Goal: Transaction & Acquisition: Purchase product/service

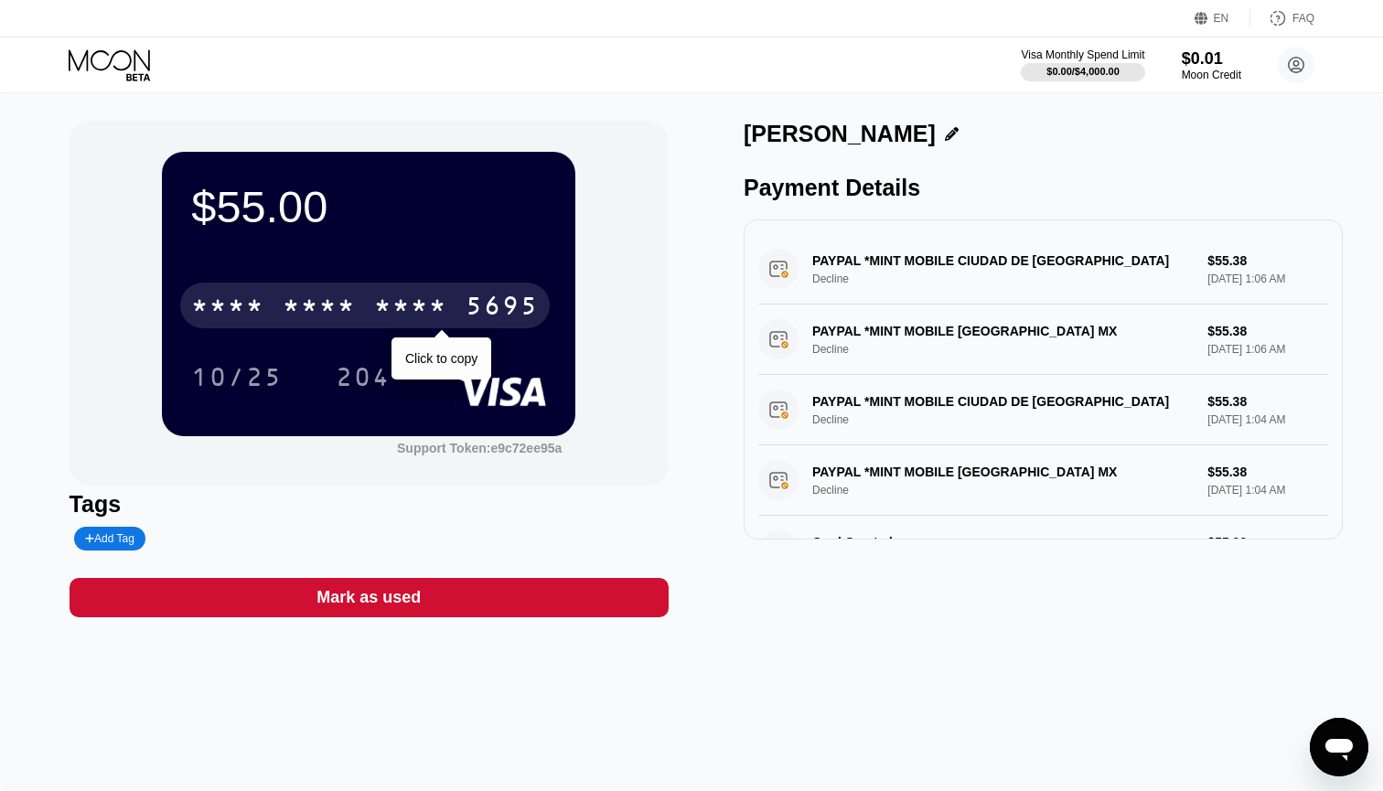
click at [355, 301] on div "* * * *" at bounding box center [319, 308] width 73 height 29
click at [424, 300] on div "2553" at bounding box center [410, 308] width 73 height 29
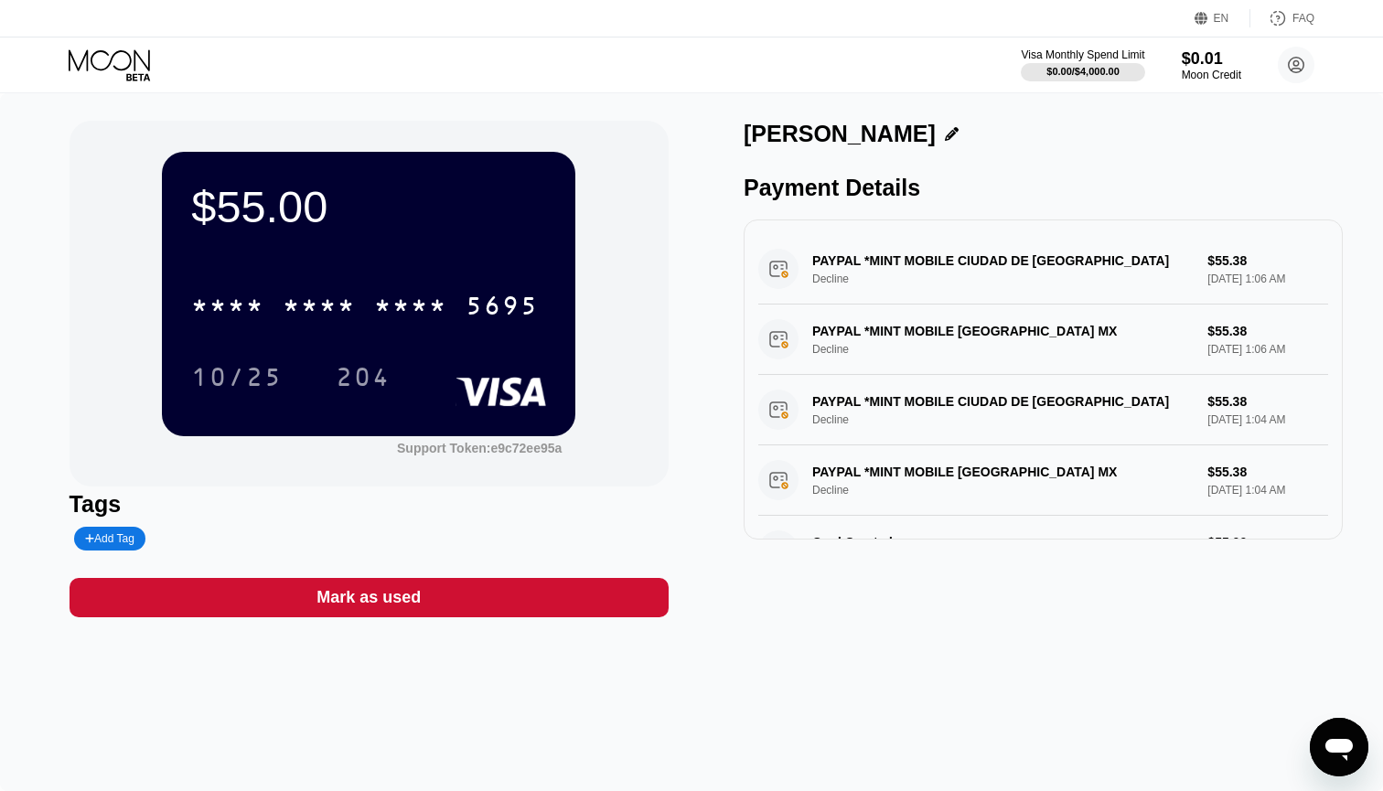
click at [139, 67] on icon at bounding box center [111, 65] width 85 height 32
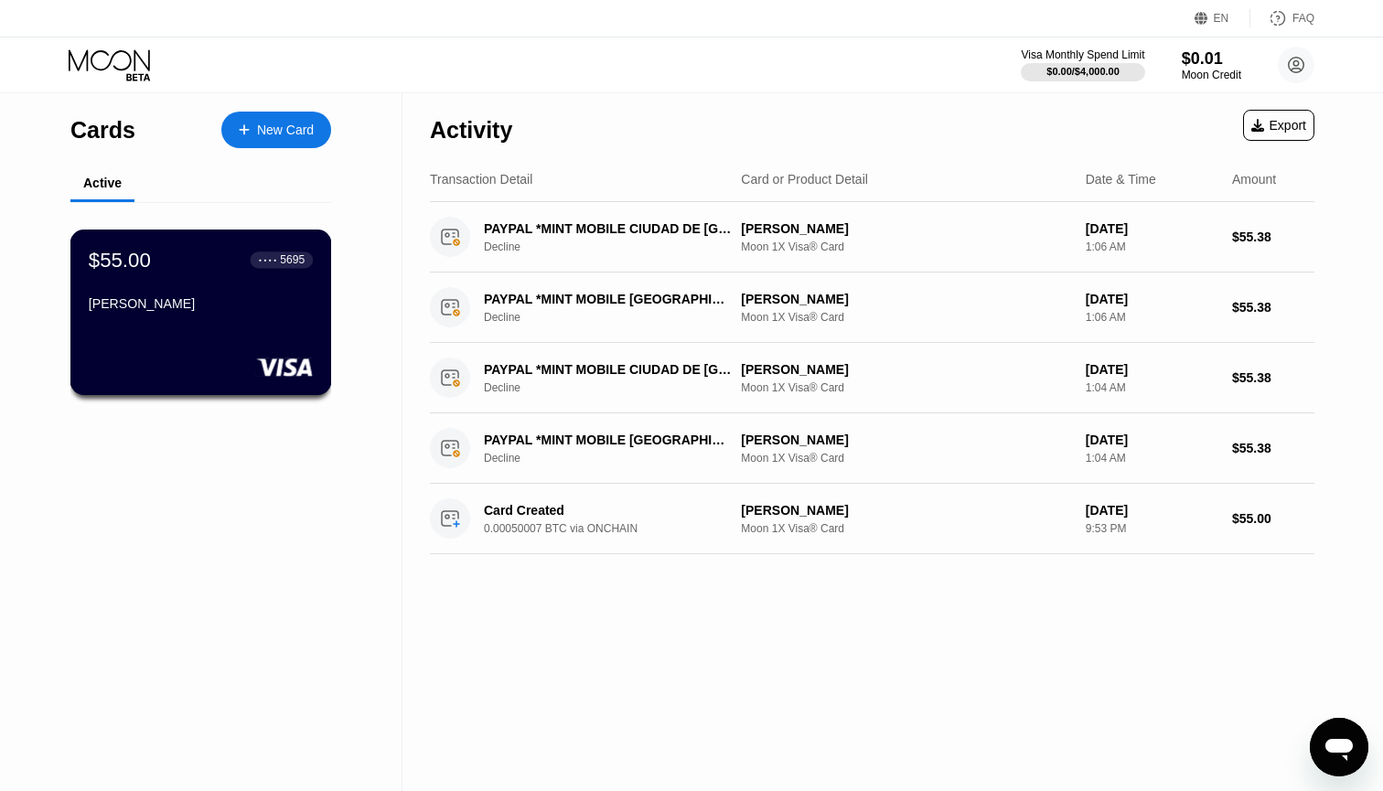
click at [214, 318] on div "[PERSON_NAME]" at bounding box center [201, 307] width 224 height 22
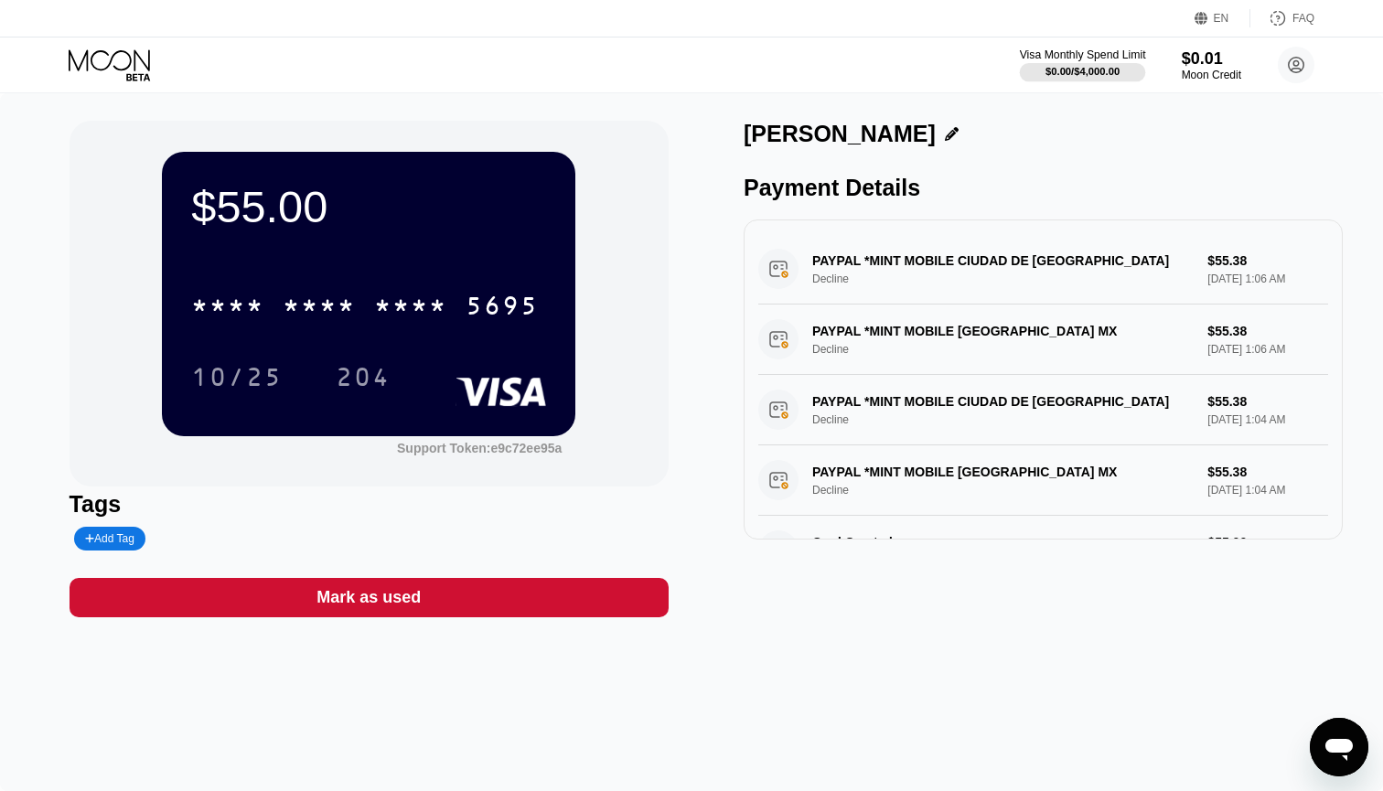
click at [1066, 76] on div "$0.00 / $4,000.00" at bounding box center [1083, 71] width 74 height 11
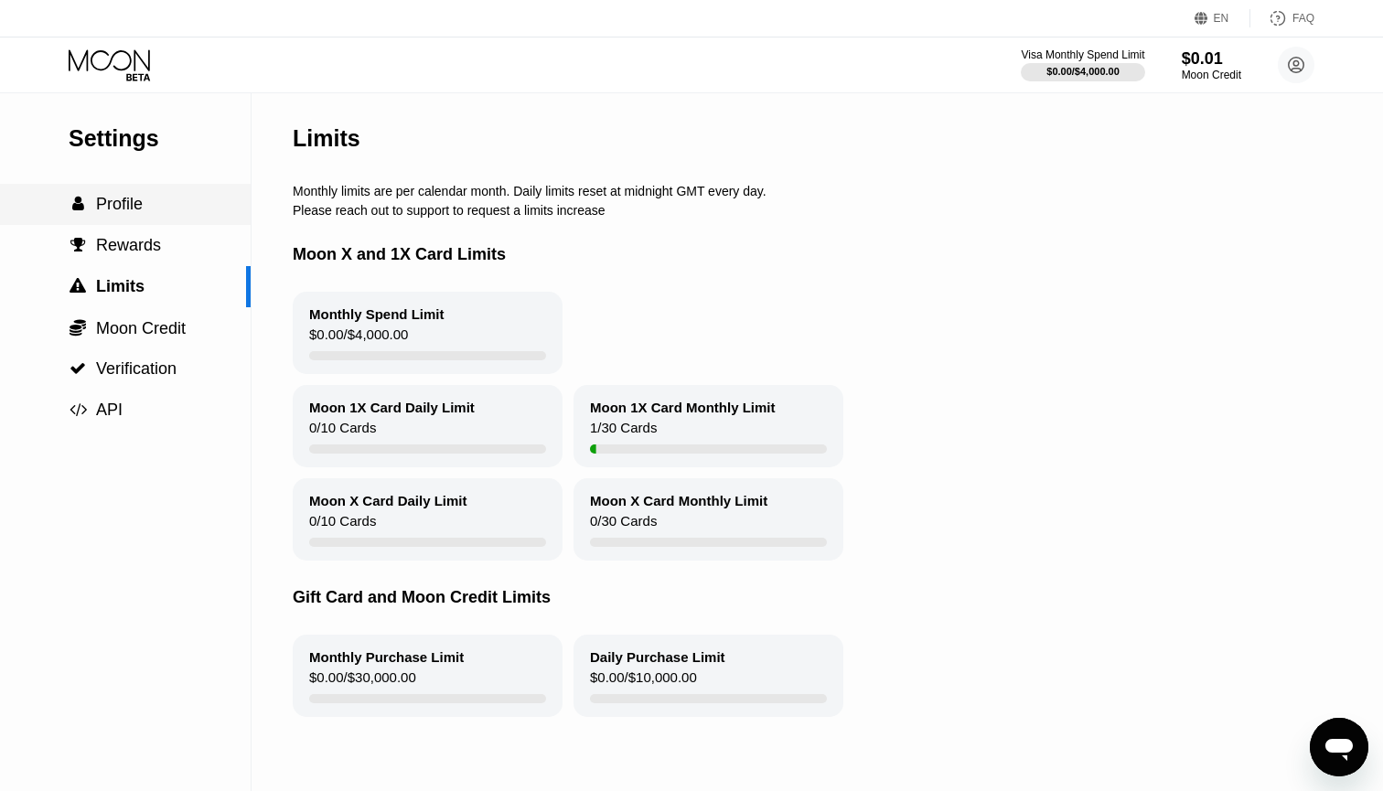
click at [119, 215] on div " Profile" at bounding box center [125, 204] width 251 height 41
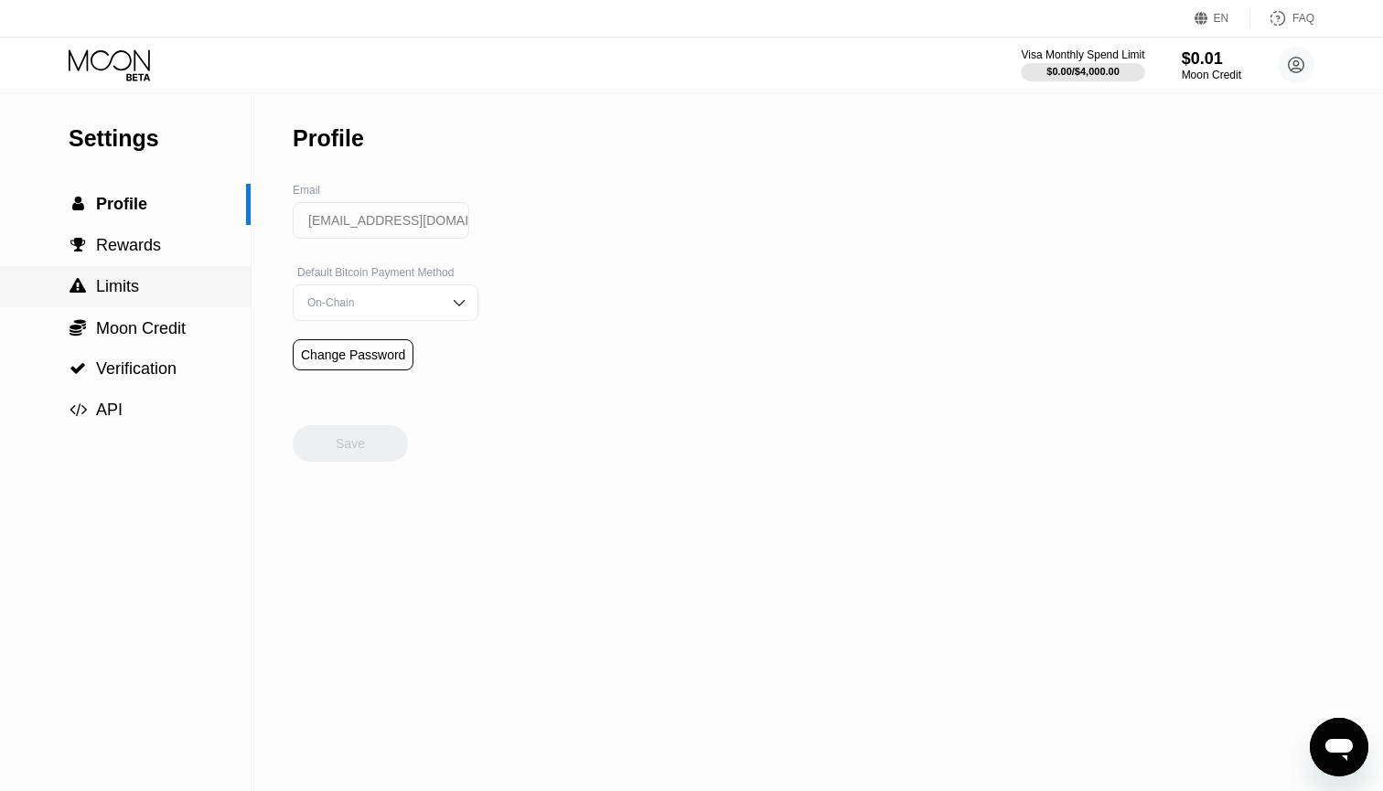
click at [134, 280] on span "Limits" at bounding box center [117, 286] width 43 height 18
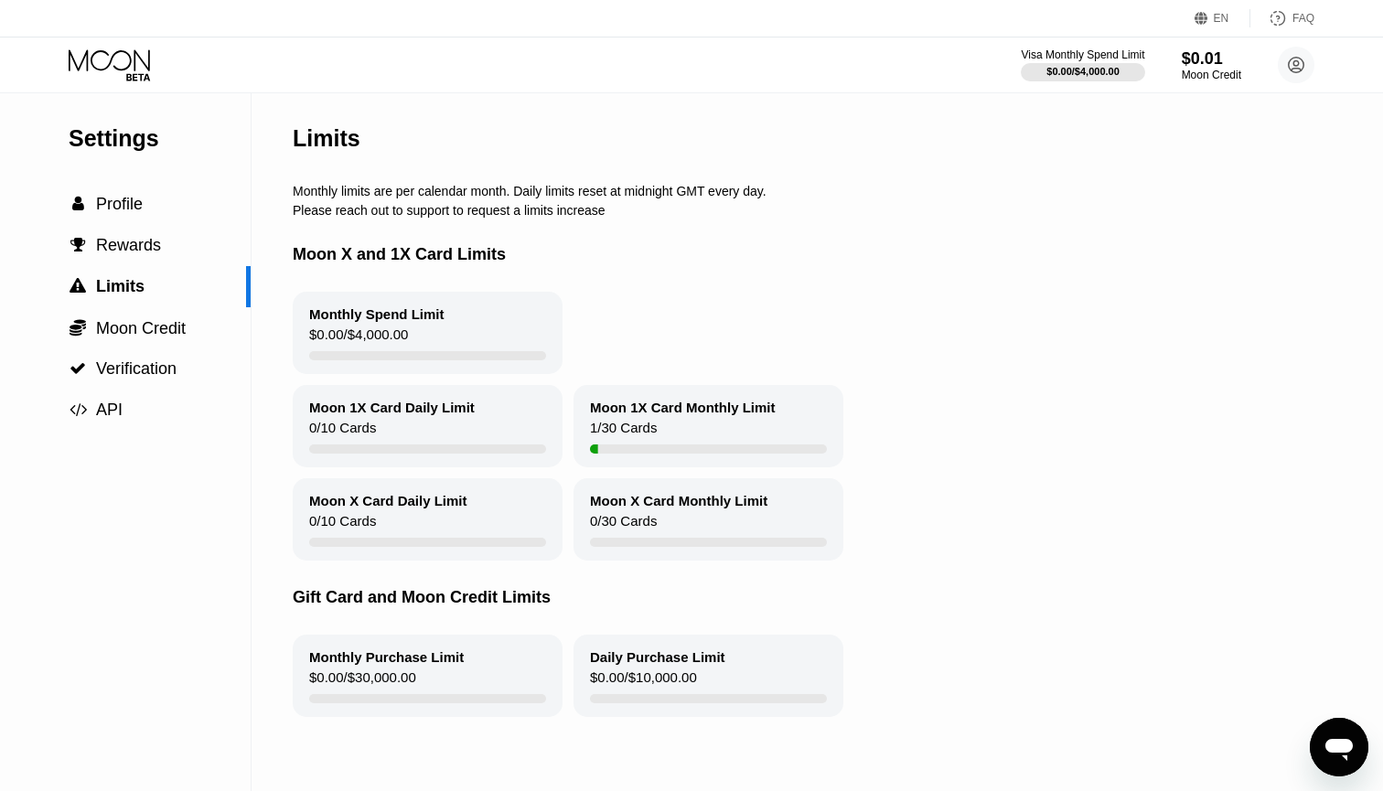
click at [106, 59] on icon at bounding box center [111, 65] width 85 height 32
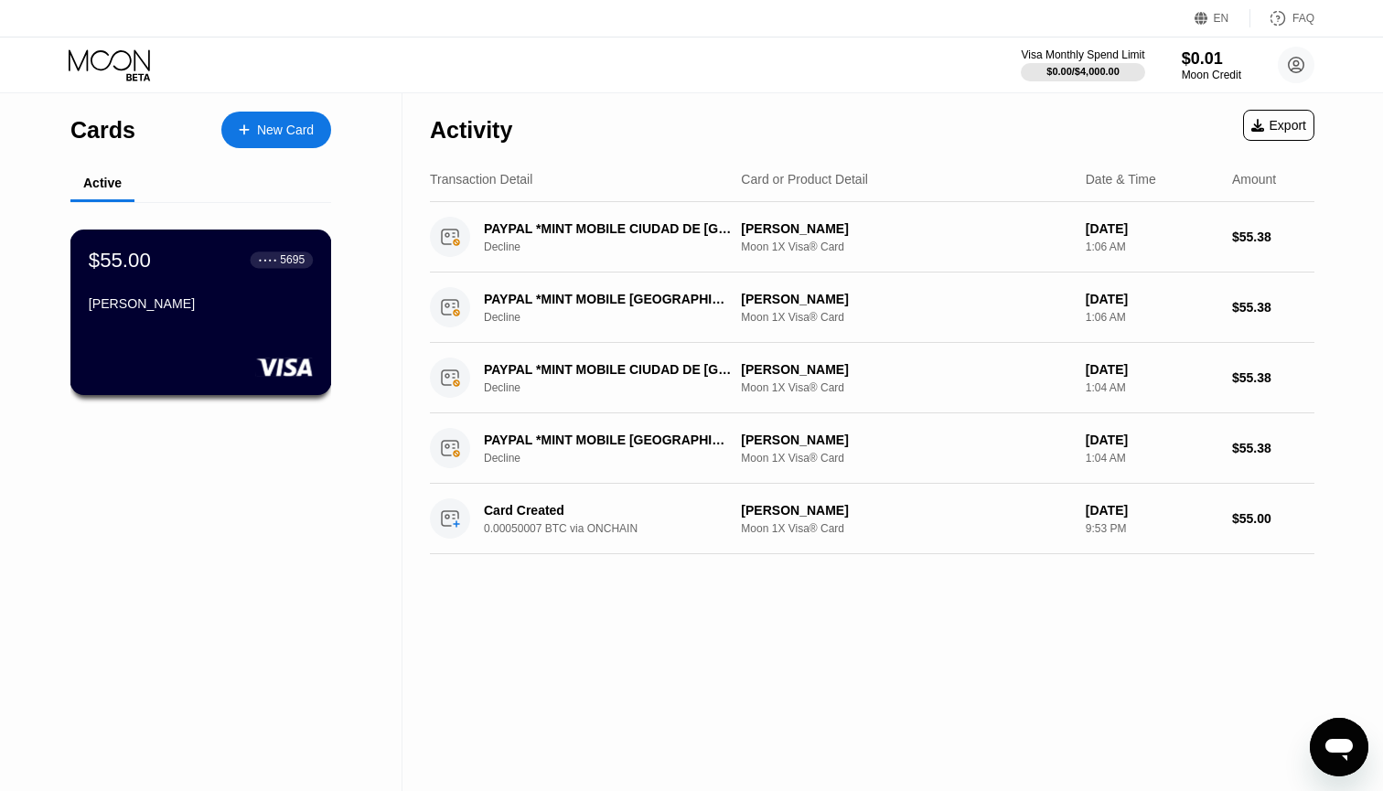
click at [201, 288] on div "$55.00 ● ● ● ● 5695 Bean Taylor" at bounding box center [201, 283] width 224 height 70
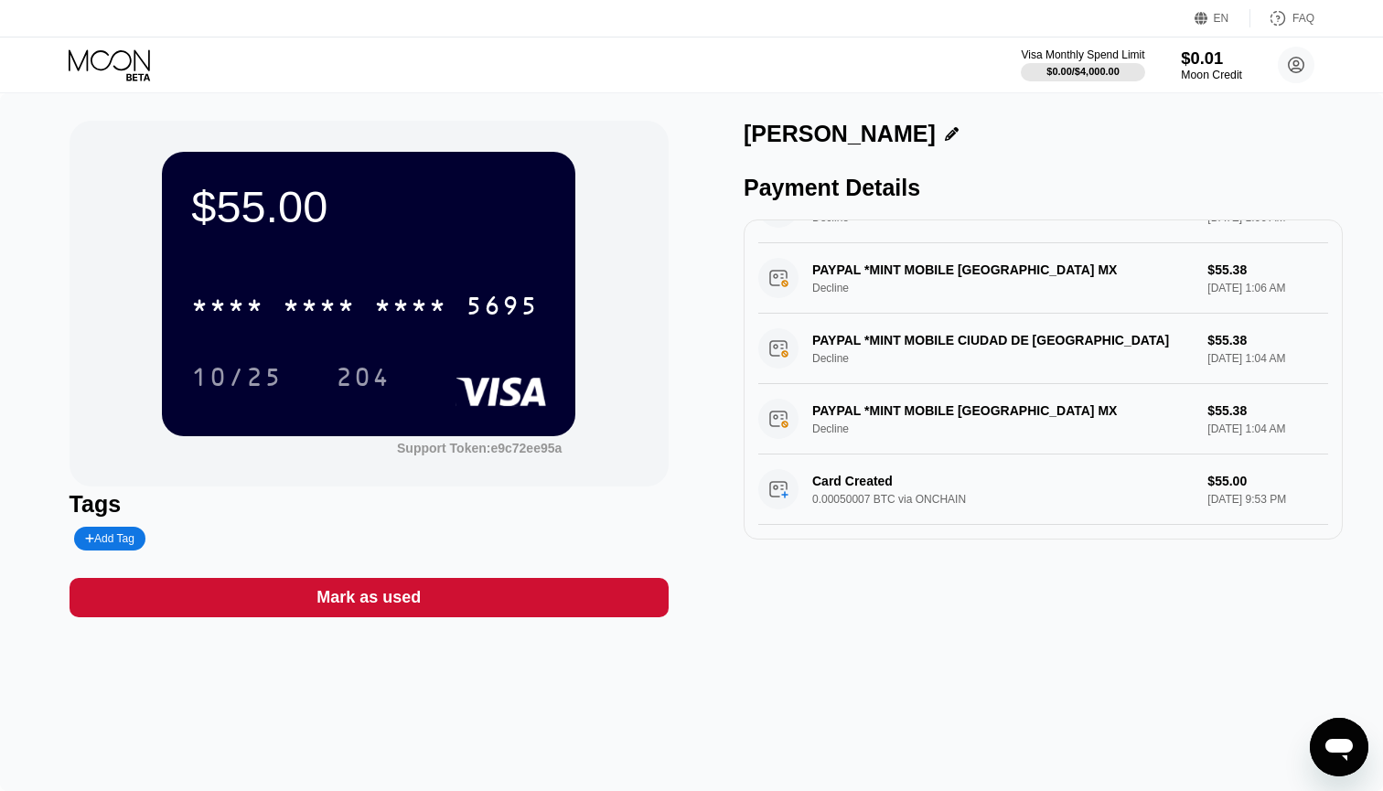
click at [1211, 67] on div "$0.01" at bounding box center [1211, 57] width 61 height 19
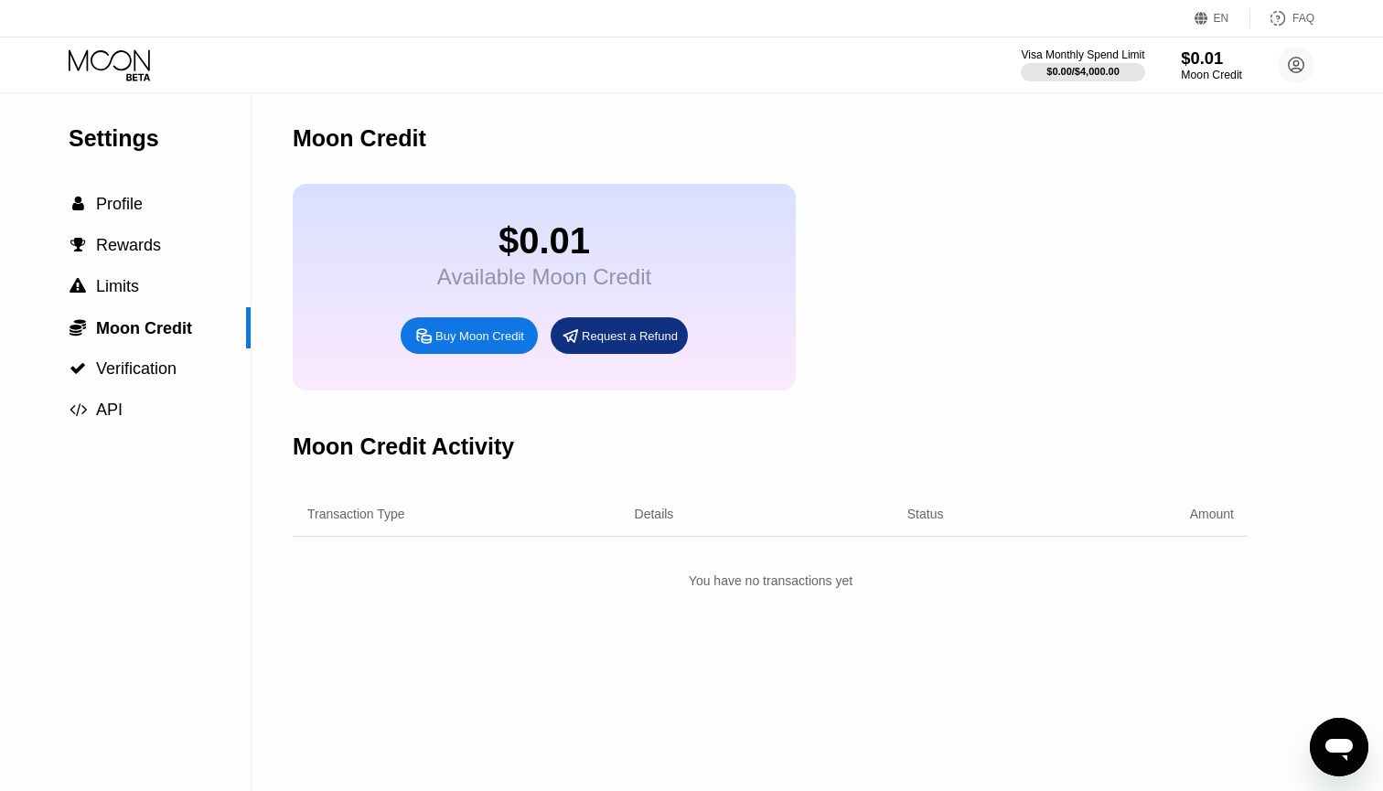
click at [1217, 73] on div "Moon Credit" at bounding box center [1211, 75] width 61 height 13
click at [490, 343] on div "Buy Moon Credit" at bounding box center [479, 336] width 89 height 16
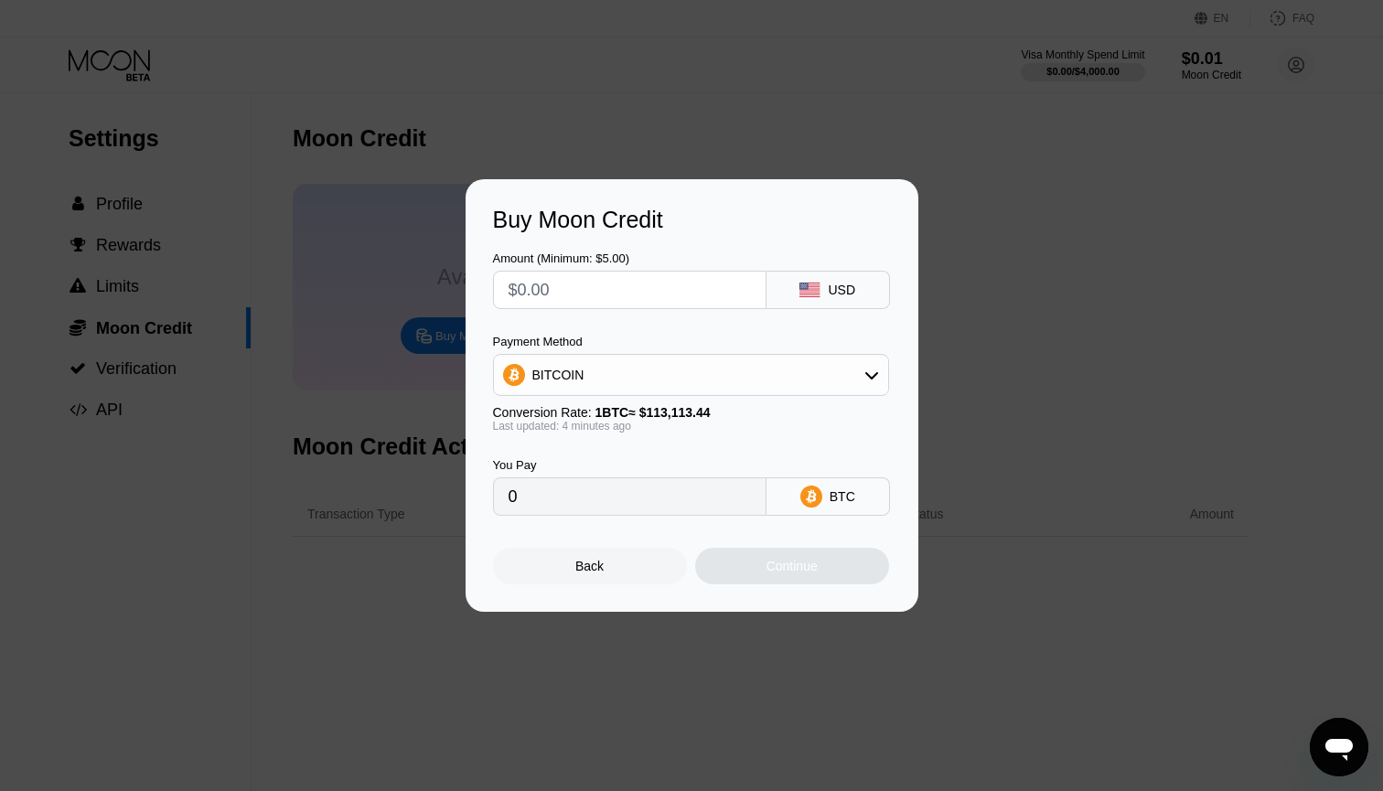
click at [371, 303] on div "Buy Moon Credit Amount (Minimum: $5.00) USD Payment Method BITCOIN Conversion R…" at bounding box center [691, 395] width 1383 height 433
click at [650, 577] on div "Back" at bounding box center [590, 566] width 194 height 37
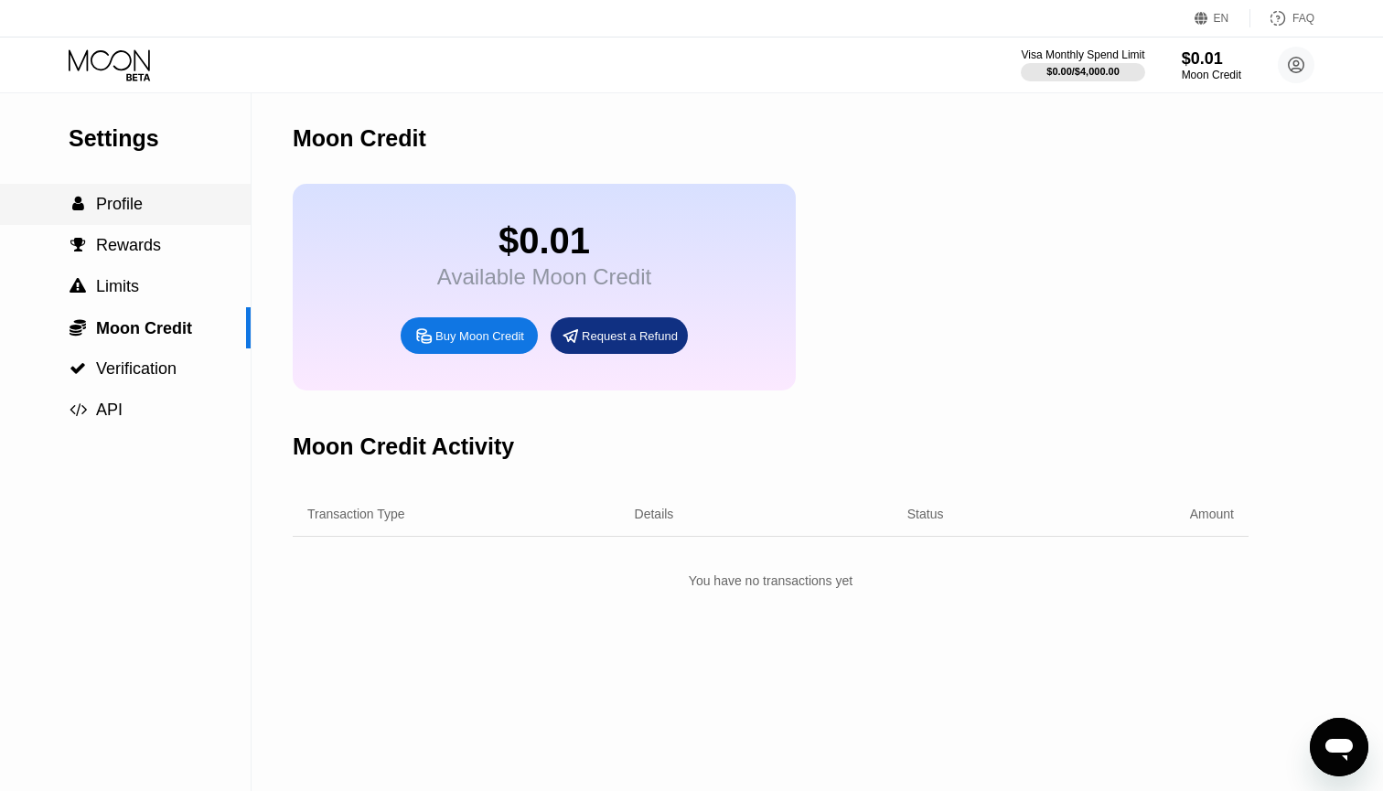
click at [117, 207] on span "Profile" at bounding box center [119, 204] width 47 height 18
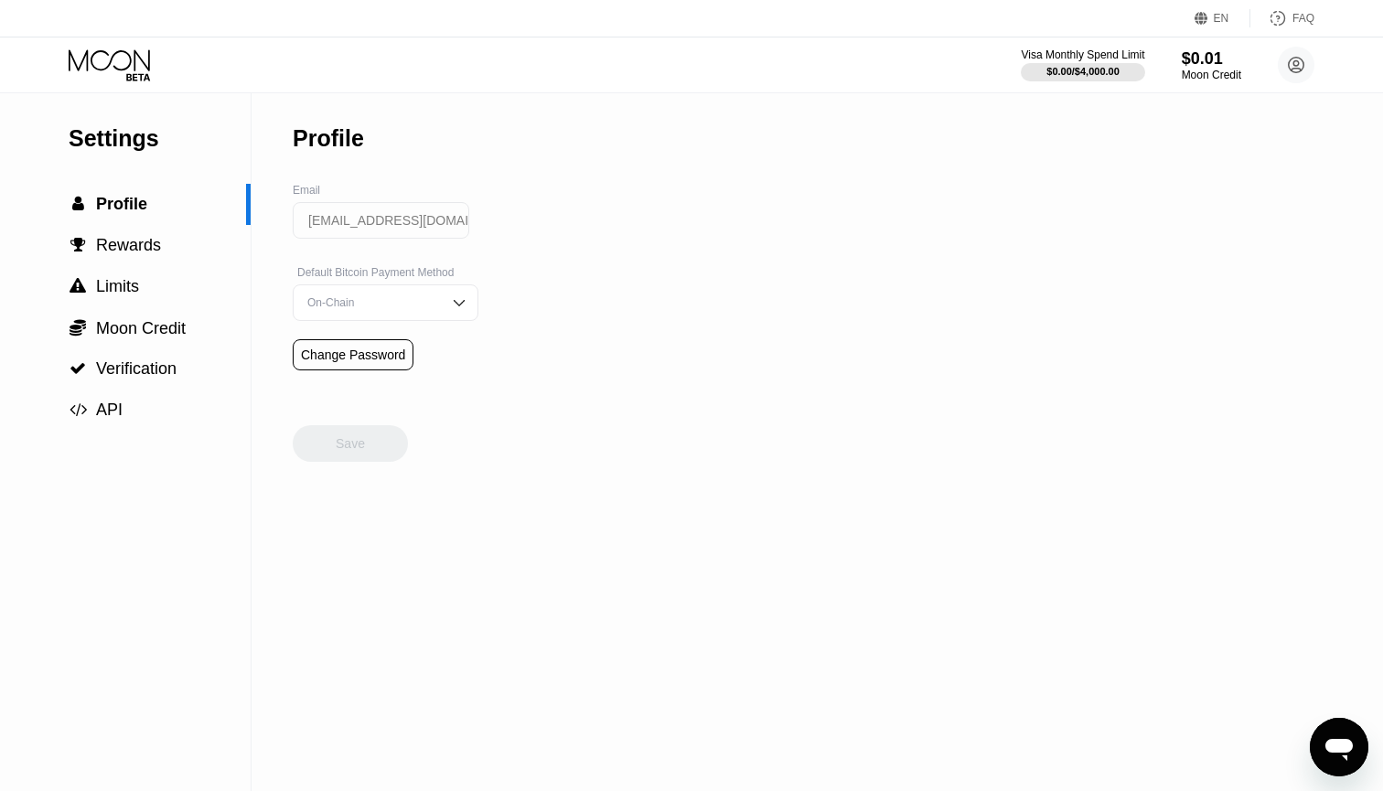
click at [101, 56] on icon at bounding box center [111, 65] width 85 height 32
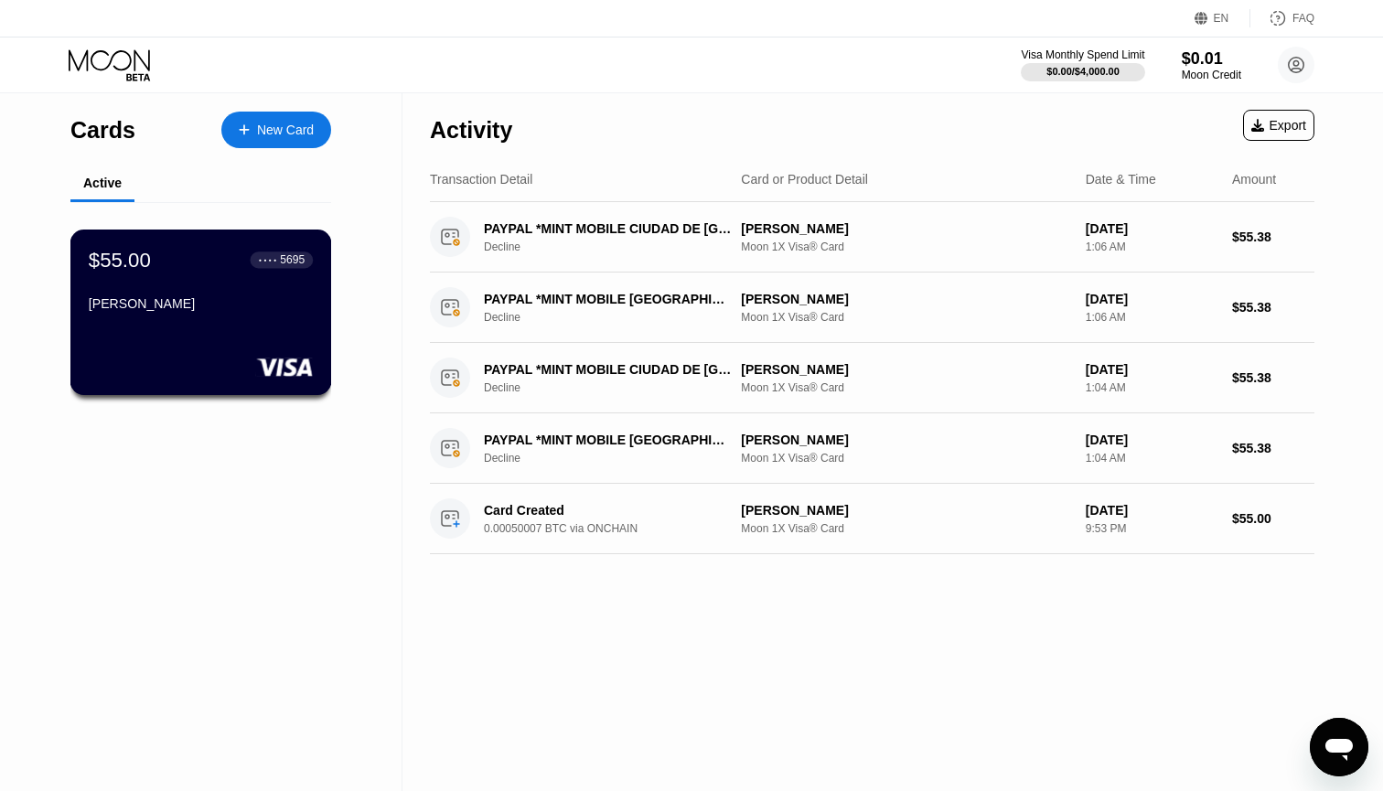
click at [204, 305] on div "[PERSON_NAME]" at bounding box center [201, 303] width 224 height 15
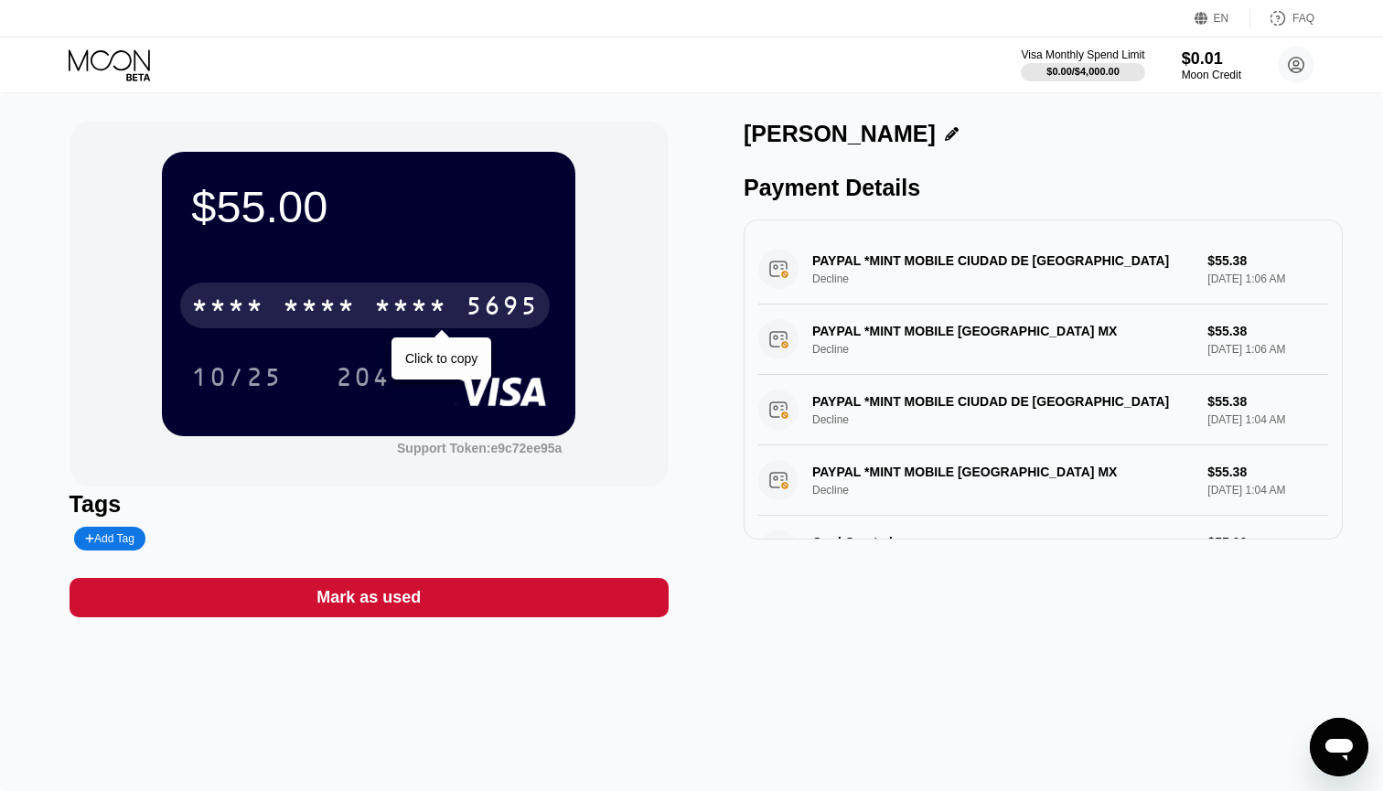
click at [328, 292] on div "* * * * * * * * * * * * 5695" at bounding box center [365, 306] width 370 height 46
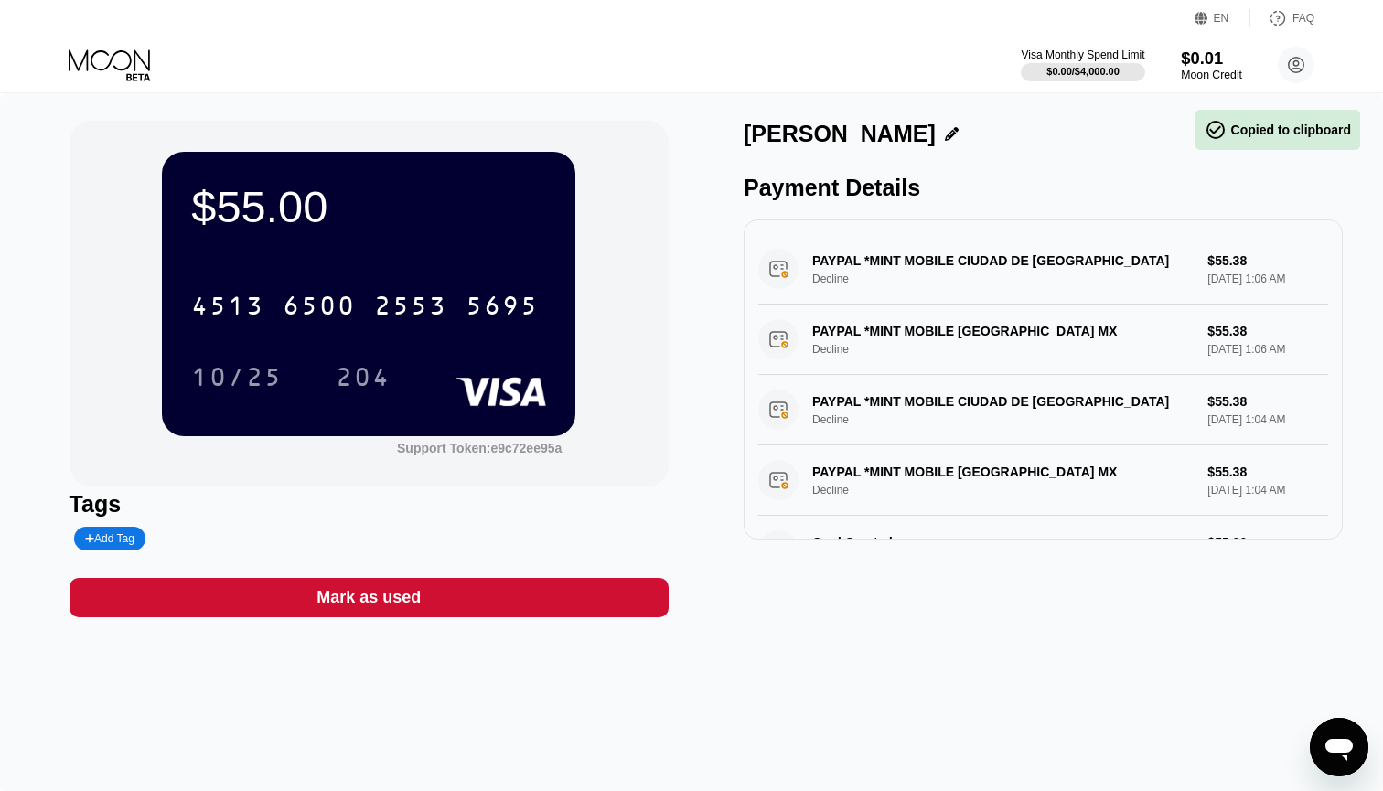
click at [1218, 70] on div "Moon Credit" at bounding box center [1211, 75] width 61 height 13
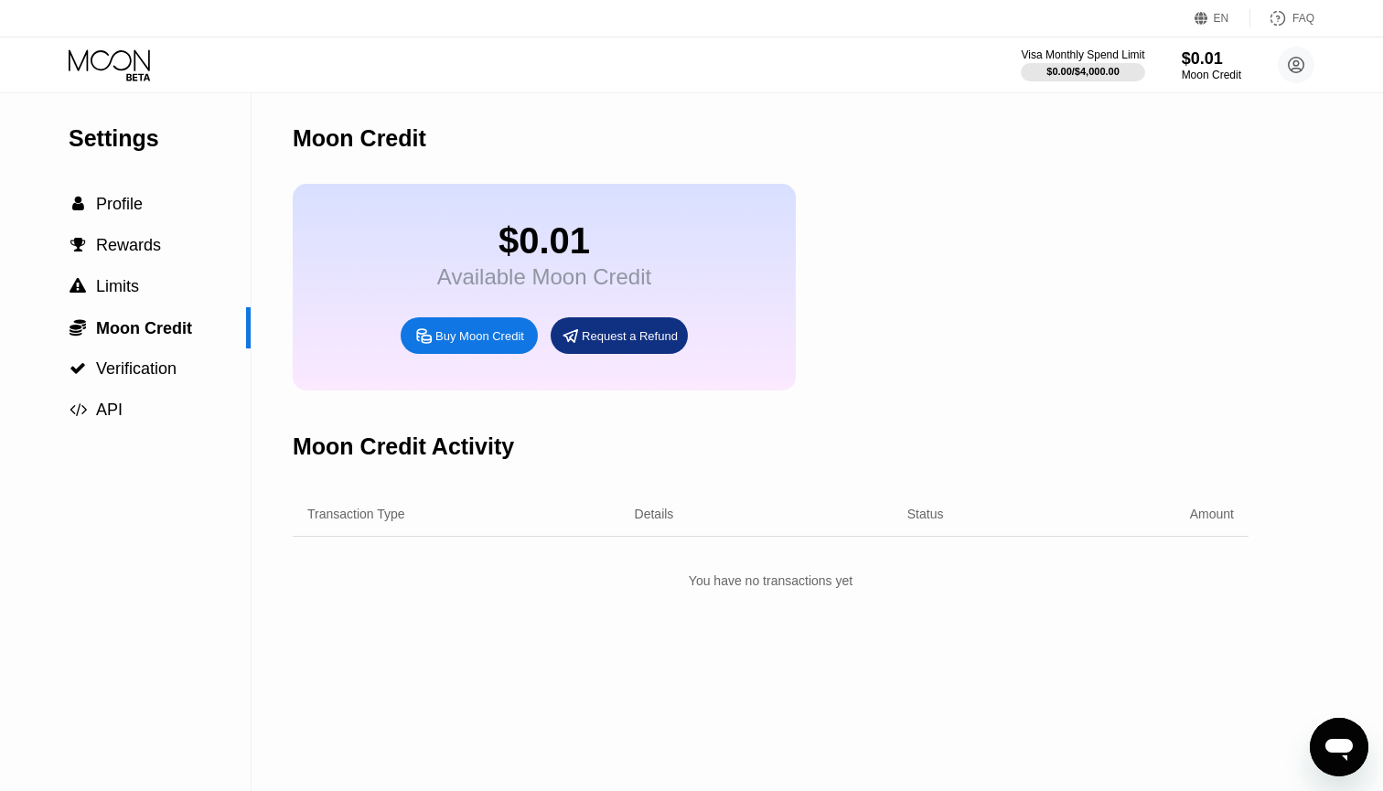
click at [464, 340] on div "Buy Moon Credit" at bounding box center [479, 336] width 89 height 16
type input "0"
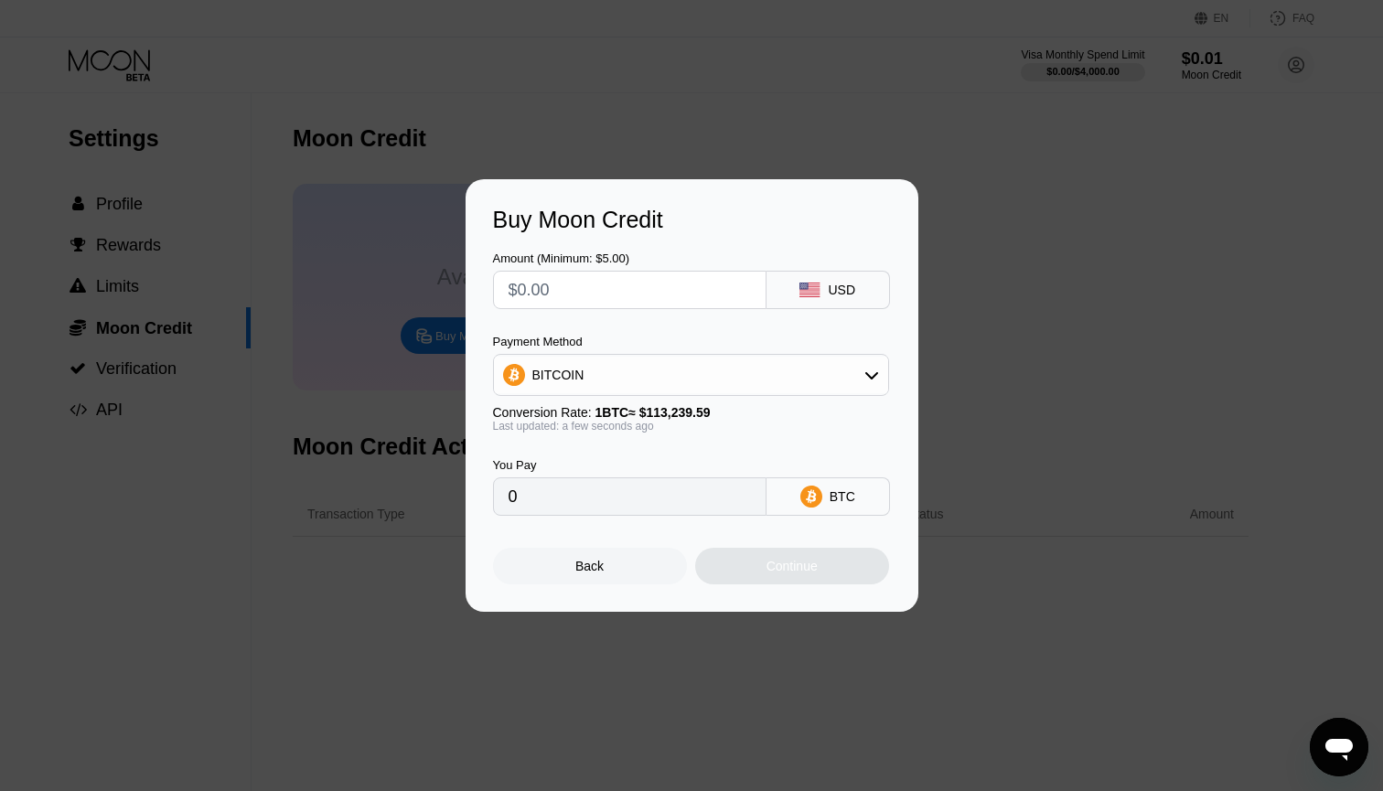
click at [684, 285] on input "text" at bounding box center [630, 290] width 242 height 37
type input "$1"
type input "0.00000884"
click at [564, 291] on input "$1" at bounding box center [630, 290] width 242 height 37
type input "0"
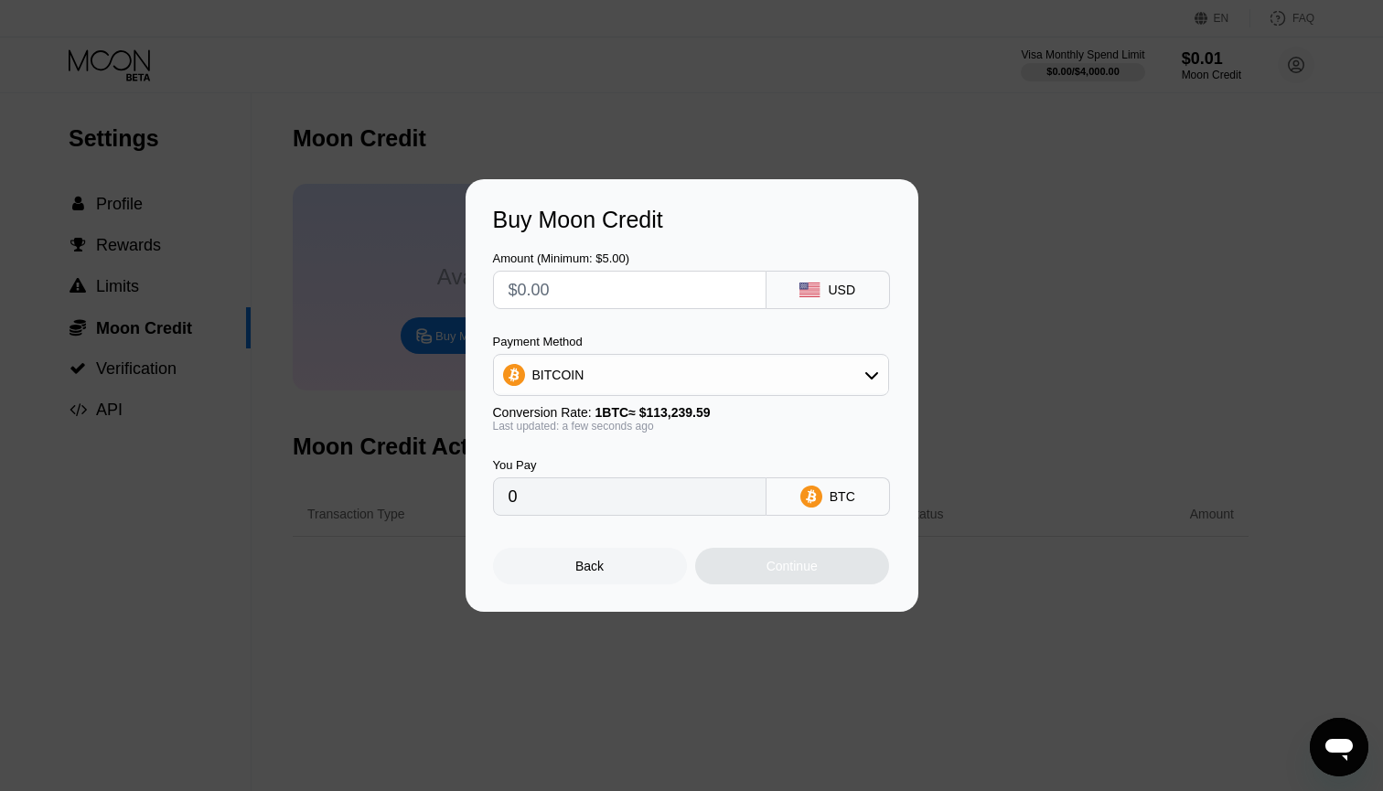
type input "$2"
type input "0.00001767"
type input "0"
type input "$3"
type input "0.00002650"
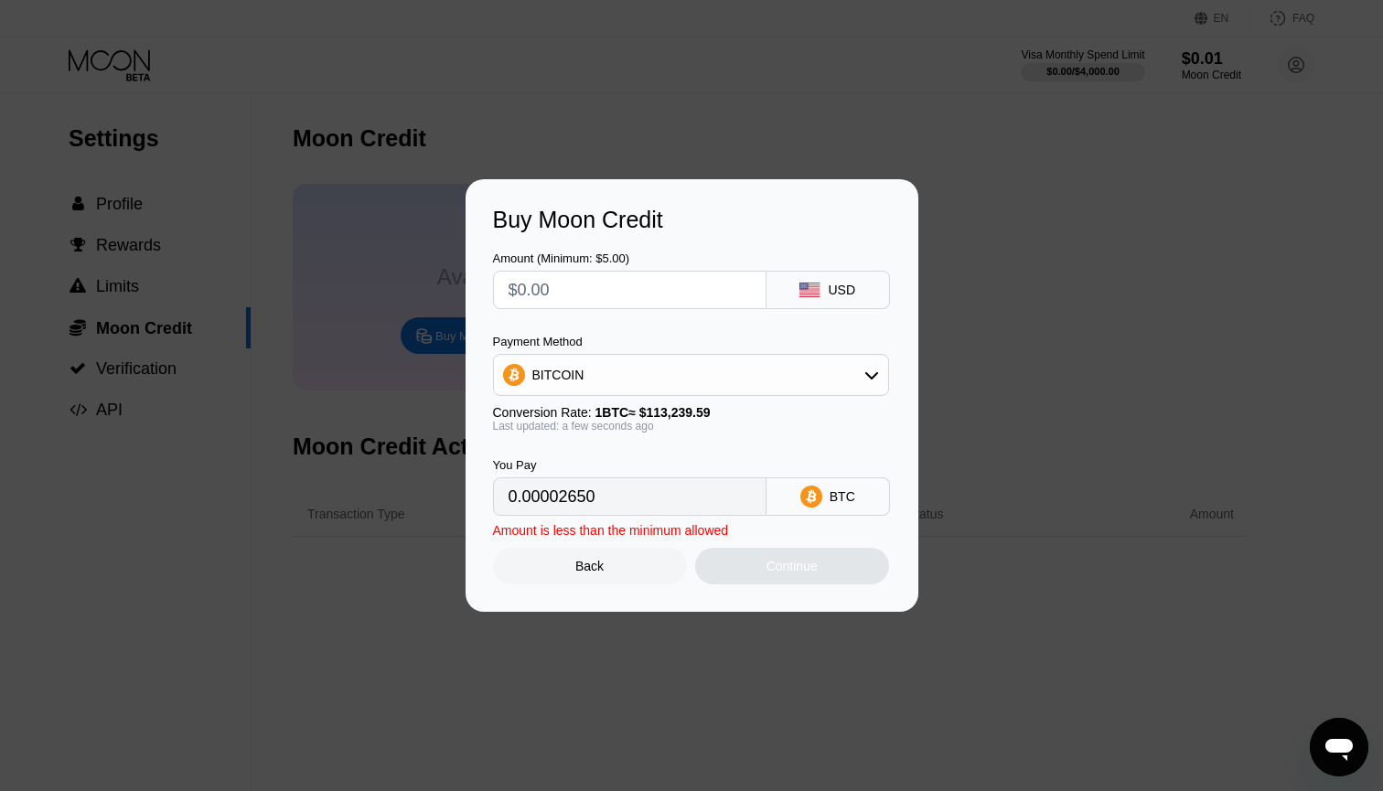
type input "0"
type input "$09"
type input "0.00007948"
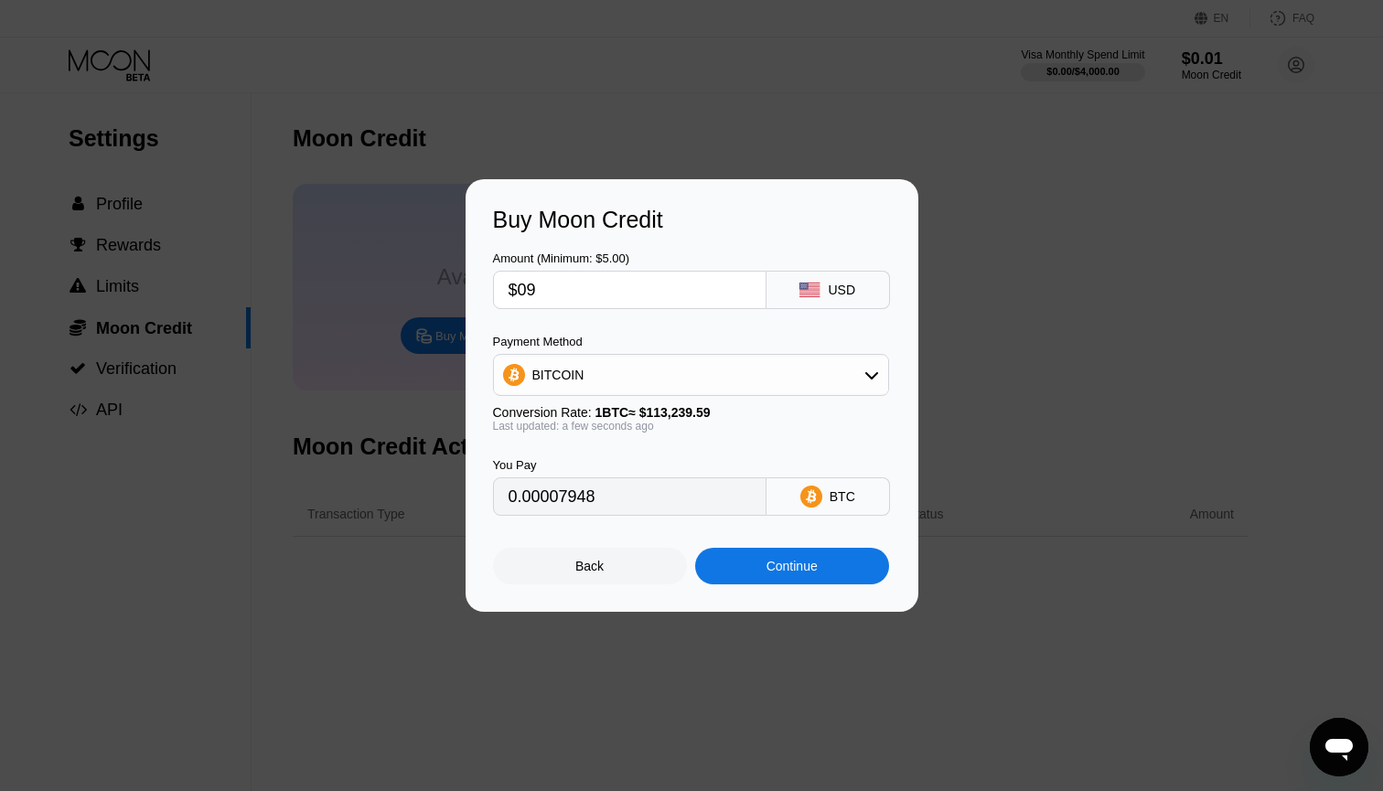
type input "$0"
type input "0"
type input "$06"
type input "0.00005299"
type input "$0"
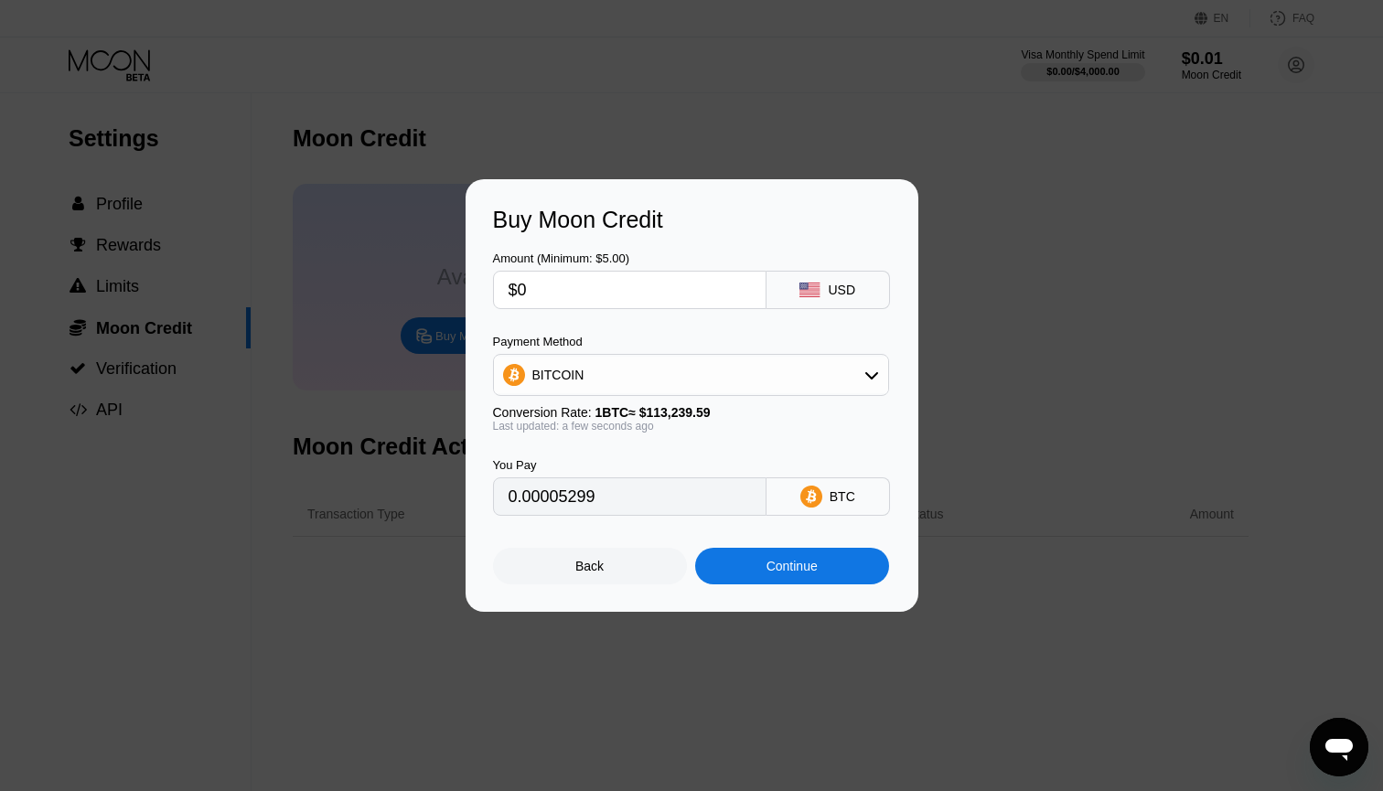
type input "0"
type input "$5"
type input "0.00004416"
click at [780, 566] on div "Continue" at bounding box center [792, 566] width 51 height 15
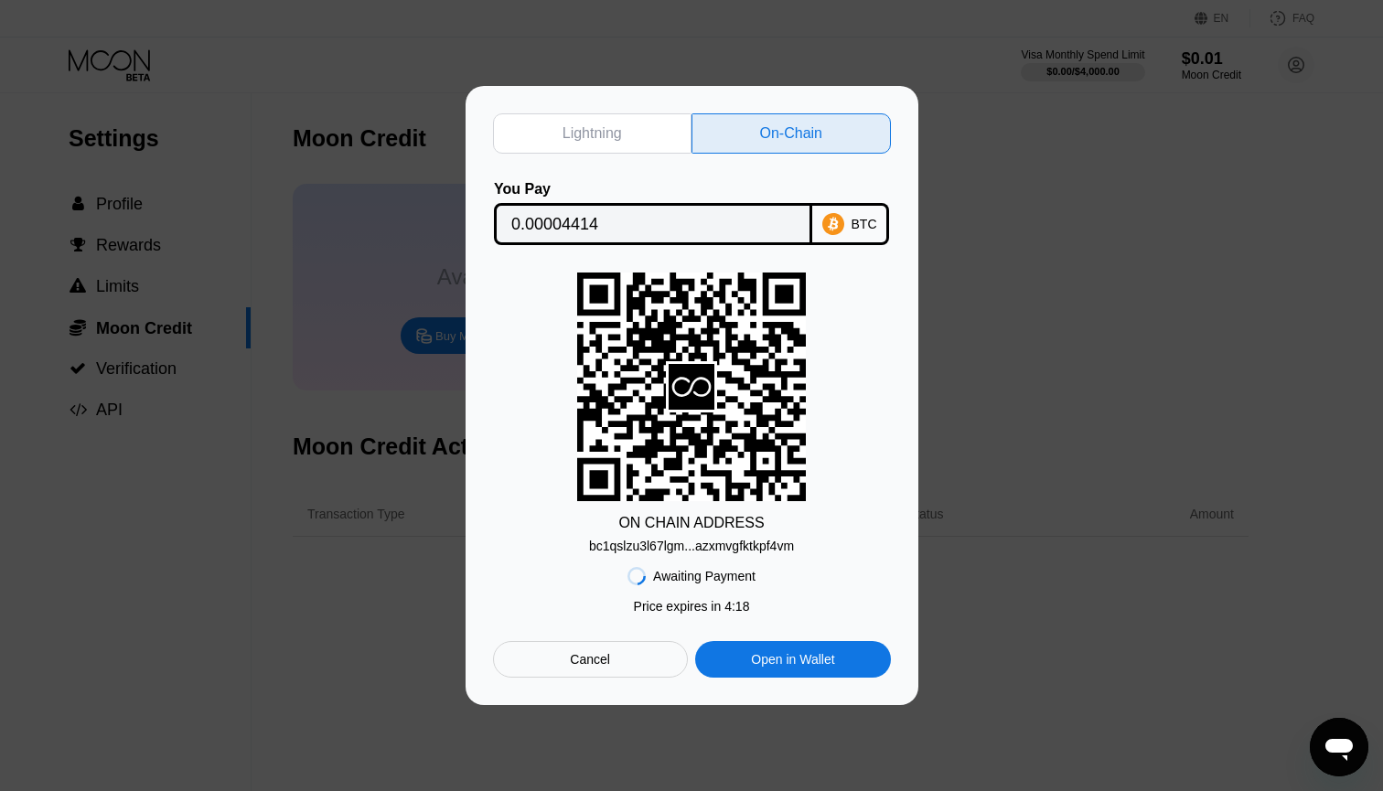
click at [852, 217] on div "BTC" at bounding box center [865, 224] width 26 height 15
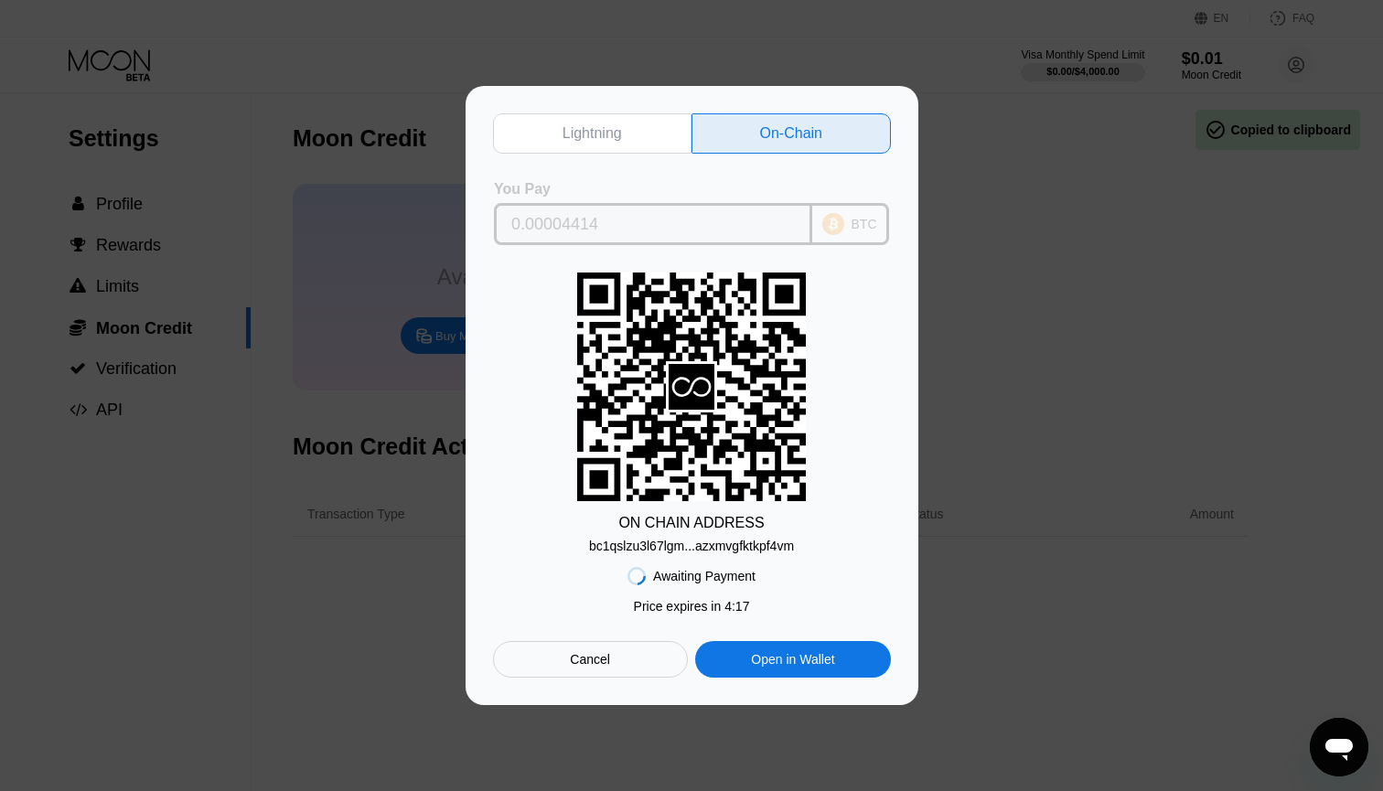
click at [852, 217] on div "BTC" at bounding box center [865, 224] width 26 height 15
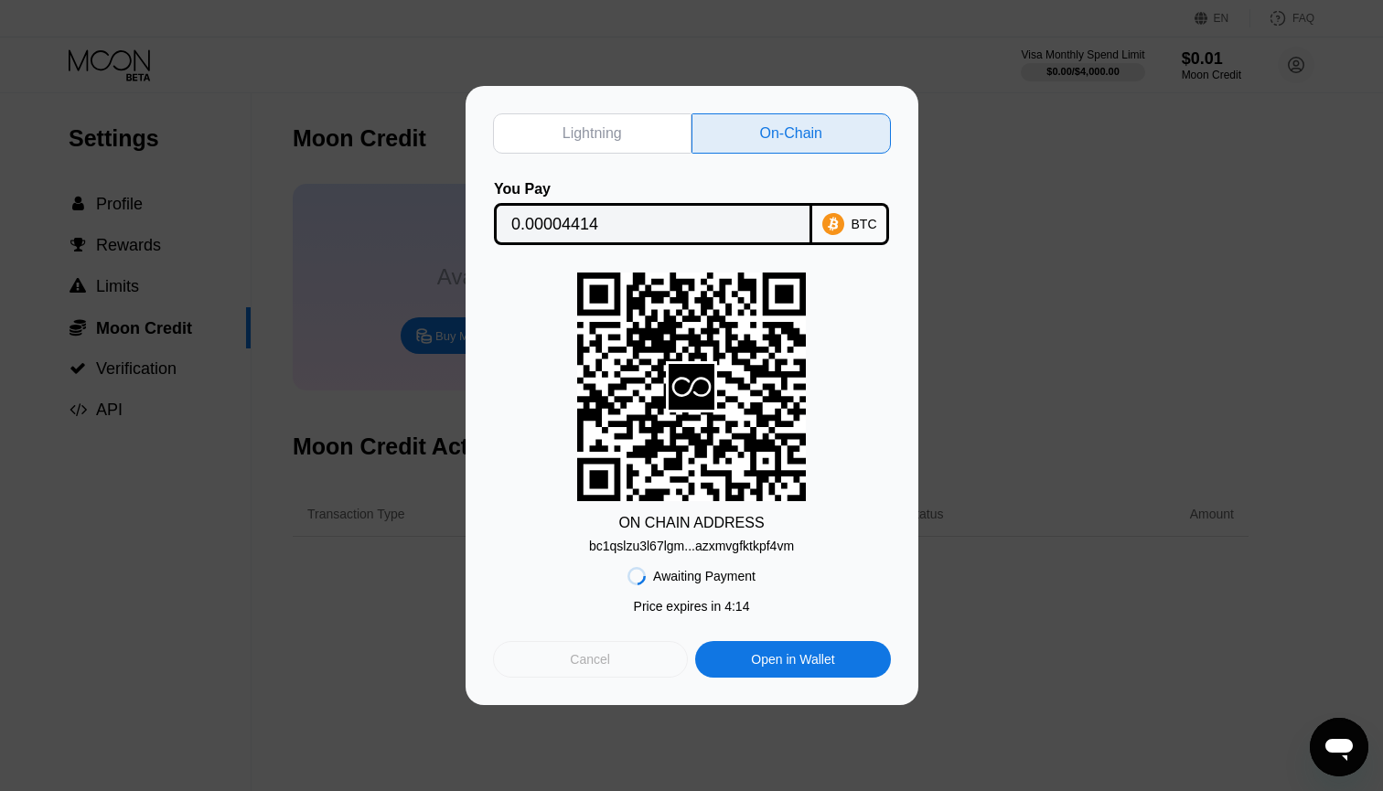
click at [642, 661] on div "Cancel" at bounding box center [590, 659] width 195 height 37
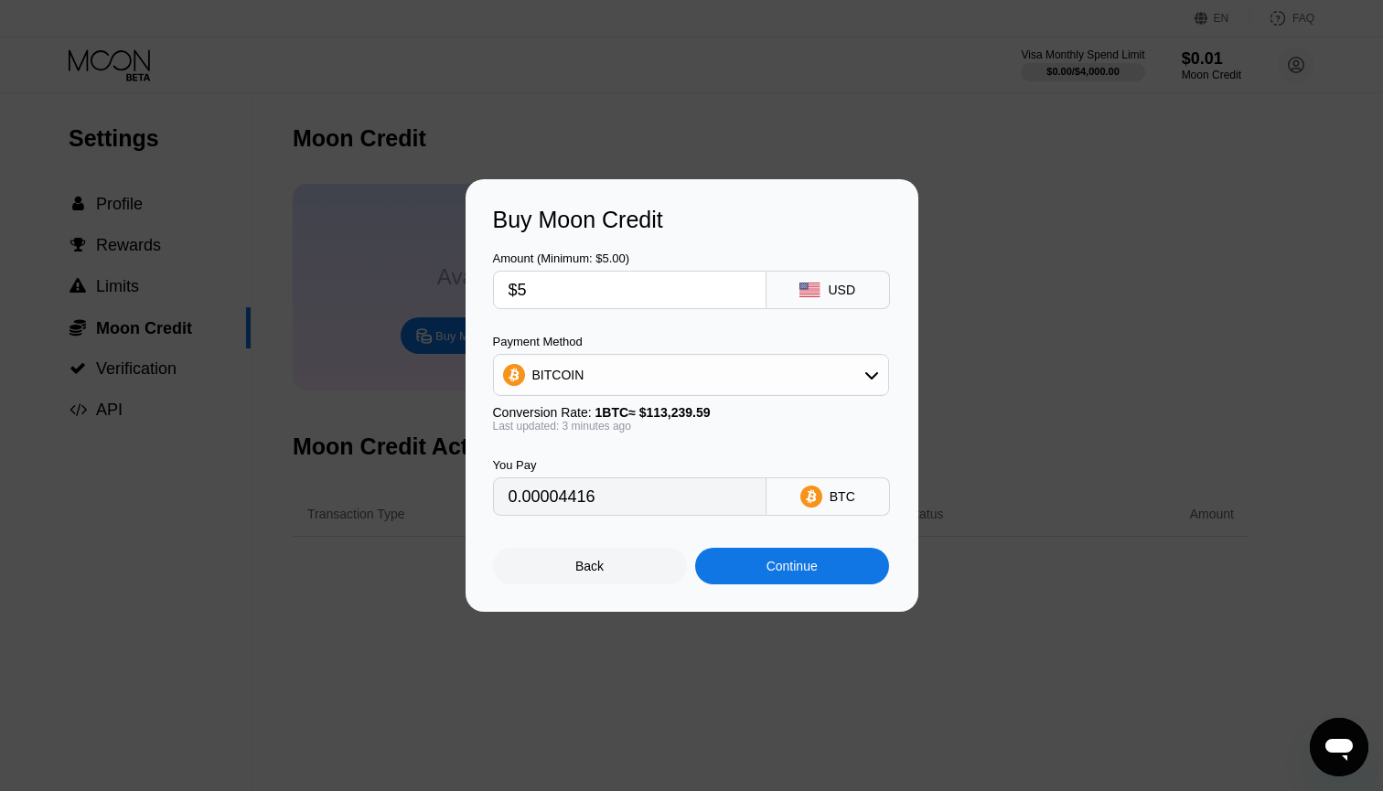
click at [875, 371] on icon at bounding box center [871, 375] width 15 height 15
click at [675, 474] on div "USDT on TRON" at bounding box center [691, 465] width 385 height 37
click at [873, 379] on icon at bounding box center [871, 375] width 15 height 15
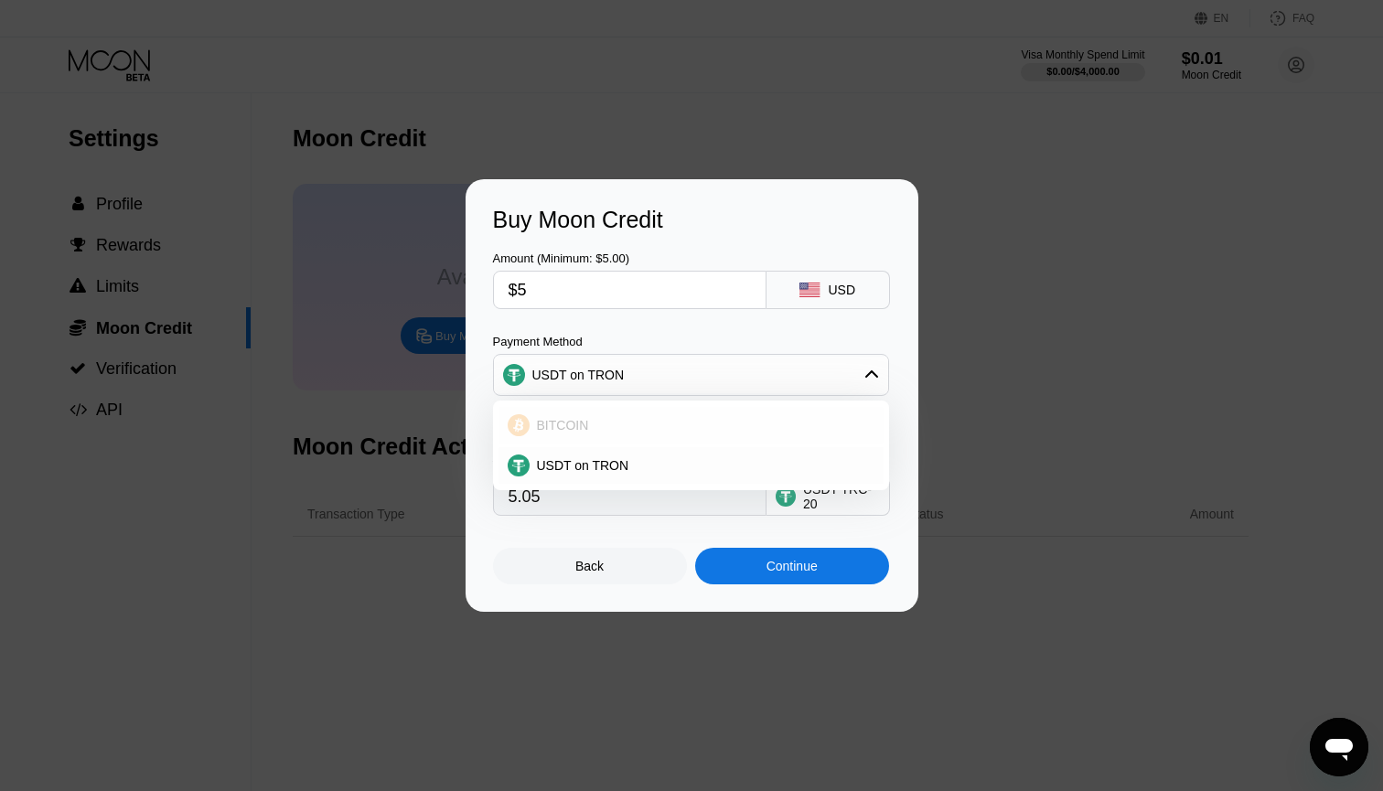
click at [820, 410] on div "BITCOIN" at bounding box center [691, 425] width 385 height 37
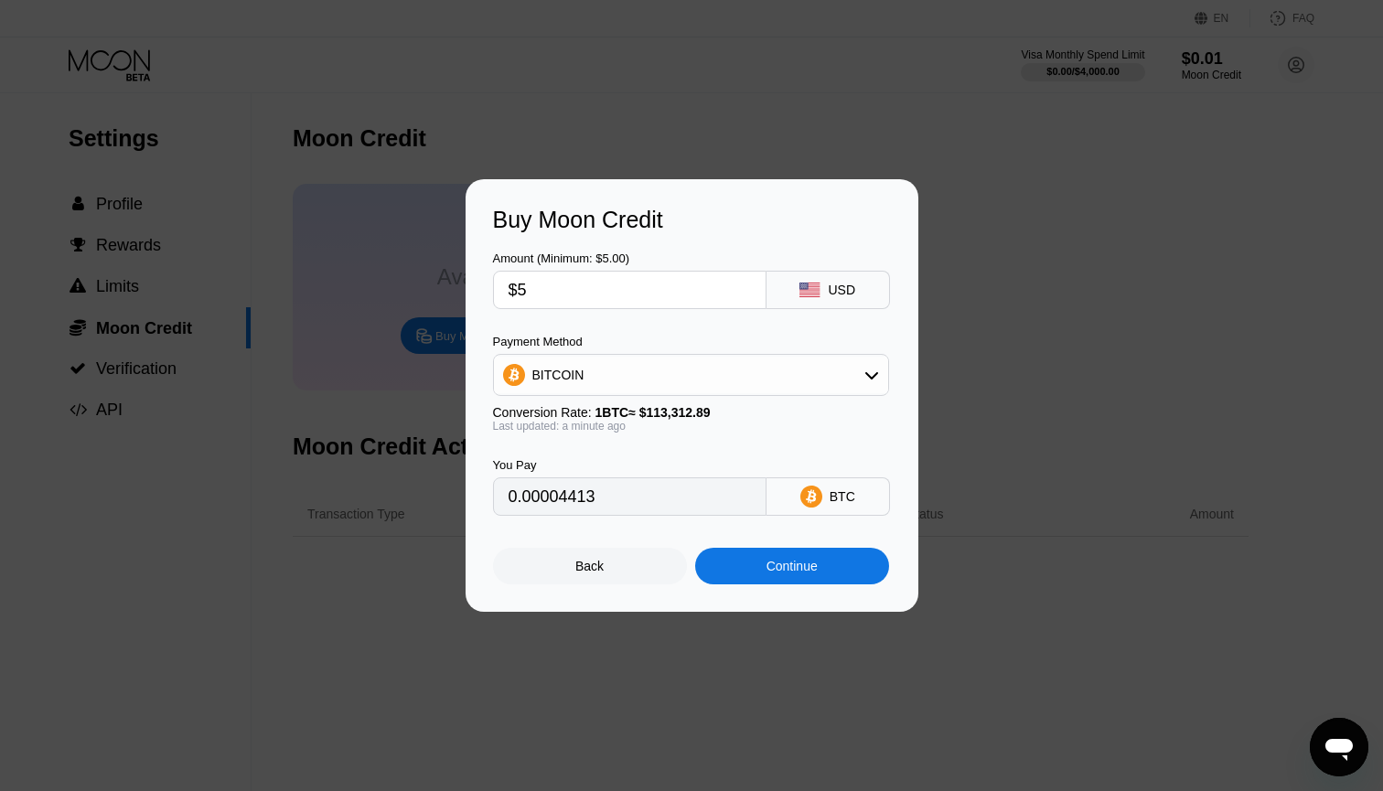
click at [872, 372] on icon at bounding box center [871, 375] width 15 height 15
click at [612, 470] on span "USDT on TRON" at bounding box center [583, 465] width 92 height 15
type input "5.05"
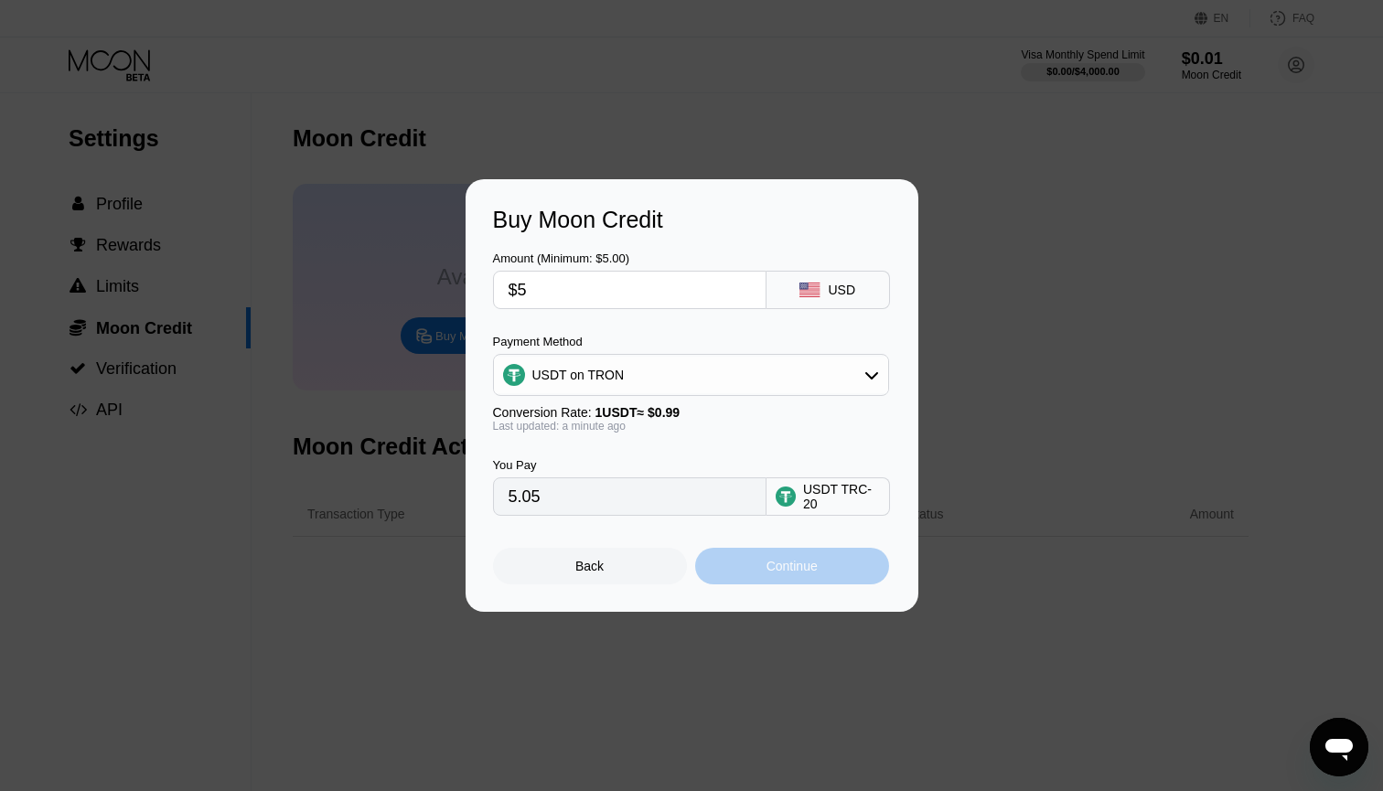
click at [801, 574] on div "Continue" at bounding box center [792, 566] width 51 height 15
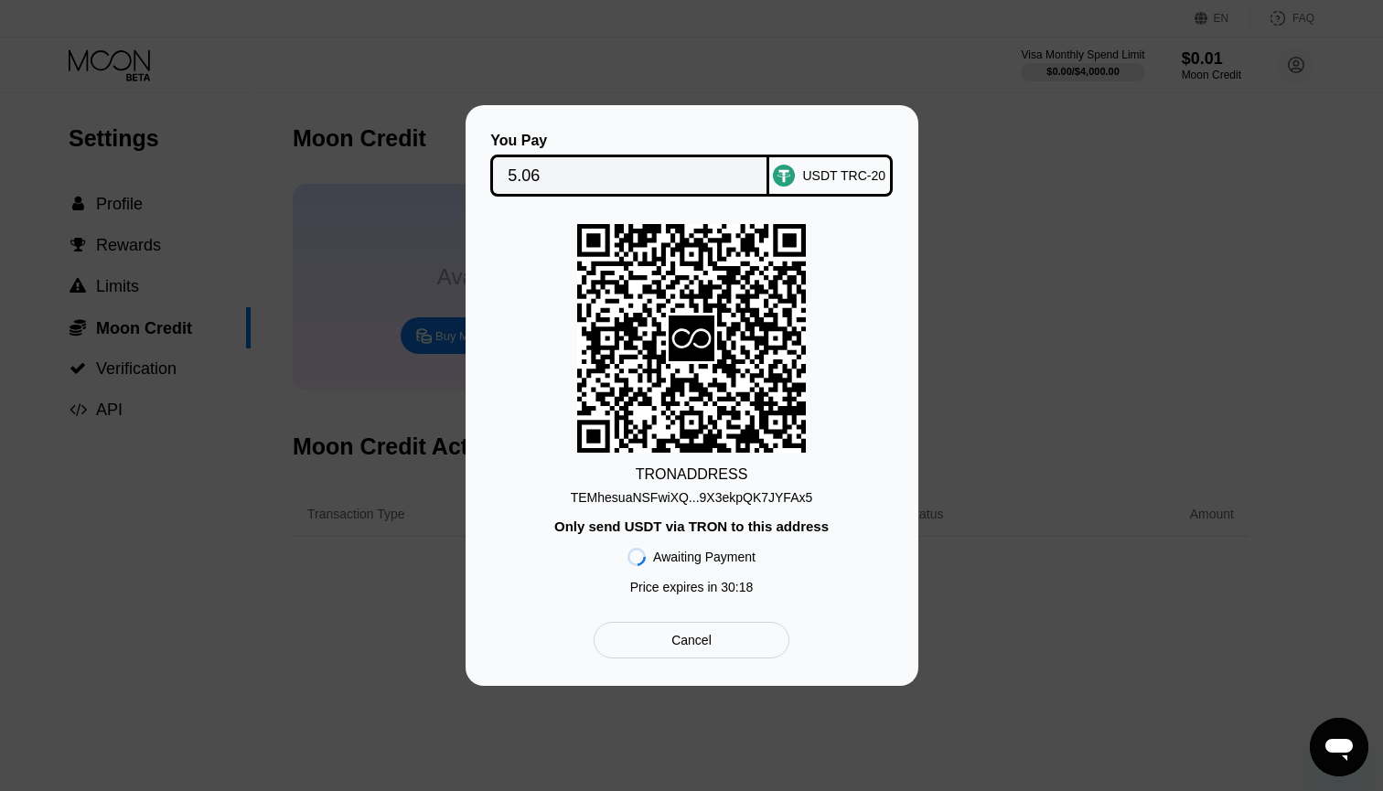
click at [843, 176] on div "USDT TRC-20" at bounding box center [843, 175] width 83 height 15
click at [693, 646] on div "Cancel" at bounding box center [691, 640] width 40 height 16
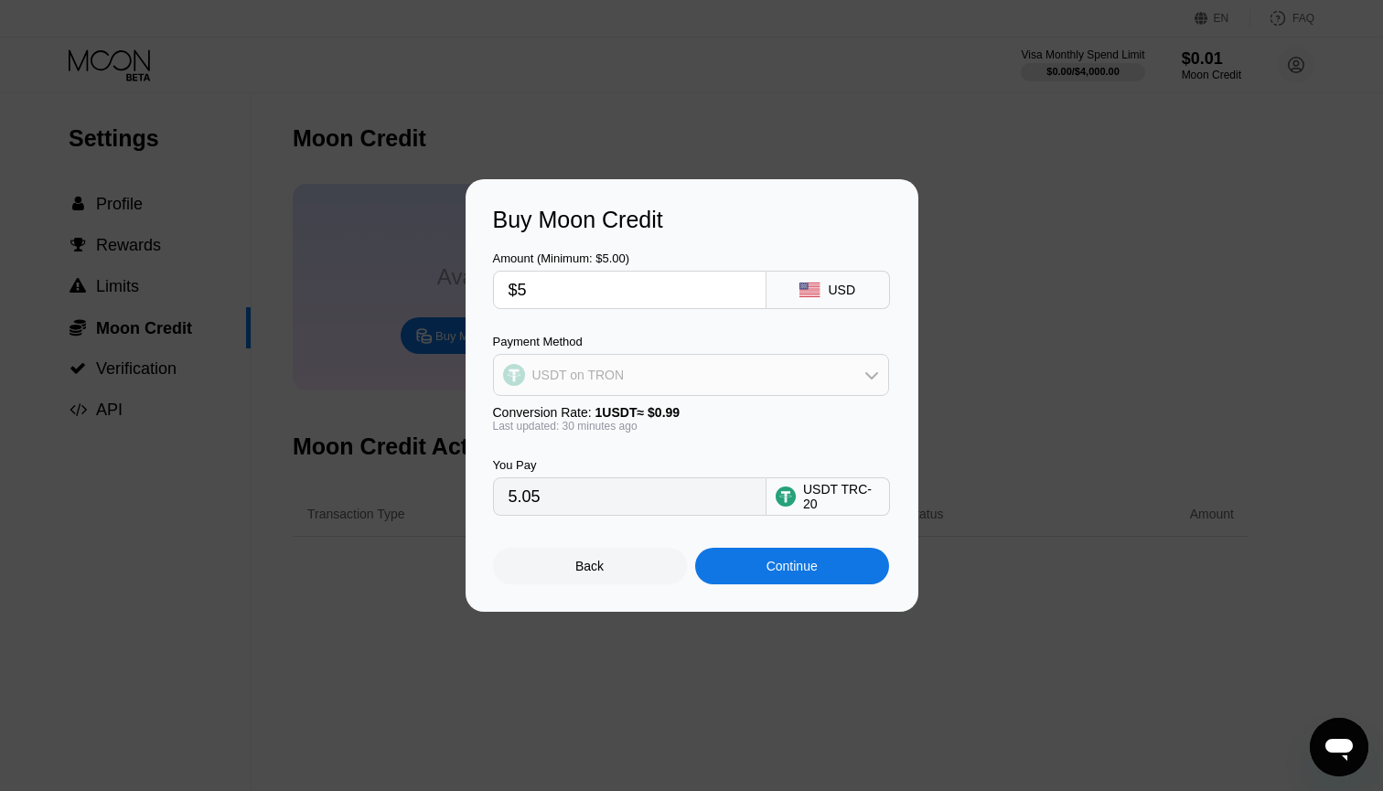
click at [875, 375] on icon at bounding box center [871, 375] width 13 height 7
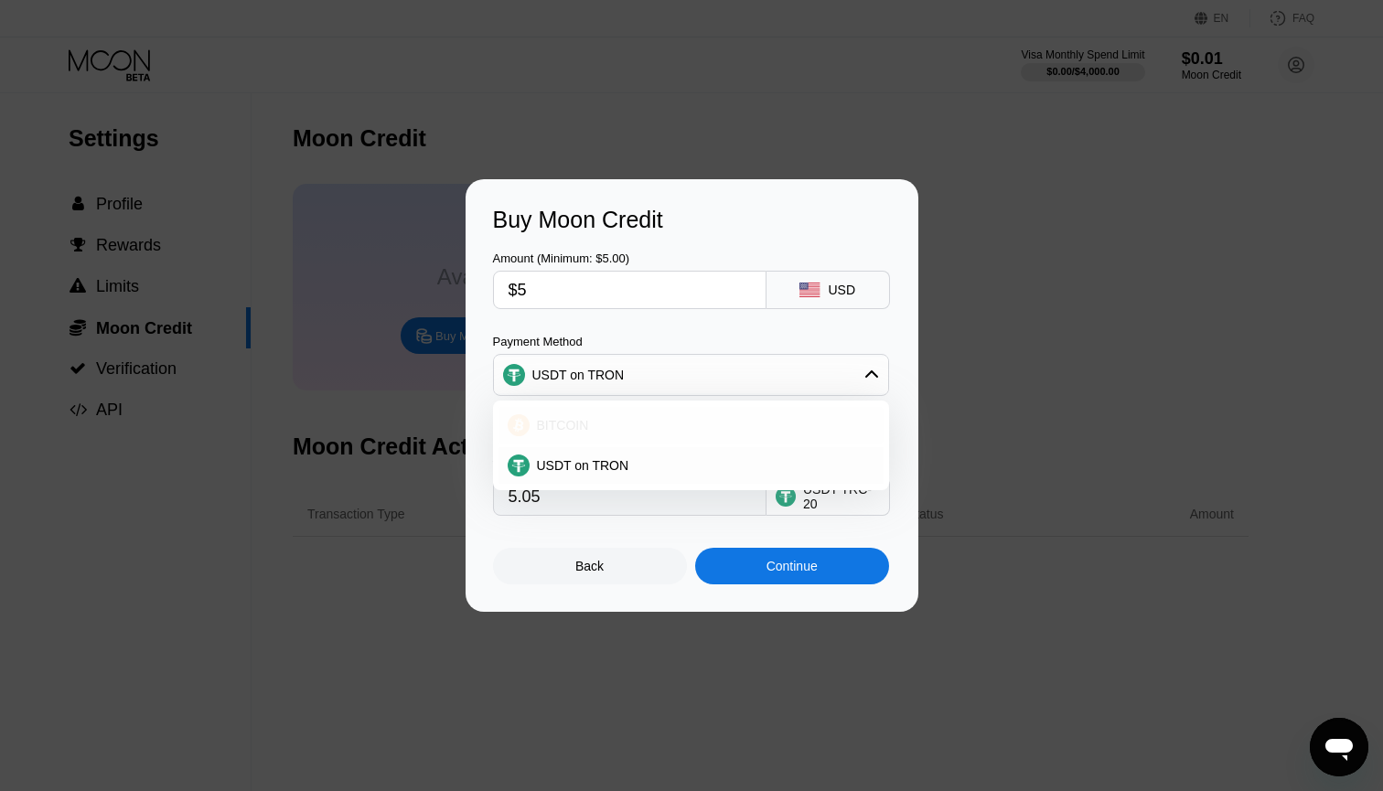
click at [601, 432] on div "BITCOIN" at bounding box center [702, 425] width 345 height 15
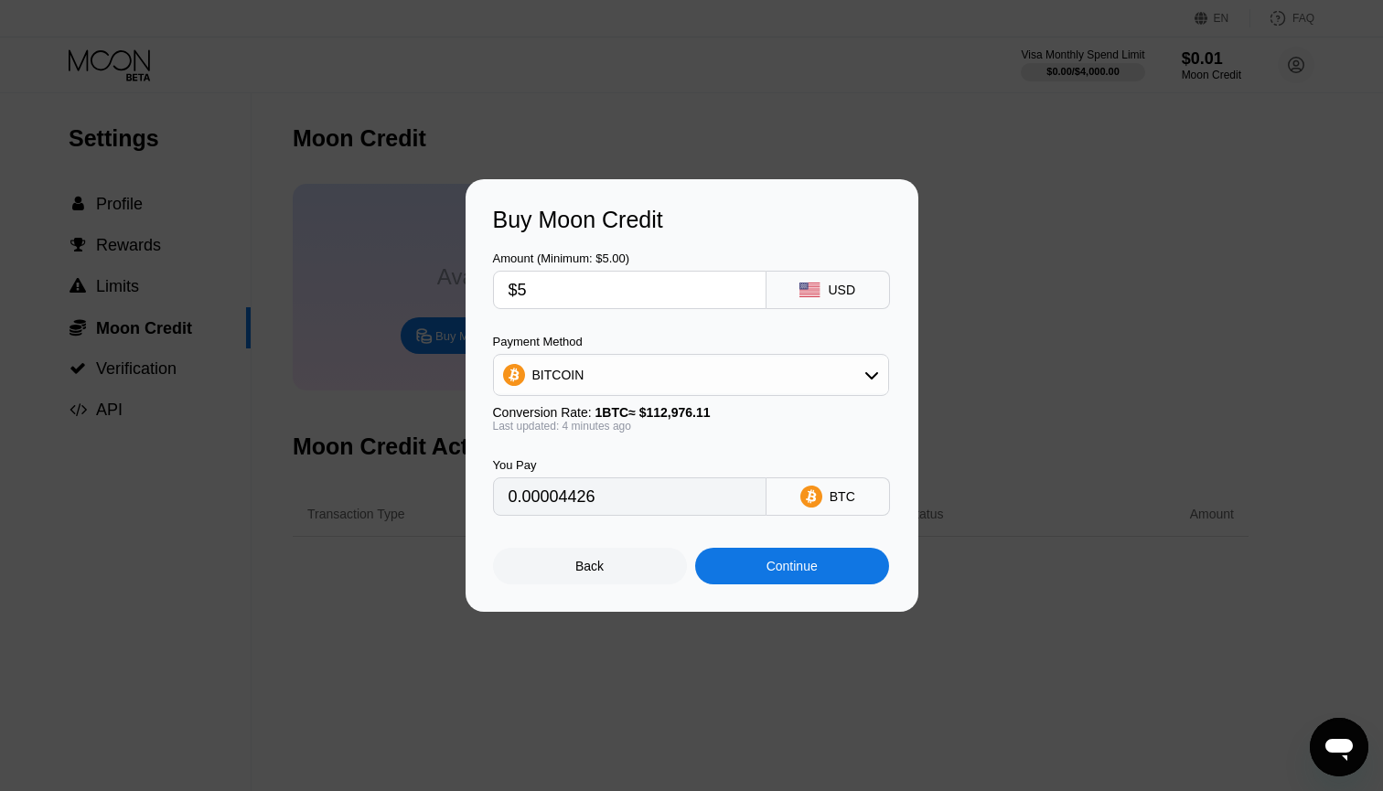
type input "0.00004427"
click at [788, 569] on div "Continue" at bounding box center [792, 566] width 51 height 15
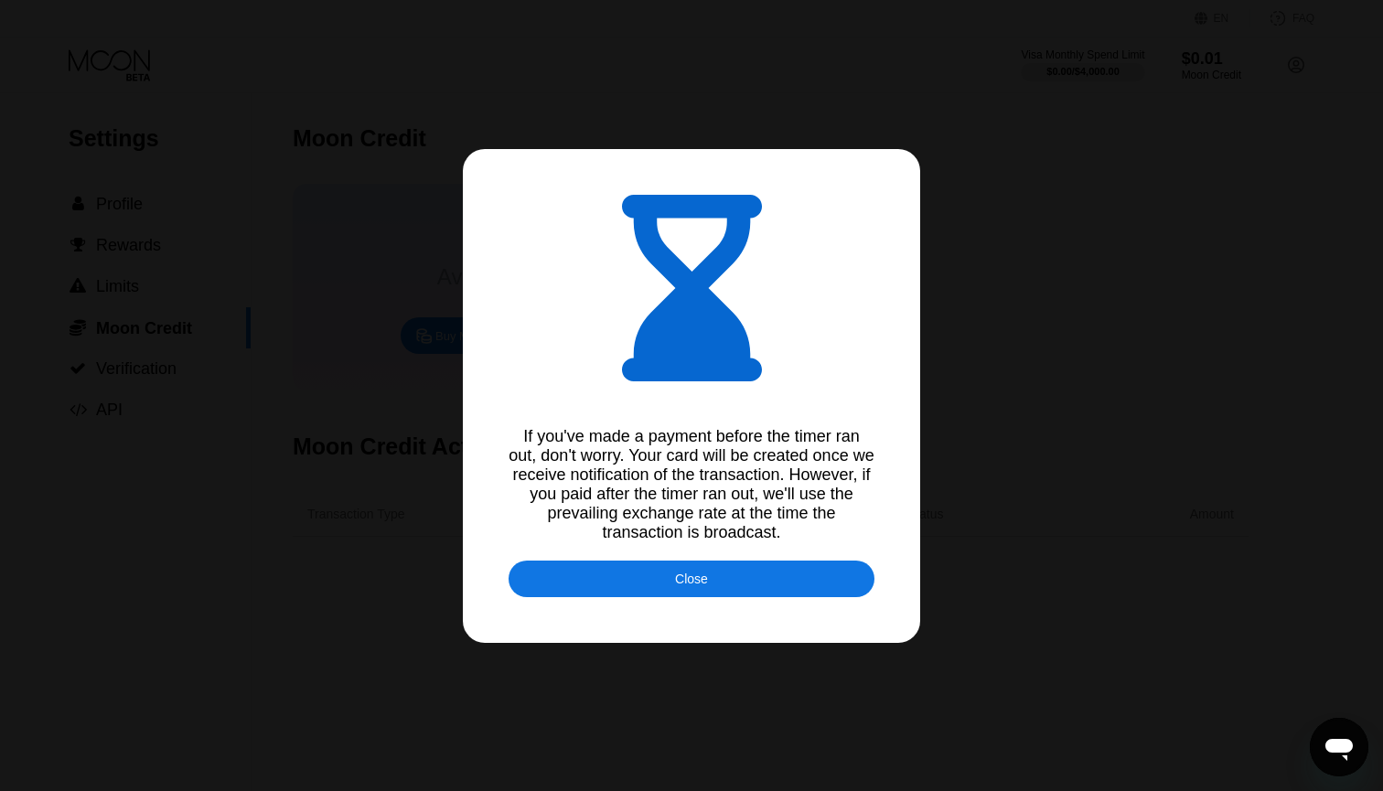
type input "0.00004428"
click at [711, 585] on div "Close" at bounding box center [692, 579] width 366 height 37
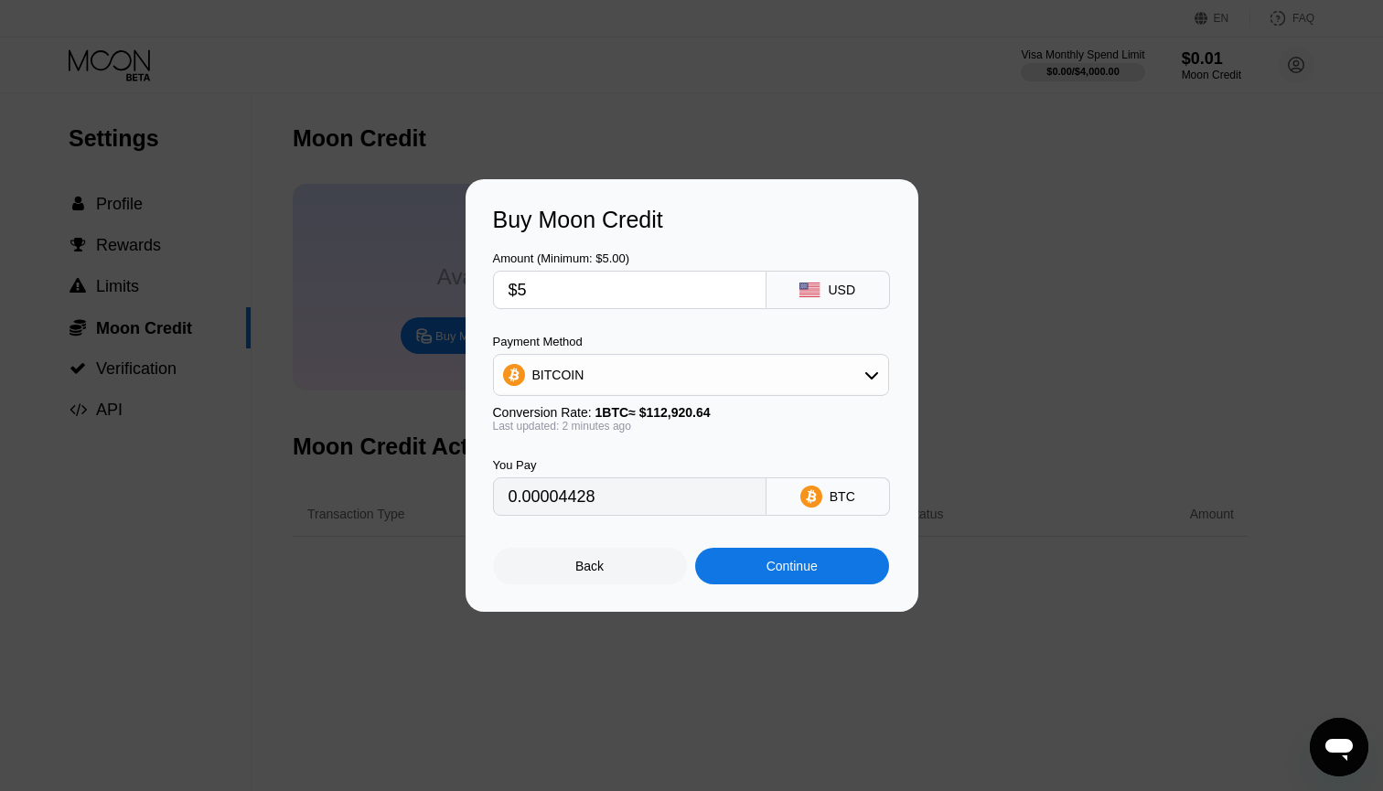
click at [813, 571] on div "Continue" at bounding box center [792, 566] width 51 height 15
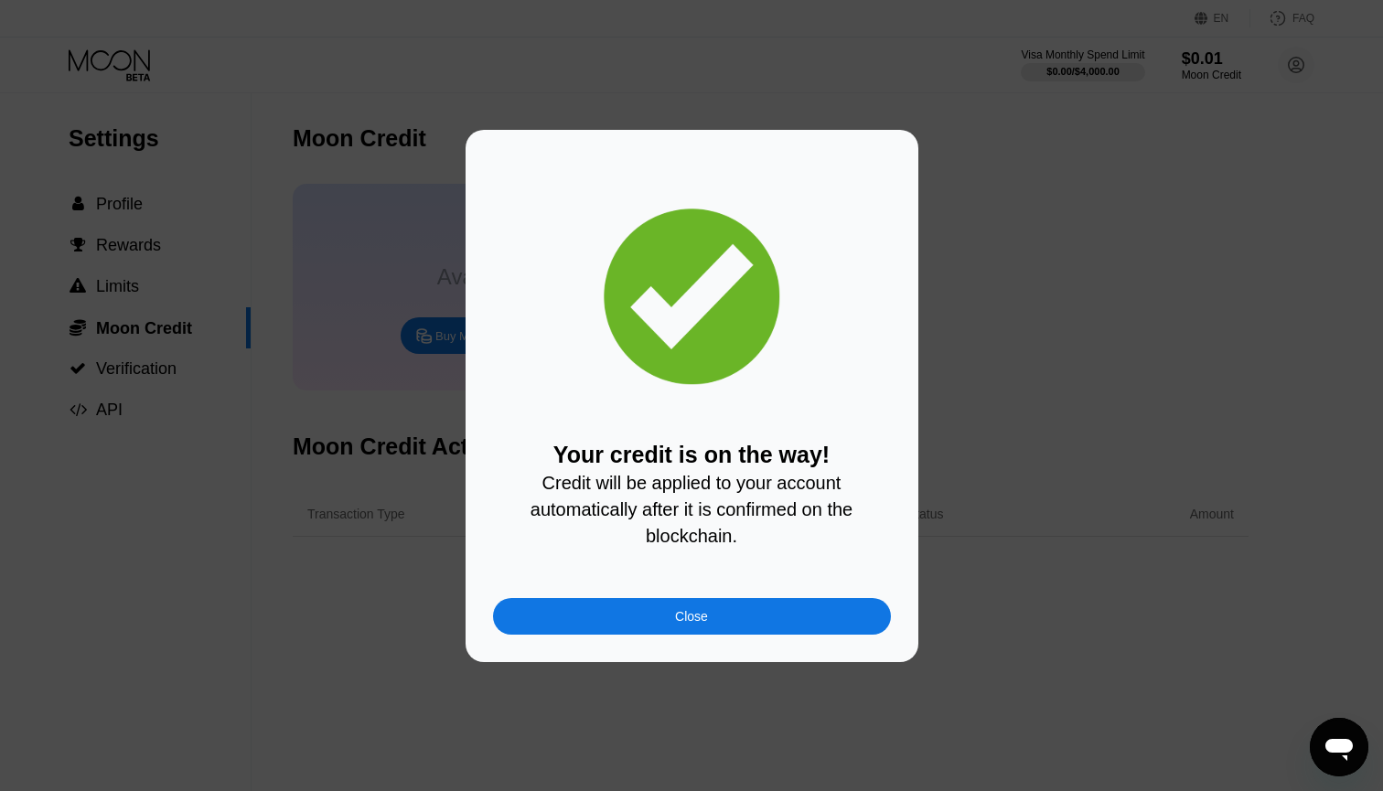
click at [763, 612] on div "Close" at bounding box center [692, 616] width 398 height 37
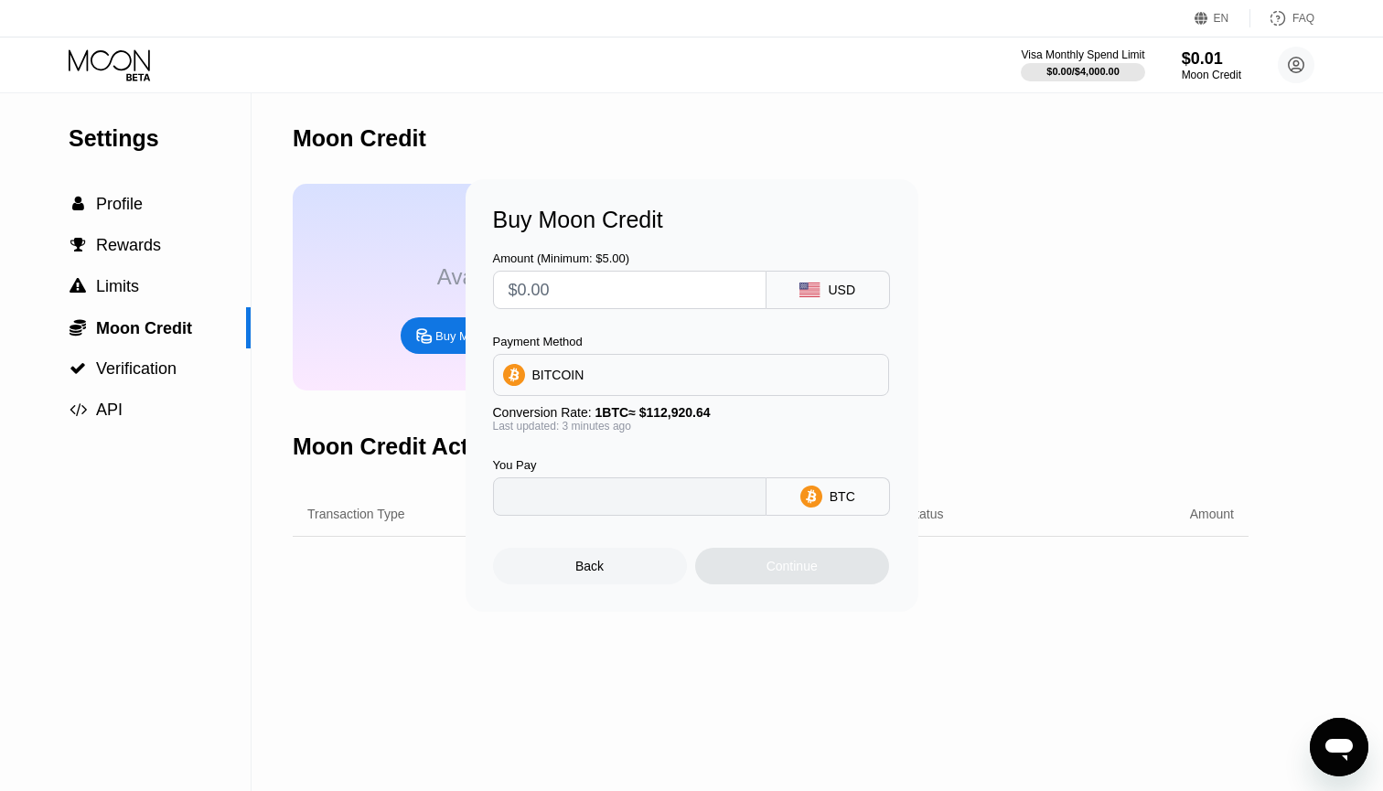
type input "0"
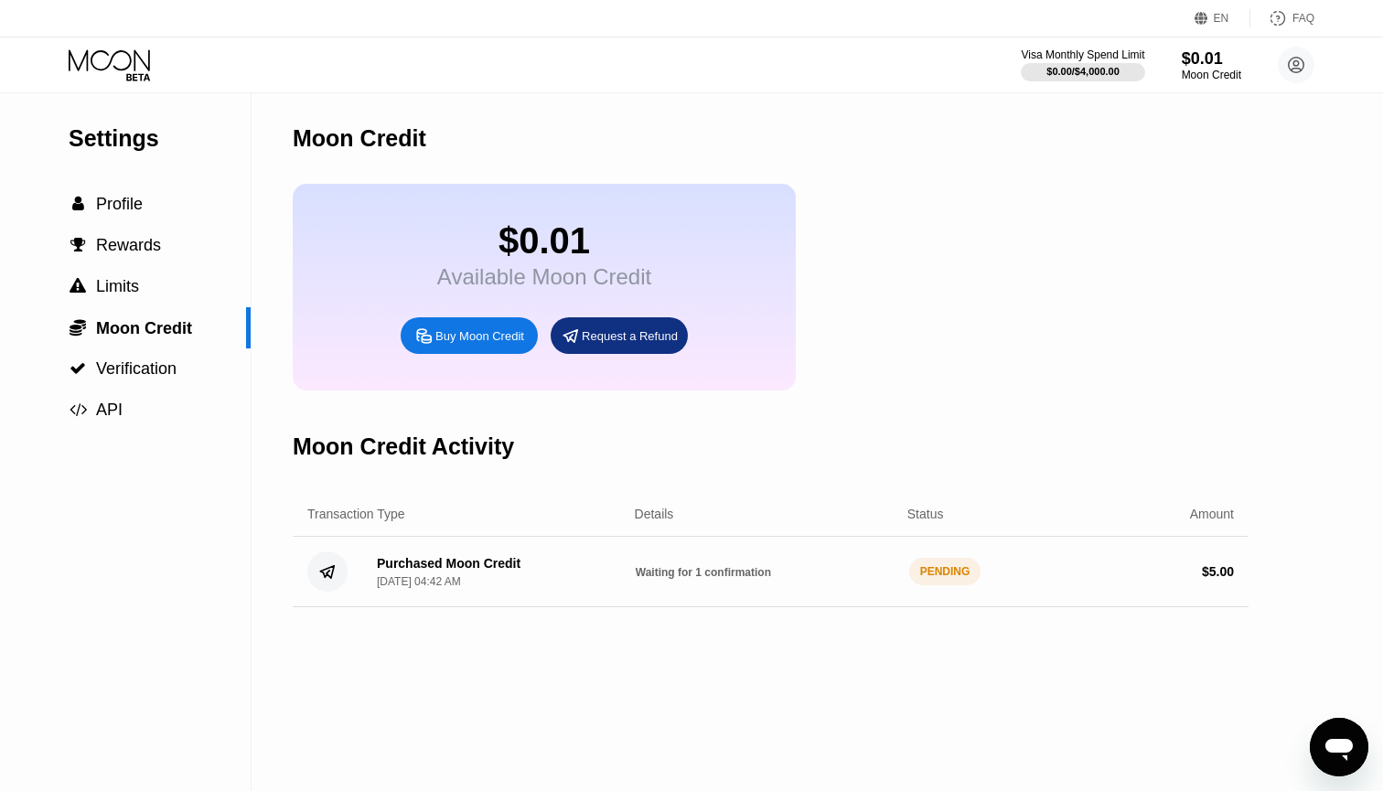
click at [341, 579] on circle at bounding box center [327, 572] width 40 height 40
click at [479, 561] on div "Purchased Moon Credit" at bounding box center [449, 563] width 144 height 15
click at [132, 325] on span "Moon Credit" at bounding box center [144, 328] width 96 height 18
click at [112, 202] on span "Profile" at bounding box center [119, 204] width 47 height 18
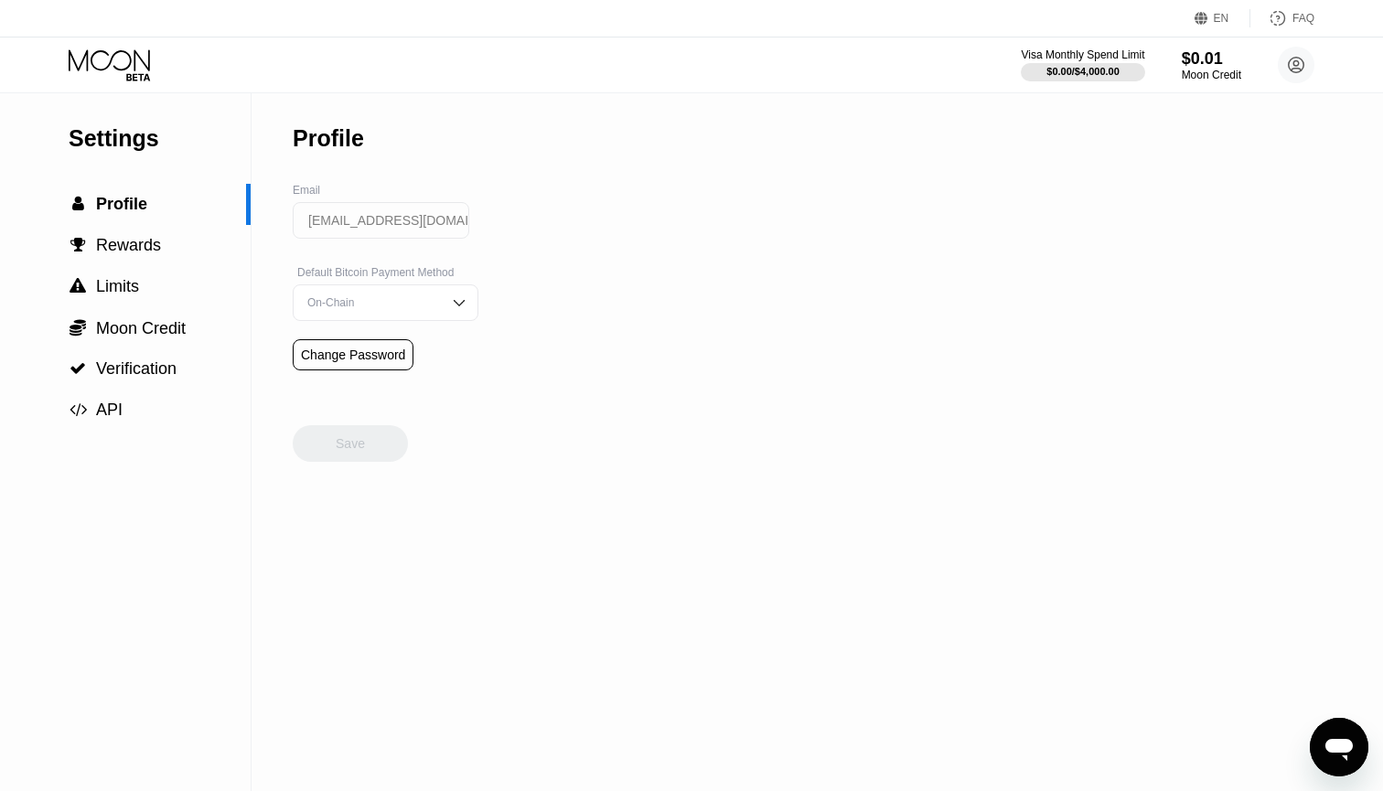
click at [140, 81] on icon at bounding box center [111, 65] width 85 height 32
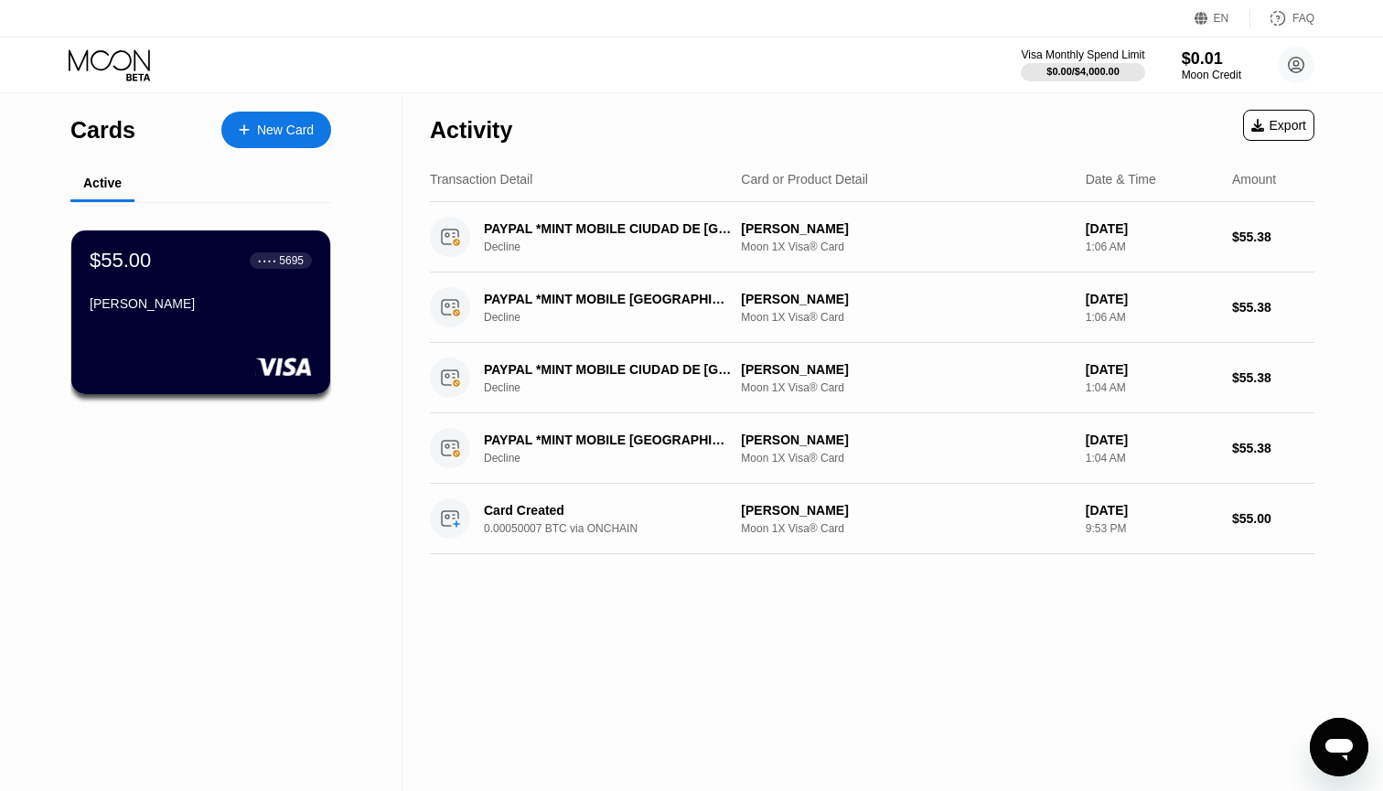
click at [140, 81] on icon at bounding box center [111, 65] width 85 height 32
click at [158, 257] on div "$55.00 ● ● ● ● 5695" at bounding box center [201, 260] width 224 height 24
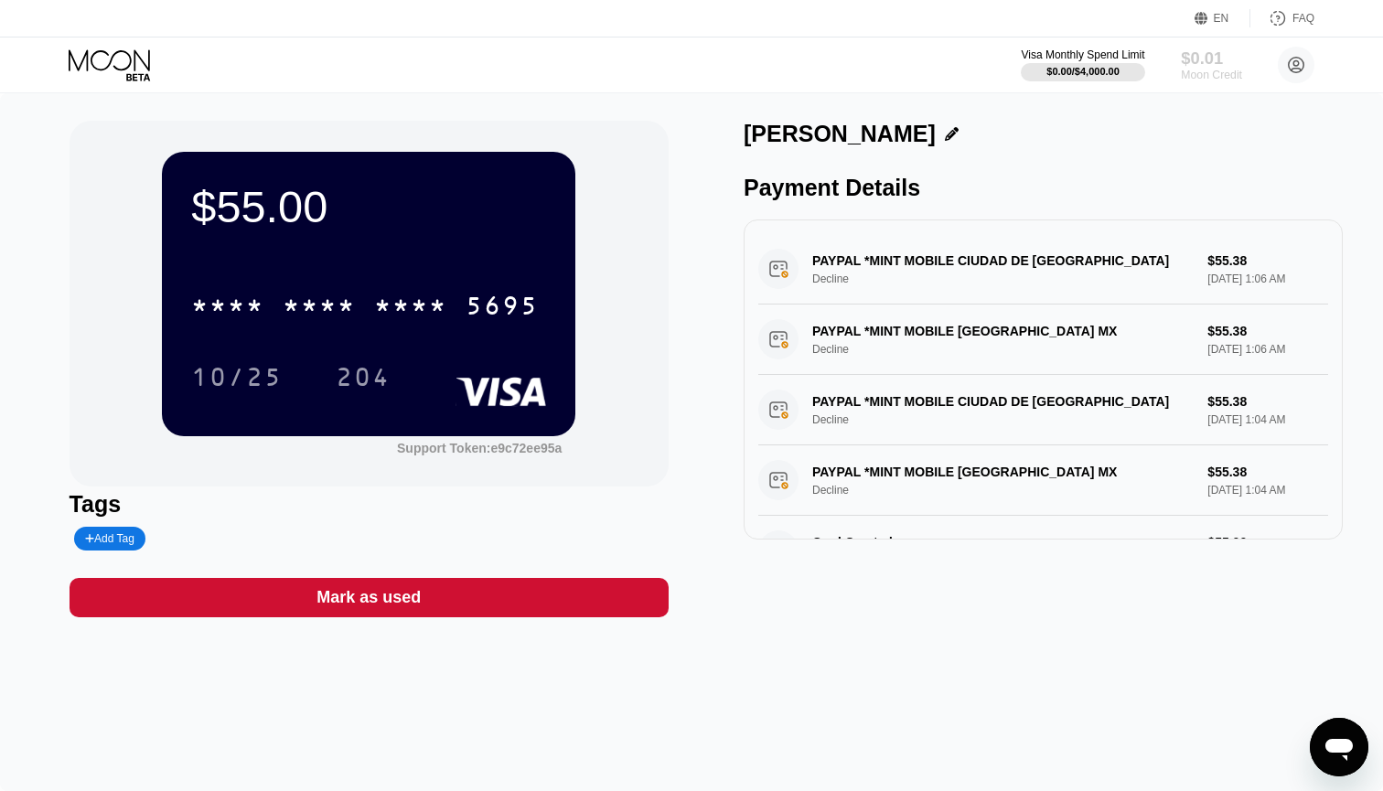
click at [1208, 69] on div "Moon Credit" at bounding box center [1211, 75] width 61 height 13
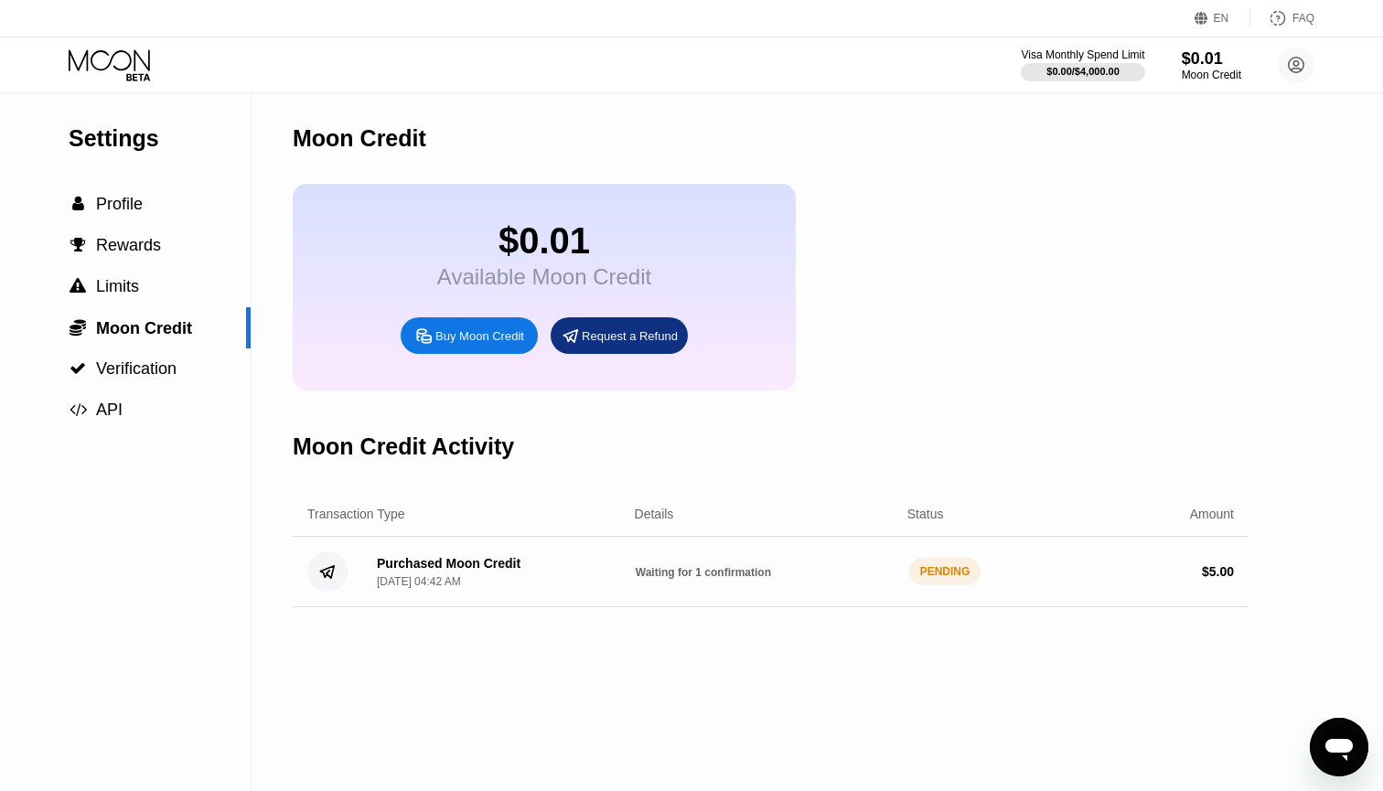
click at [638, 573] on span "Waiting for 1 confirmation" at bounding box center [703, 572] width 135 height 13
click at [637, 572] on span "Waiting for 1 confirmation" at bounding box center [703, 572] width 135 height 13
click at [338, 568] on circle at bounding box center [327, 572] width 40 height 40
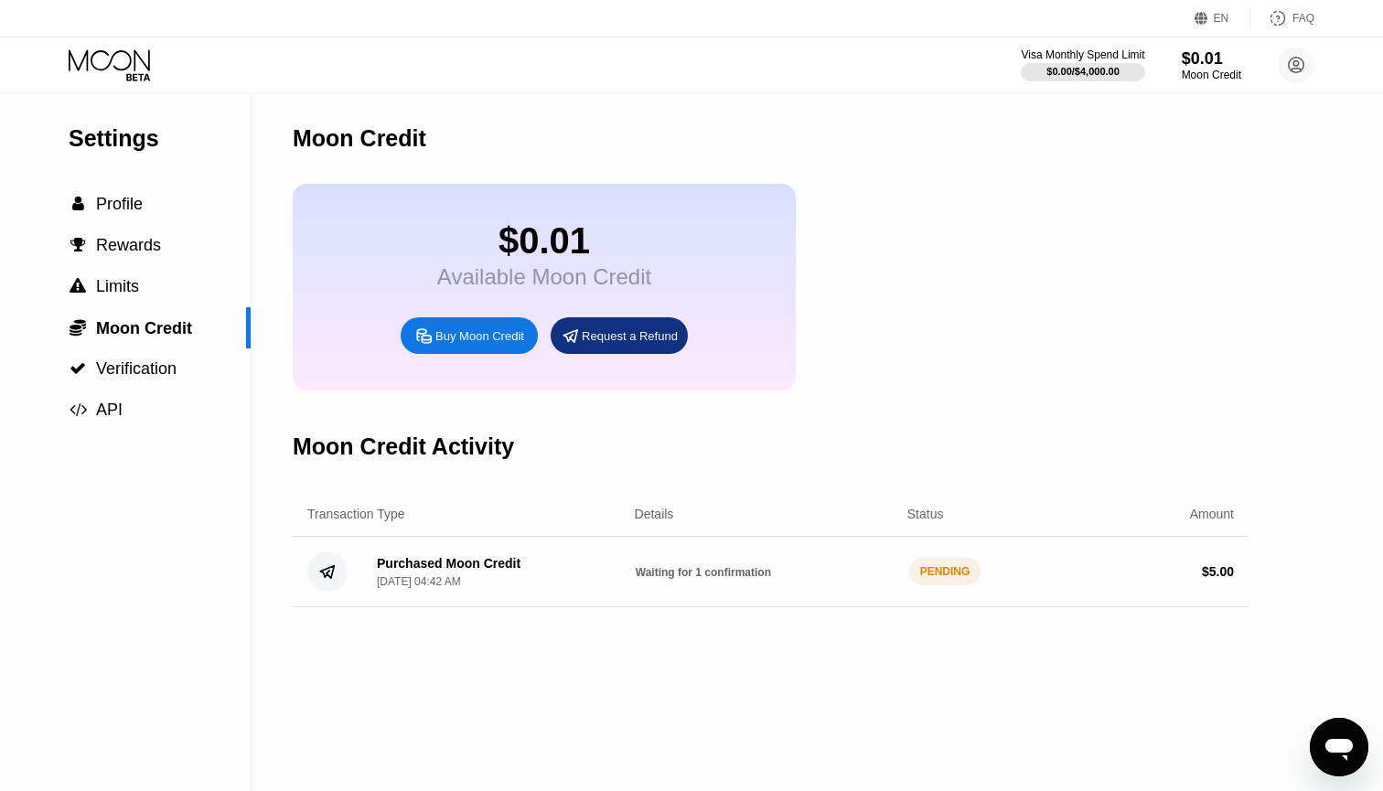
click at [969, 560] on div "PENDING" at bounding box center [945, 571] width 72 height 27
click at [966, 562] on div "PENDING" at bounding box center [945, 571] width 72 height 27
click at [113, 212] on span "Profile" at bounding box center [119, 204] width 47 height 18
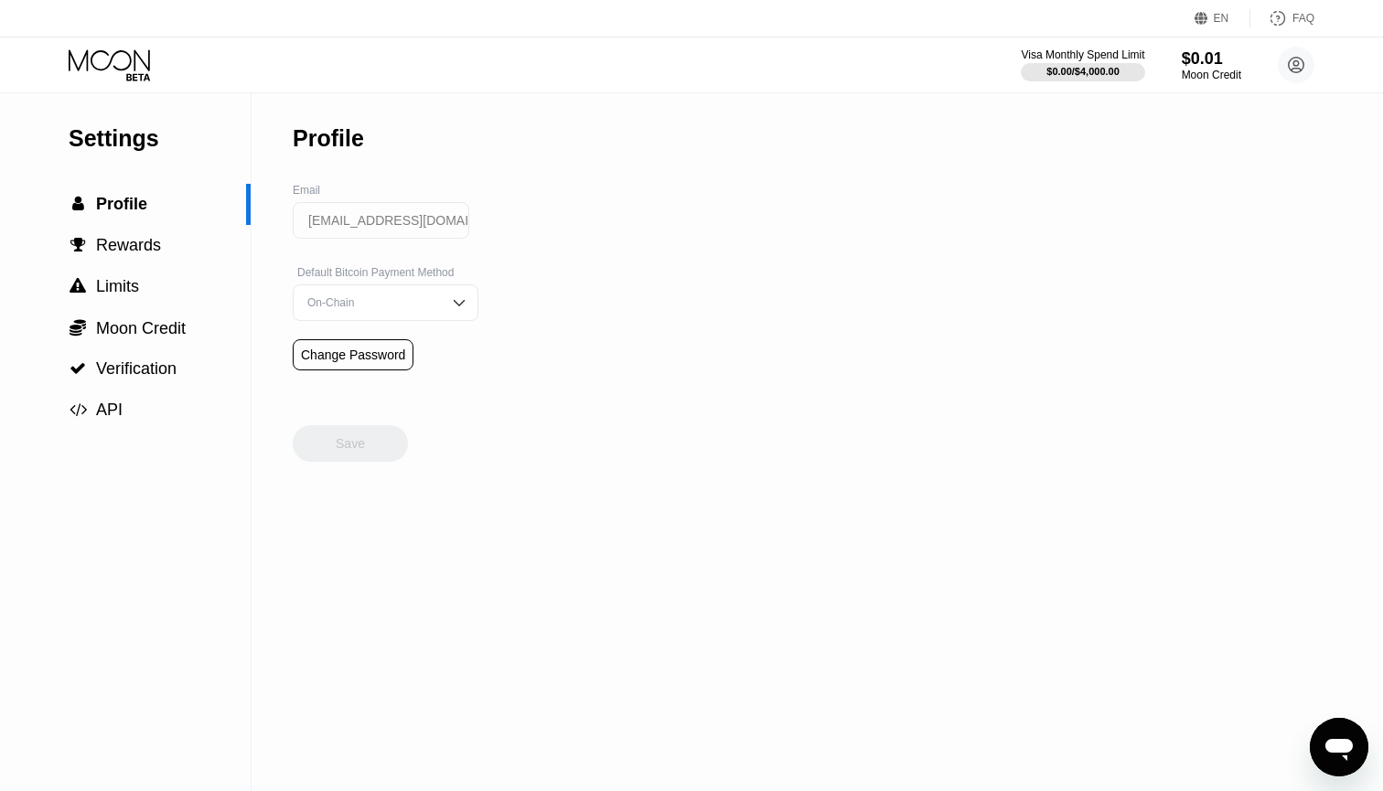
click at [130, 64] on icon at bounding box center [109, 59] width 81 height 21
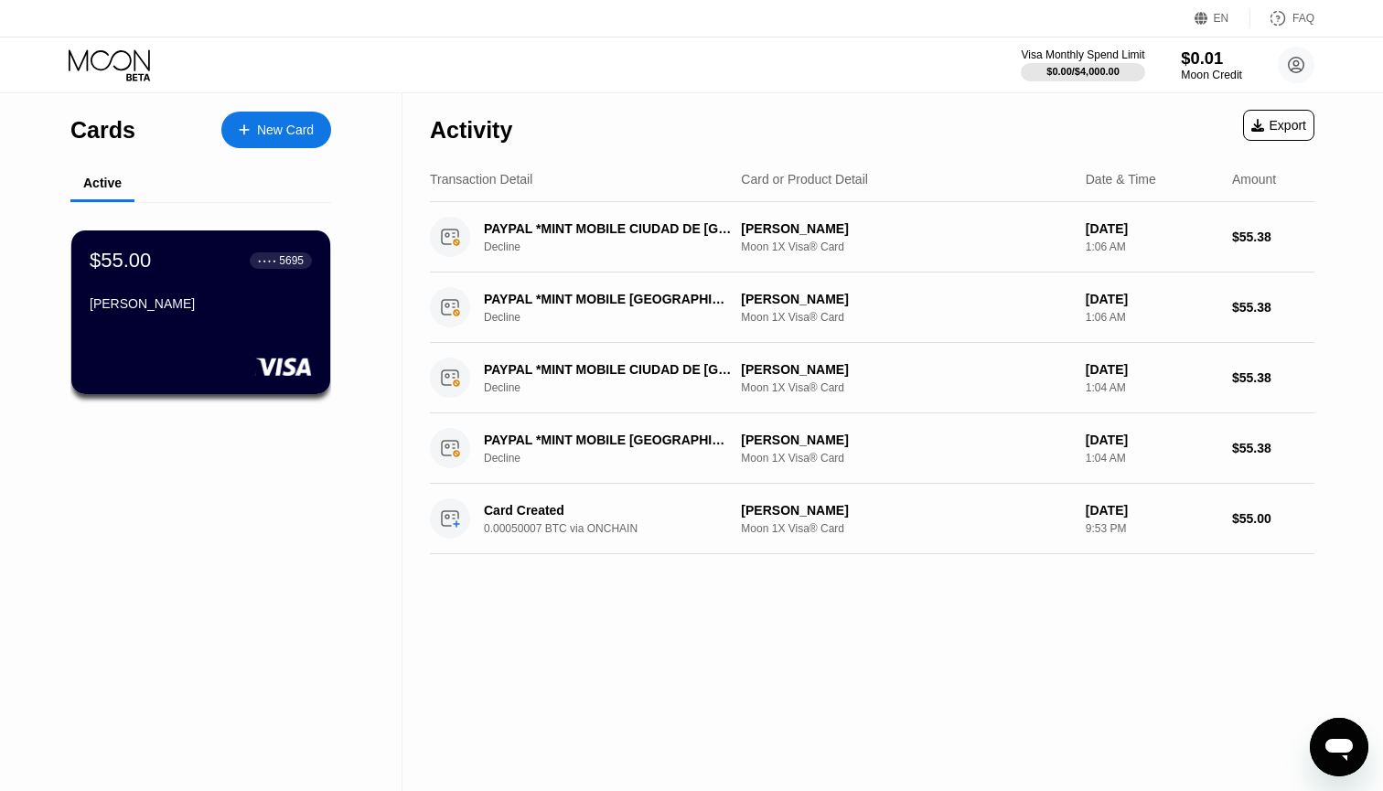
click at [1196, 64] on div "$0.01" at bounding box center [1211, 57] width 61 height 19
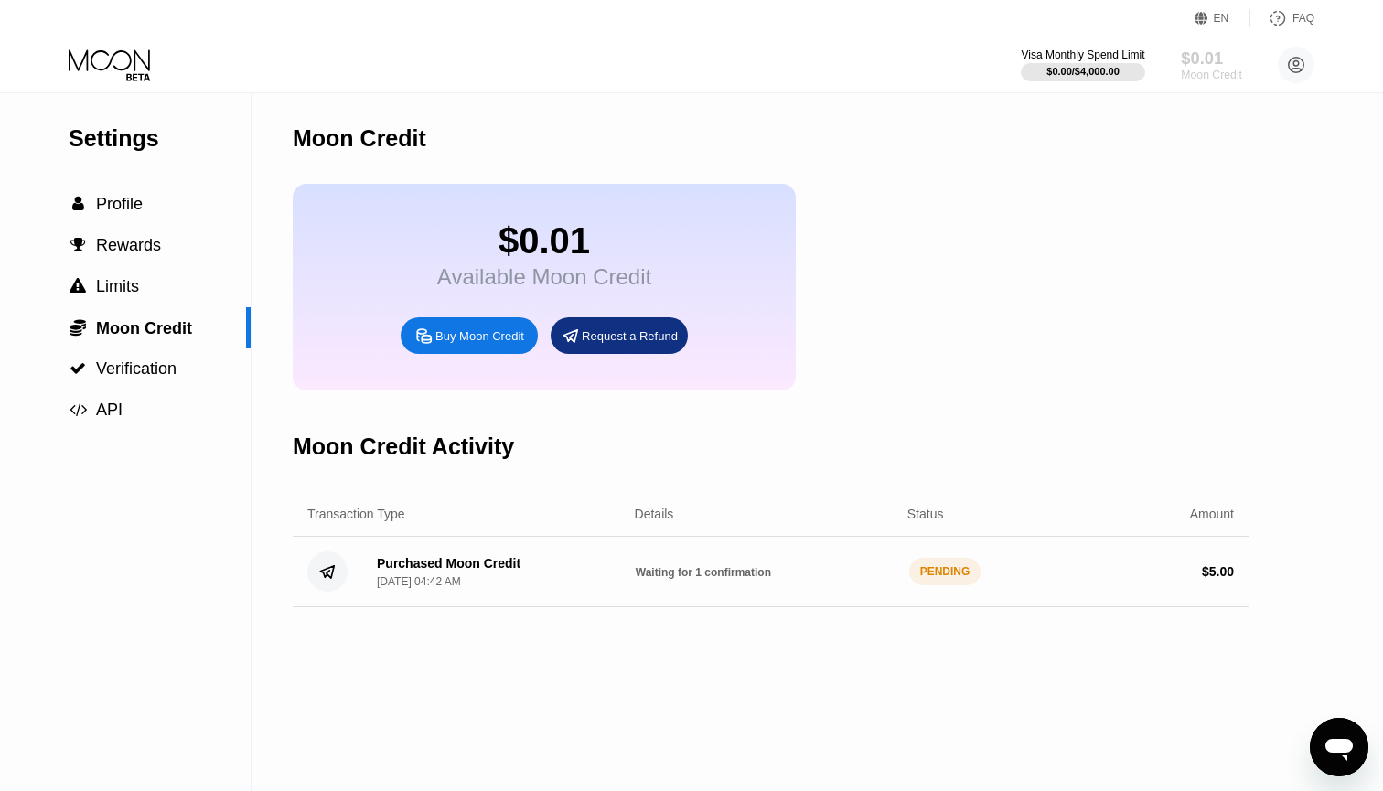
click at [1204, 54] on div "$0.01" at bounding box center [1211, 57] width 61 height 19
click at [140, 65] on icon at bounding box center [111, 65] width 85 height 32
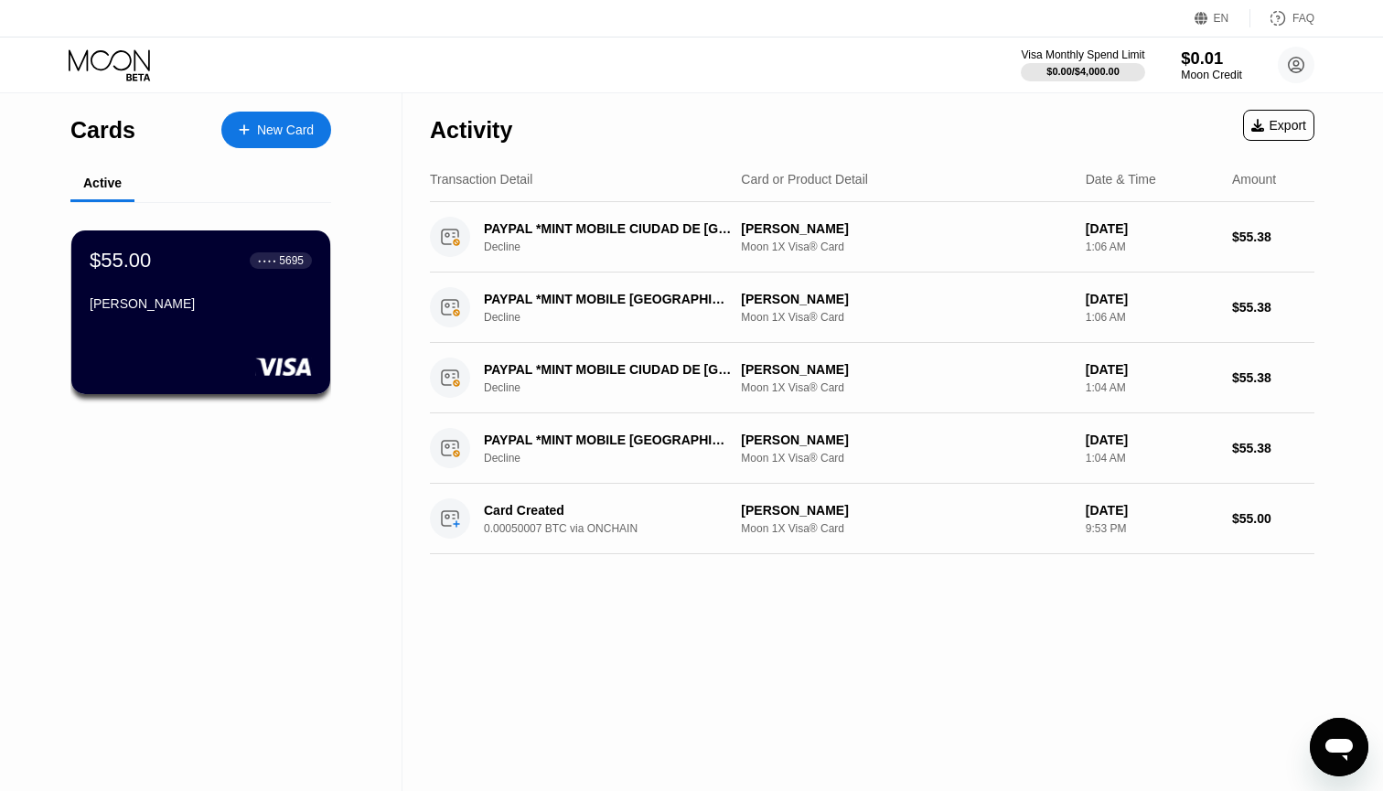
click at [1199, 60] on div "$0.01" at bounding box center [1211, 57] width 61 height 19
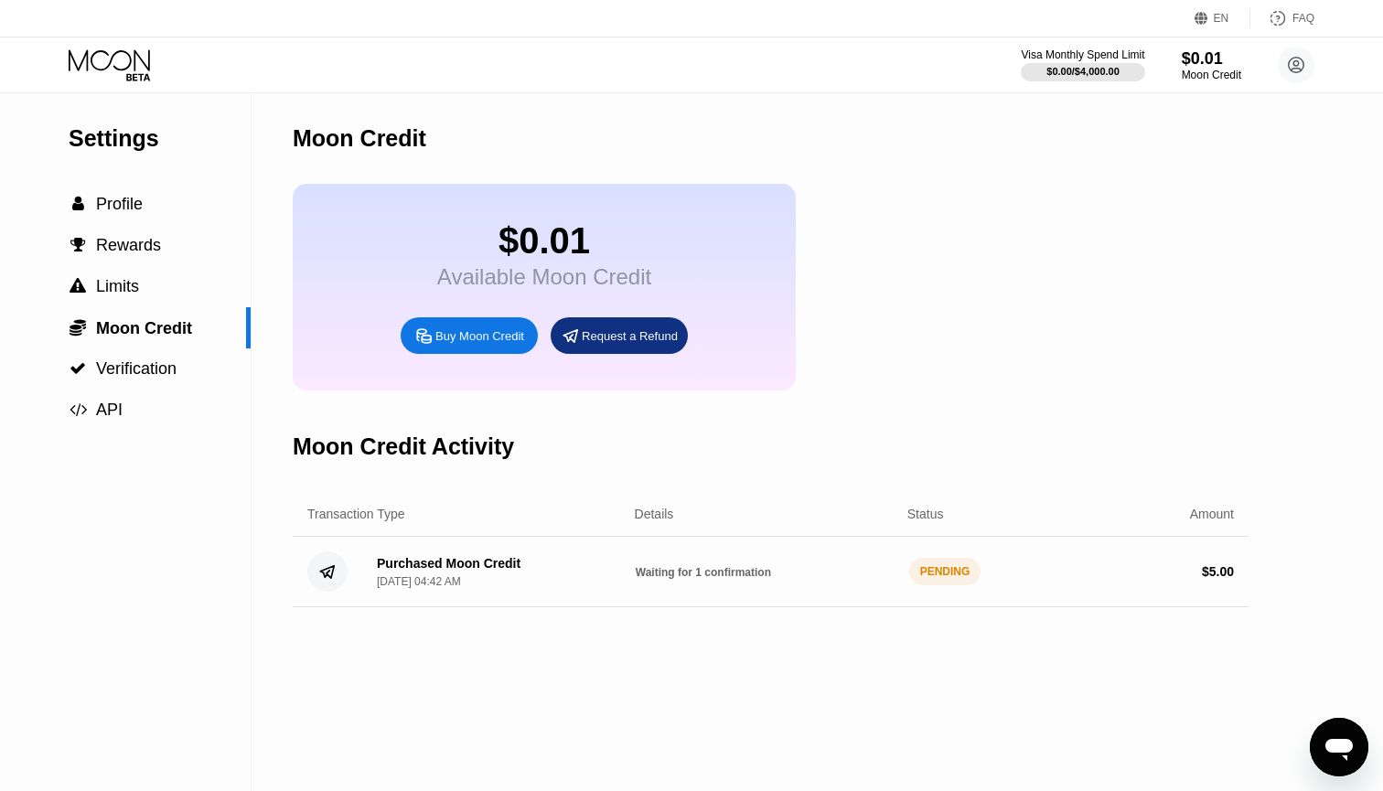
click at [101, 58] on icon at bounding box center [111, 65] width 85 height 32
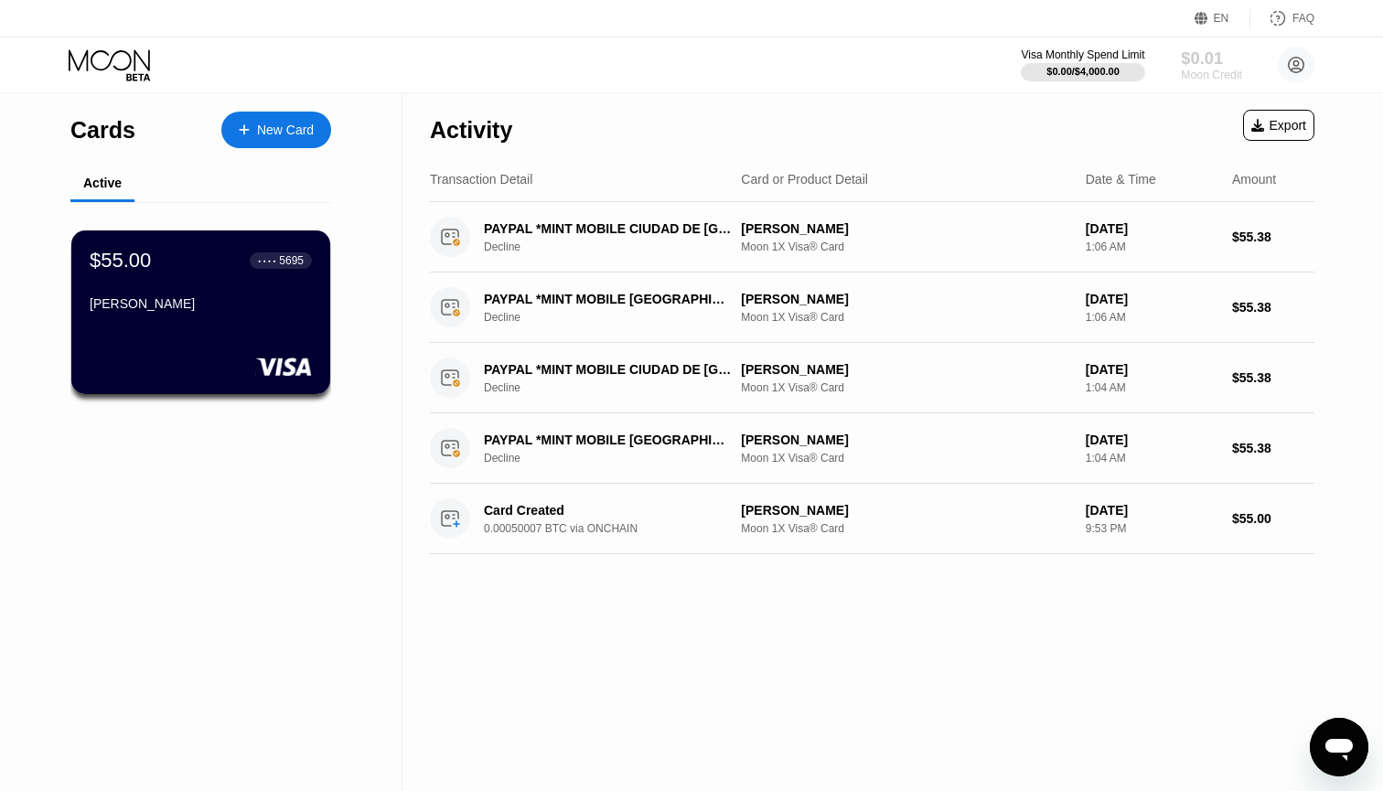
click at [1216, 59] on div "$0.01" at bounding box center [1211, 57] width 61 height 19
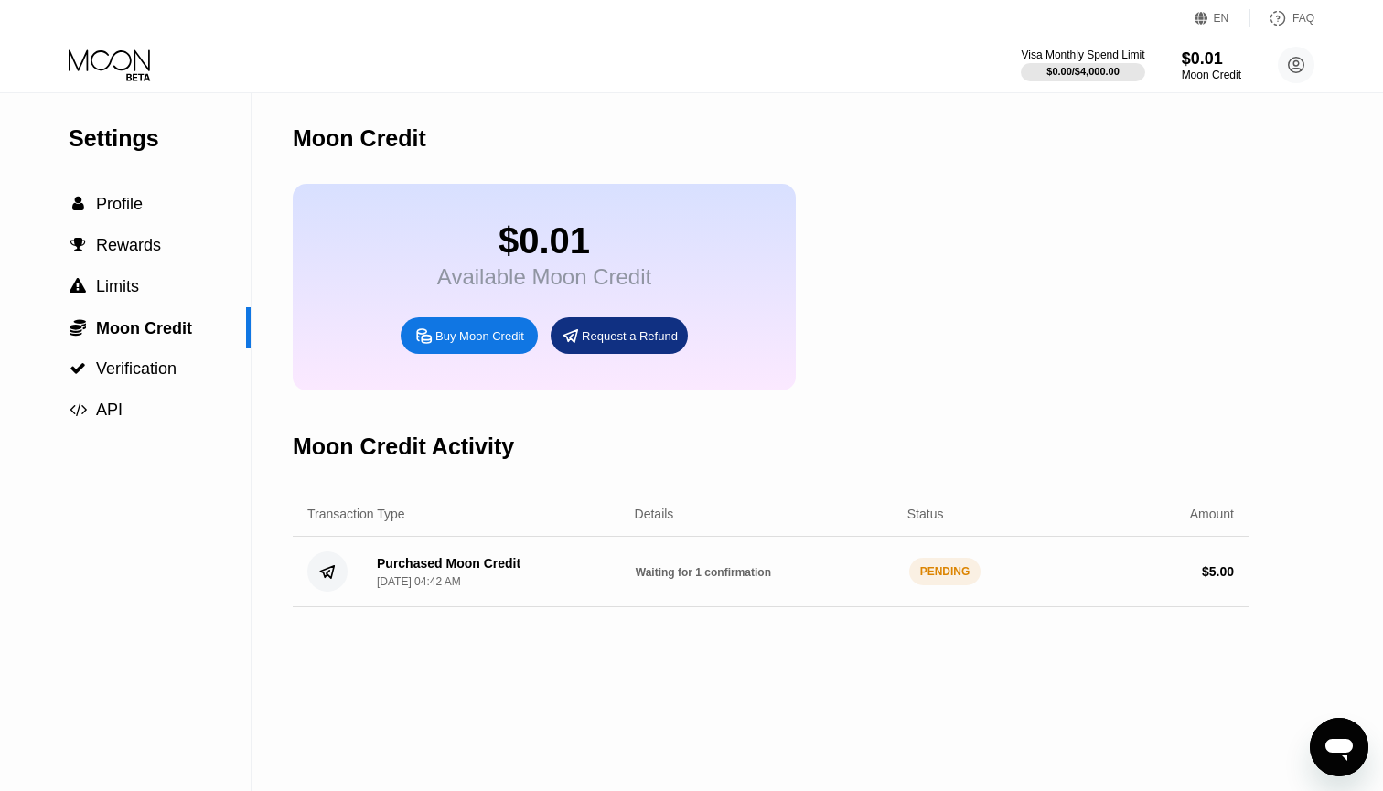
click at [583, 574] on div "Purchased Moon Credit [DATE] 04:42 AM" at bounding box center [491, 572] width 259 height 32
click at [477, 570] on div "Purchased Moon Credit" at bounding box center [449, 563] width 144 height 15
click at [733, 564] on div "Purchased Moon Credit [DATE] 04:42 AM Waiting for 1 confirmation PENDING $ 5.00" at bounding box center [771, 572] width 956 height 70
click at [967, 570] on div "PENDING" at bounding box center [945, 571] width 72 height 27
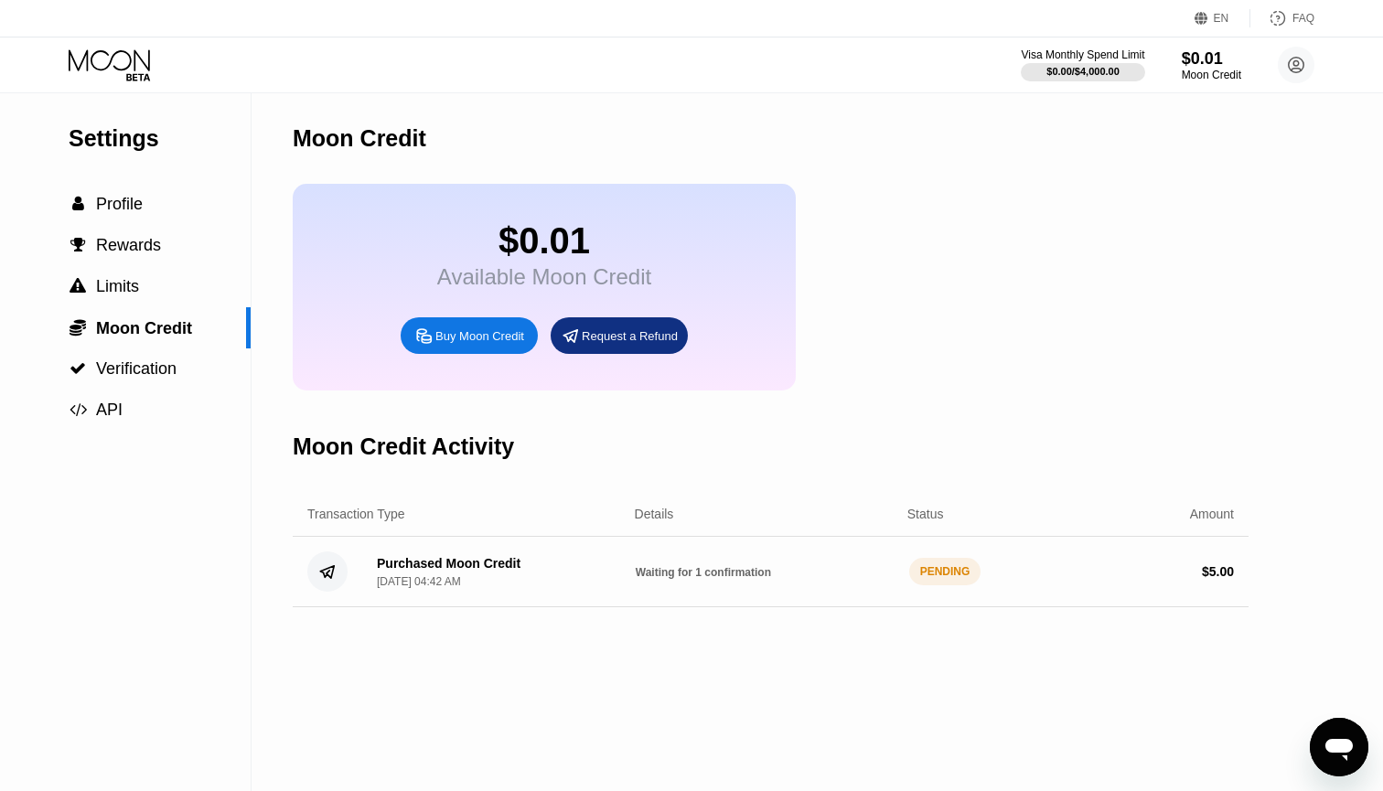
click at [334, 576] on circle at bounding box center [327, 572] width 40 height 40
click at [104, 64] on icon at bounding box center [111, 65] width 85 height 32
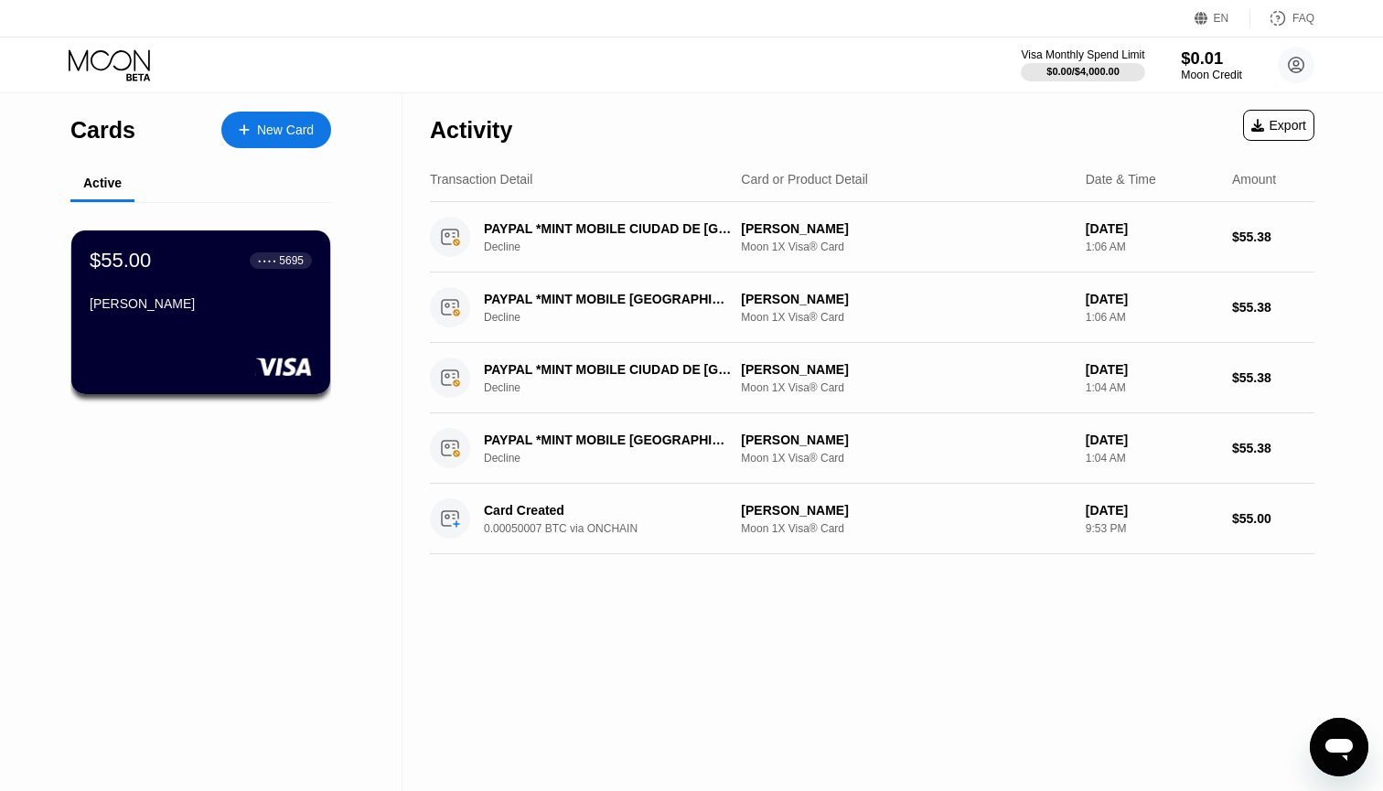
click at [1197, 61] on div "$0.01" at bounding box center [1211, 57] width 61 height 19
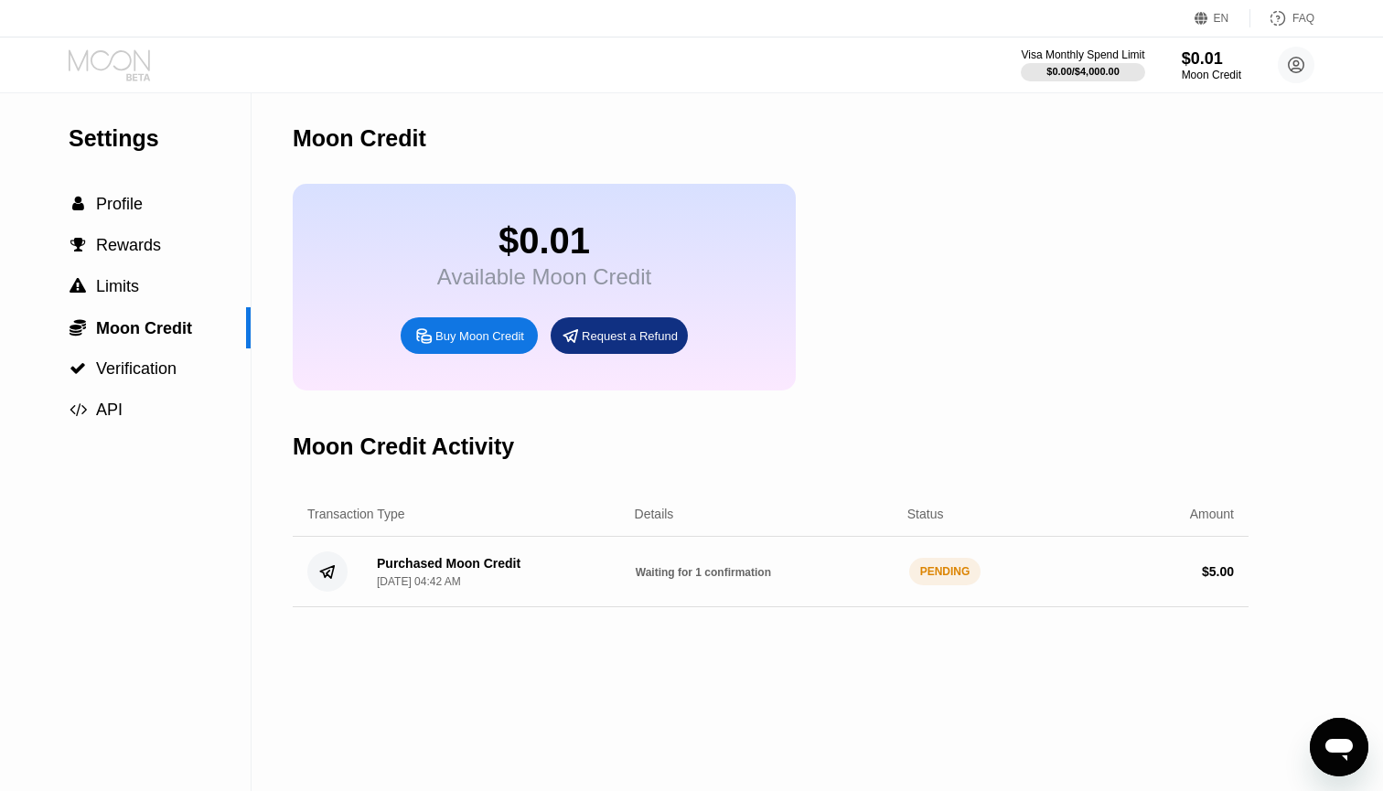
click at [127, 72] on icon at bounding box center [111, 65] width 85 height 32
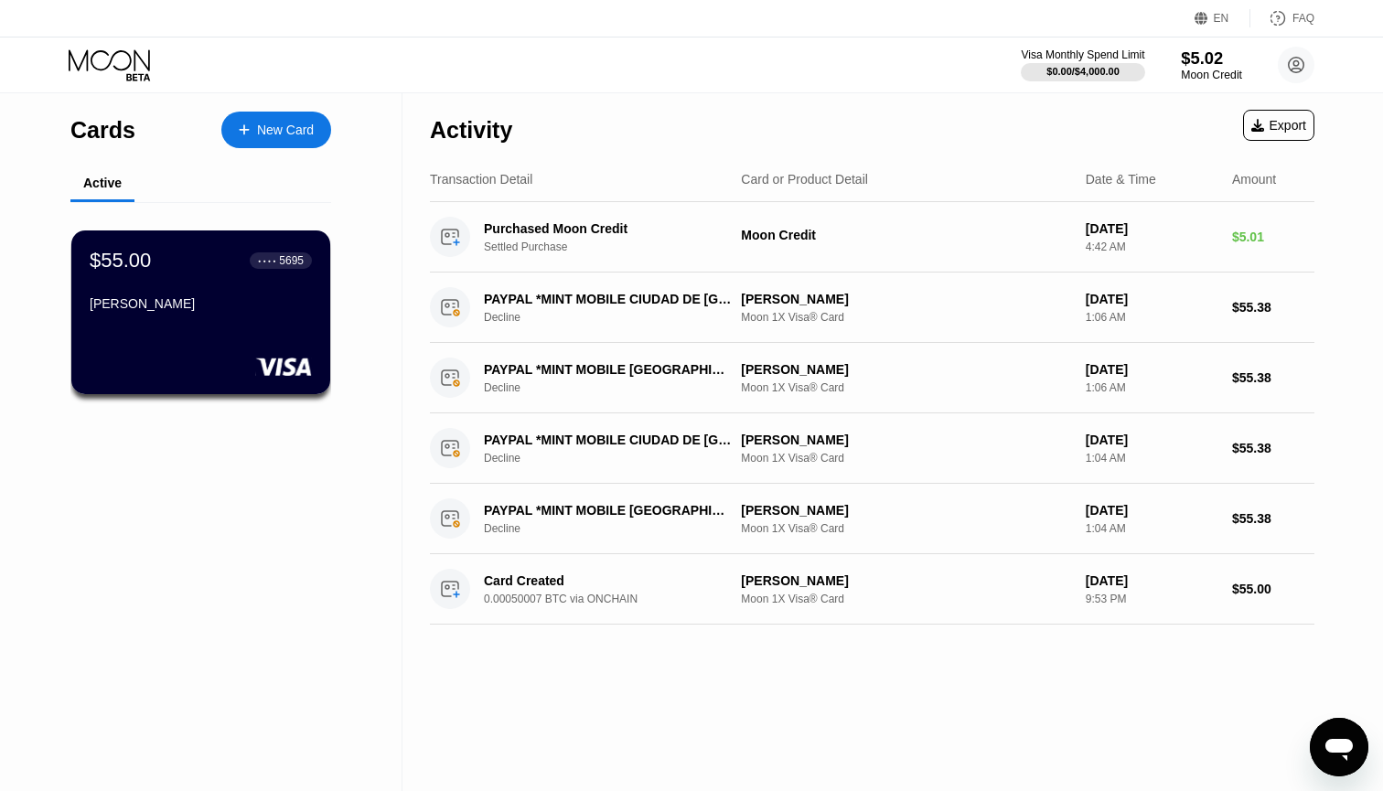
click at [1204, 54] on div "$5.02" at bounding box center [1211, 57] width 61 height 19
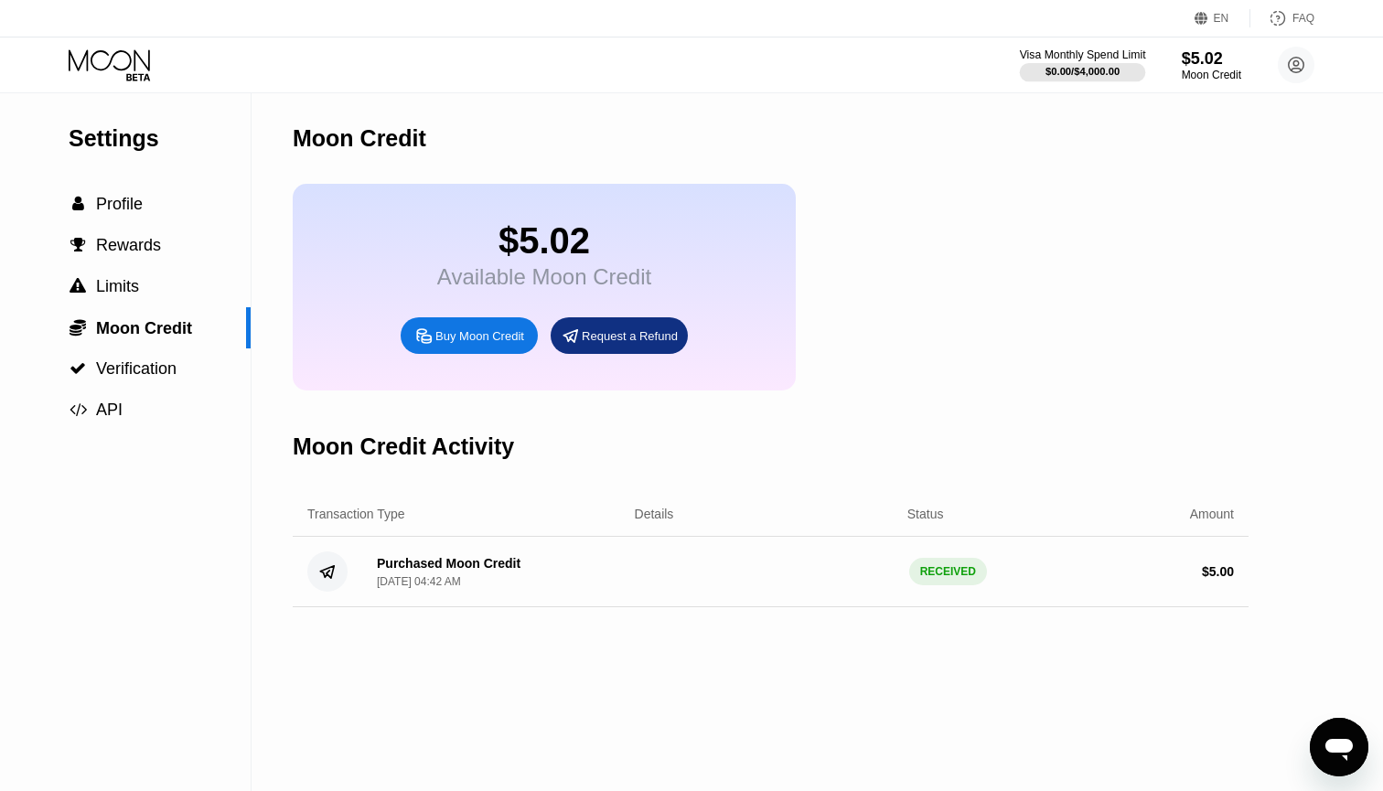
click at [1059, 58] on div "Visa Monthly Spend Limit" at bounding box center [1083, 54] width 126 height 13
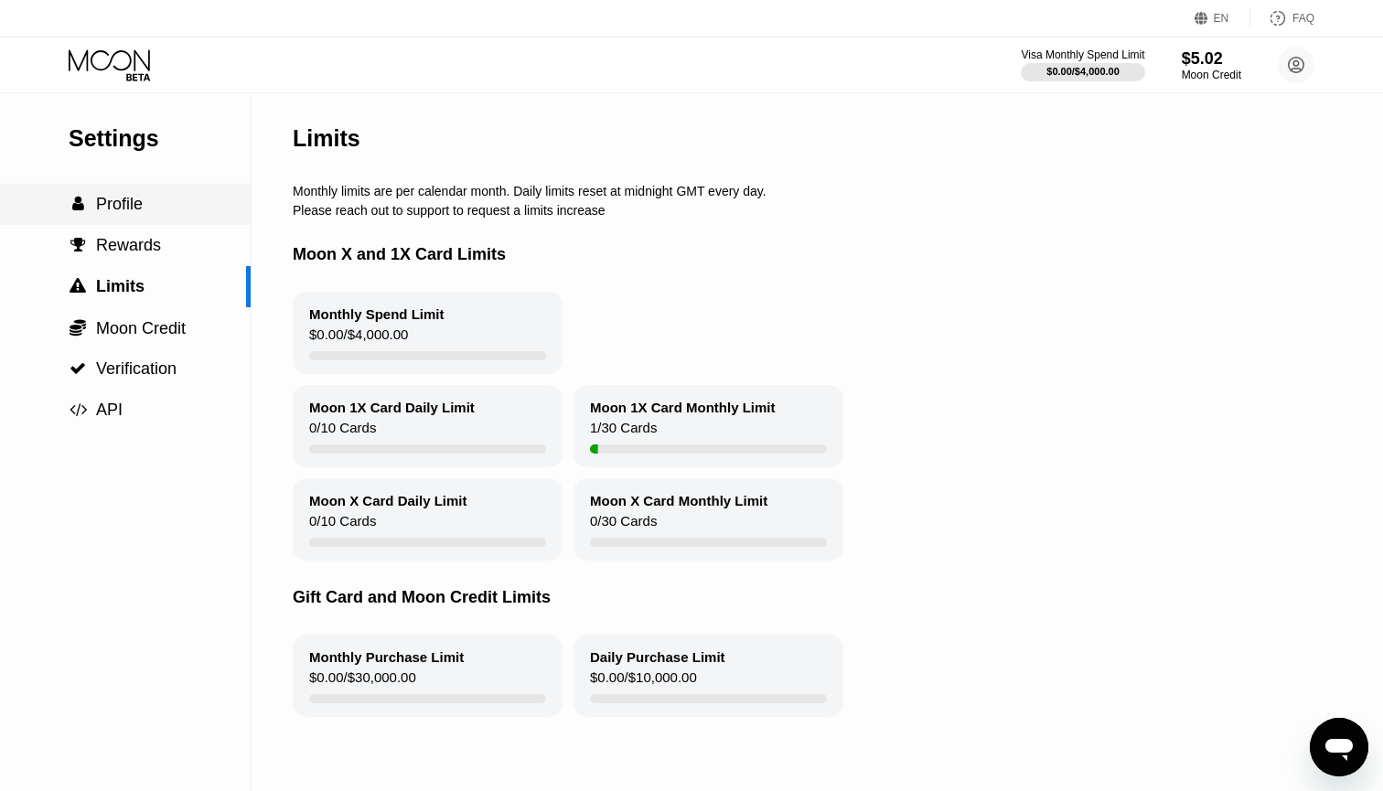
click at [100, 198] on span "Profile" at bounding box center [119, 204] width 47 height 18
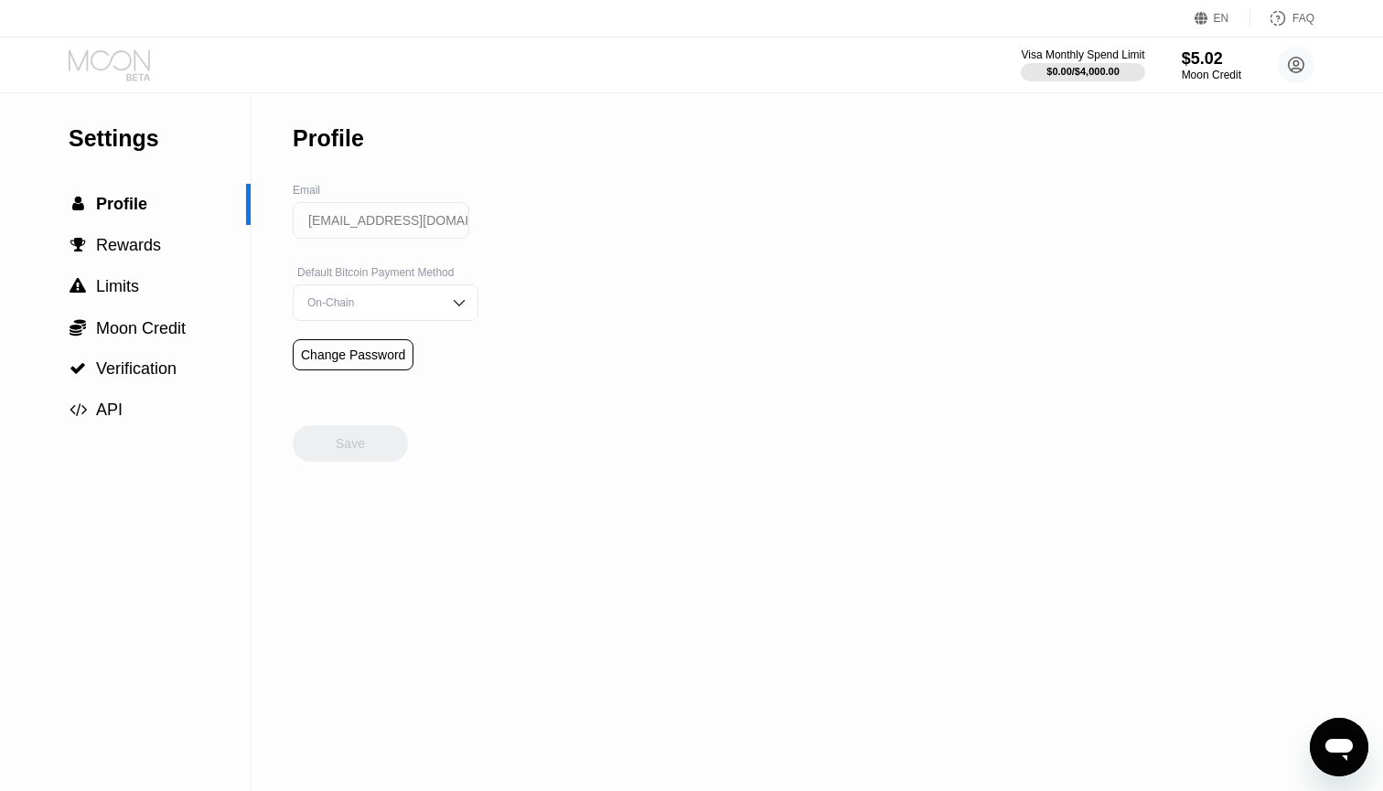
click at [119, 75] on icon at bounding box center [111, 65] width 85 height 32
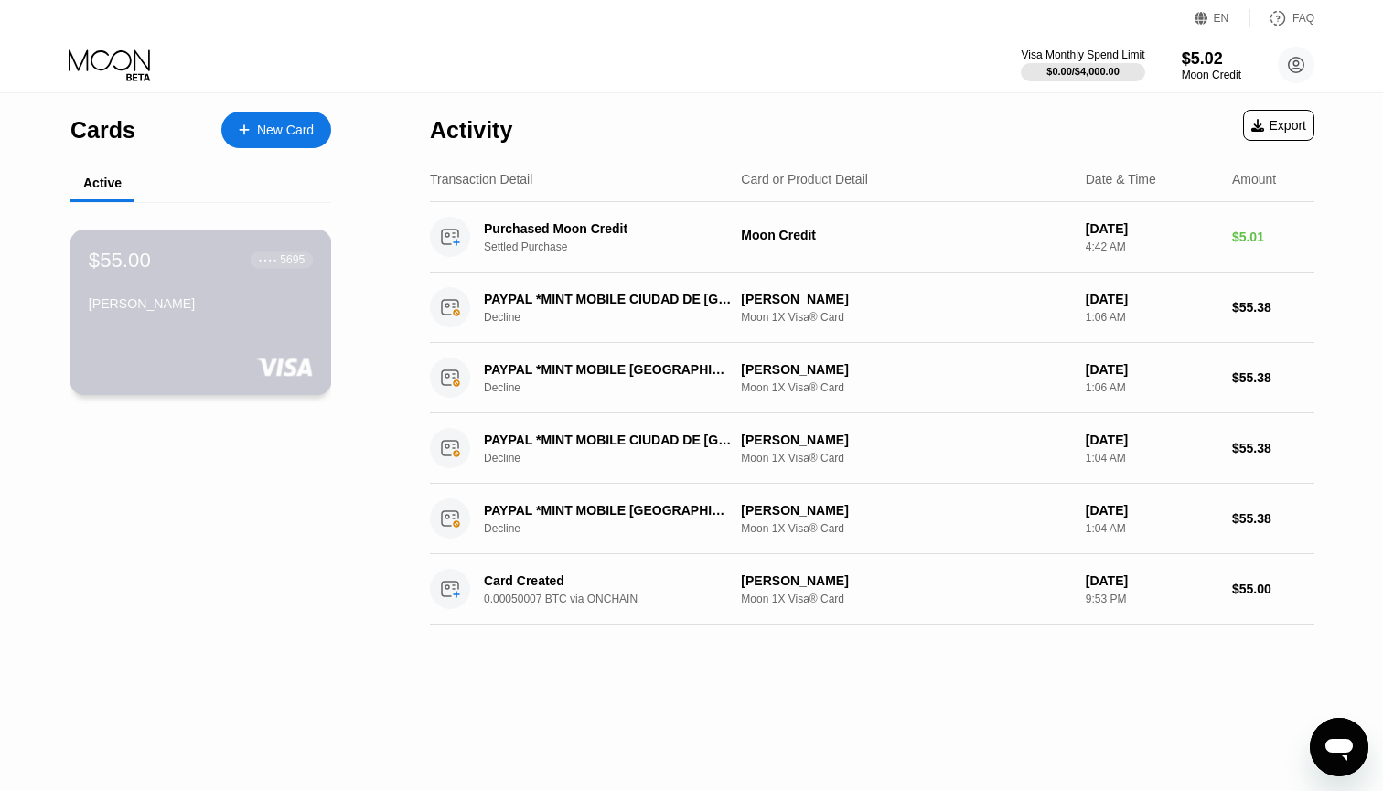
click at [188, 294] on div "$55.00 ● ● ● ● 5695 Bean Taylor" at bounding box center [201, 283] width 224 height 70
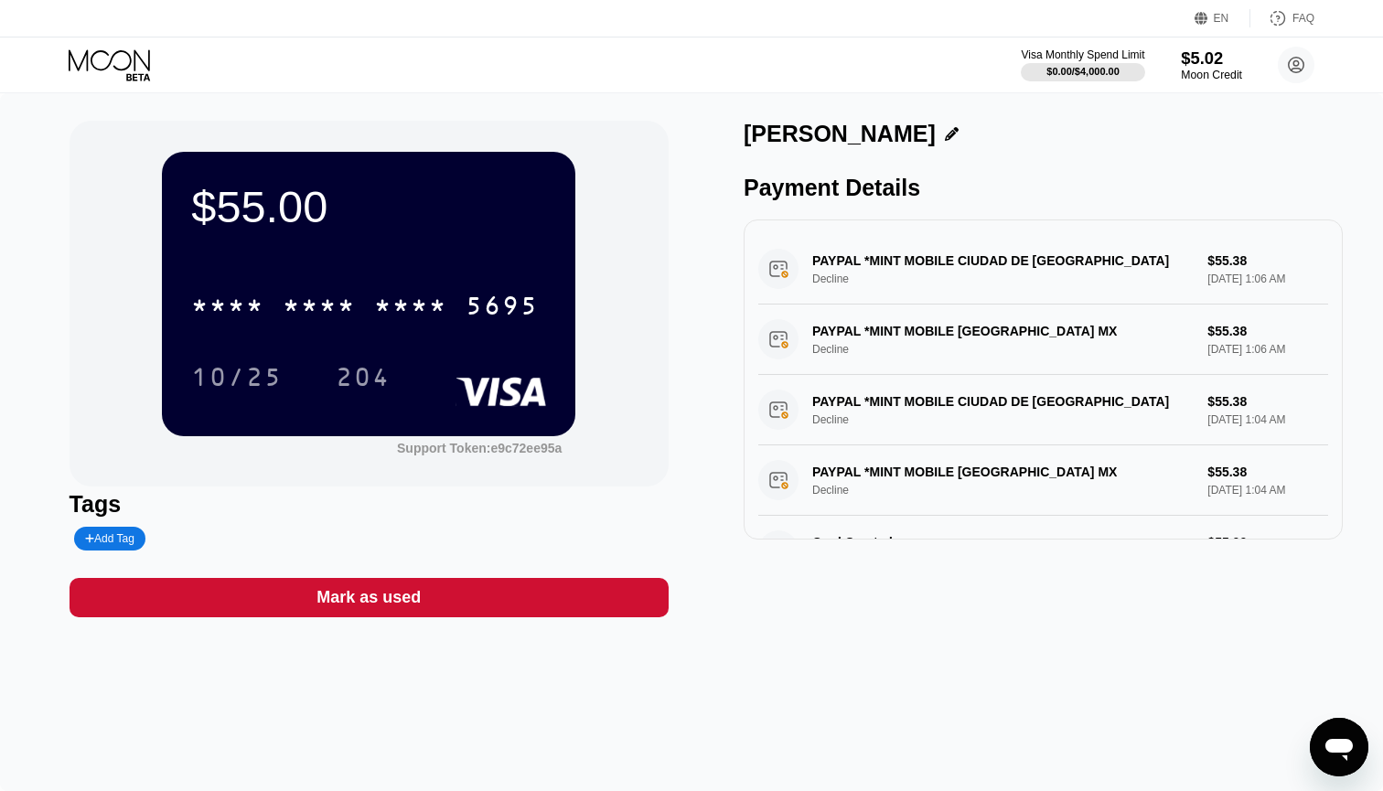
click at [1201, 61] on div "$5.02" at bounding box center [1211, 57] width 61 height 19
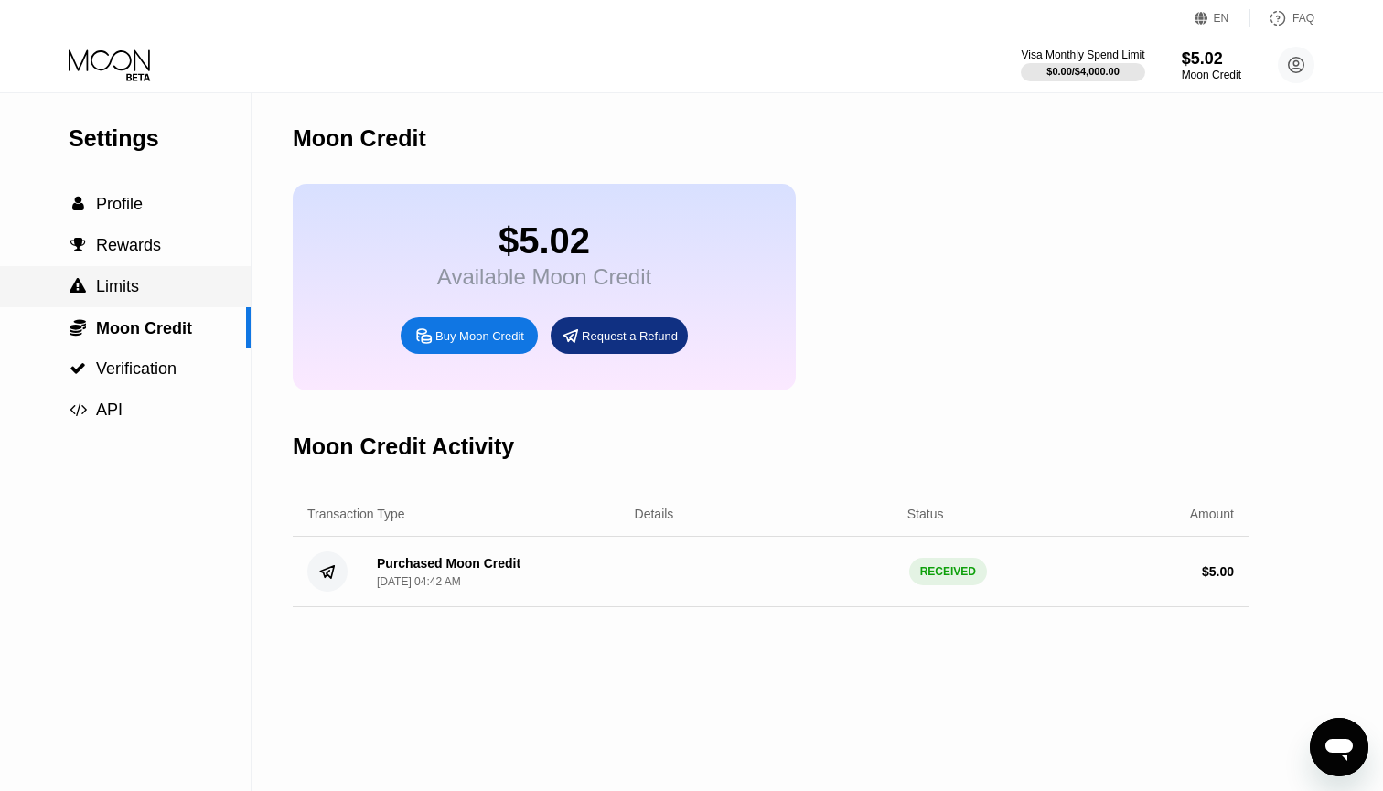
click at [140, 291] on div " Limits" at bounding box center [125, 286] width 251 height 19
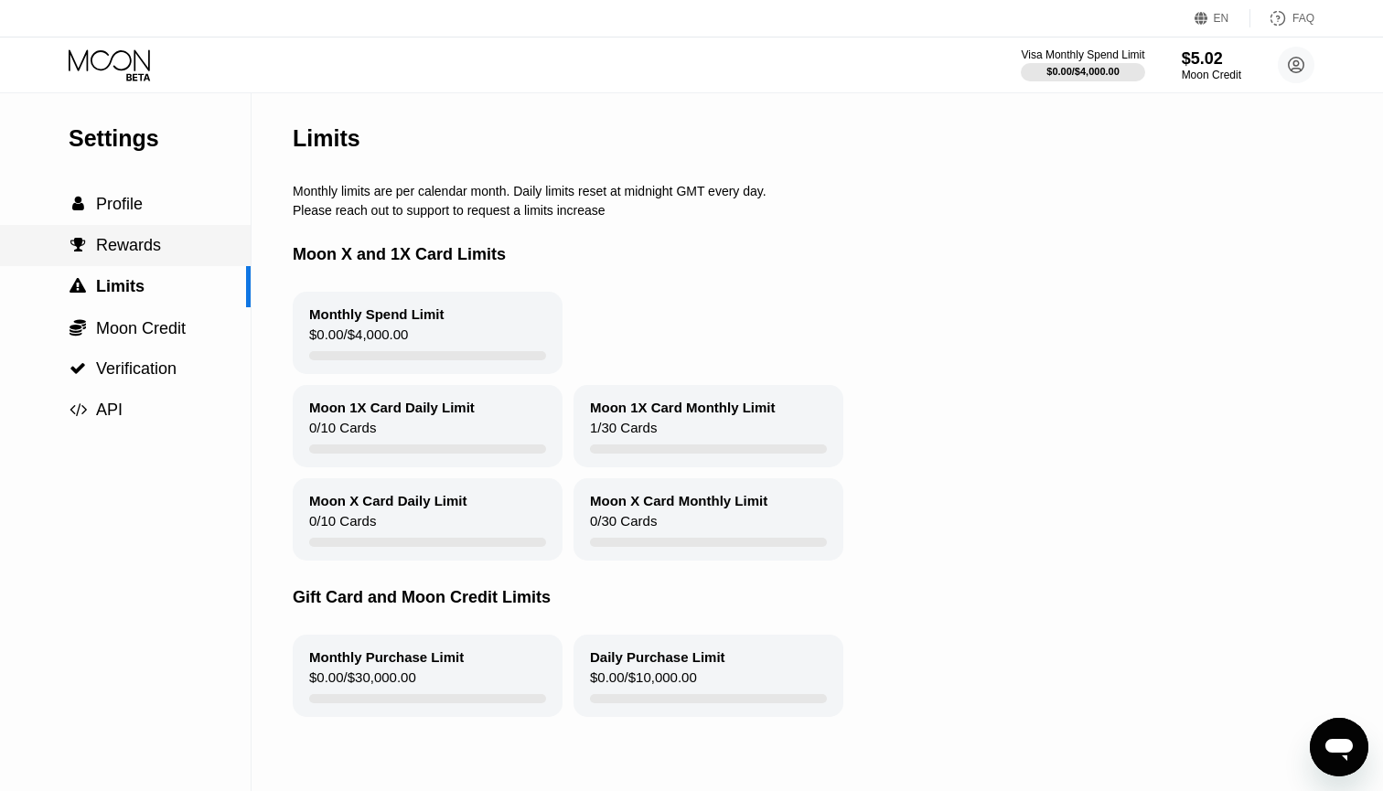
click at [138, 251] on span "Rewards" at bounding box center [128, 245] width 65 height 18
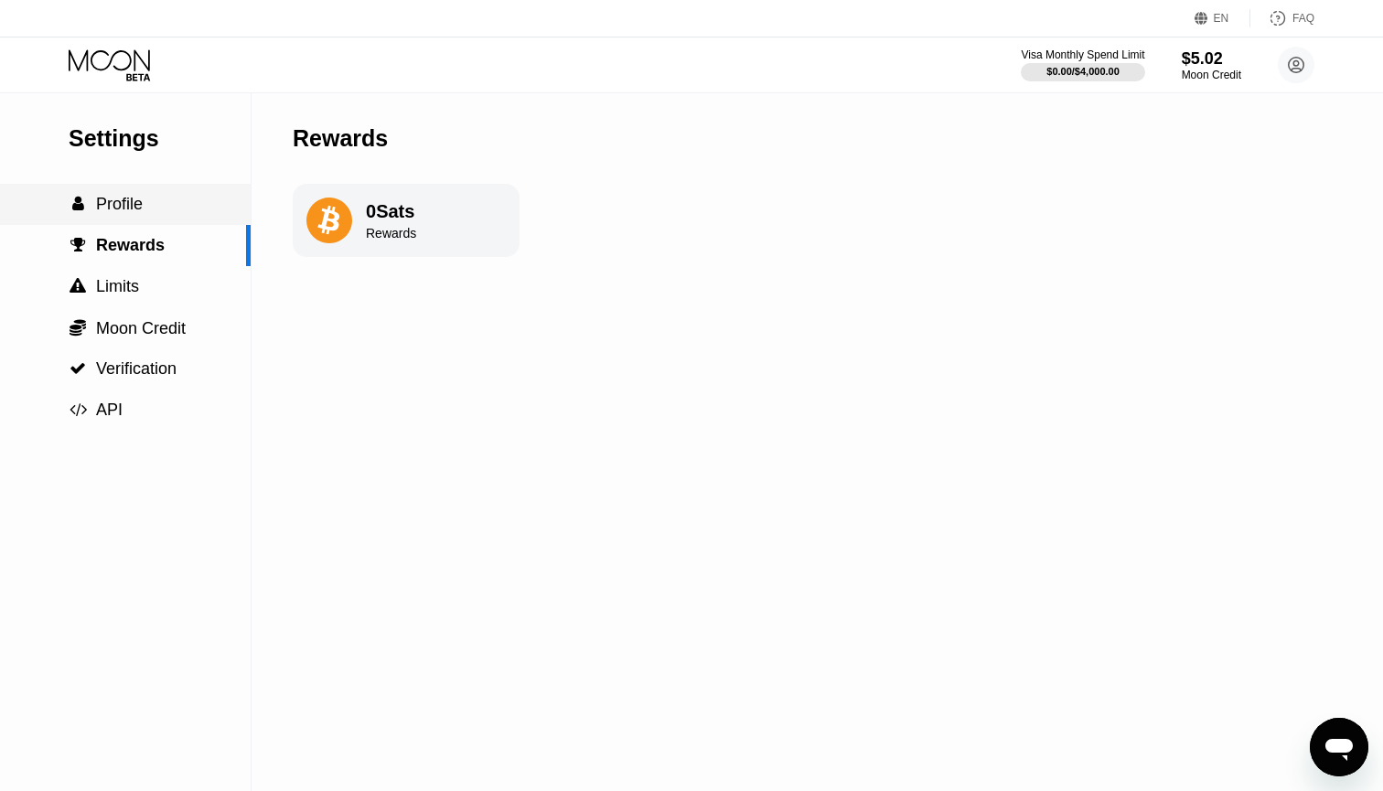
click at [132, 215] on div " Profile" at bounding box center [125, 204] width 251 height 41
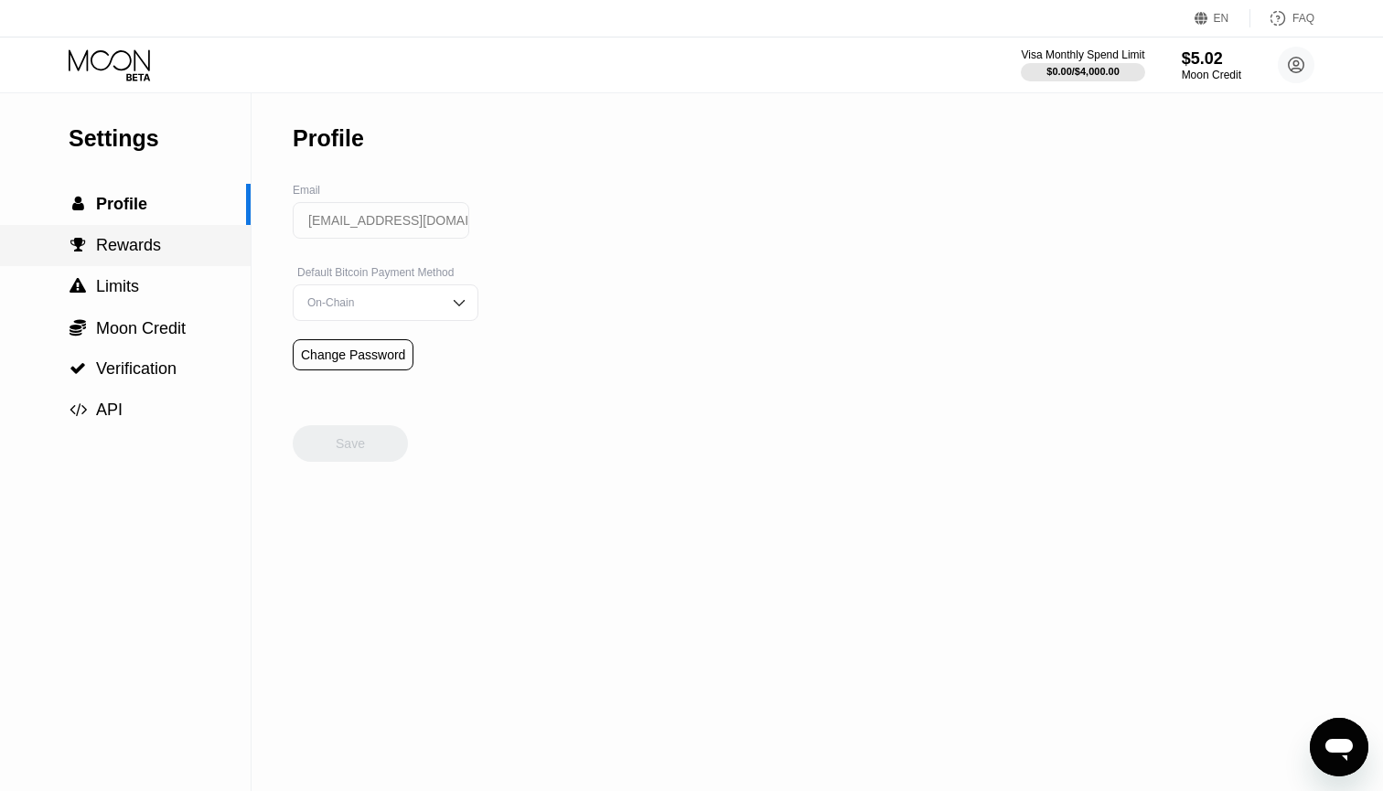
click at [140, 242] on span "Rewards" at bounding box center [128, 245] width 65 height 18
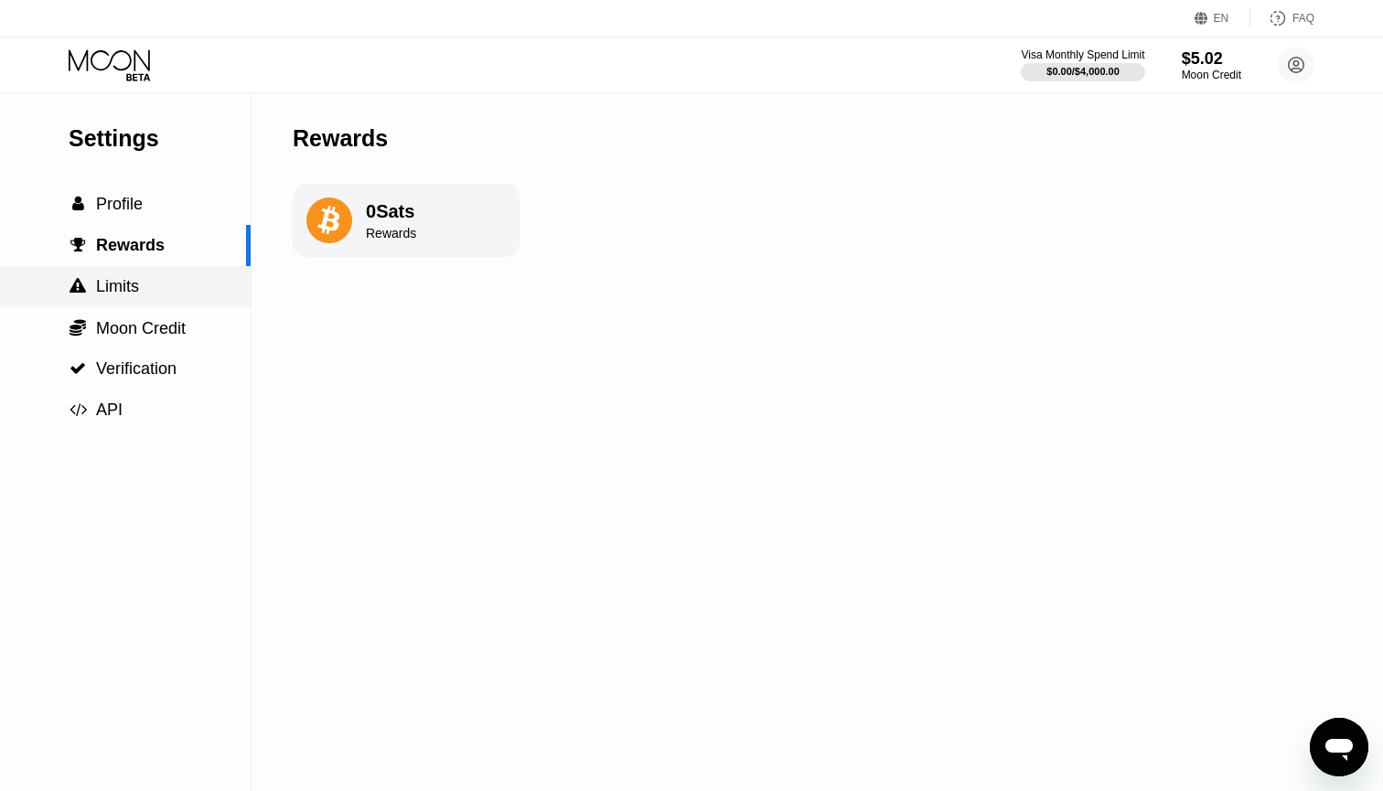
click at [143, 286] on div " Limits" at bounding box center [125, 286] width 251 height 19
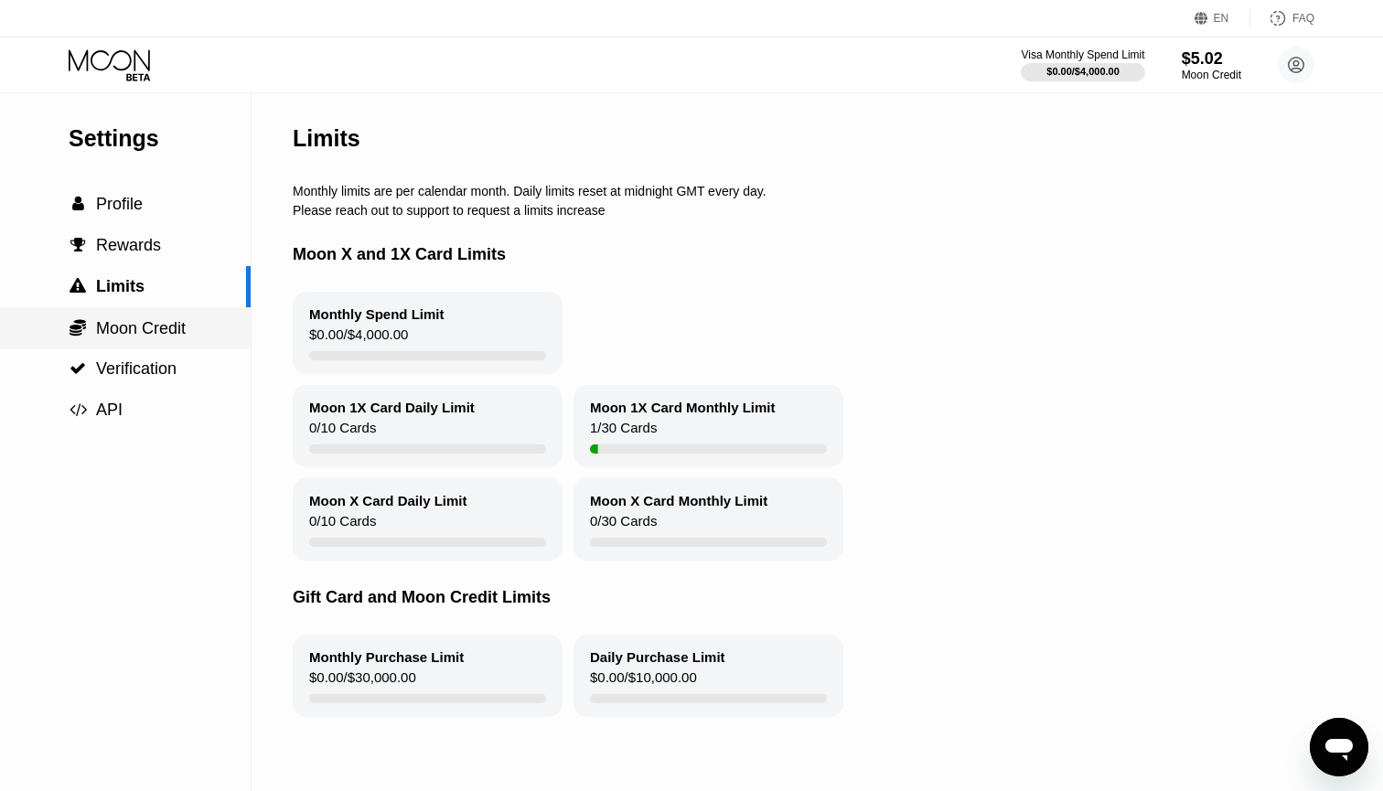
click at [156, 322] on span "Moon Credit" at bounding box center [141, 328] width 90 height 18
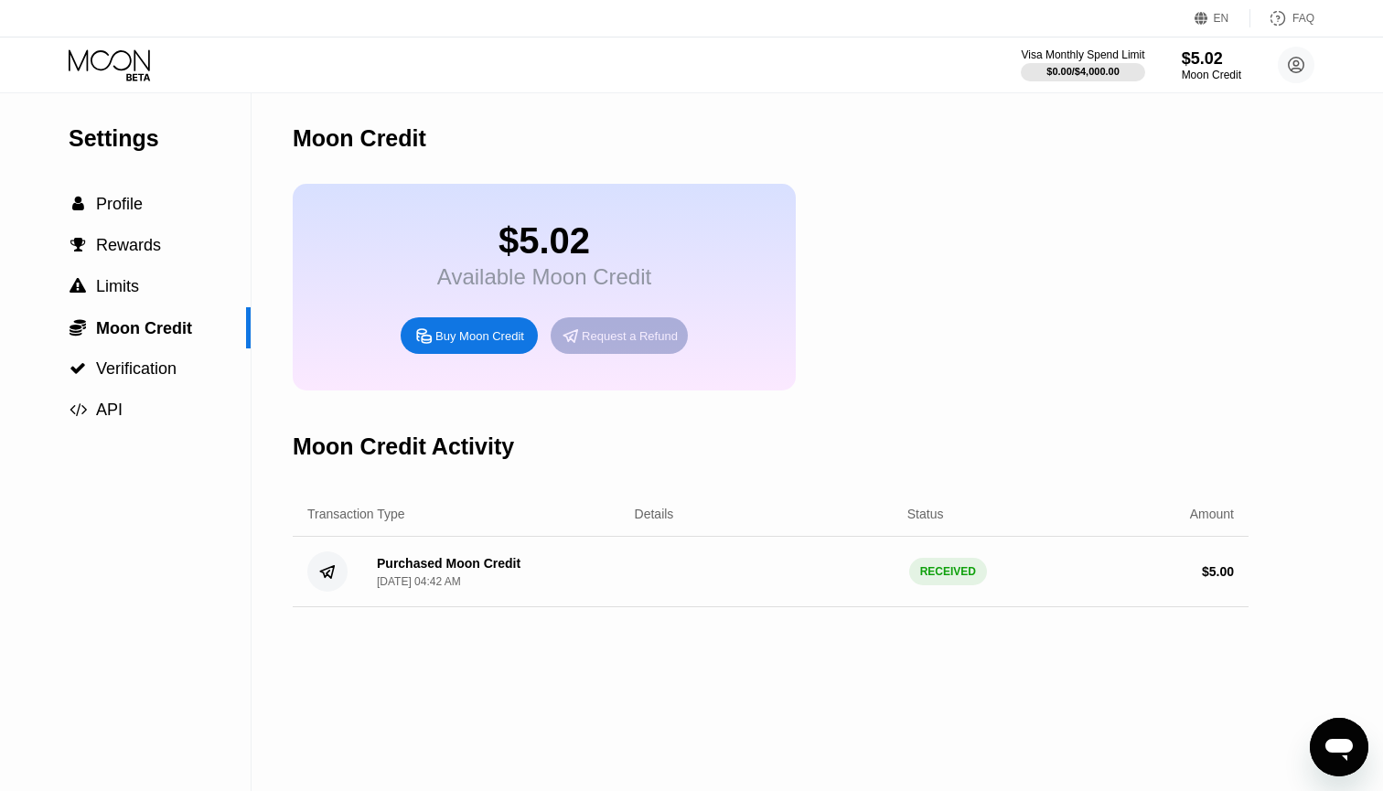
click at [602, 342] on div "Request a Refund" at bounding box center [630, 336] width 96 height 16
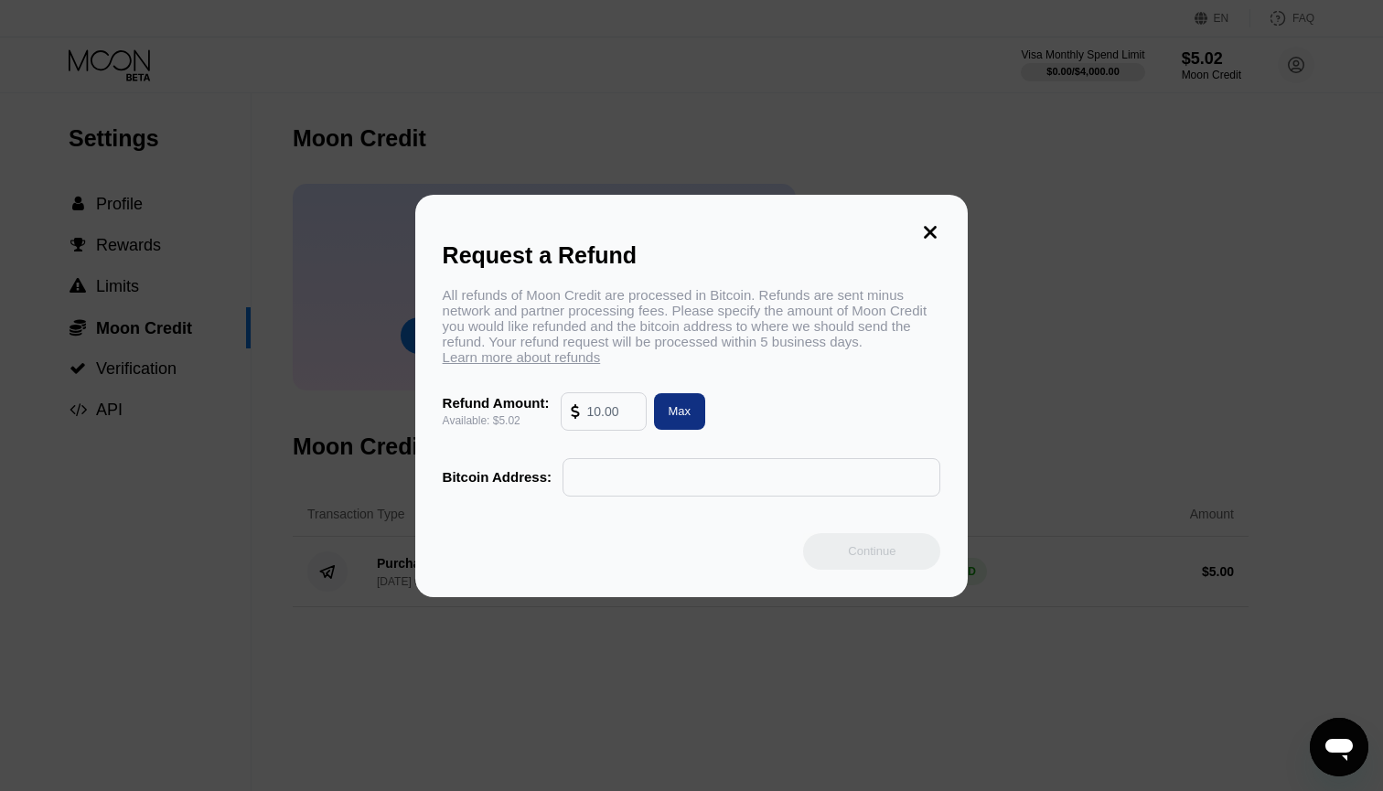
click at [929, 231] on icon at bounding box center [931, 232] width 13 height 13
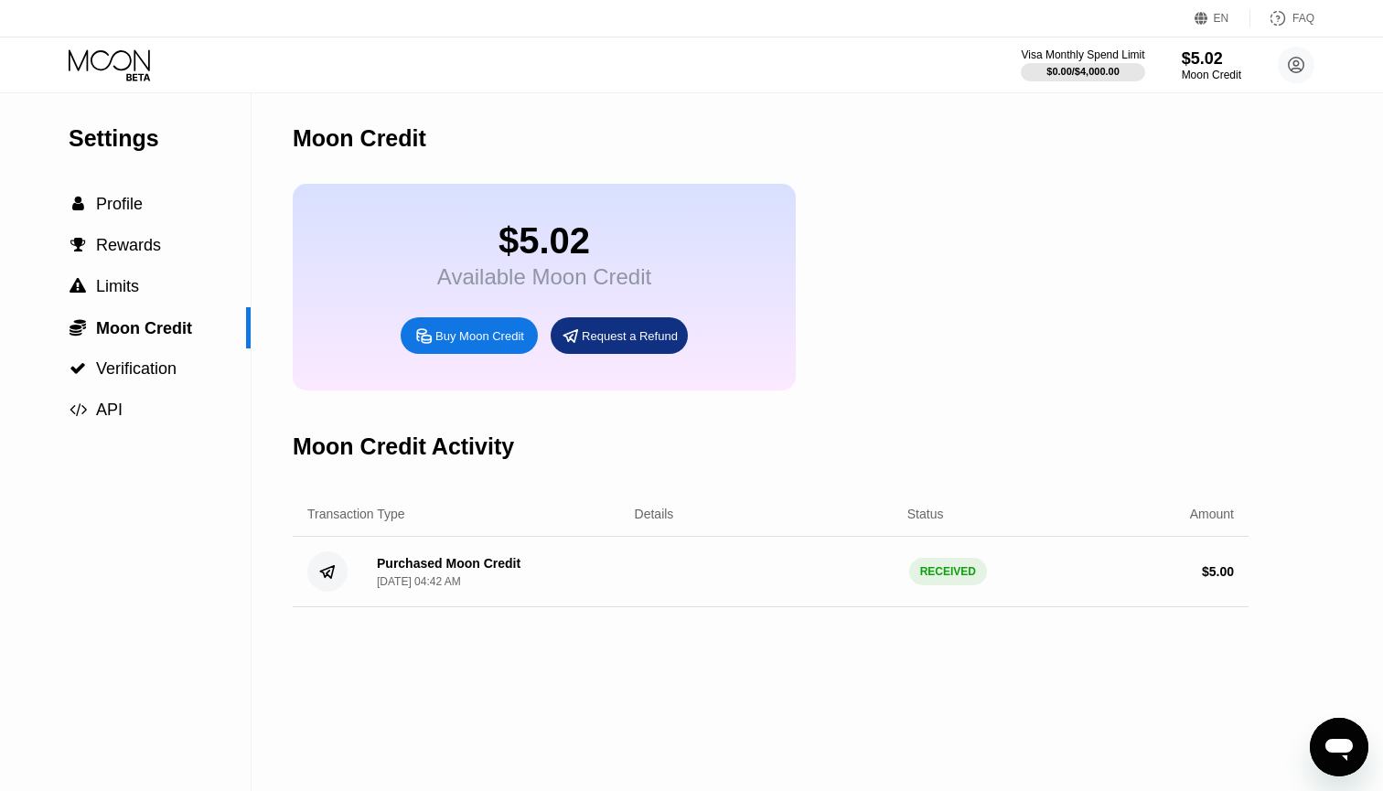
click at [84, 61] on icon at bounding box center [111, 65] width 85 height 32
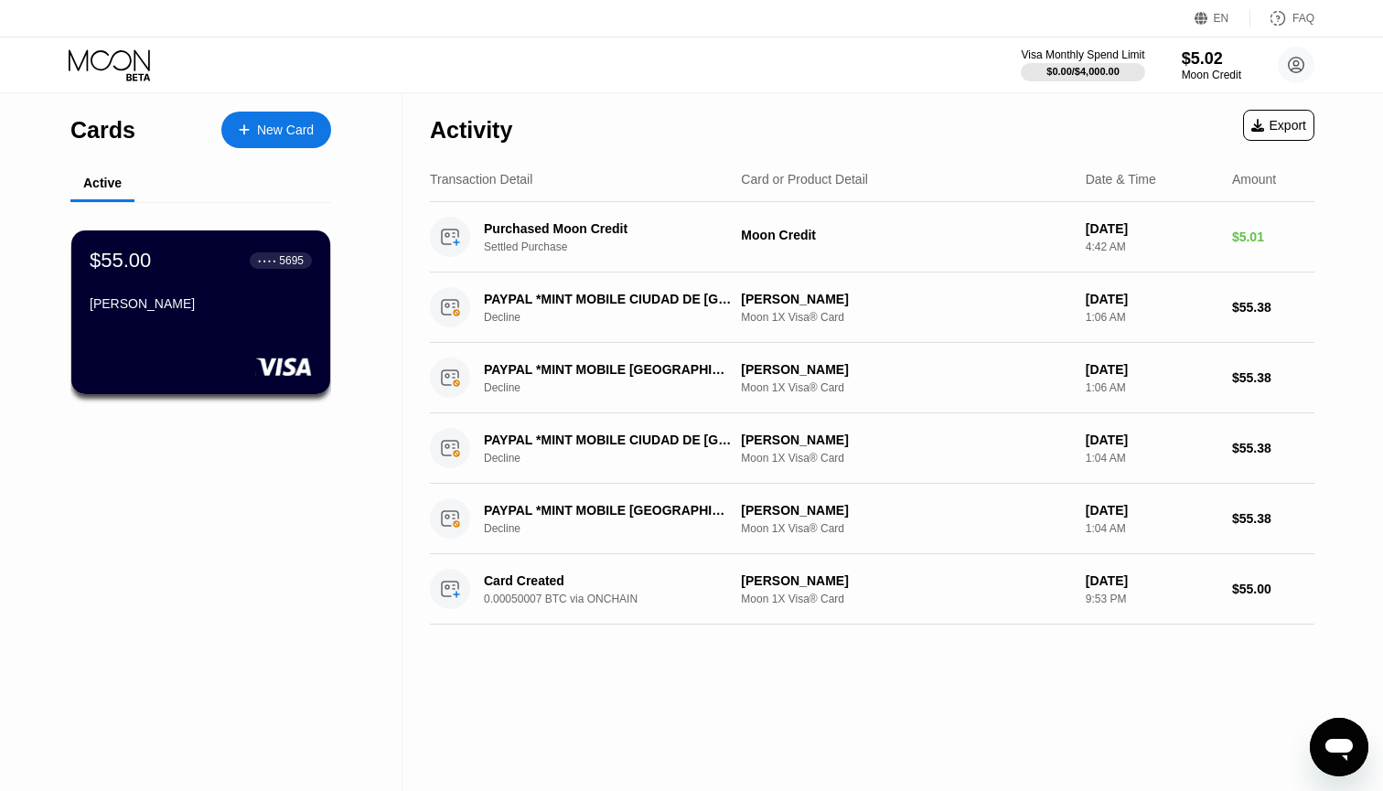
click at [295, 132] on div "New Card" at bounding box center [285, 131] width 57 height 16
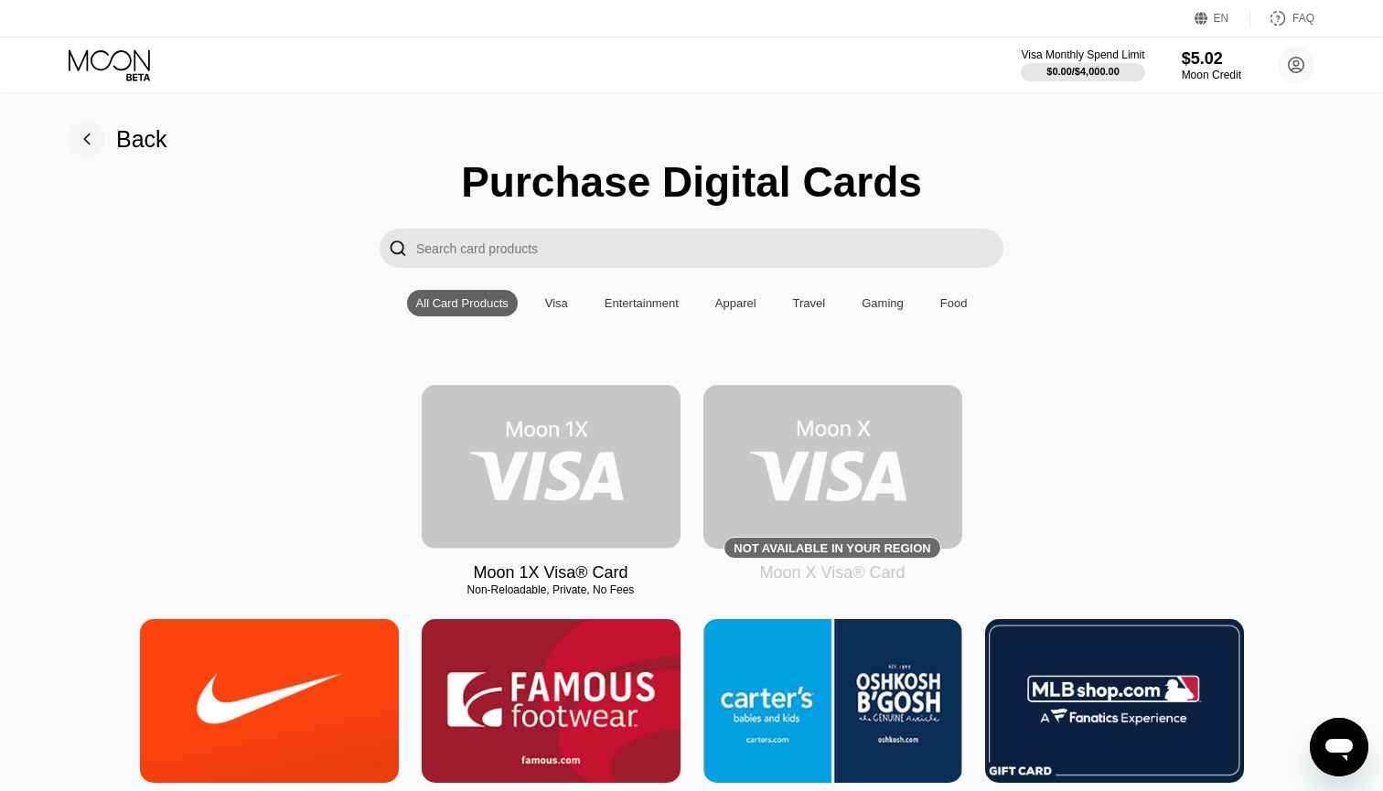
click at [602, 480] on img at bounding box center [551, 467] width 259 height 164
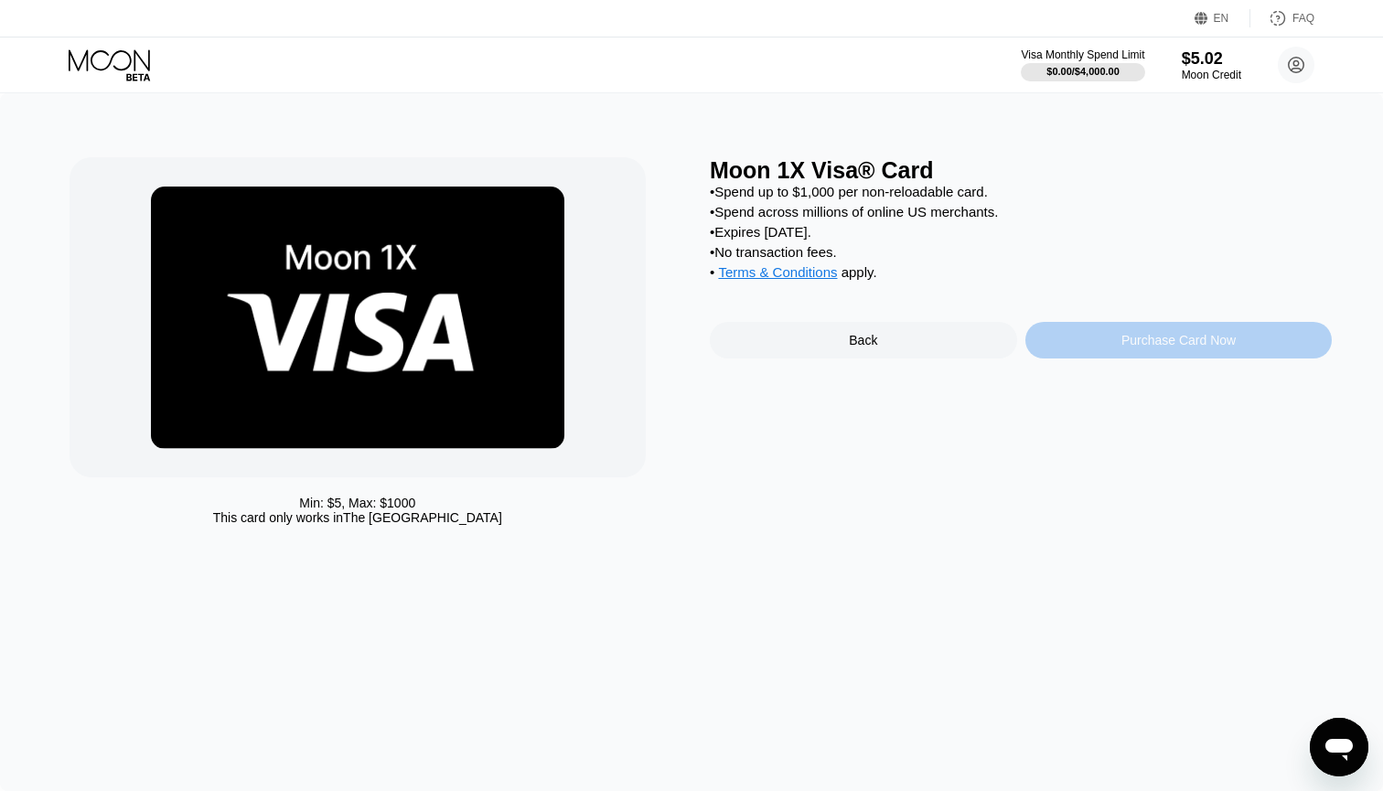
click at [1151, 348] on div "Purchase Card Now" at bounding box center [1179, 340] width 114 height 15
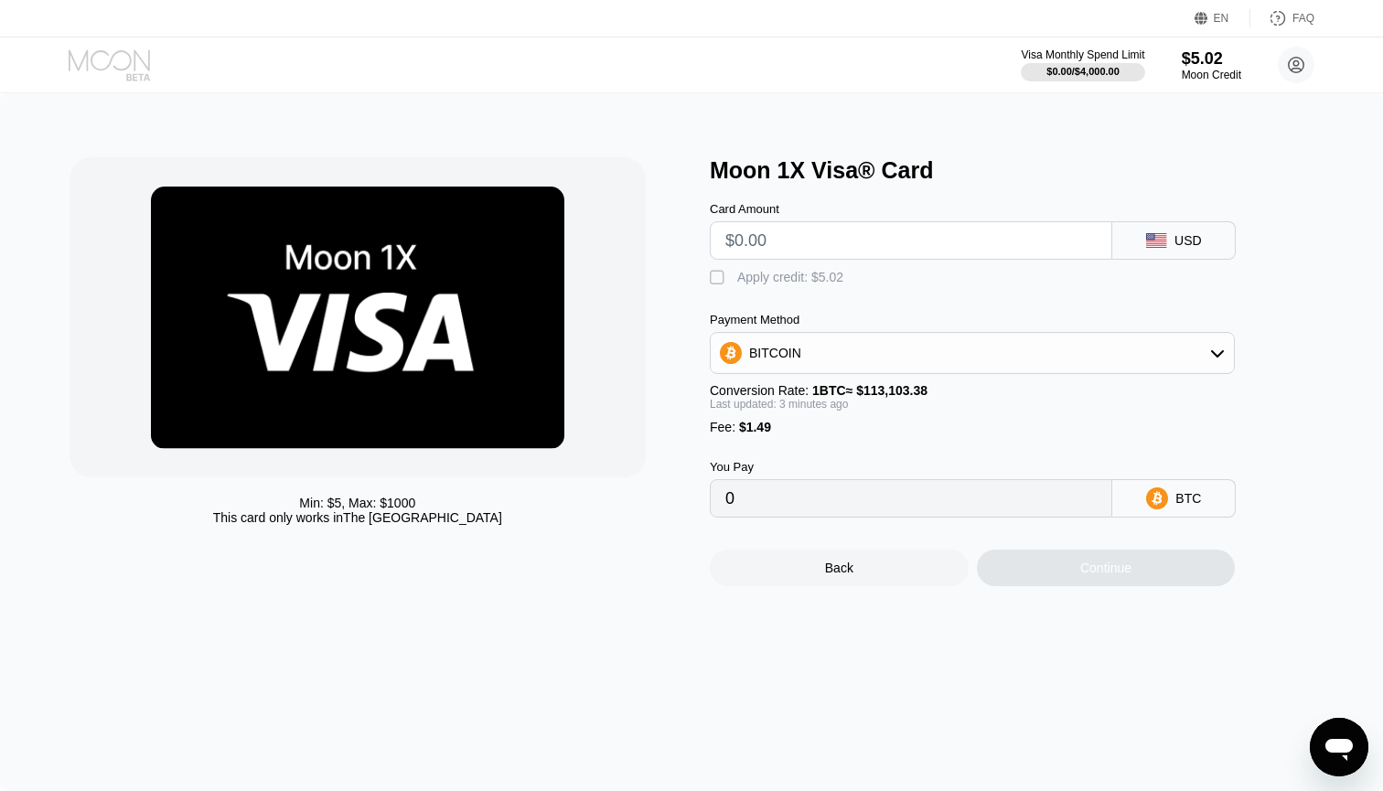
click at [129, 62] on icon at bounding box center [111, 65] width 85 height 32
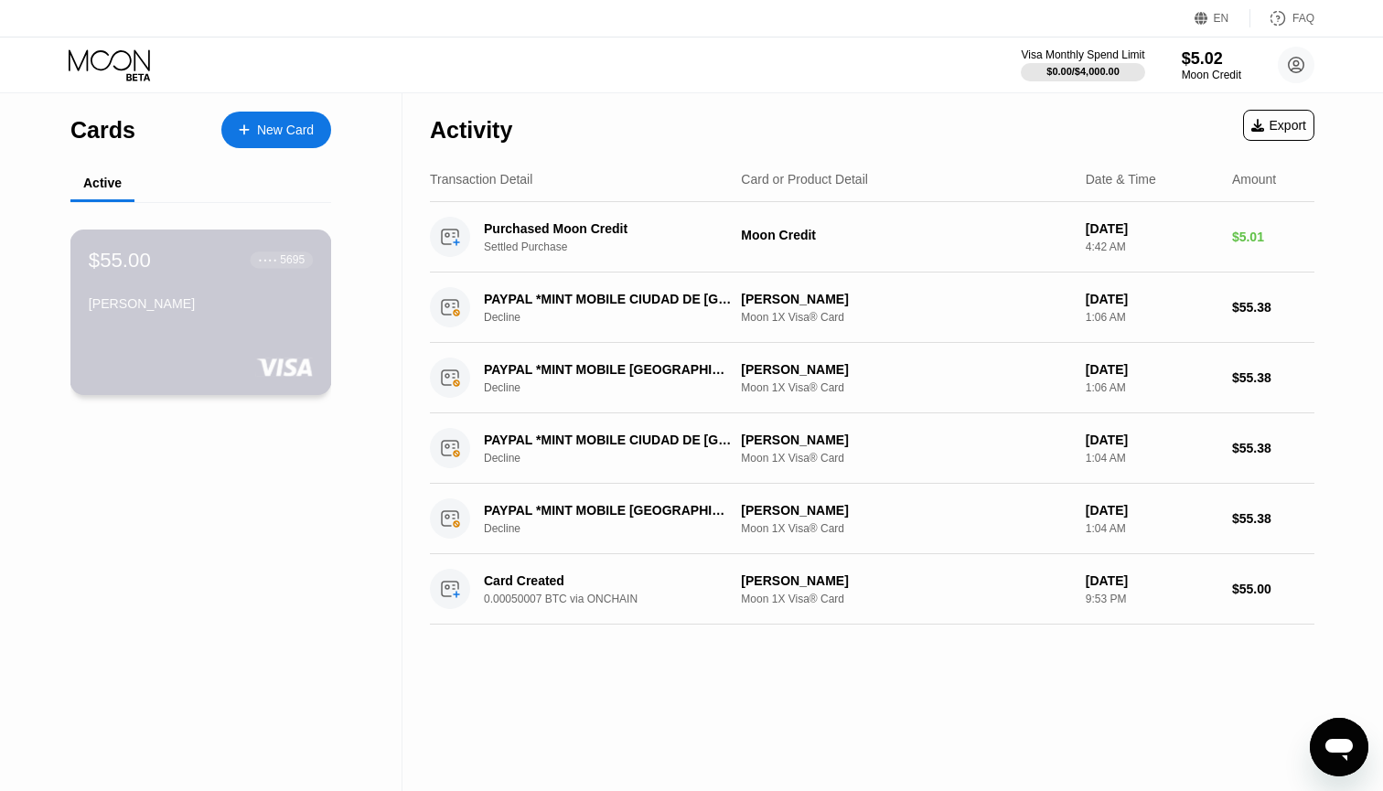
click at [217, 311] on div "[PERSON_NAME]" at bounding box center [201, 303] width 224 height 15
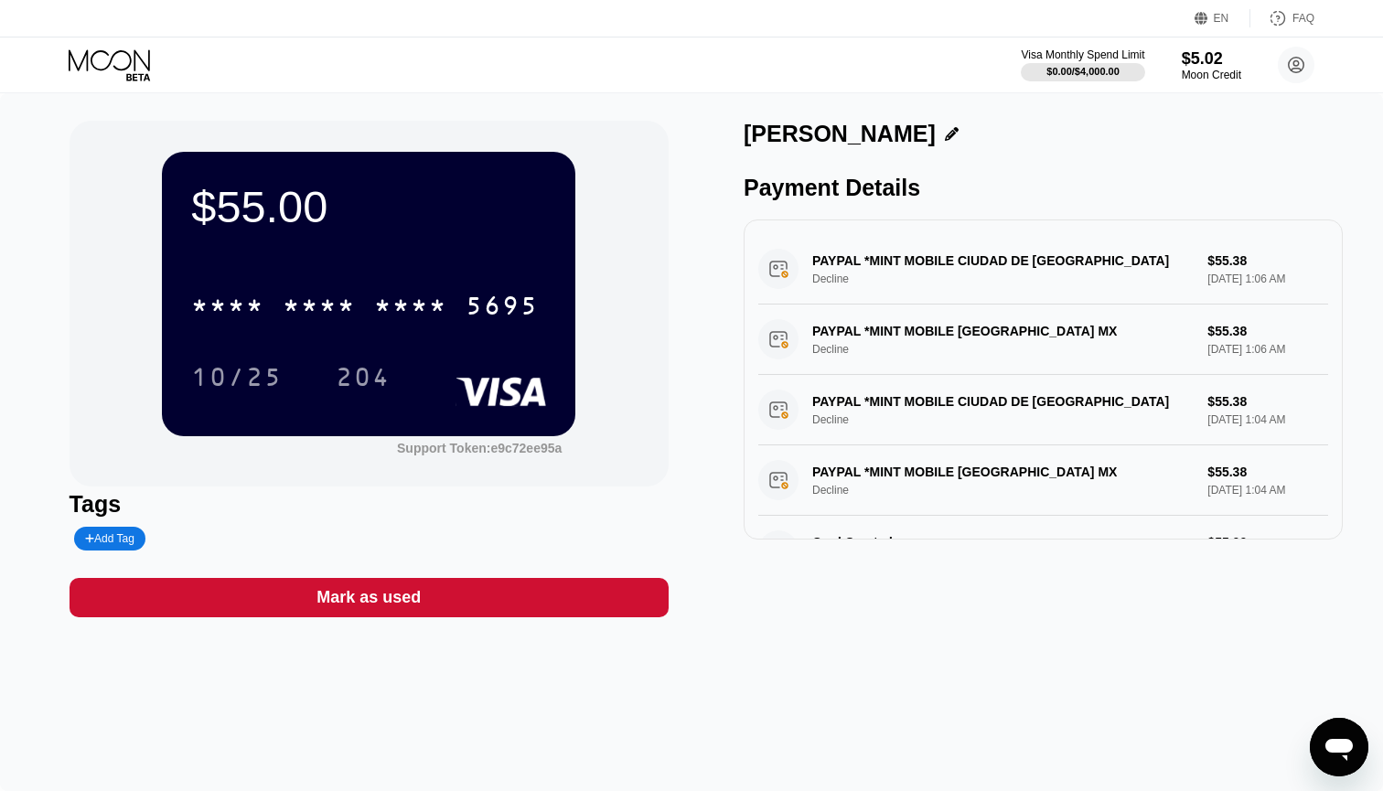
click at [418, 263] on div "$55.00 * * * * * * * * * * * * 5695 10/25 204" at bounding box center [368, 294] width 413 height 284
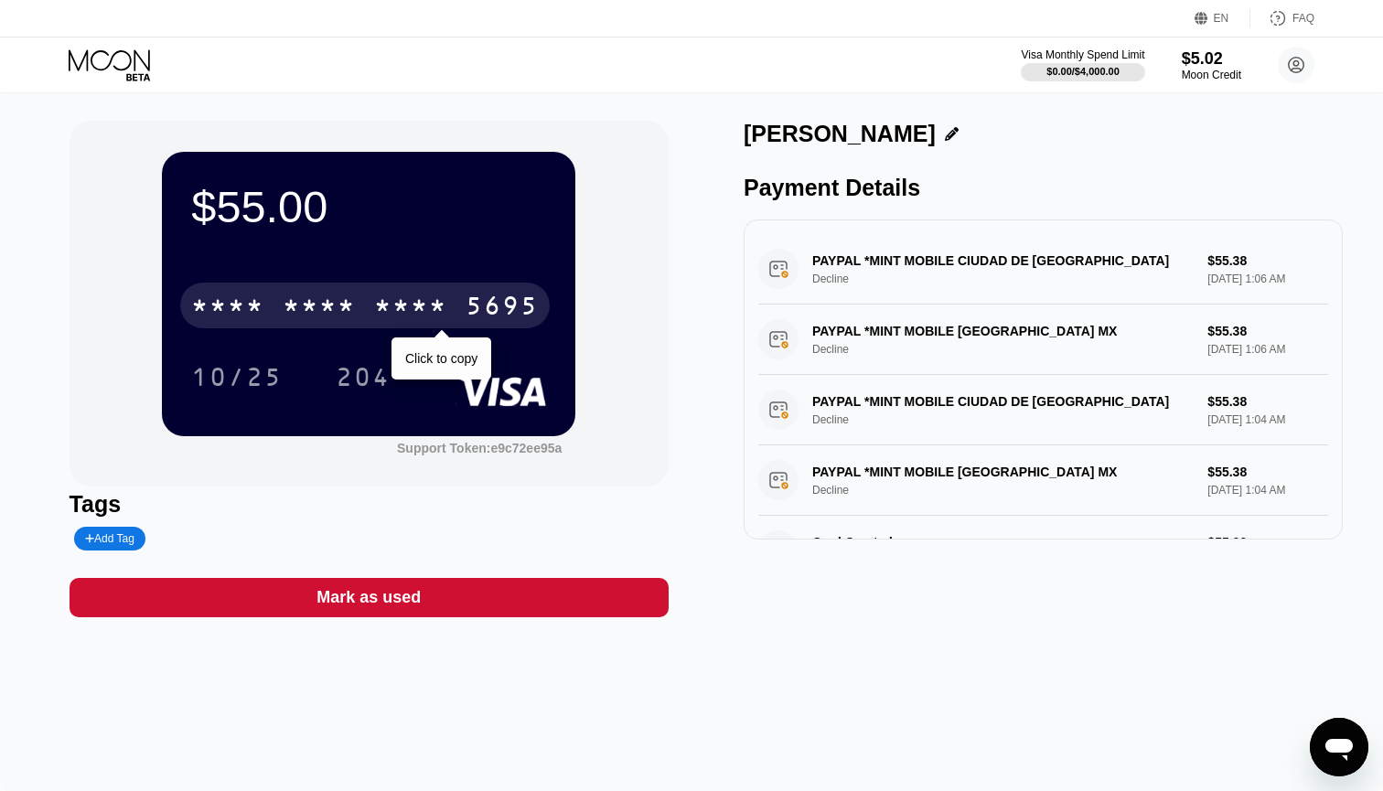
click at [412, 306] on div "* * * *" at bounding box center [410, 308] width 73 height 29
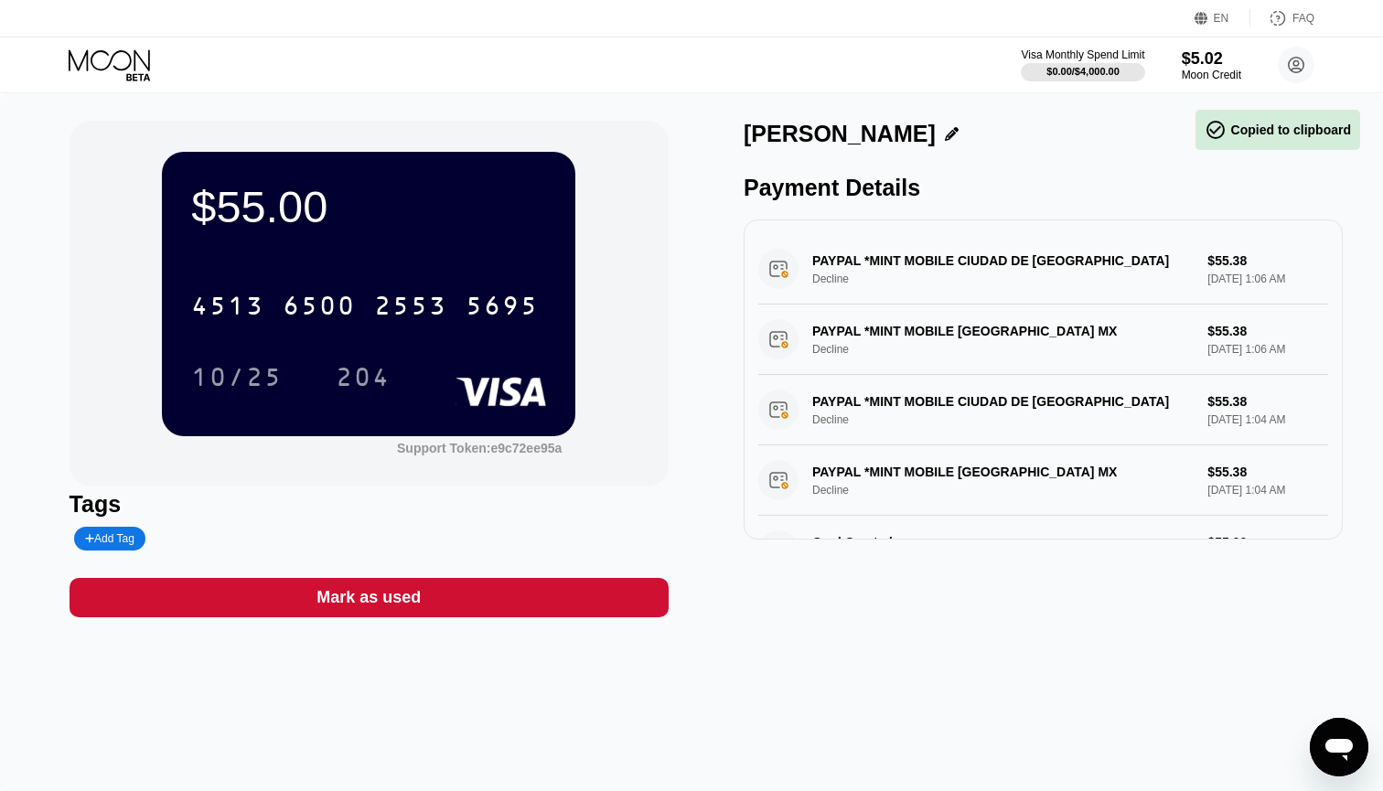
click at [857, 197] on div "Payment Details" at bounding box center [1043, 188] width 599 height 27
click at [105, 54] on icon at bounding box center [111, 65] width 85 height 32
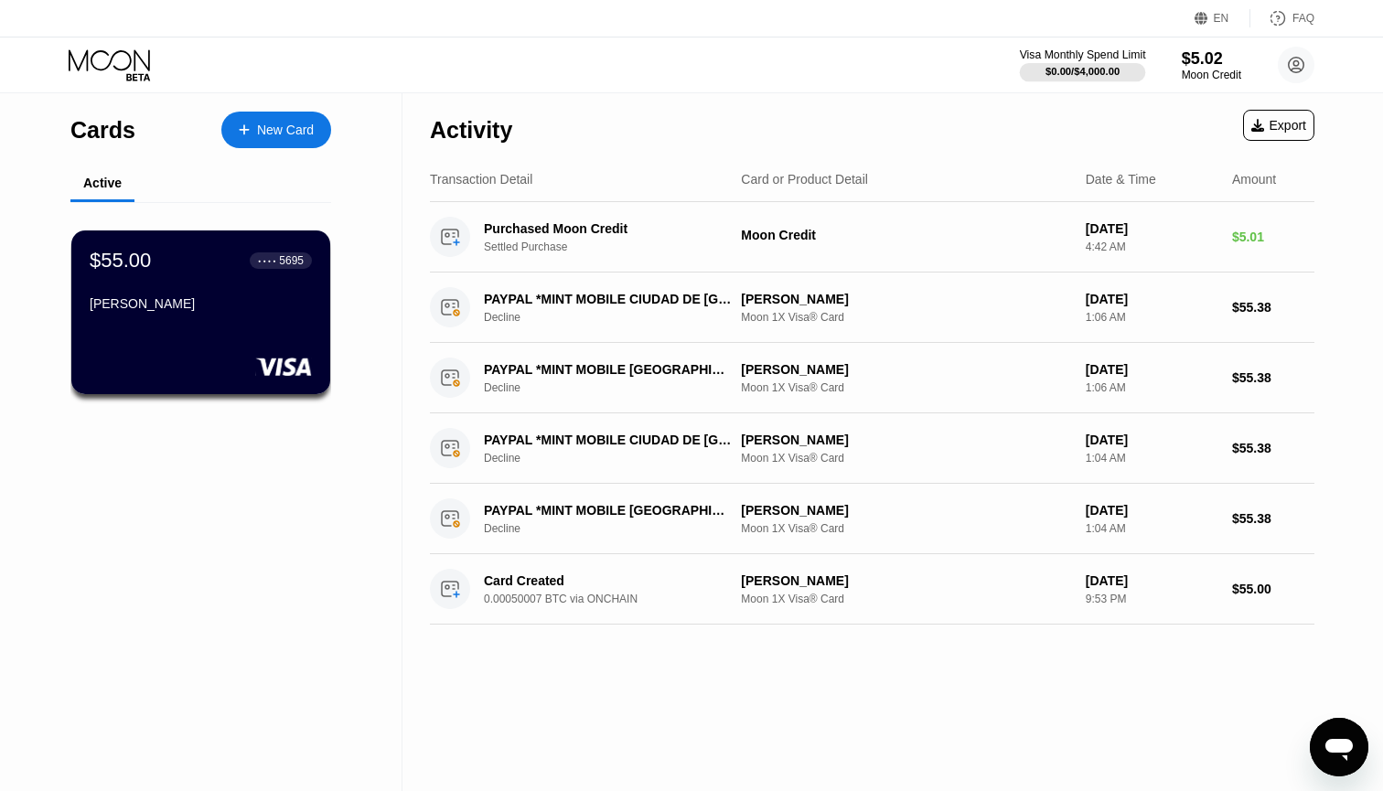
click at [1116, 51] on div "Visa Monthly Spend Limit" at bounding box center [1083, 54] width 126 height 13
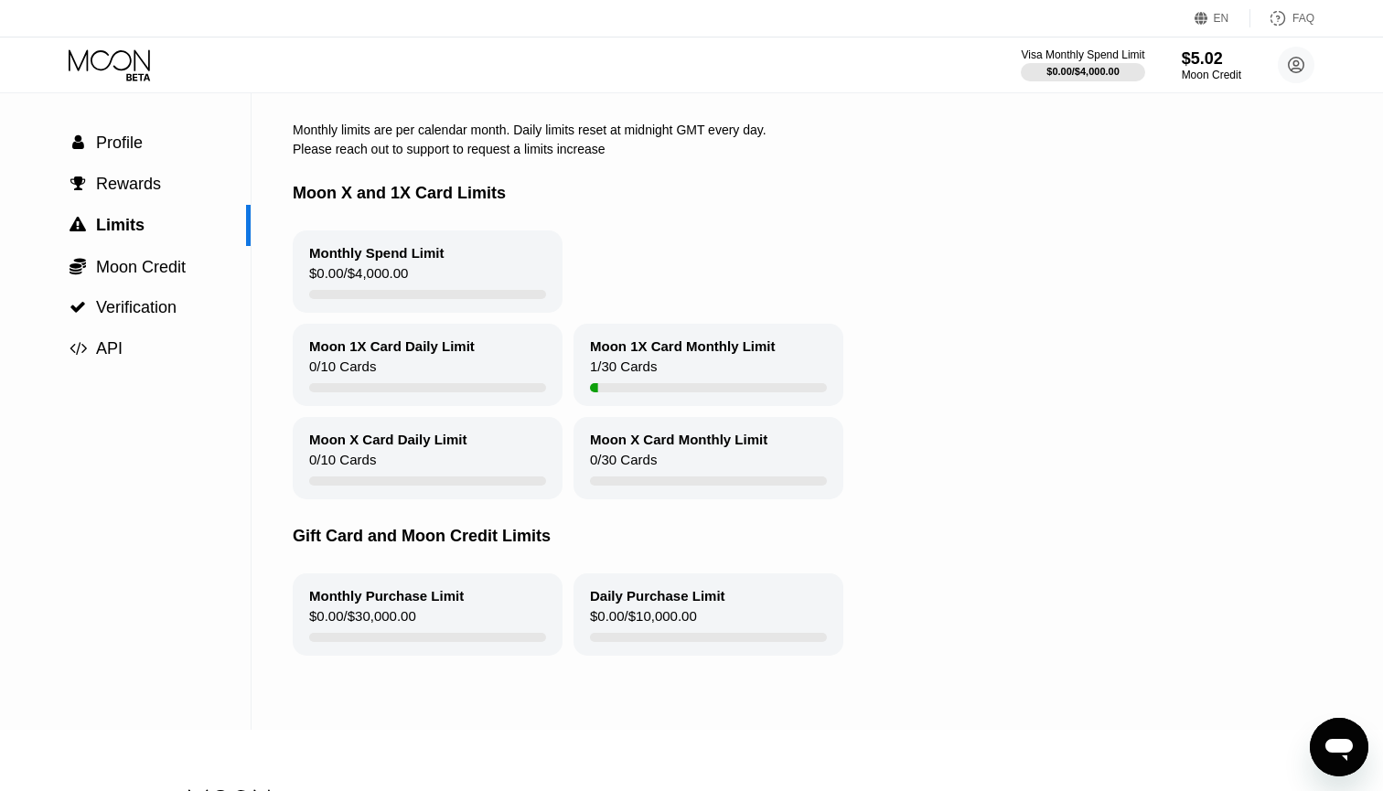
scroll to position [82, 4]
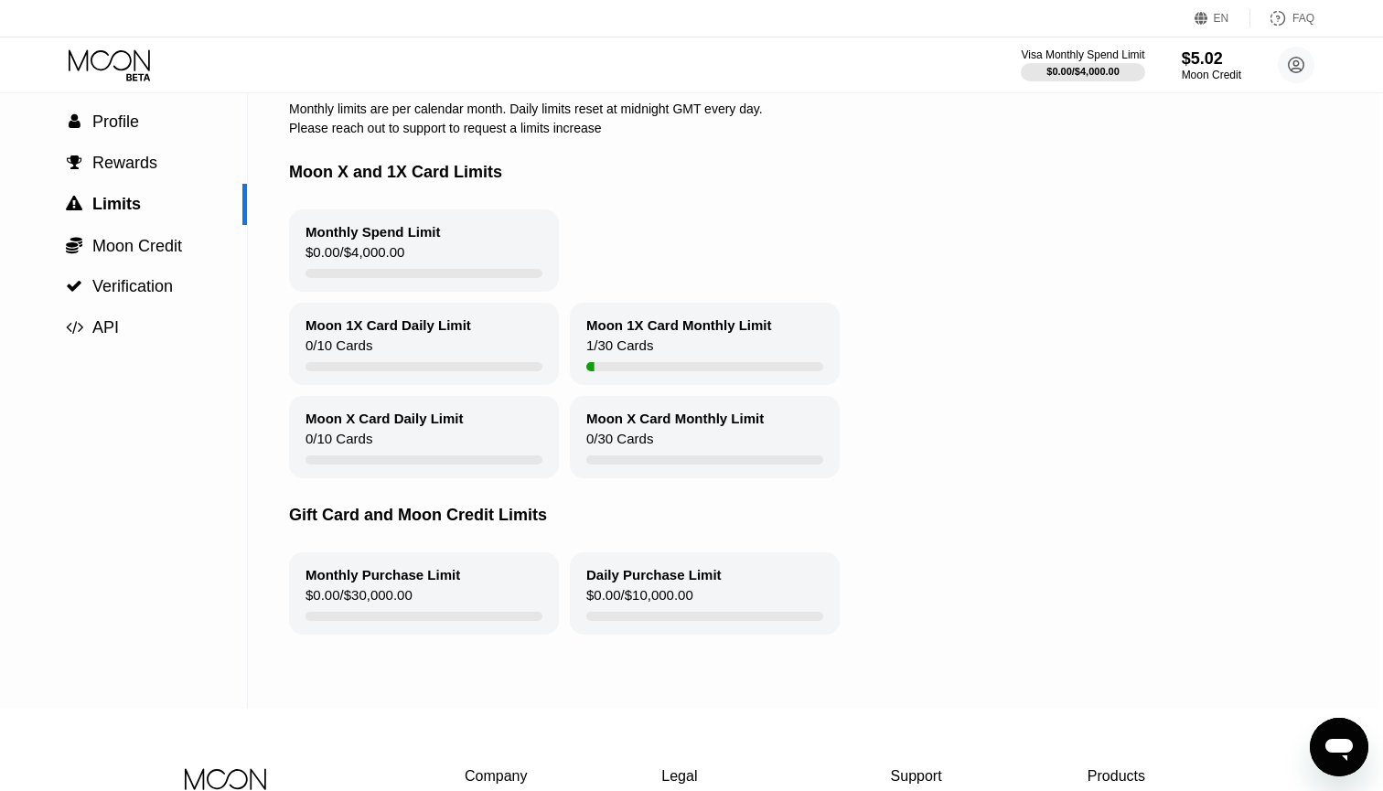
click at [363, 342] on div "0 / 10 Cards" at bounding box center [339, 350] width 67 height 25
click at [359, 338] on div "Moon 1X Card Daily Limit 0 / 10 Cards" at bounding box center [424, 344] width 270 height 82
click at [694, 345] on div "Moon 1X Card Monthly Limit 1 / 30 Cards" at bounding box center [705, 344] width 270 height 82
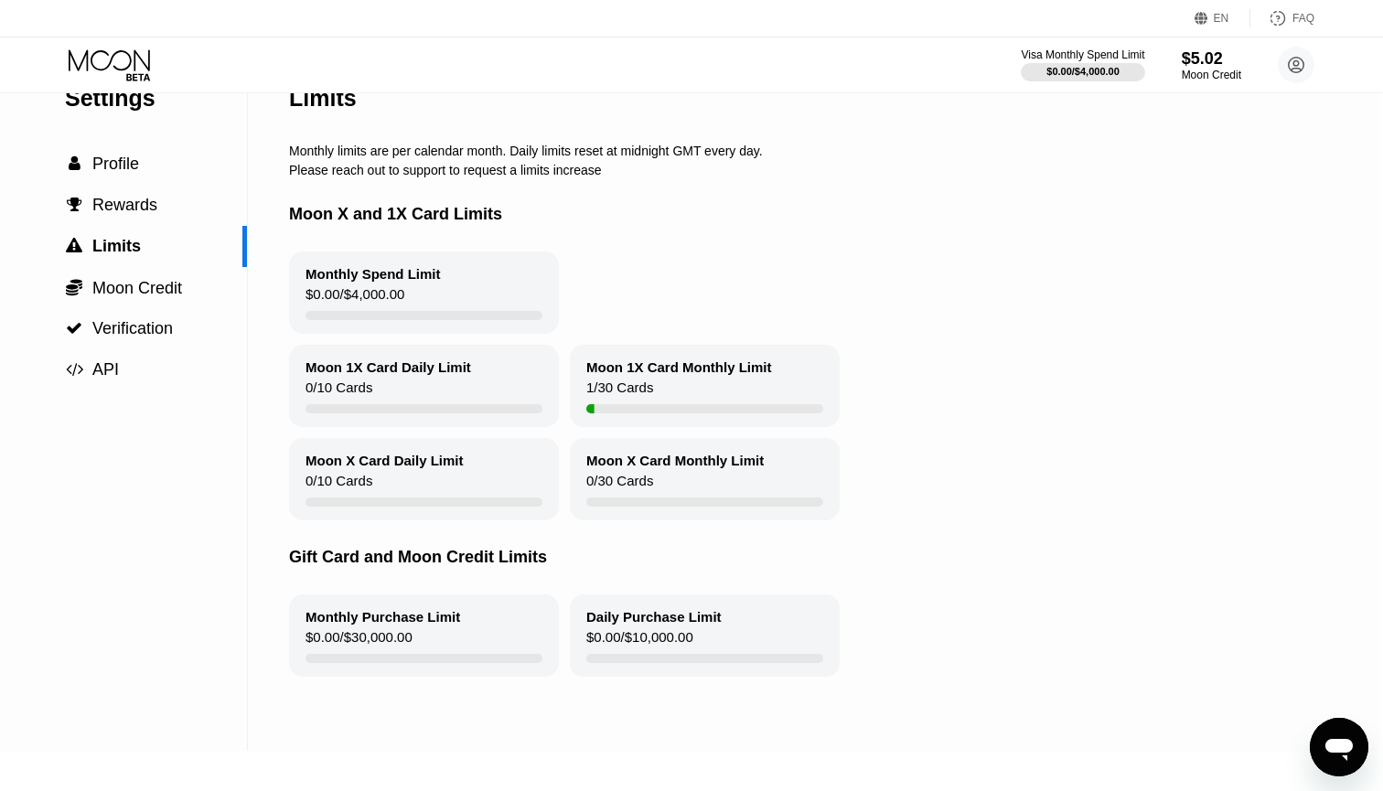
scroll to position [38, 4]
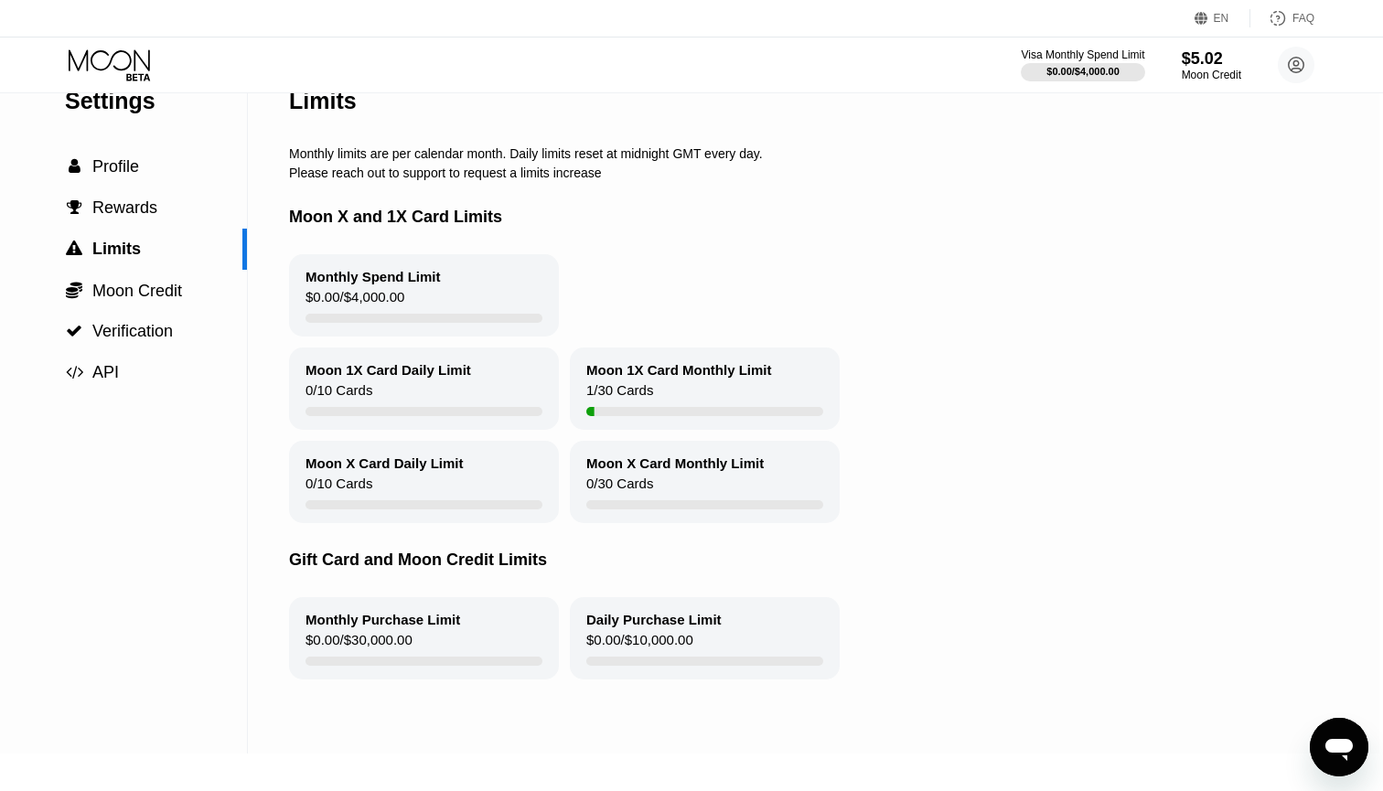
click at [613, 395] on div "1 / 30 Cards" at bounding box center [619, 394] width 67 height 25
click at [420, 317] on div at bounding box center [424, 318] width 237 height 9
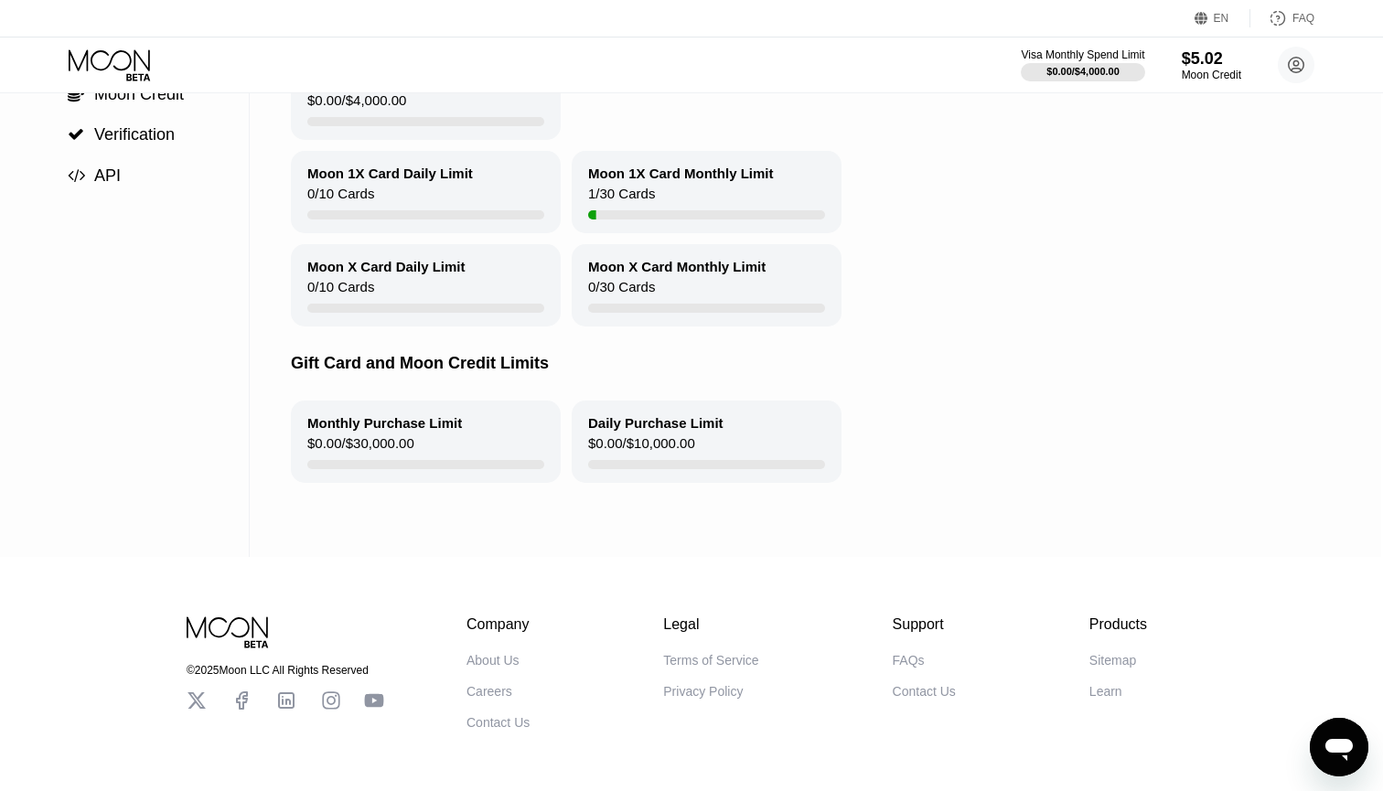
scroll to position [243, 2]
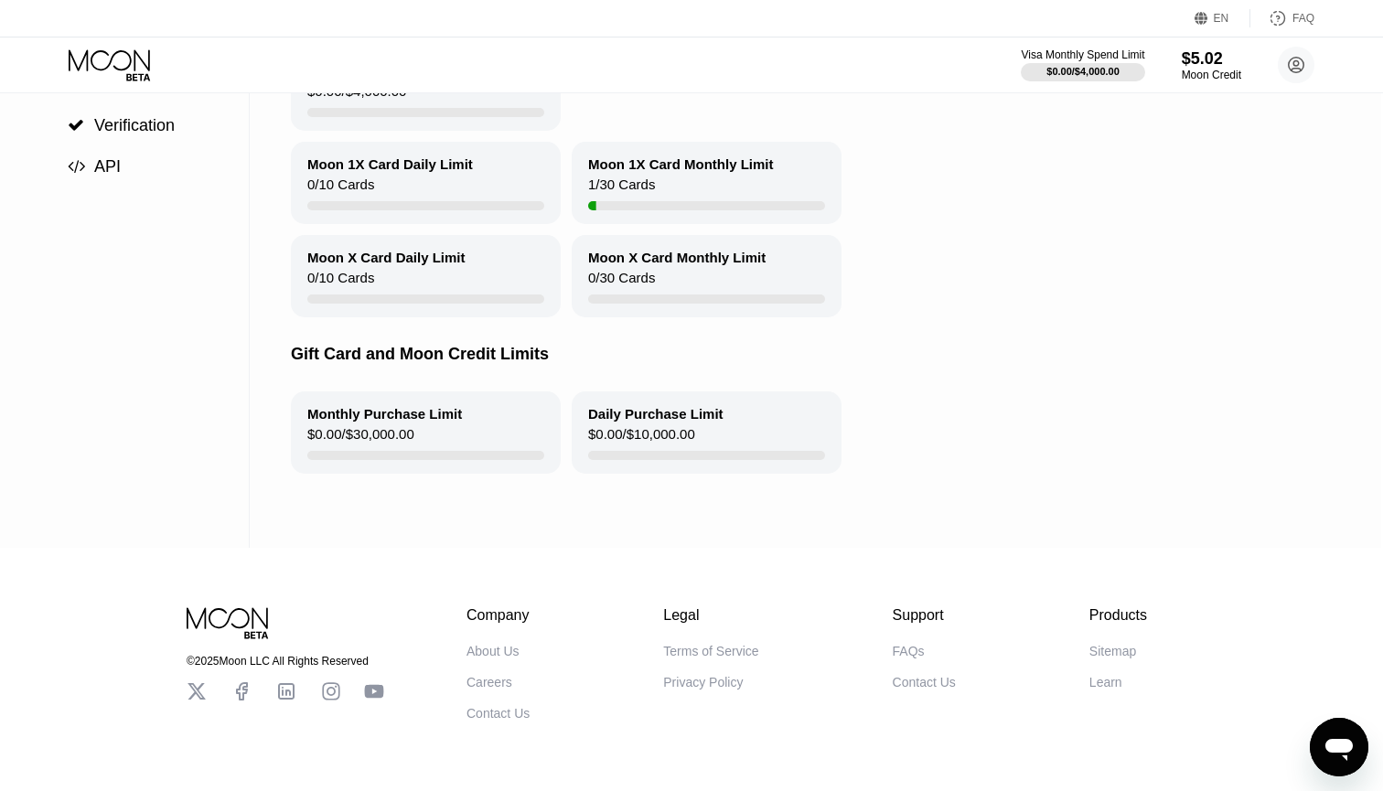
click at [434, 413] on div "Monthly Purchase Limit" at bounding box center [384, 414] width 155 height 16
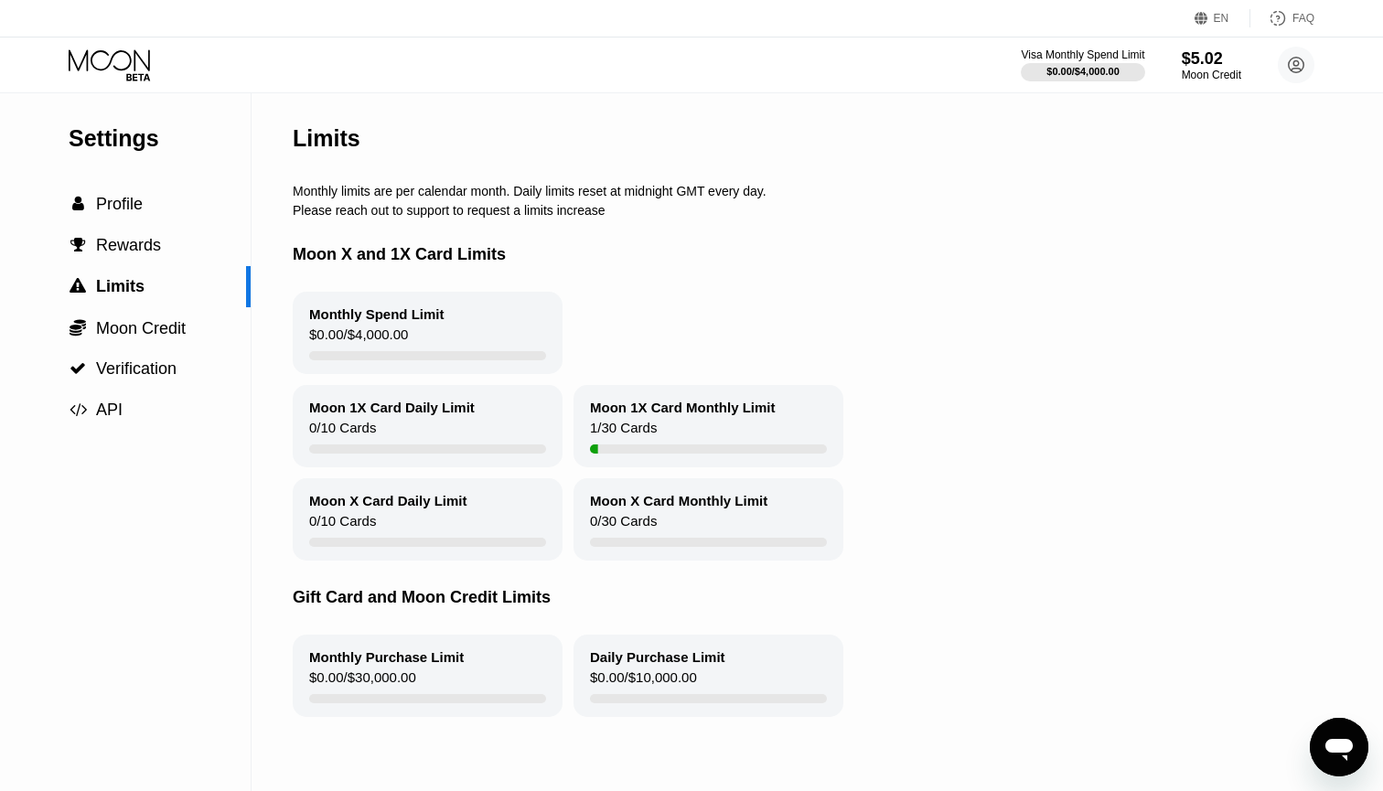
scroll to position [0, 0]
click at [130, 328] on span "Moon Credit" at bounding box center [141, 328] width 90 height 18
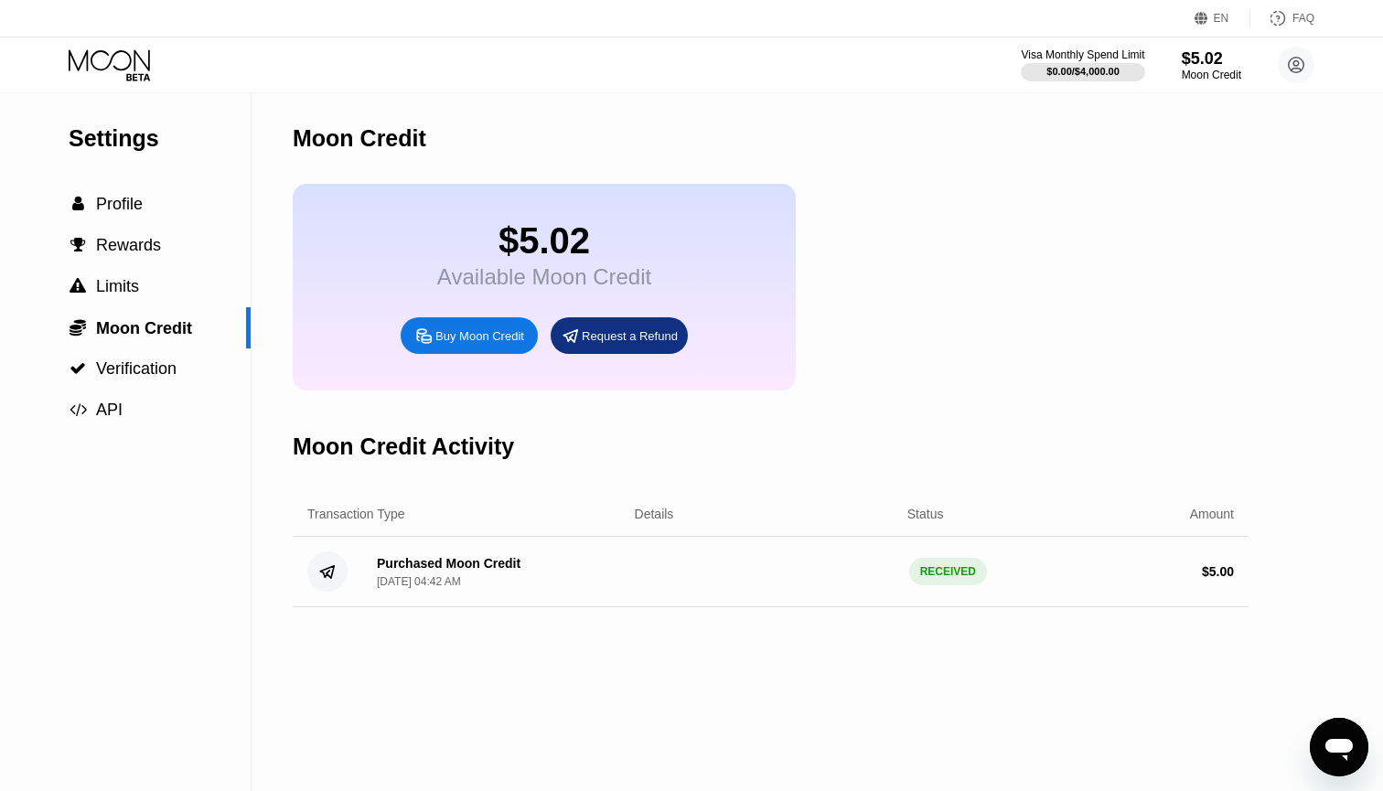
click at [453, 344] on div "Buy Moon Credit" at bounding box center [479, 336] width 89 height 16
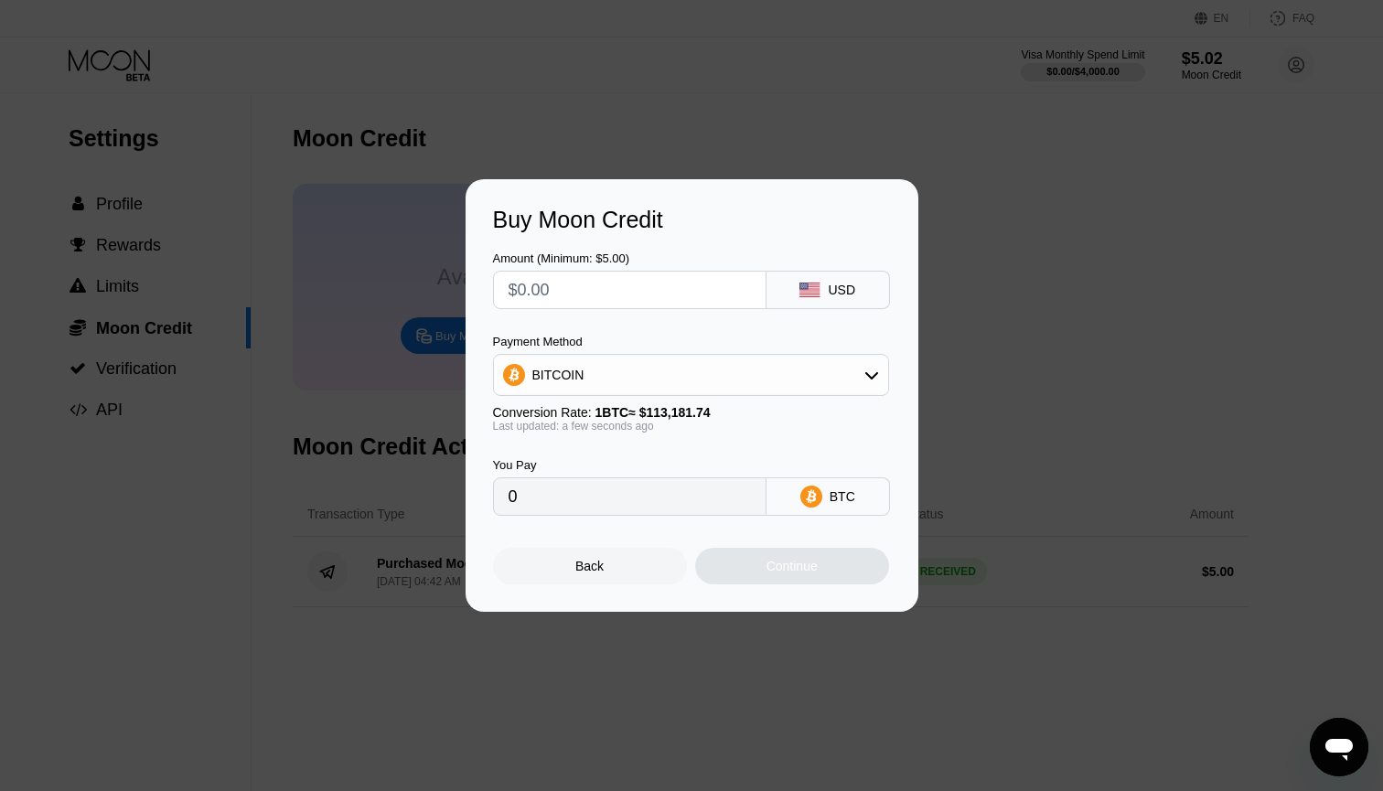
click at [1007, 445] on div "Buy Moon Credit Amount (Minimum: $5.00) USD Payment Method BITCOIN Conversion R…" at bounding box center [691, 395] width 1383 height 433
click at [607, 574] on div "Back" at bounding box center [590, 566] width 194 height 37
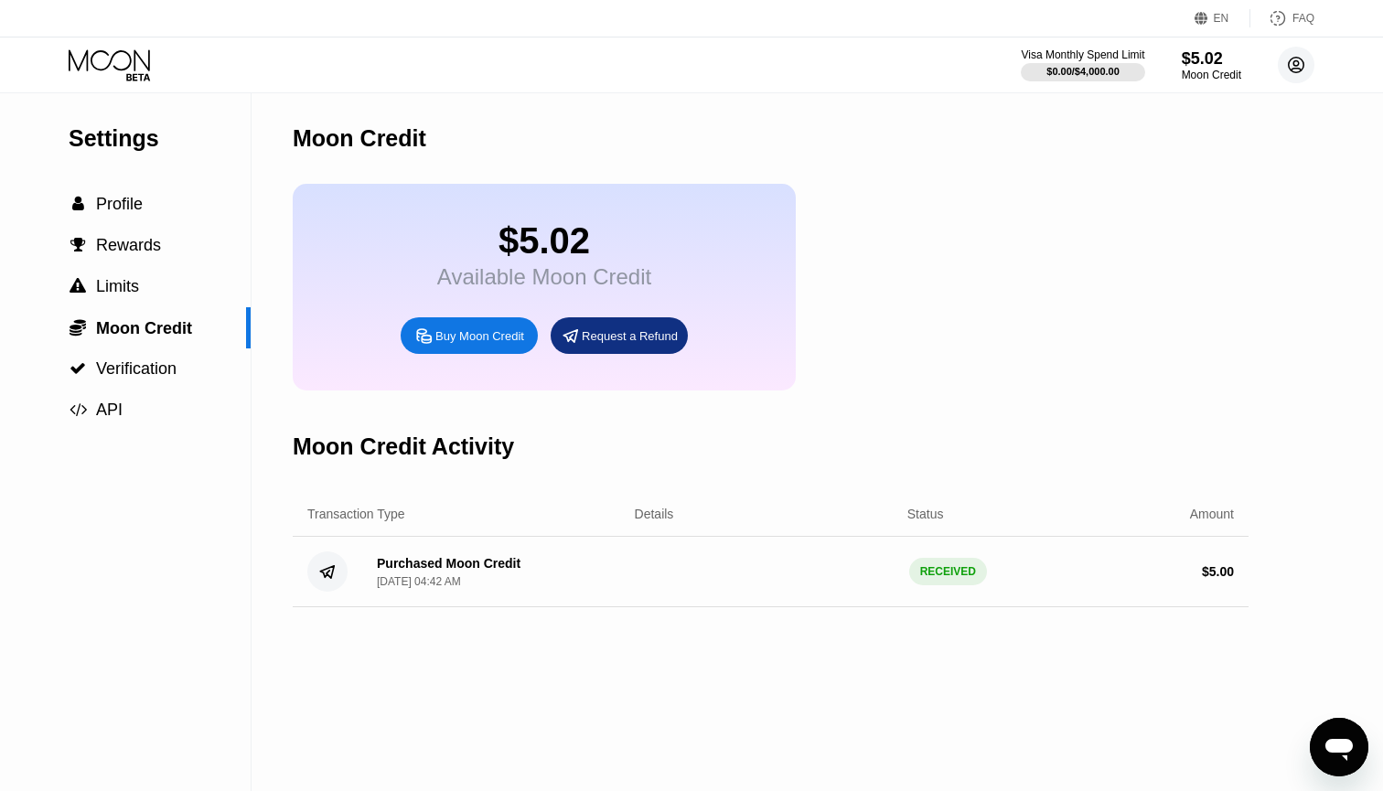
click at [1307, 65] on circle at bounding box center [1296, 65] width 37 height 37
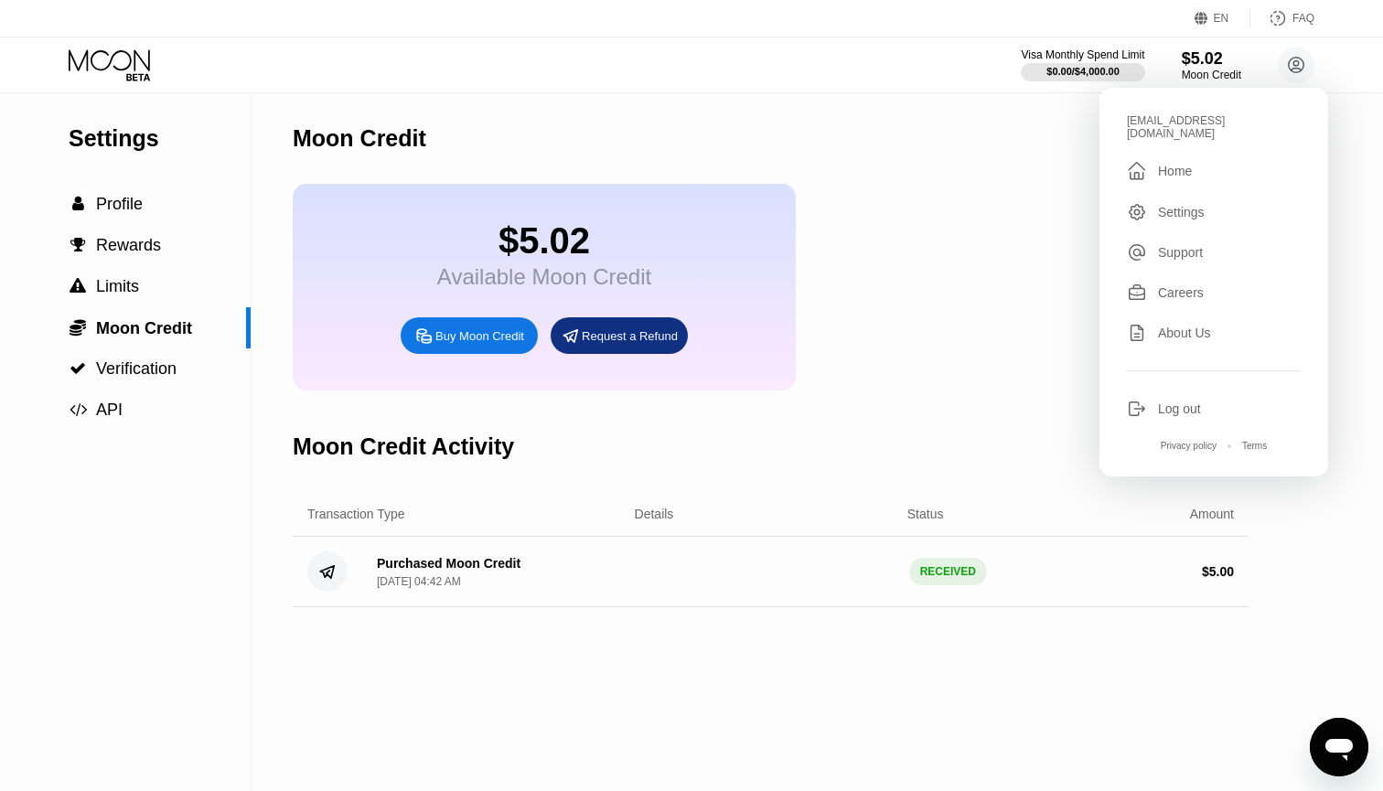
click at [840, 131] on div "Moon Credit" at bounding box center [771, 138] width 956 height 91
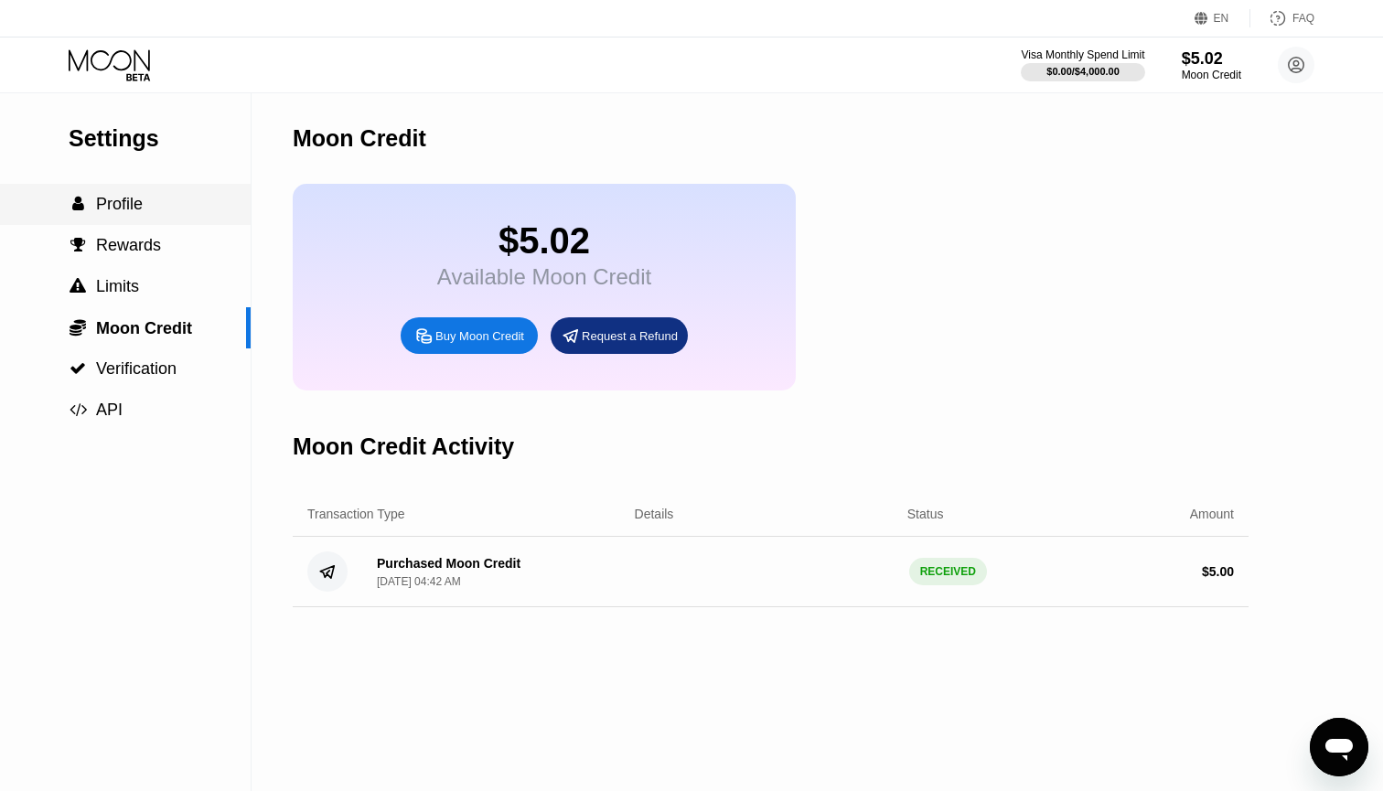
click at [133, 210] on span "Profile" at bounding box center [119, 204] width 47 height 18
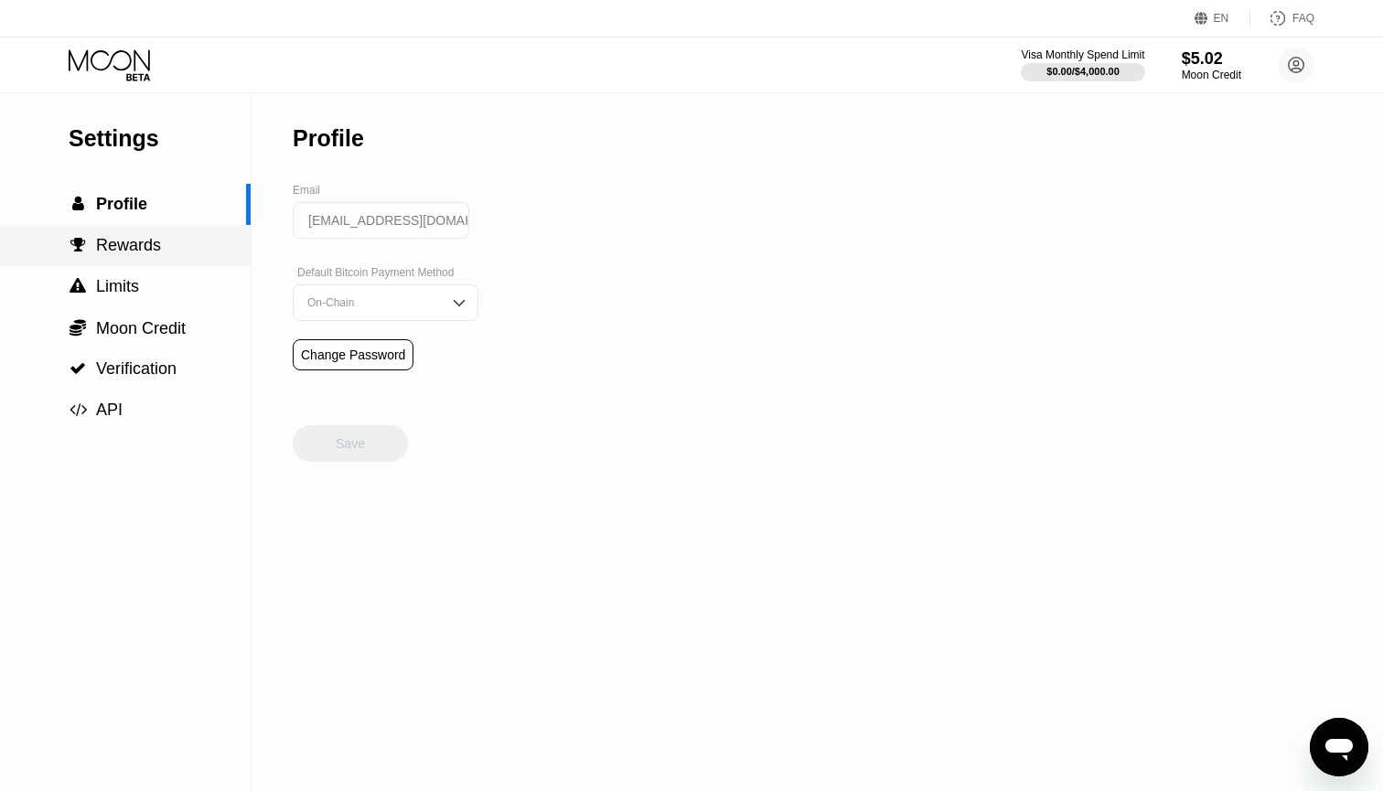
click at [165, 253] on div " Rewards" at bounding box center [125, 245] width 251 height 19
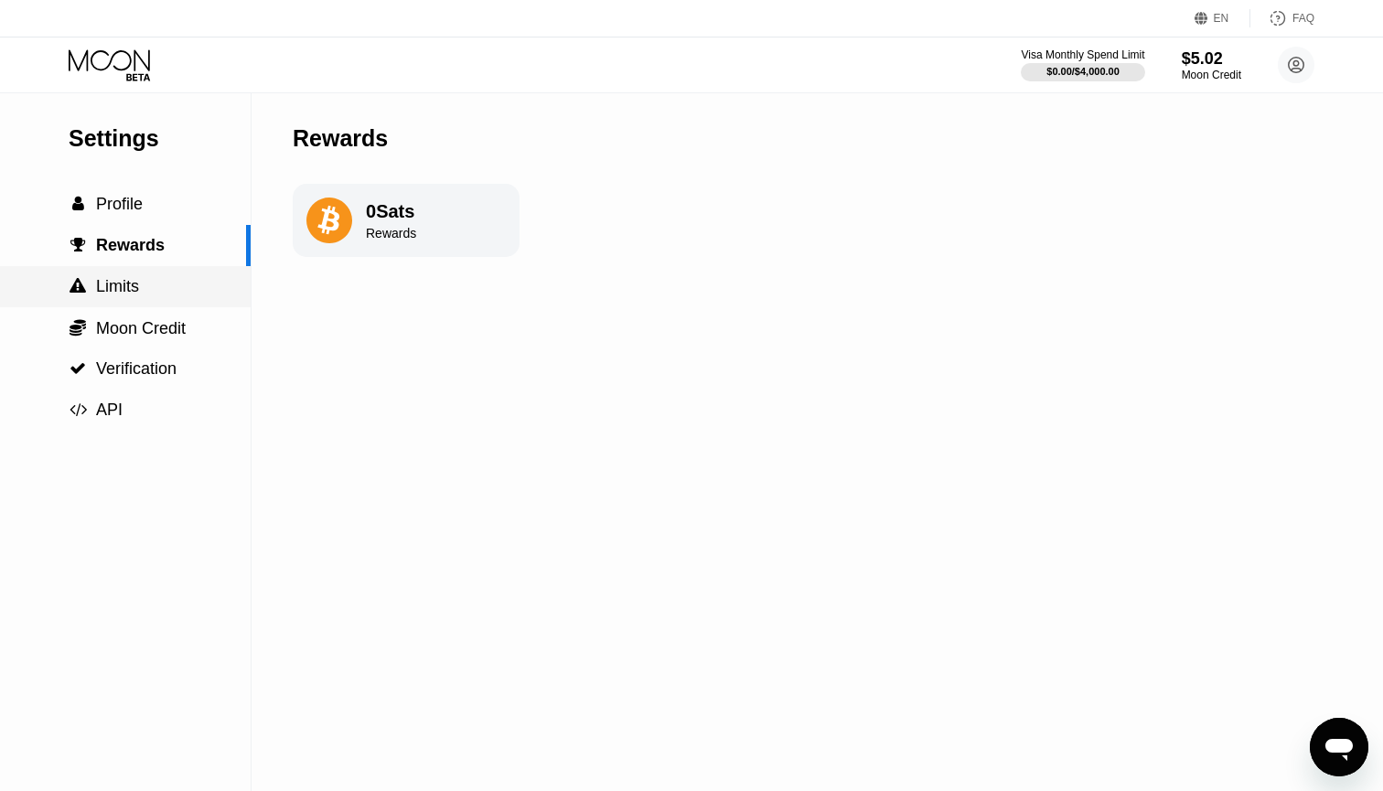
click at [153, 304] on div " Limits" at bounding box center [125, 286] width 251 height 41
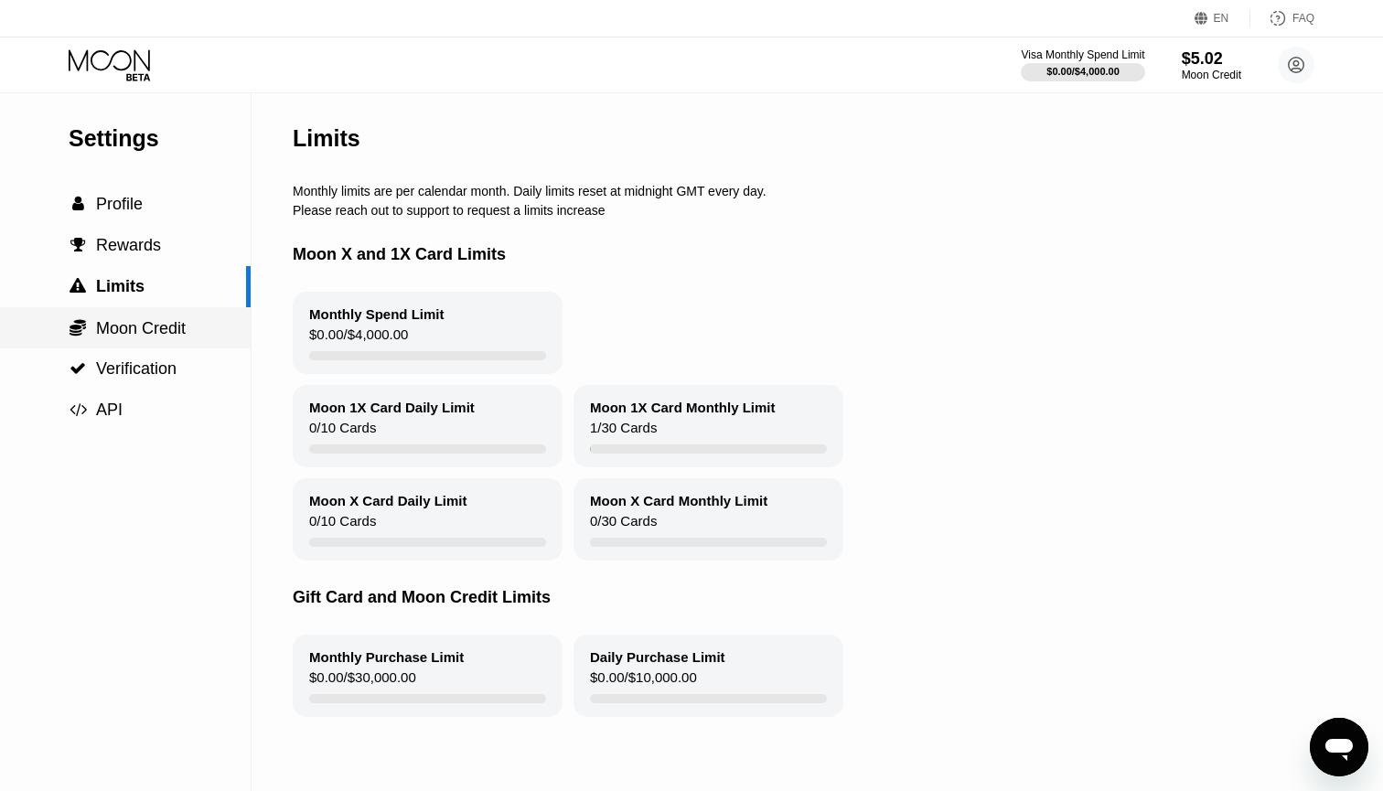
click at [161, 319] on span "Moon Credit" at bounding box center [141, 328] width 90 height 18
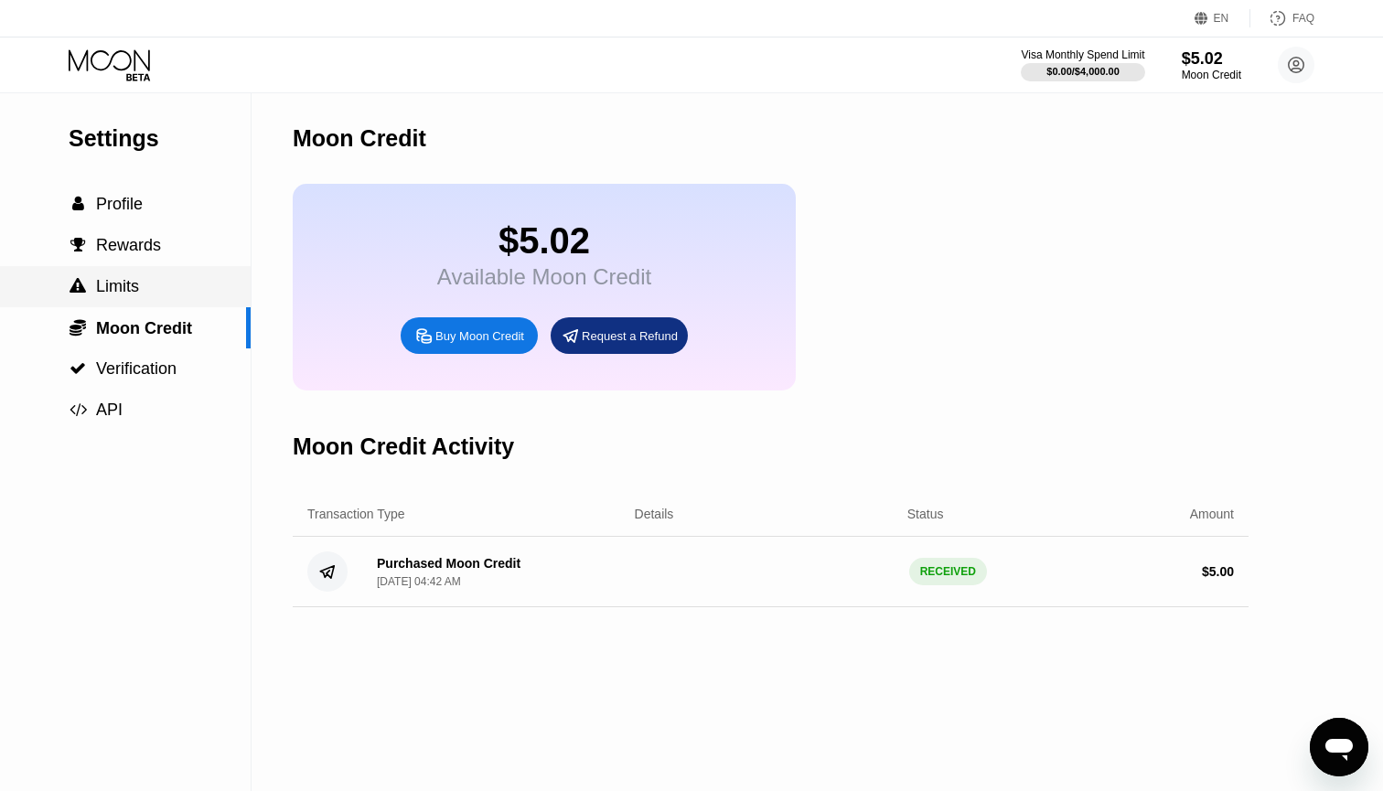
click at [133, 284] on span "Limits" at bounding box center [117, 286] width 43 height 18
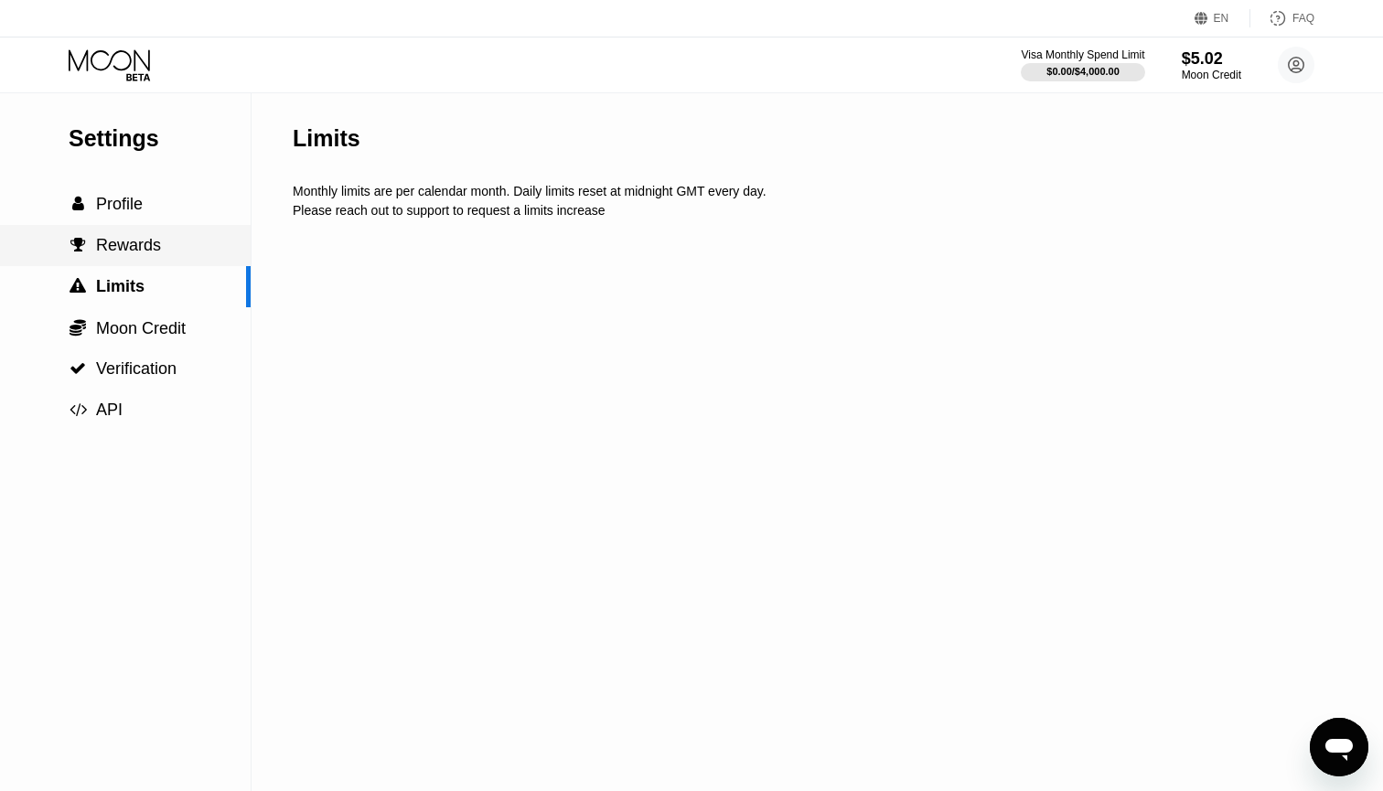
click at [133, 234] on div " Rewards" at bounding box center [125, 245] width 251 height 41
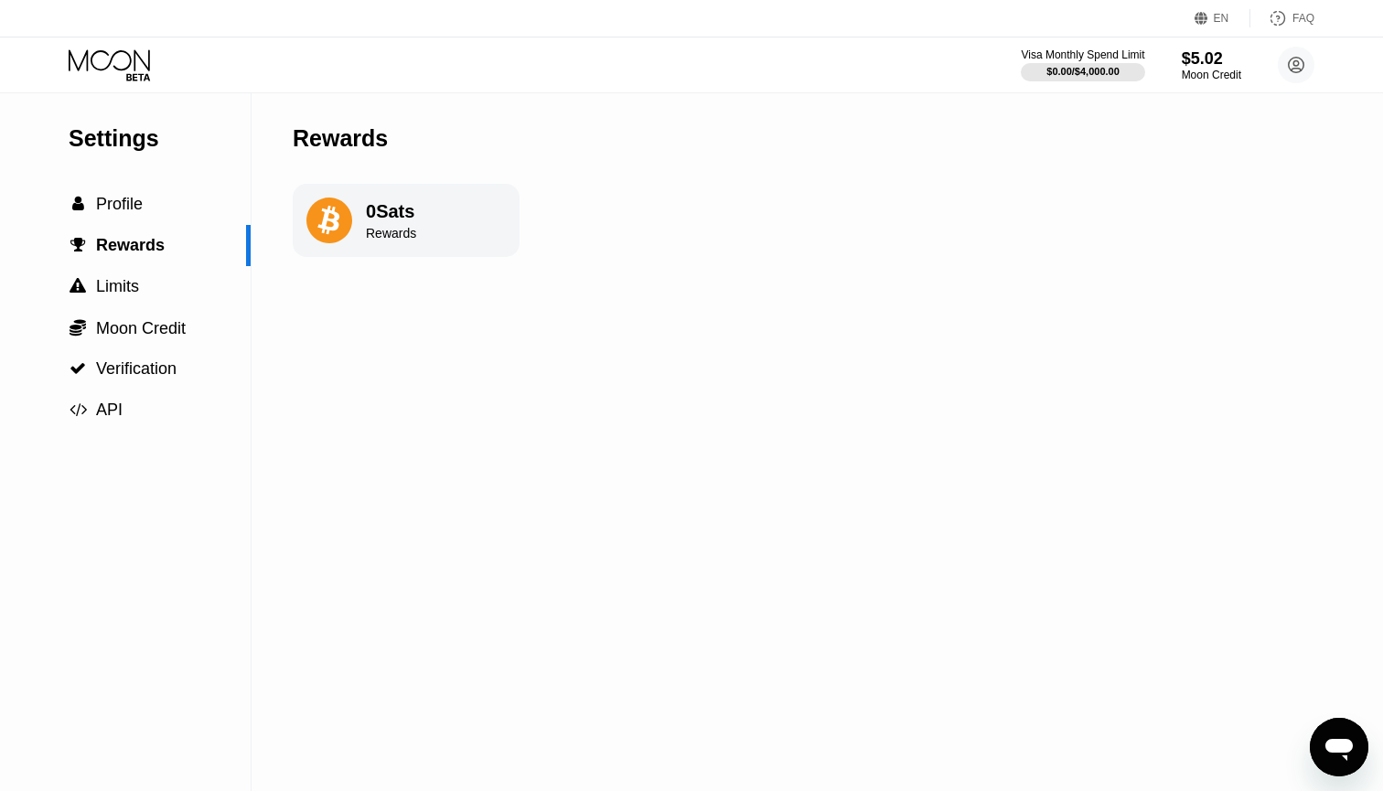
click at [156, 367] on span "Verification" at bounding box center [136, 369] width 81 height 18
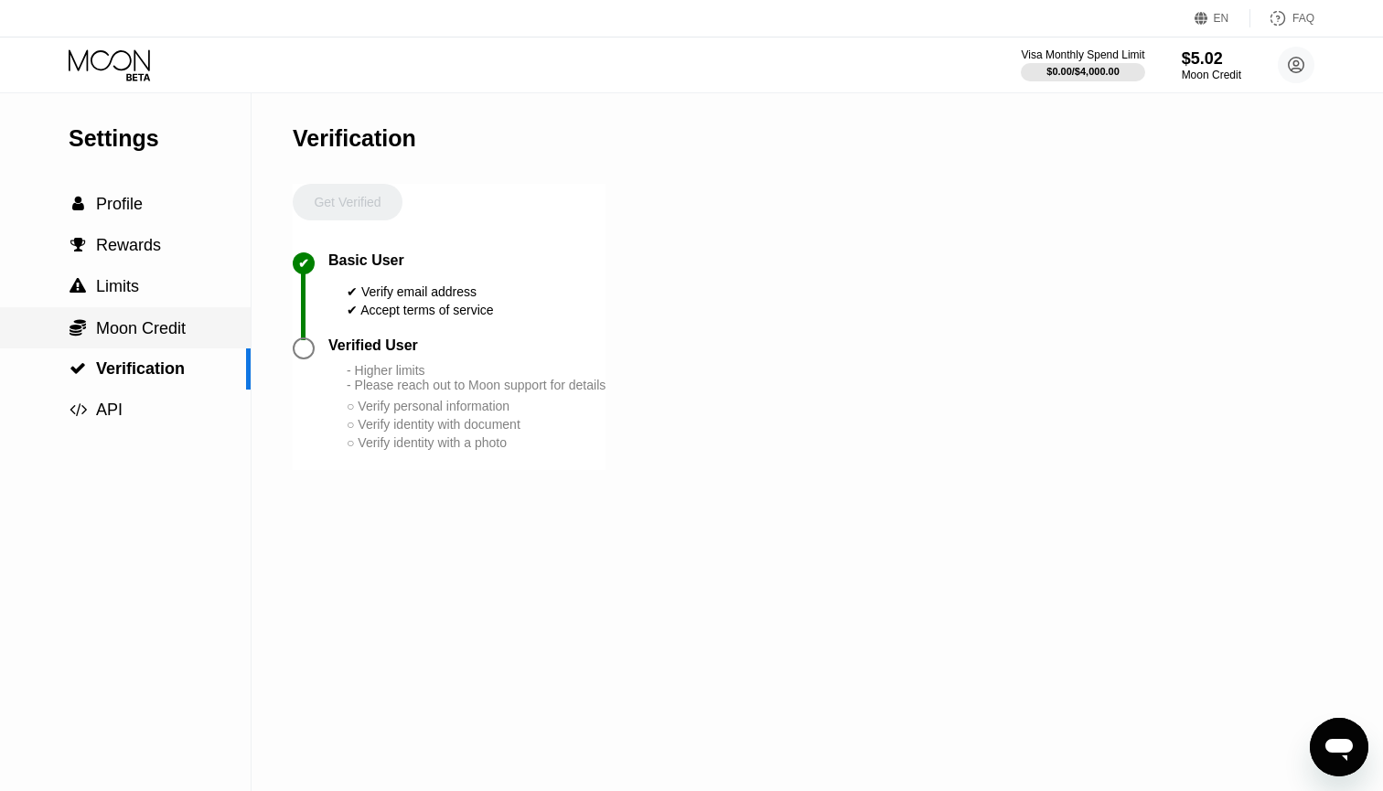
click at [142, 329] on span "Moon Credit" at bounding box center [141, 328] width 90 height 18
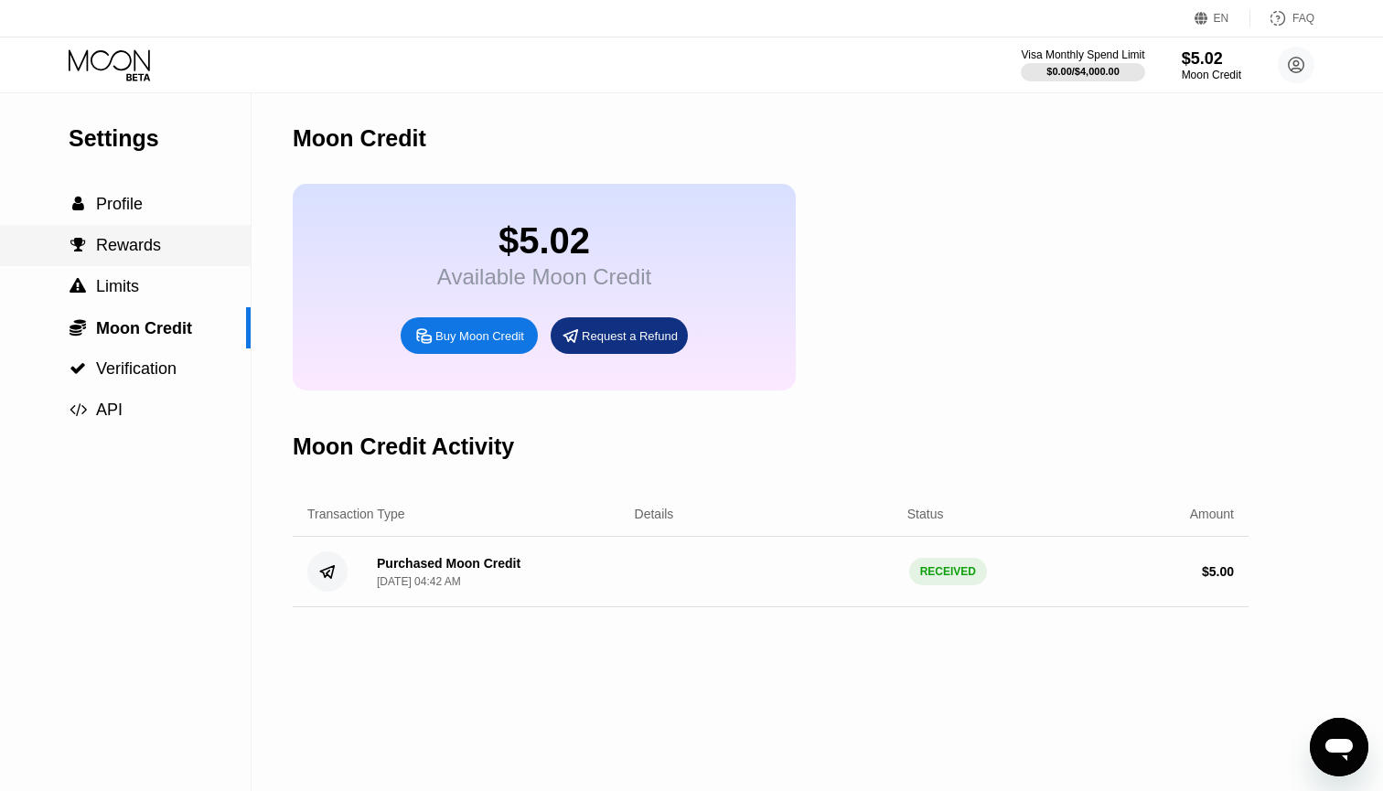
click at [147, 254] on span "Rewards" at bounding box center [128, 245] width 65 height 18
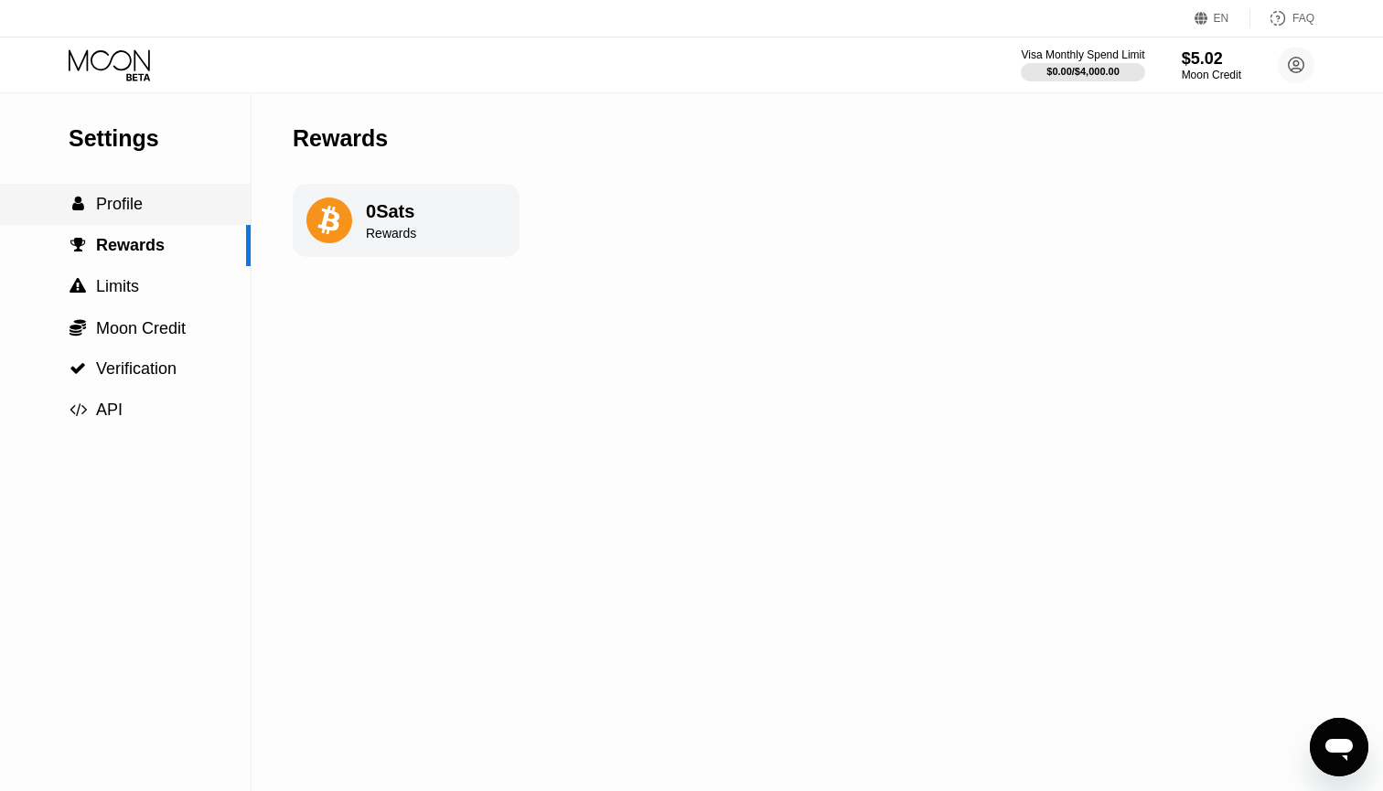
click at [123, 209] on span "Profile" at bounding box center [119, 204] width 47 height 18
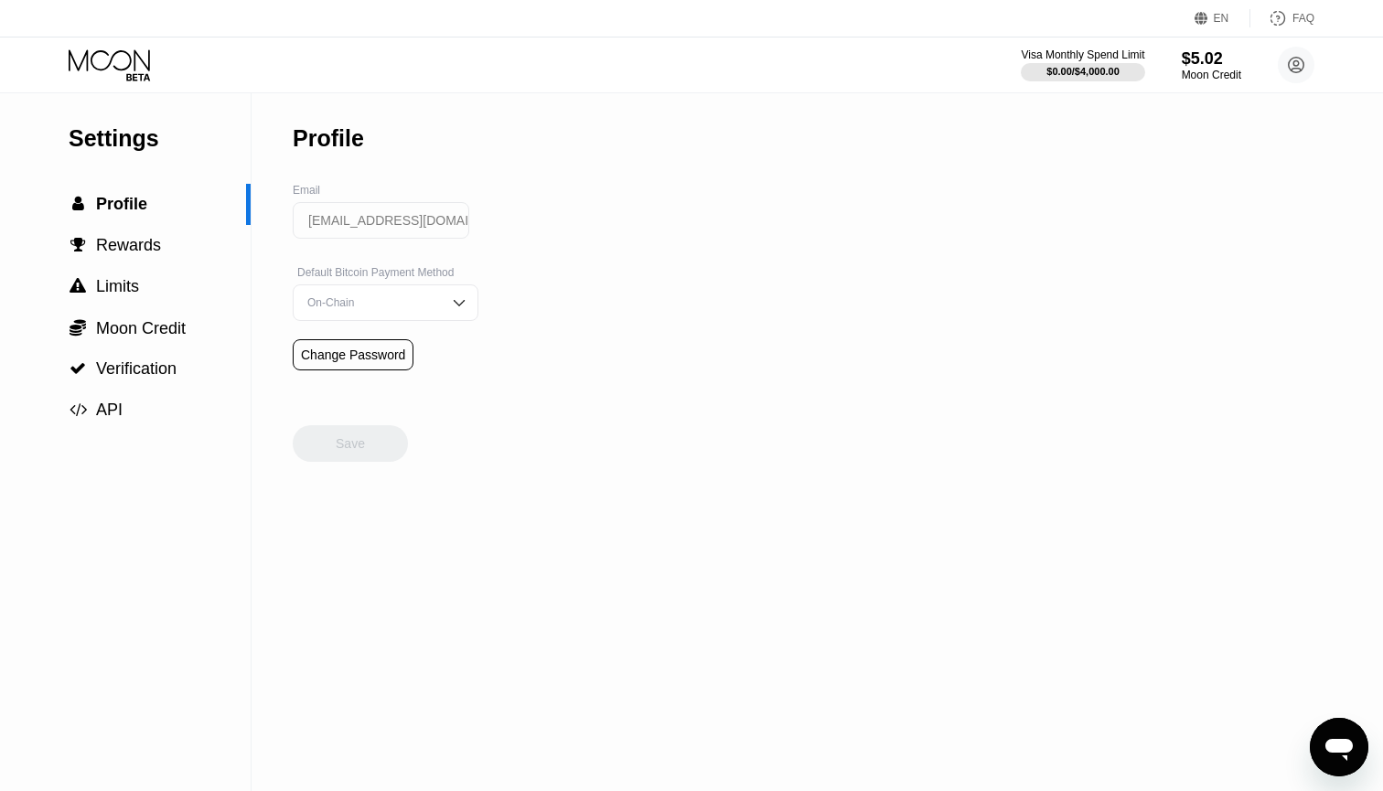
click at [113, 67] on icon at bounding box center [111, 65] width 85 height 32
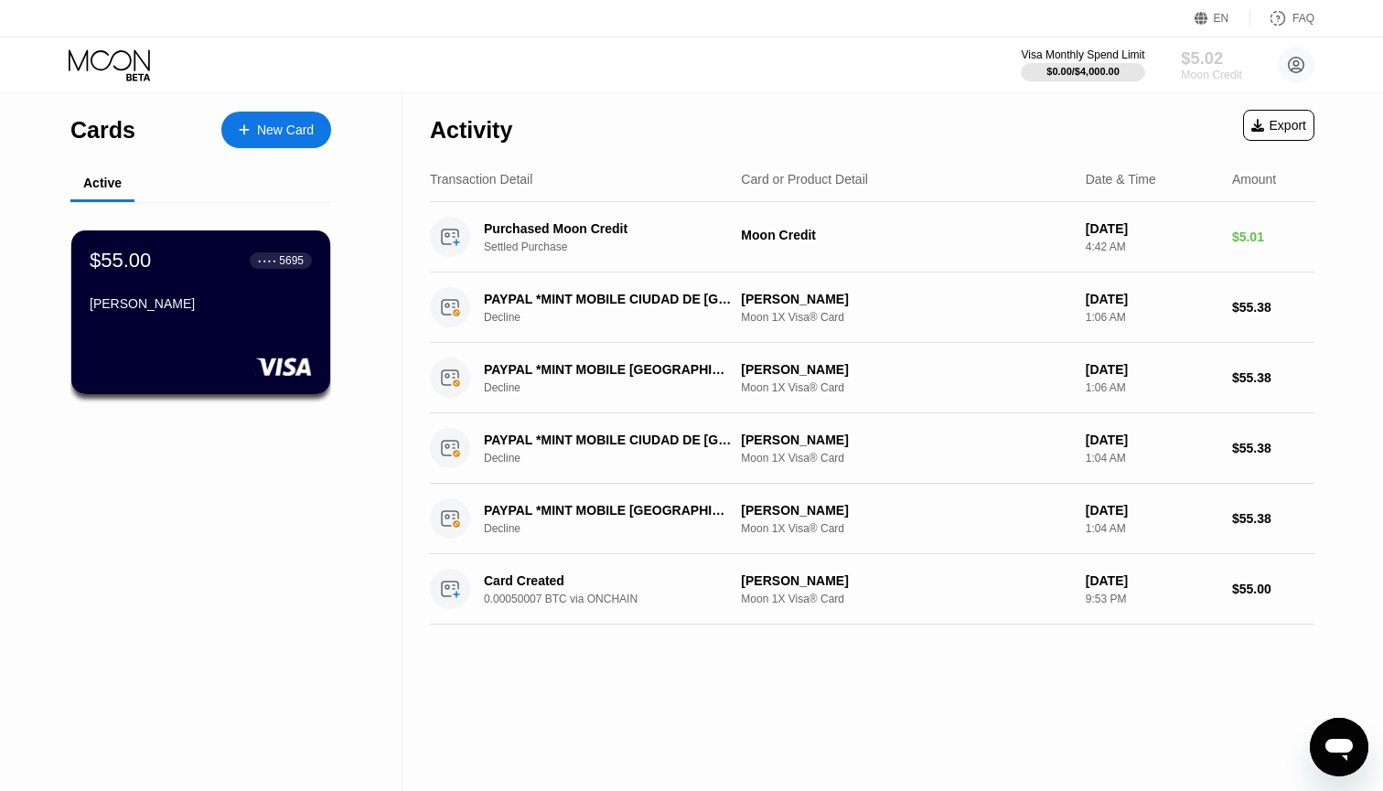
click at [1214, 67] on div "$5.02" at bounding box center [1211, 57] width 61 height 19
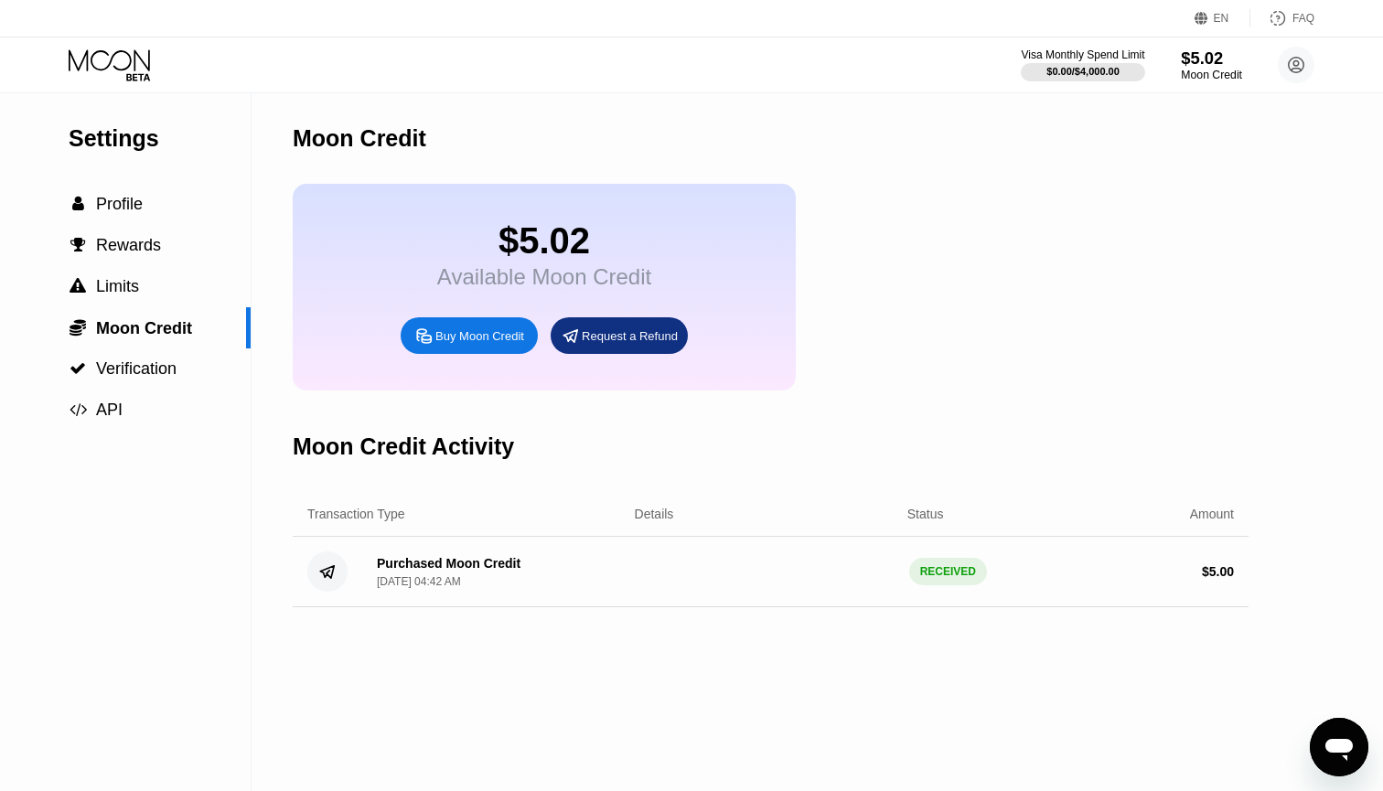
click at [1127, 59] on div "Visa Monthly Spend Limit" at bounding box center [1082, 54] width 123 height 13
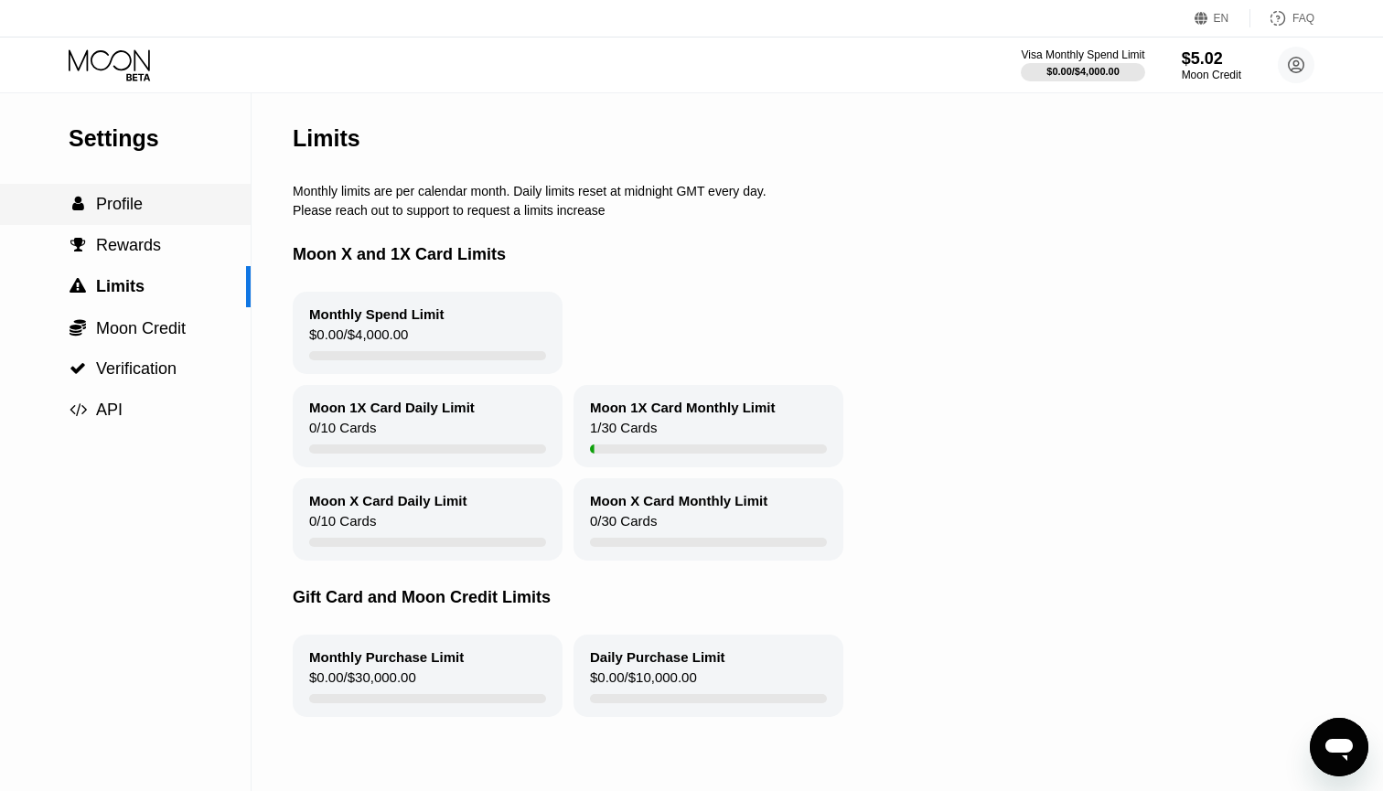
click at [109, 211] on span "Profile" at bounding box center [119, 204] width 47 height 18
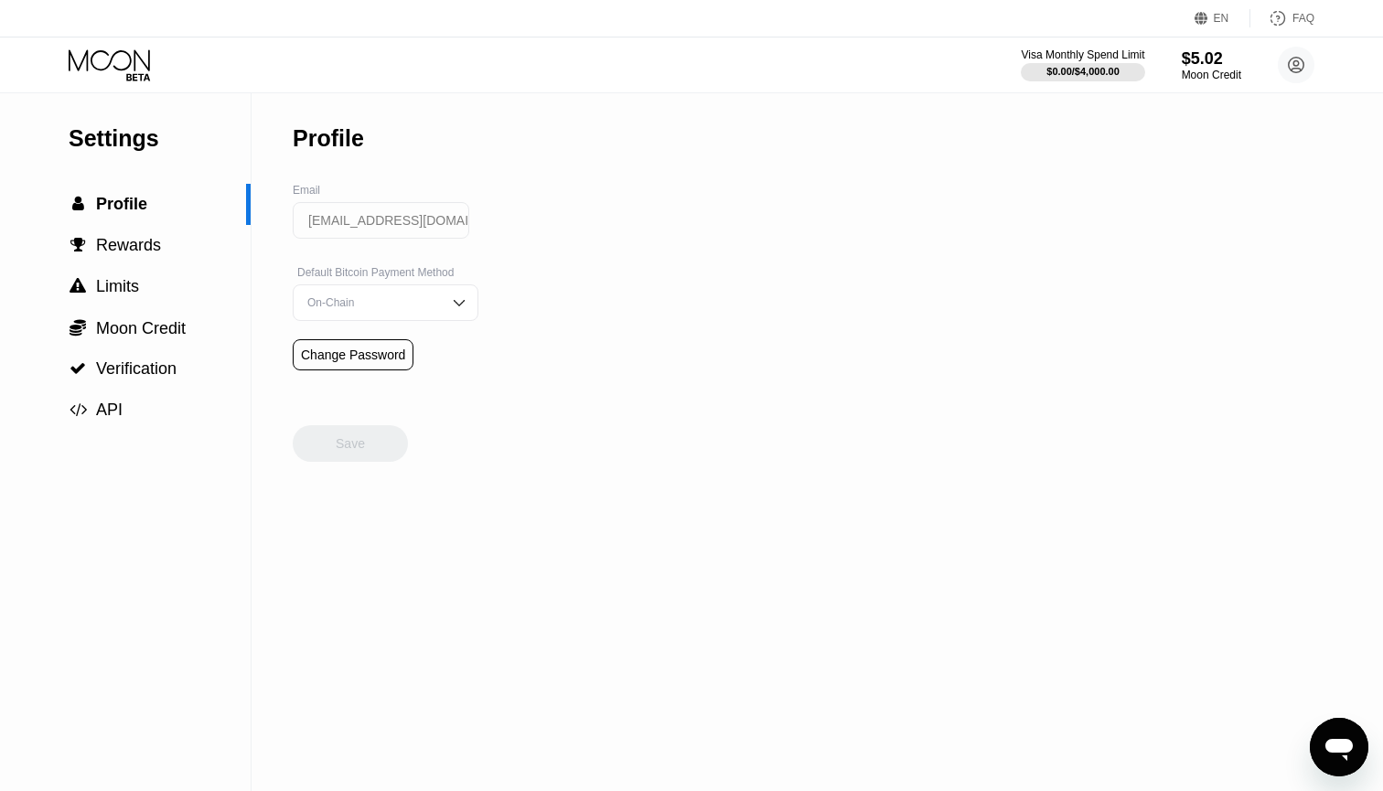
click at [145, 146] on div "Settings" at bounding box center [160, 138] width 182 height 27
click at [155, 255] on div " Rewards" at bounding box center [125, 245] width 251 height 41
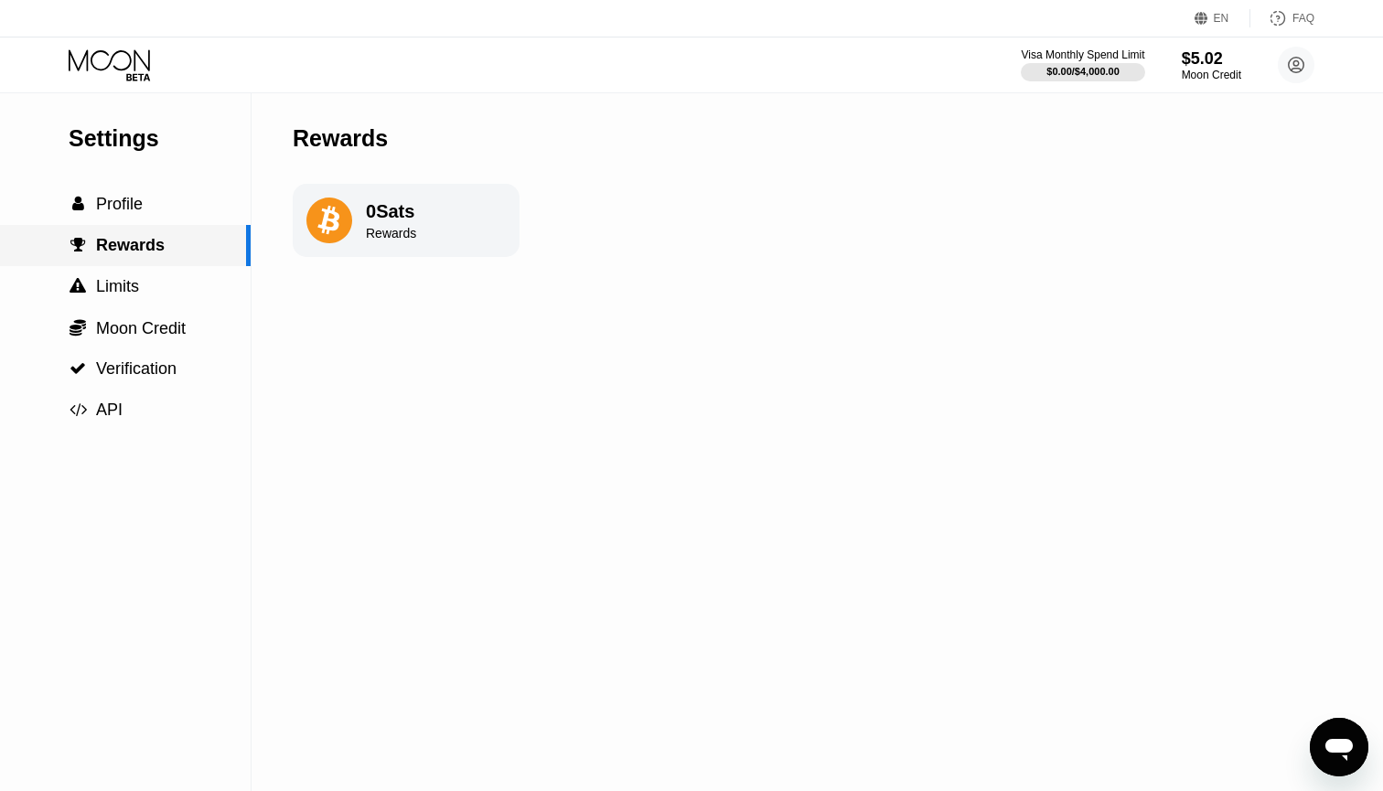
click at [130, 226] on div " Rewards" at bounding box center [125, 245] width 251 height 41
click at [120, 209] on span "Profile" at bounding box center [119, 204] width 47 height 18
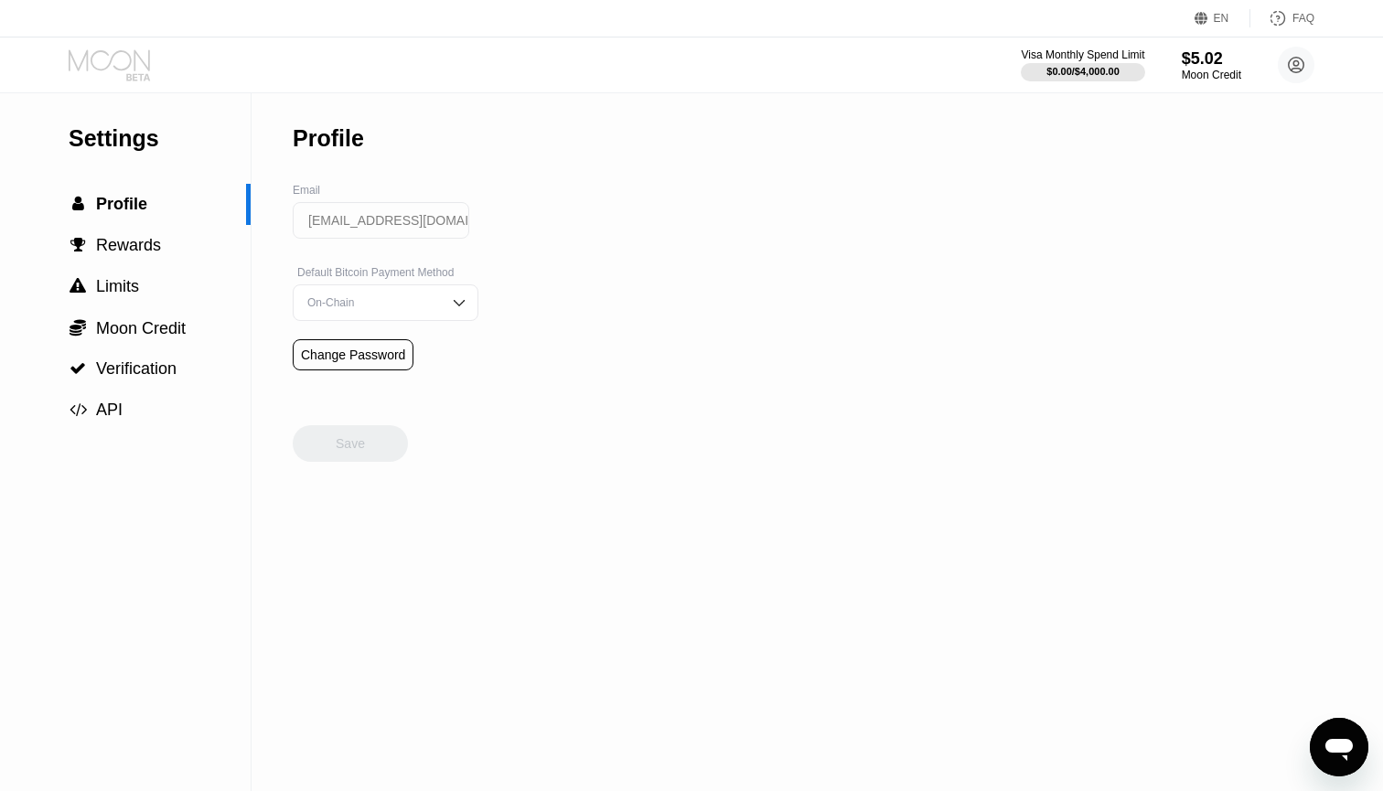
click at [119, 63] on icon at bounding box center [111, 65] width 85 height 32
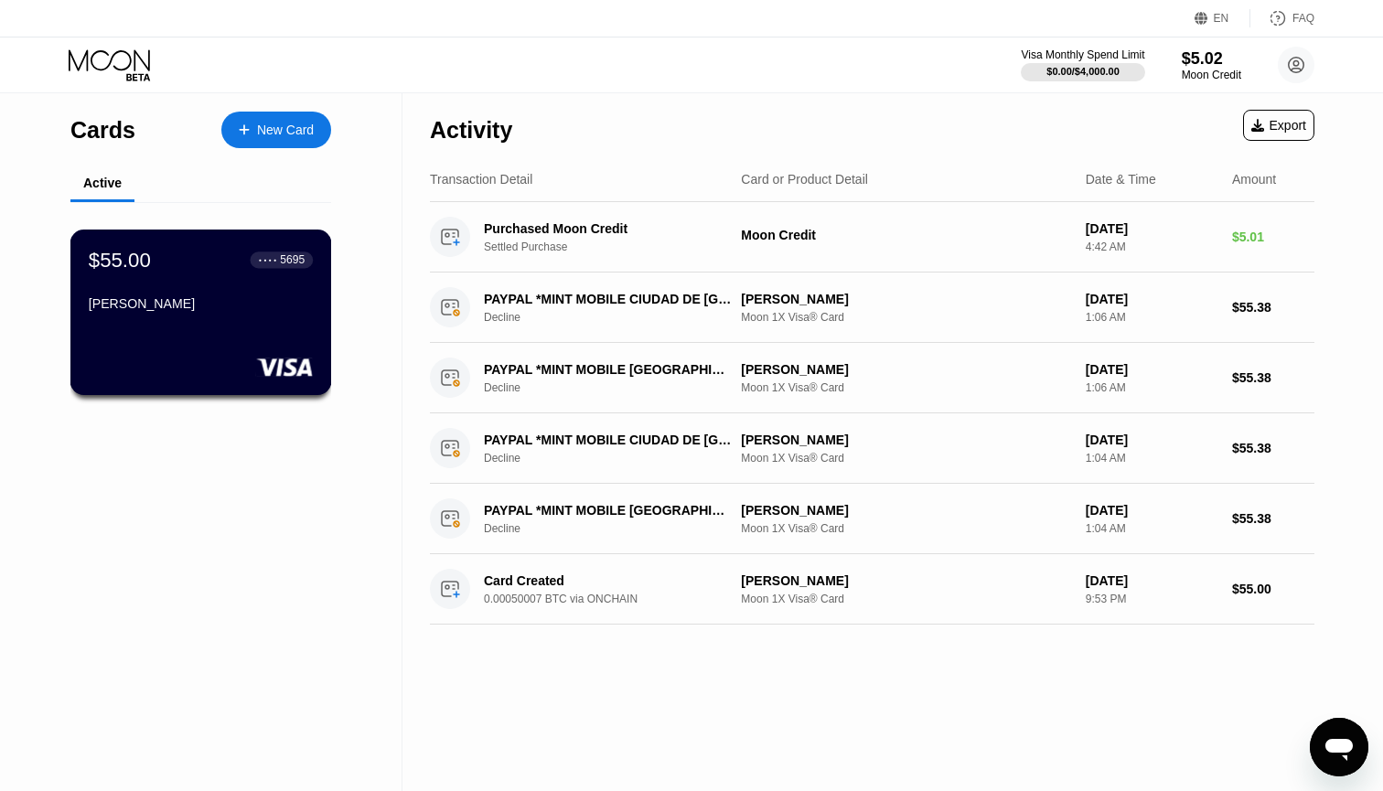
click at [211, 317] on div "[PERSON_NAME]" at bounding box center [201, 307] width 224 height 22
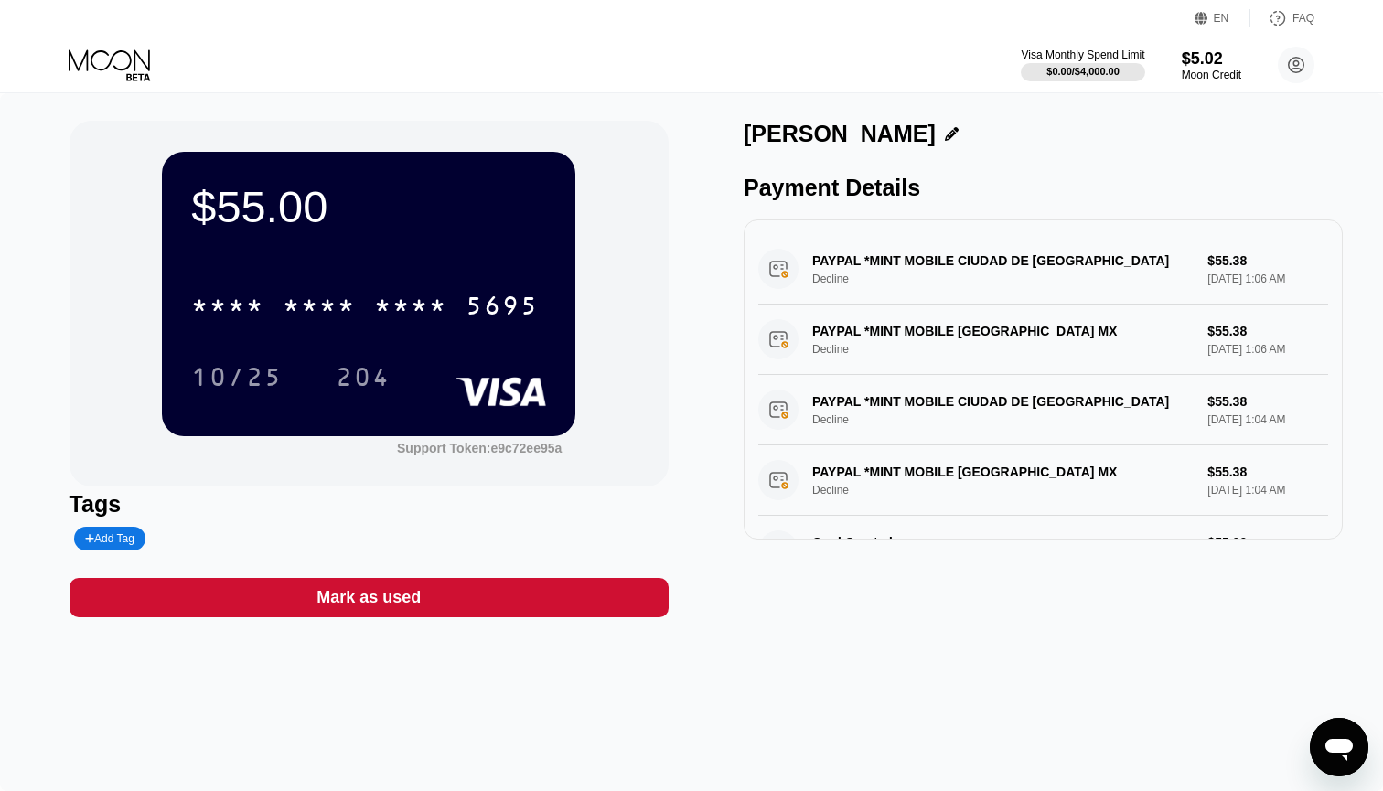
click at [945, 130] on icon at bounding box center [952, 134] width 14 height 14
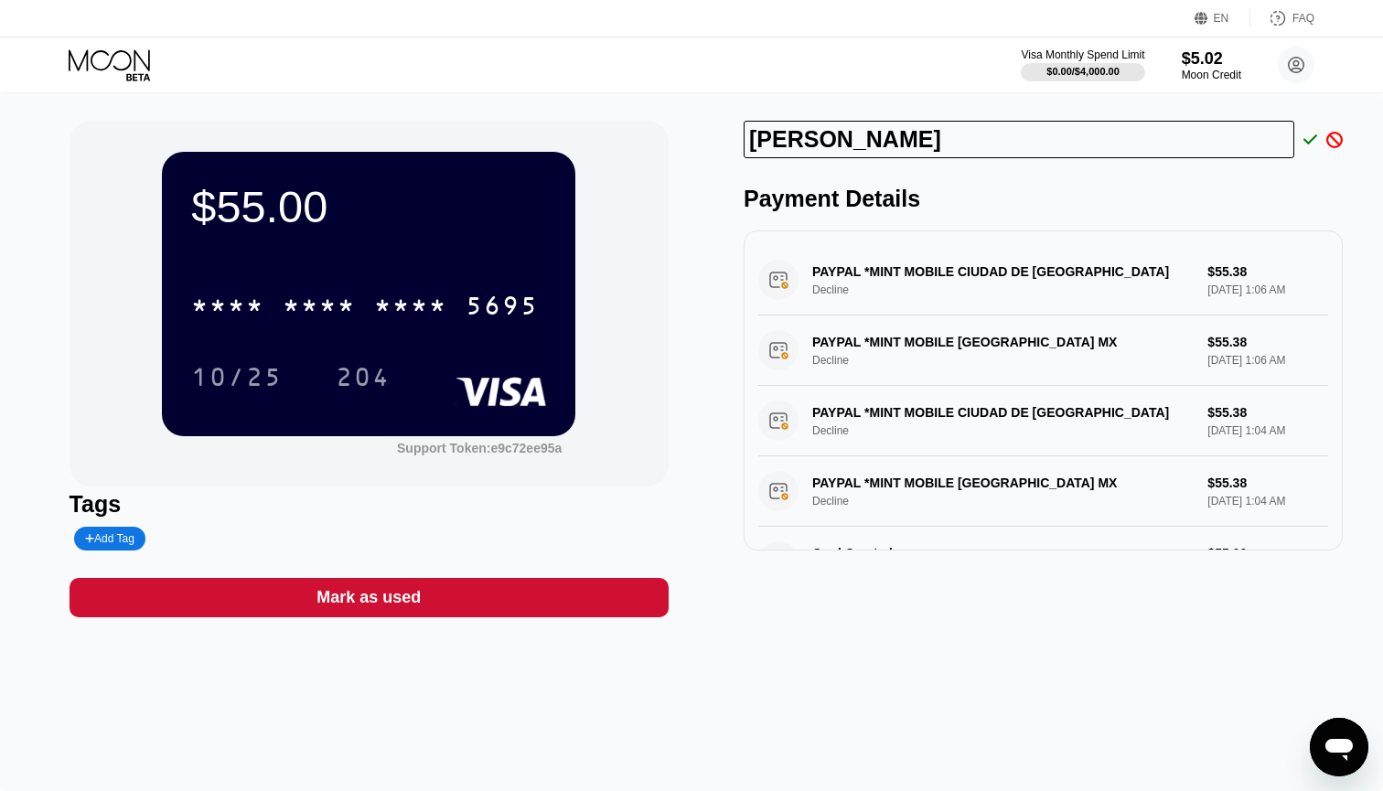
click at [1102, 173] on div "Bean Taylor Payment Details PAYPAL *MINT MOBILE CIUDAD DE MEXMX Decline $55.38 …" at bounding box center [1043, 369] width 599 height 497
click at [1181, 130] on input "[PERSON_NAME]" at bounding box center [1019, 140] width 551 height 38
click at [97, 542] on div "Add Tag" at bounding box center [109, 538] width 49 height 13
click at [84, 514] on div "Tags" at bounding box center [369, 504] width 599 height 27
click at [418, 522] on div "Tags" at bounding box center [369, 520] width 599 height 59
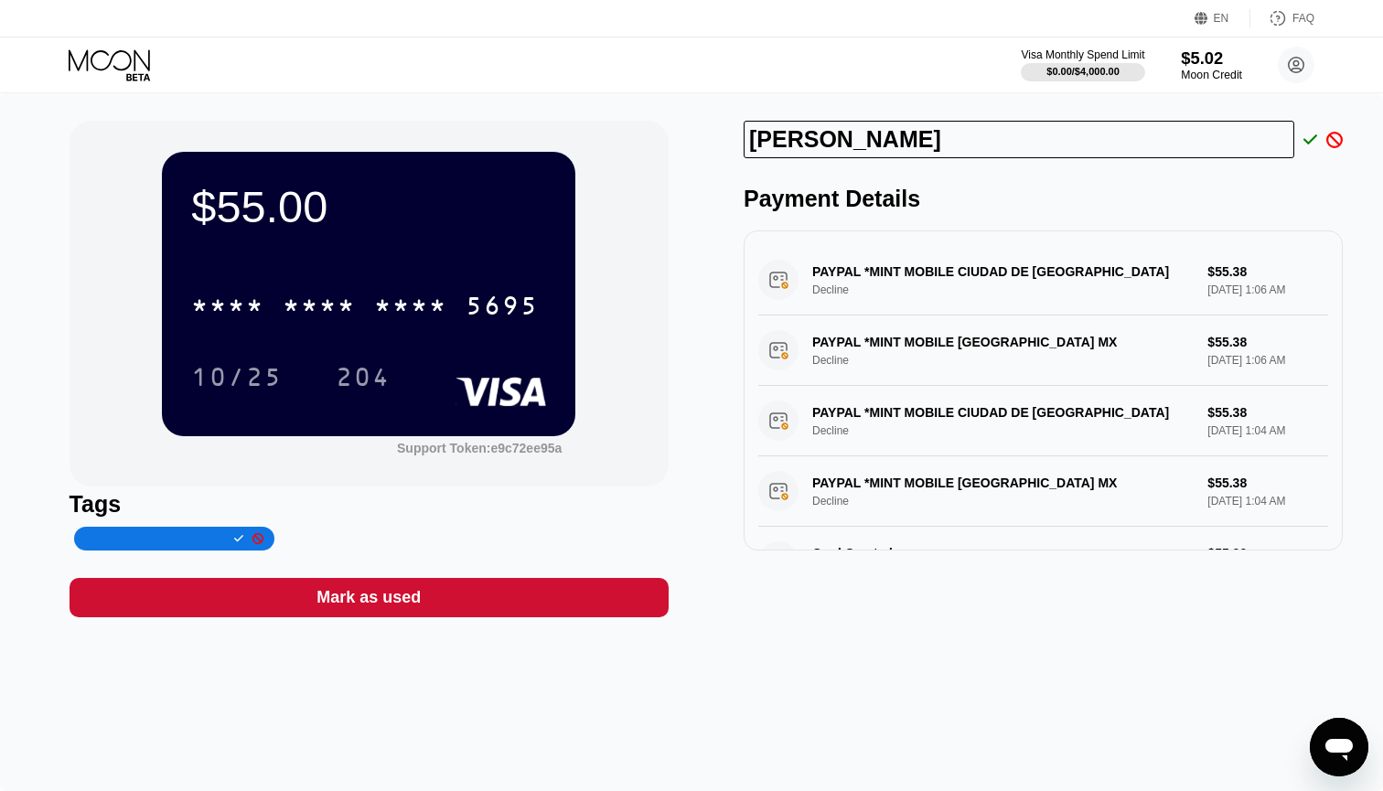
click at [1211, 59] on div "$5.02" at bounding box center [1211, 57] width 61 height 19
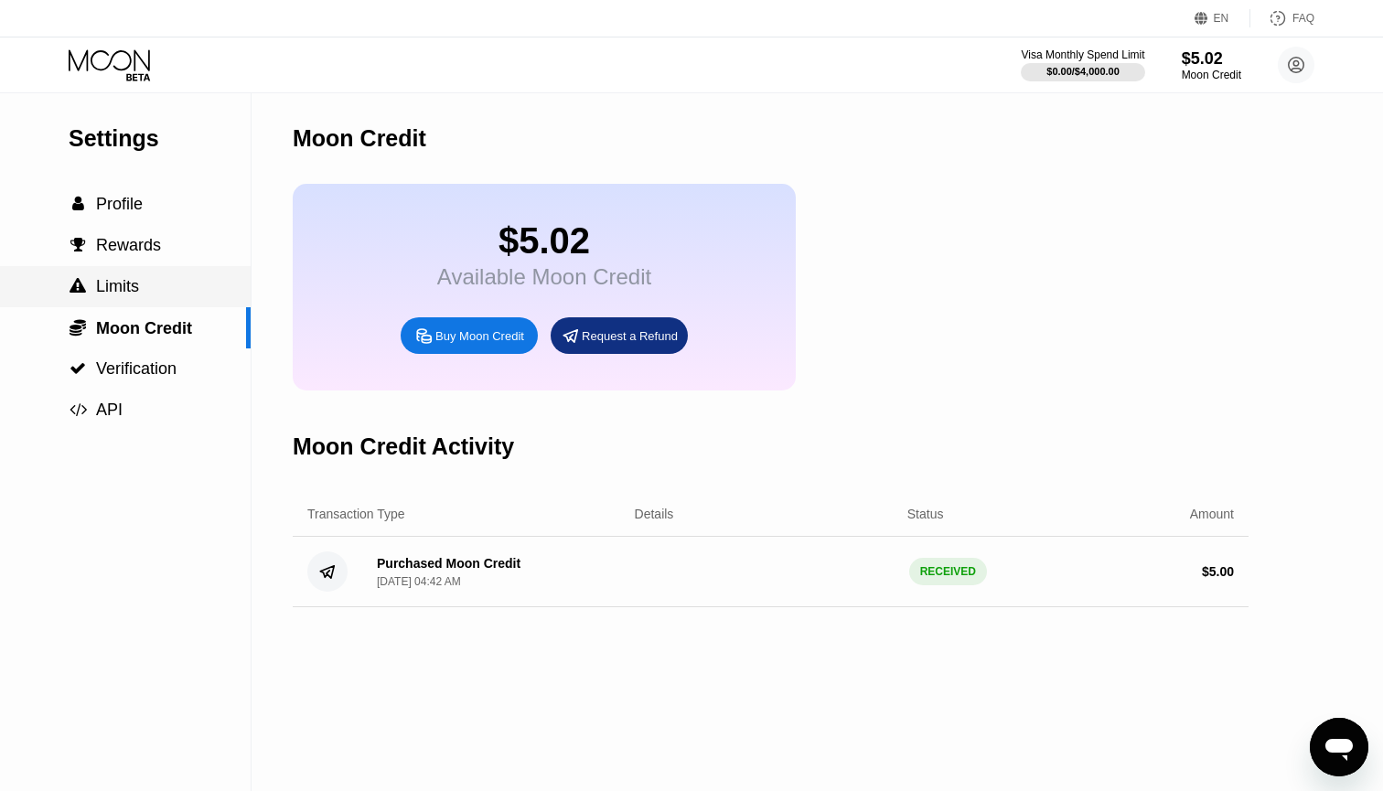
click at [123, 286] on span "Limits" at bounding box center [117, 286] width 43 height 18
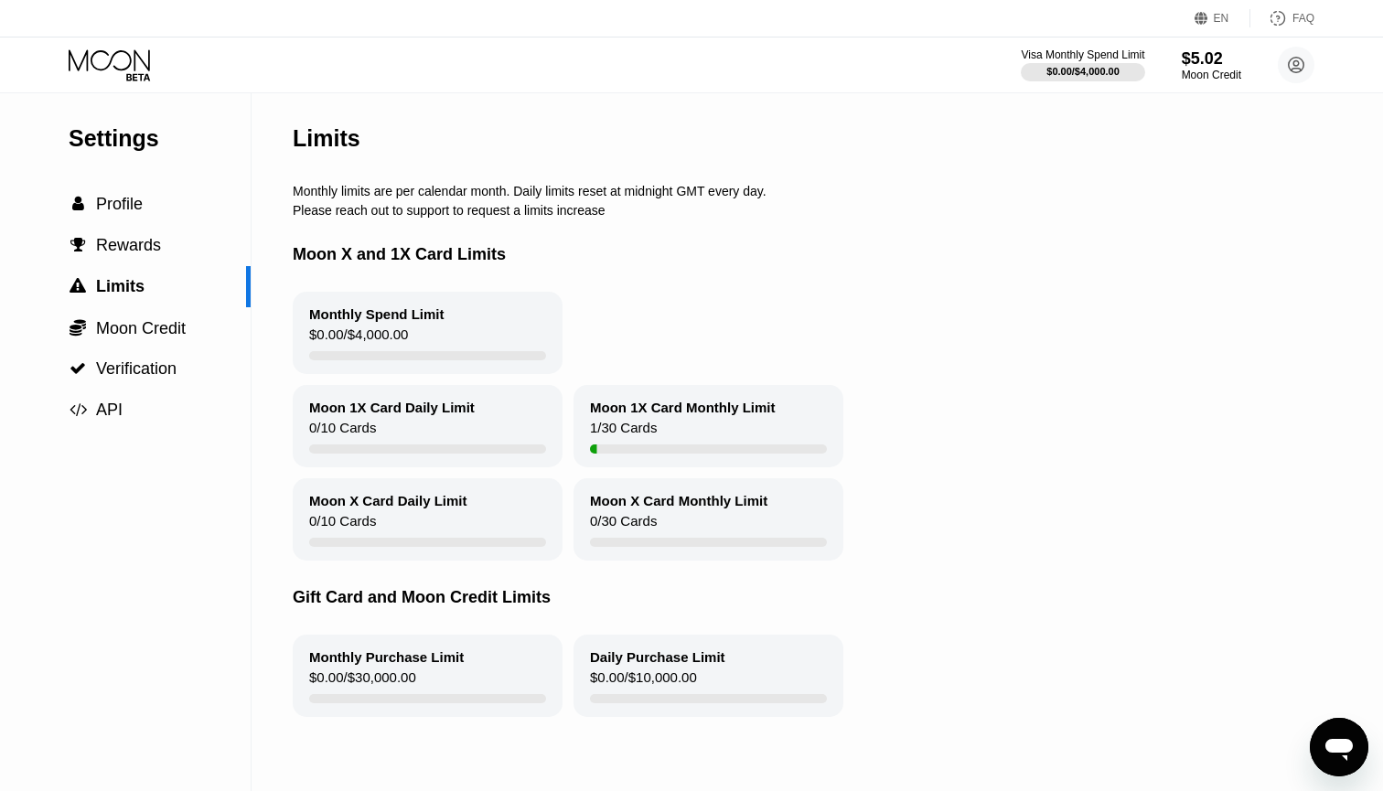
click at [422, 330] on div "Monthly Spend Limit $0.00 / $4,000.00" at bounding box center [428, 333] width 270 height 82
click at [450, 332] on div "Monthly Spend Limit $0.00 / $4,000.00" at bounding box center [428, 333] width 270 height 82
click at [424, 327] on div "Monthly Spend Limit $0.00 / $4,000.00" at bounding box center [428, 333] width 270 height 82
click at [1210, 57] on div "$5.02" at bounding box center [1211, 57] width 61 height 19
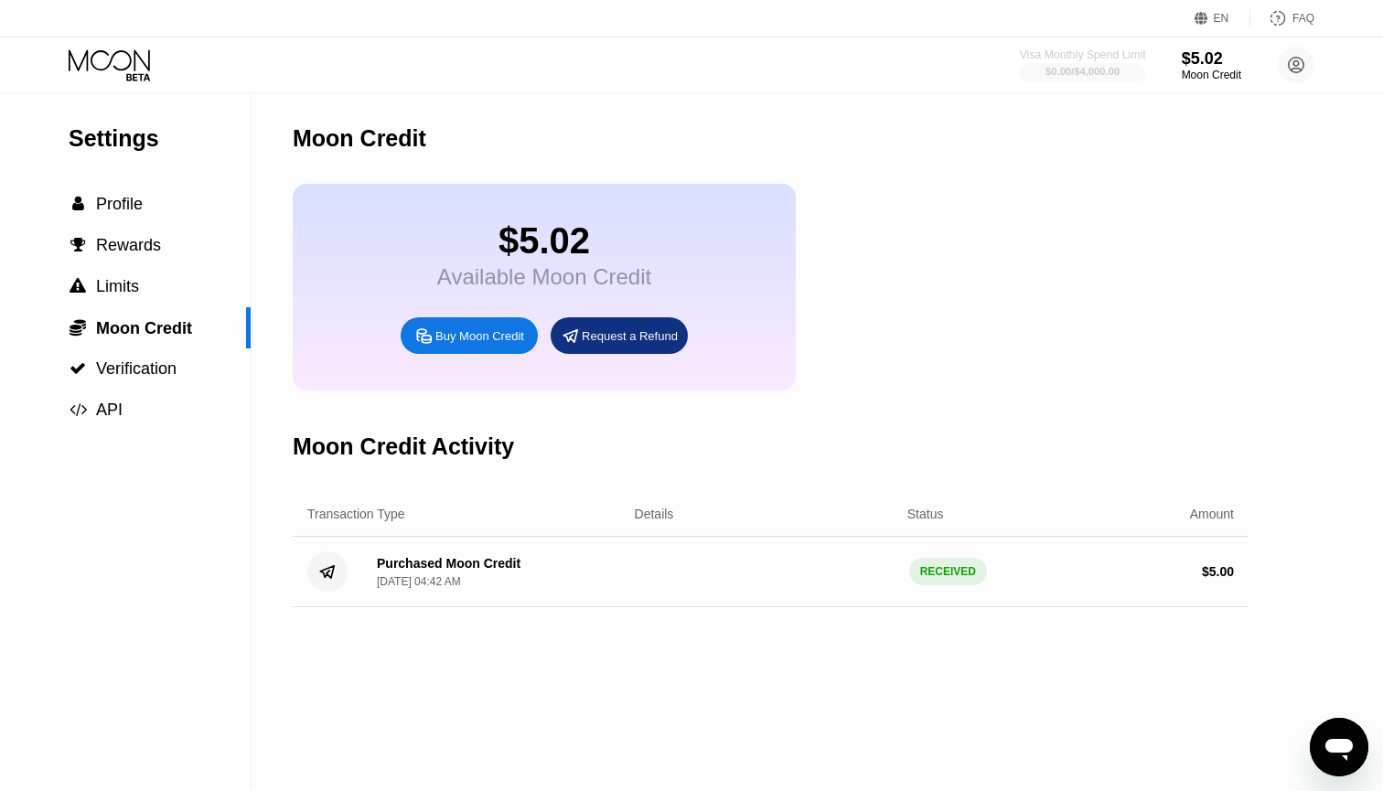
click at [1069, 71] on div "$0.00 / $4,000.00" at bounding box center [1083, 71] width 74 height 11
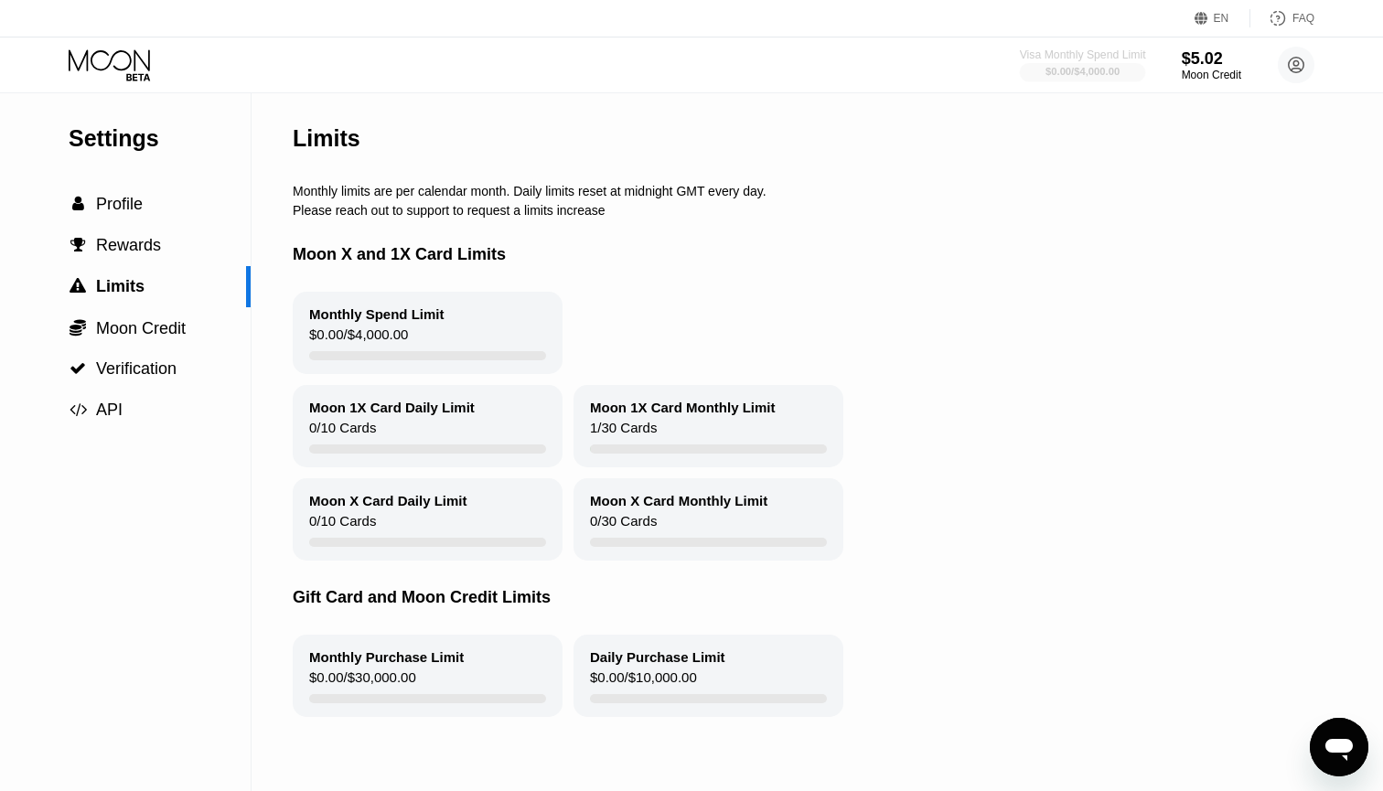
click at [1069, 71] on div "$0.00 / $4,000.00" at bounding box center [1083, 71] width 74 height 11
click at [1201, 68] on div "$5.02" at bounding box center [1211, 57] width 61 height 19
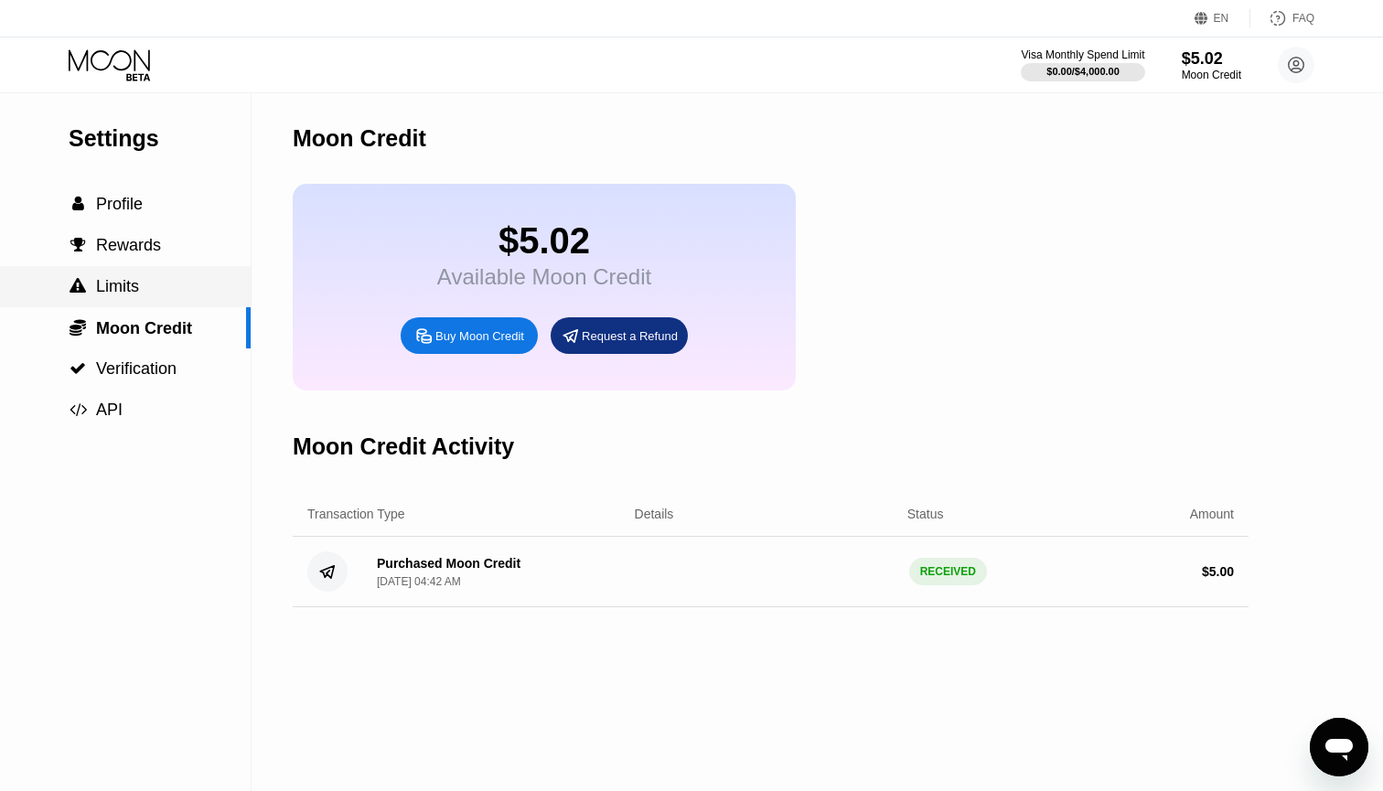
click at [125, 295] on span "Limits" at bounding box center [117, 286] width 43 height 18
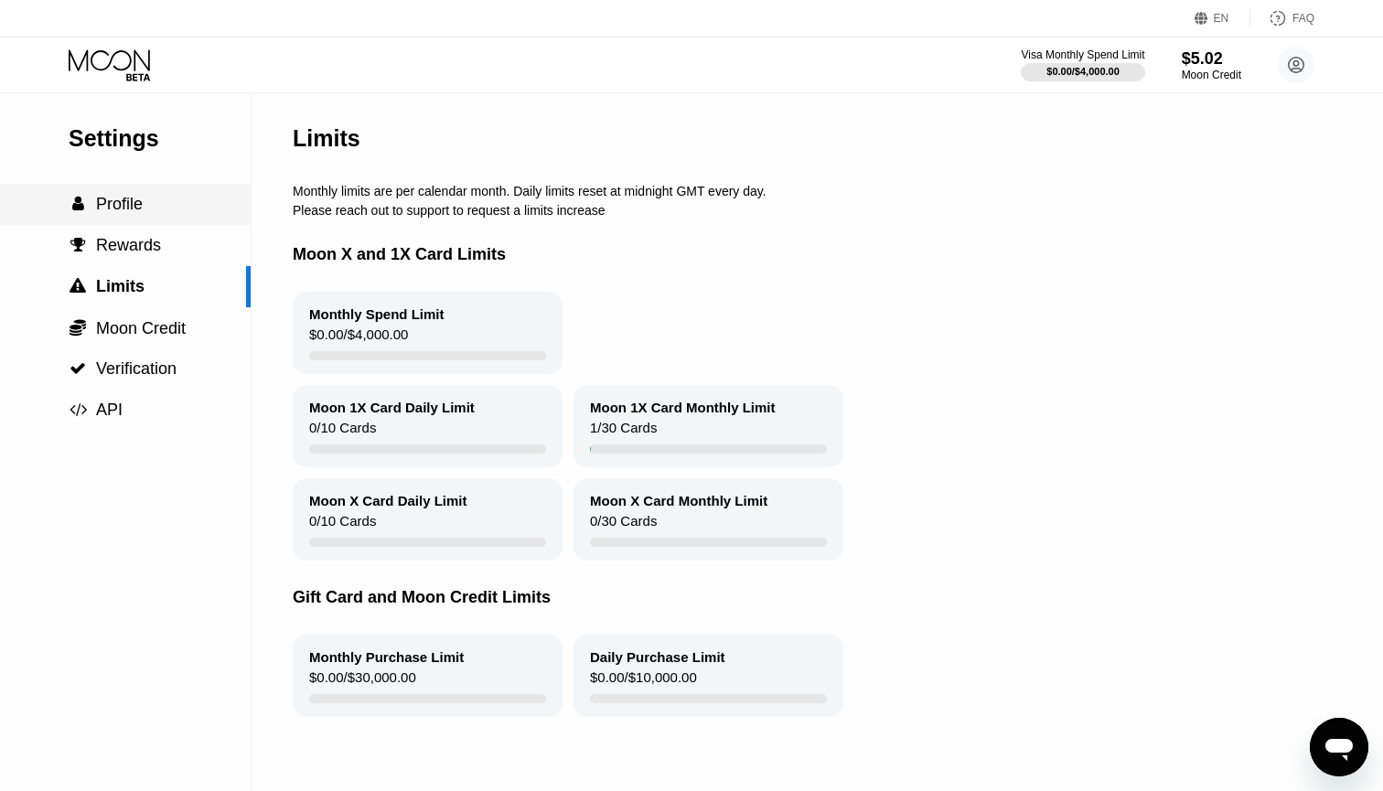
click at [127, 242] on span "Rewards" at bounding box center [128, 245] width 65 height 18
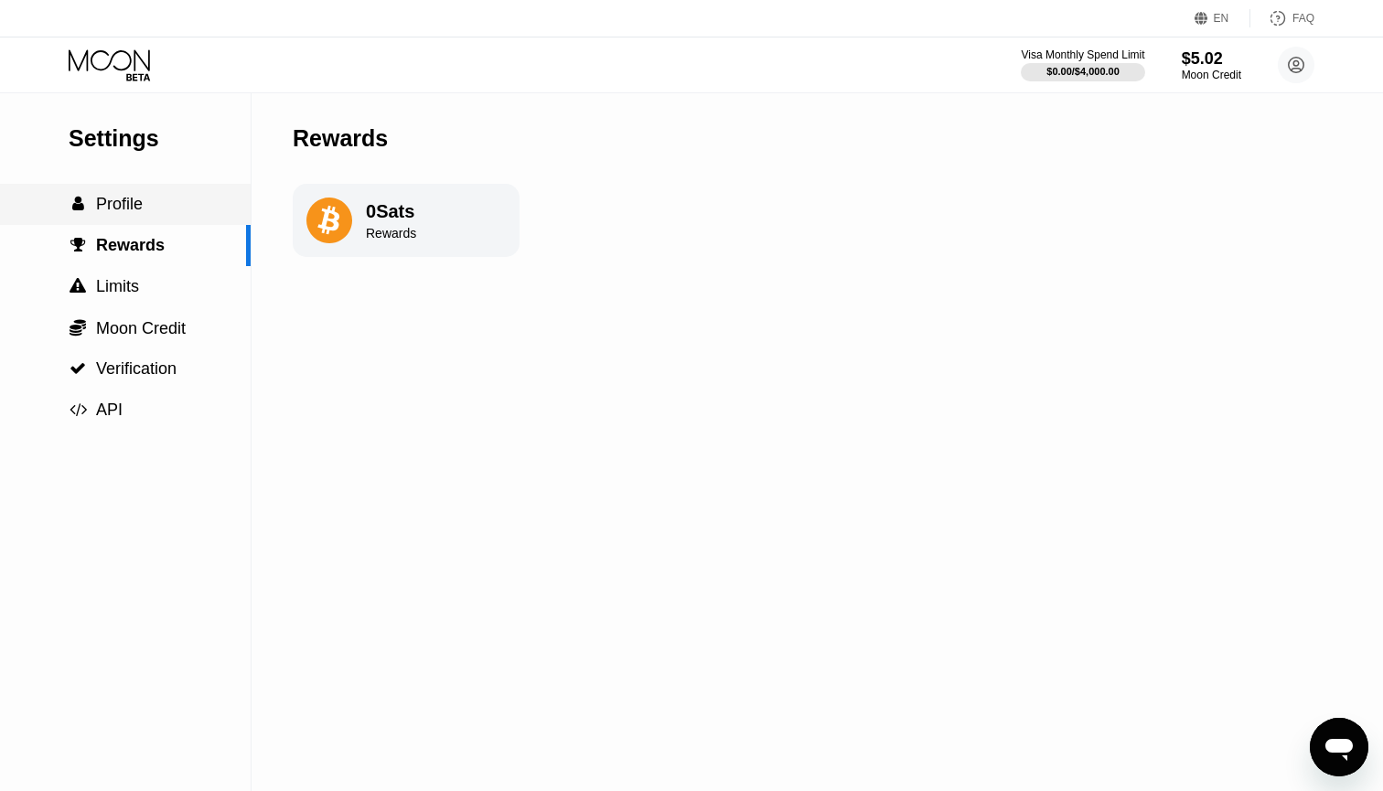
click at [164, 193] on div " Profile" at bounding box center [125, 204] width 251 height 41
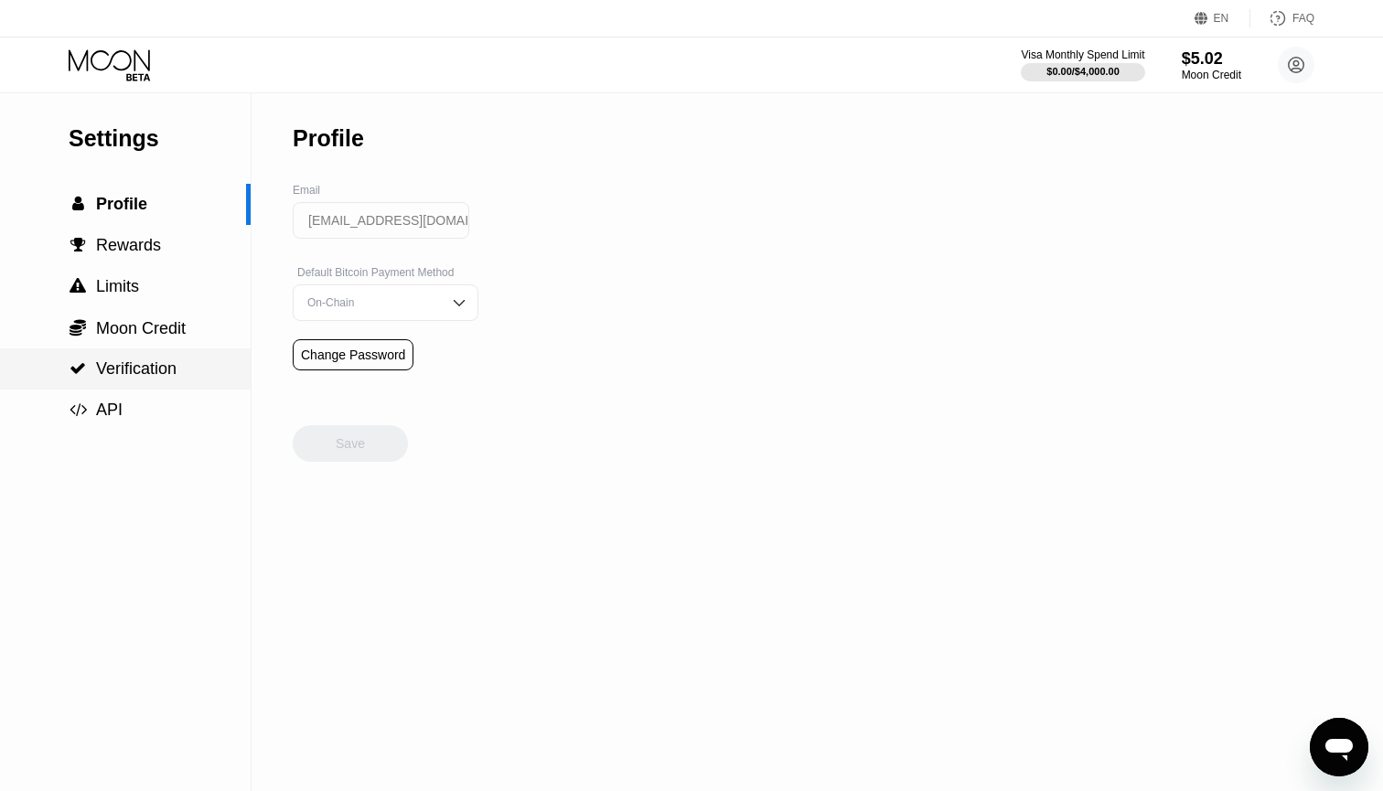
click at [109, 368] on span "Verification" at bounding box center [136, 369] width 81 height 18
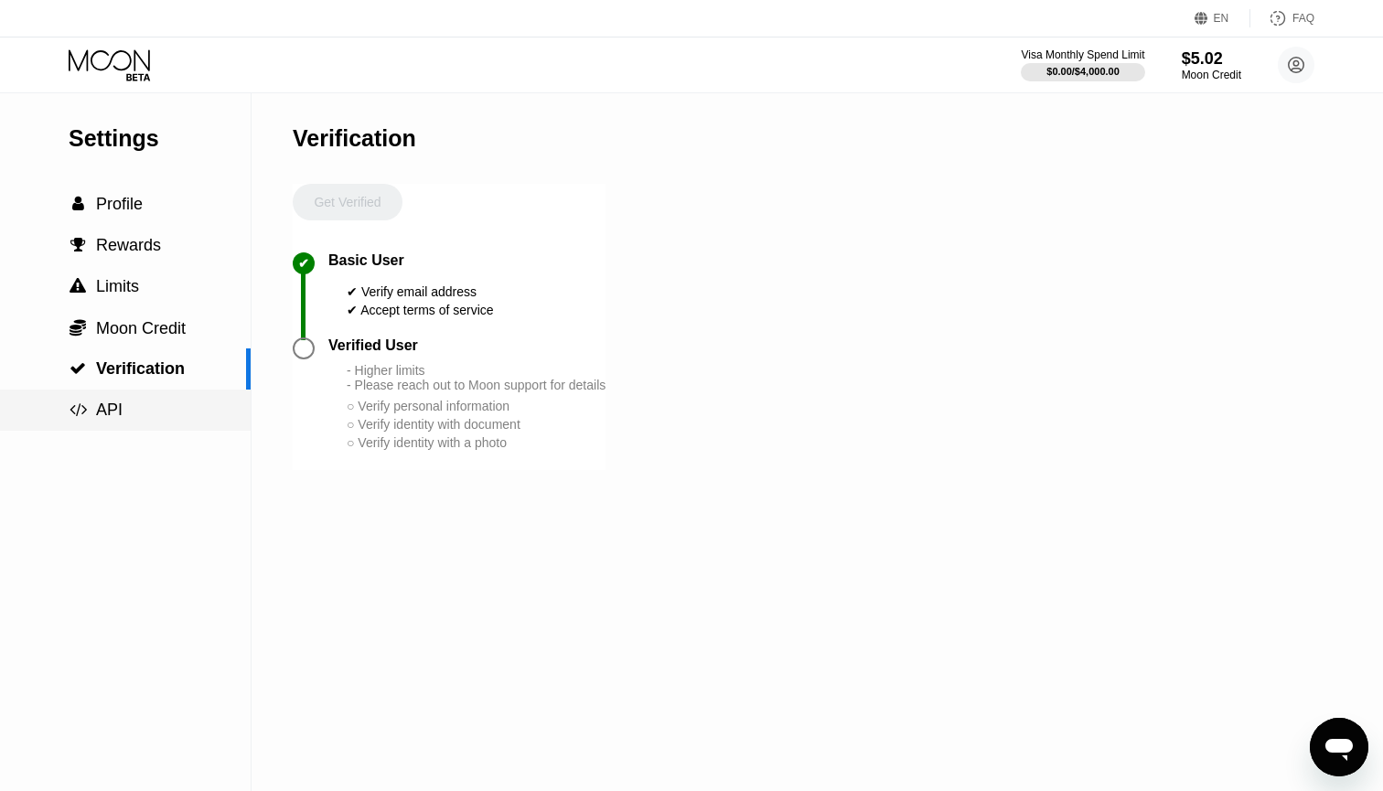
click at [103, 405] on span "API" at bounding box center [109, 410] width 27 height 18
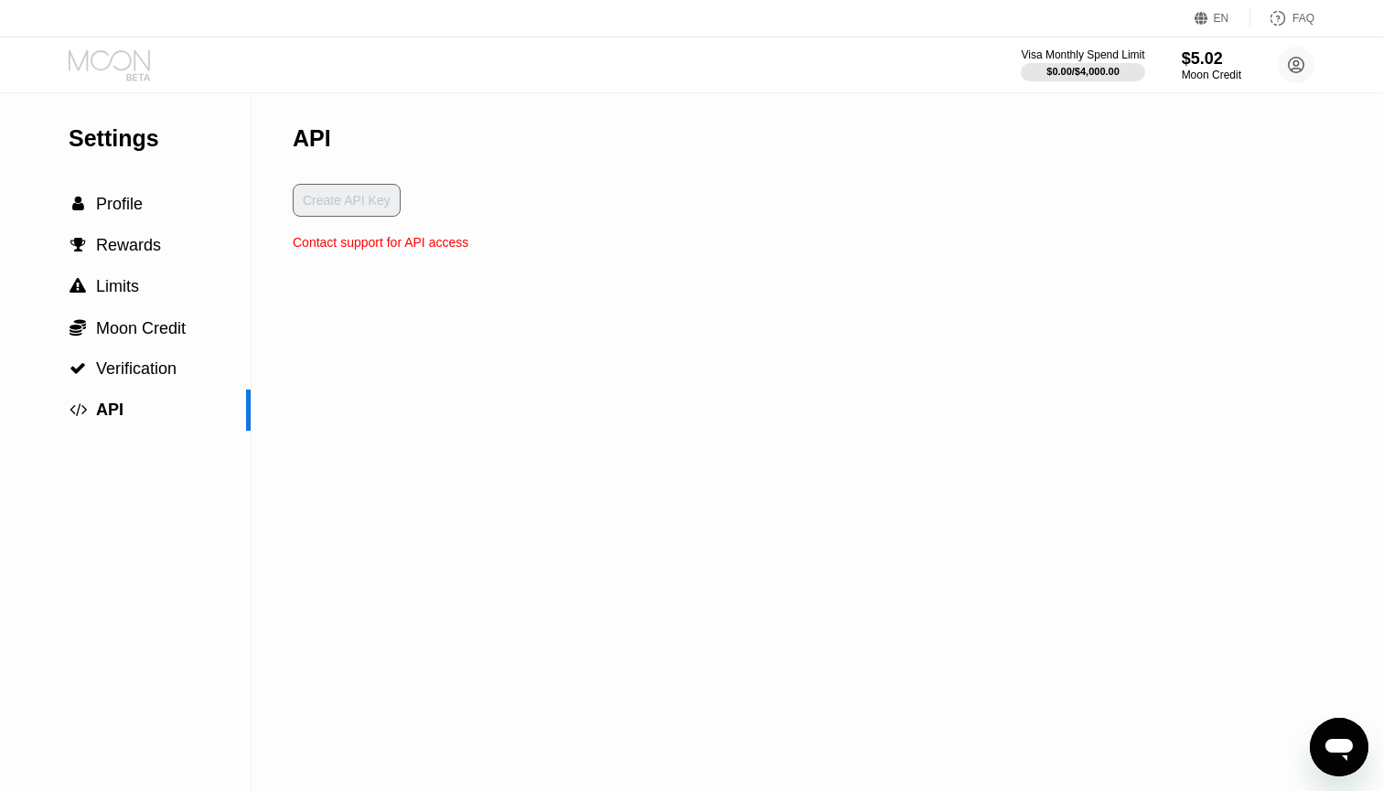
click at [99, 64] on icon at bounding box center [111, 65] width 85 height 32
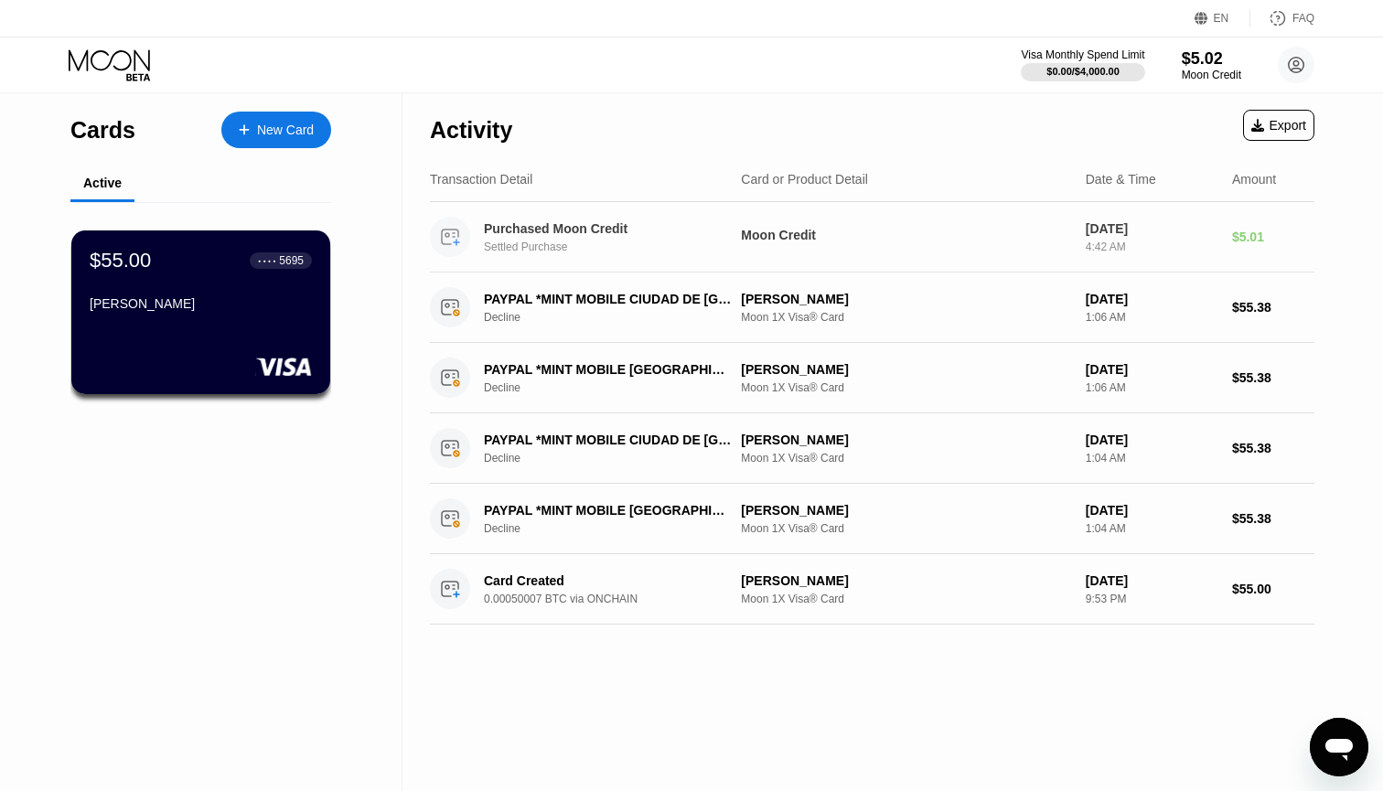
click at [494, 237] on div "Purchased Moon Credit Settled Purchase" at bounding box center [617, 237] width 267 height 32
click at [448, 244] on icon at bounding box center [450, 237] width 16 height 15
click at [285, 327] on div "$55.00 ● ● ● ● 5695 Bean Taylor" at bounding box center [201, 313] width 262 height 166
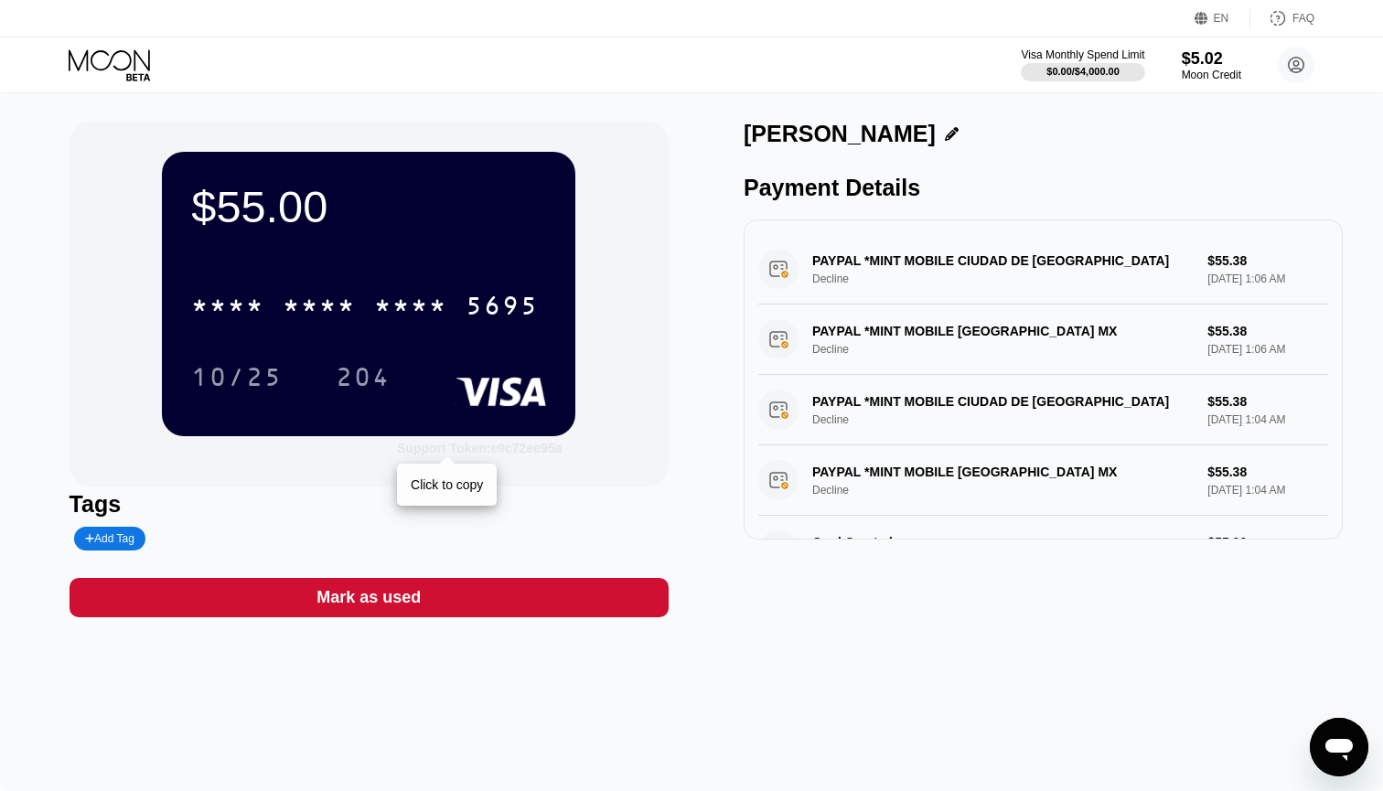
click at [489, 456] on div "Support Token: e9c72ee95a Click to copy" at bounding box center [479, 448] width 165 height 15
click at [484, 450] on div "Support Token: e9c72ee95a" at bounding box center [479, 448] width 165 height 15
click at [1352, 730] on div "Open messaging window" at bounding box center [1339, 747] width 55 height 55
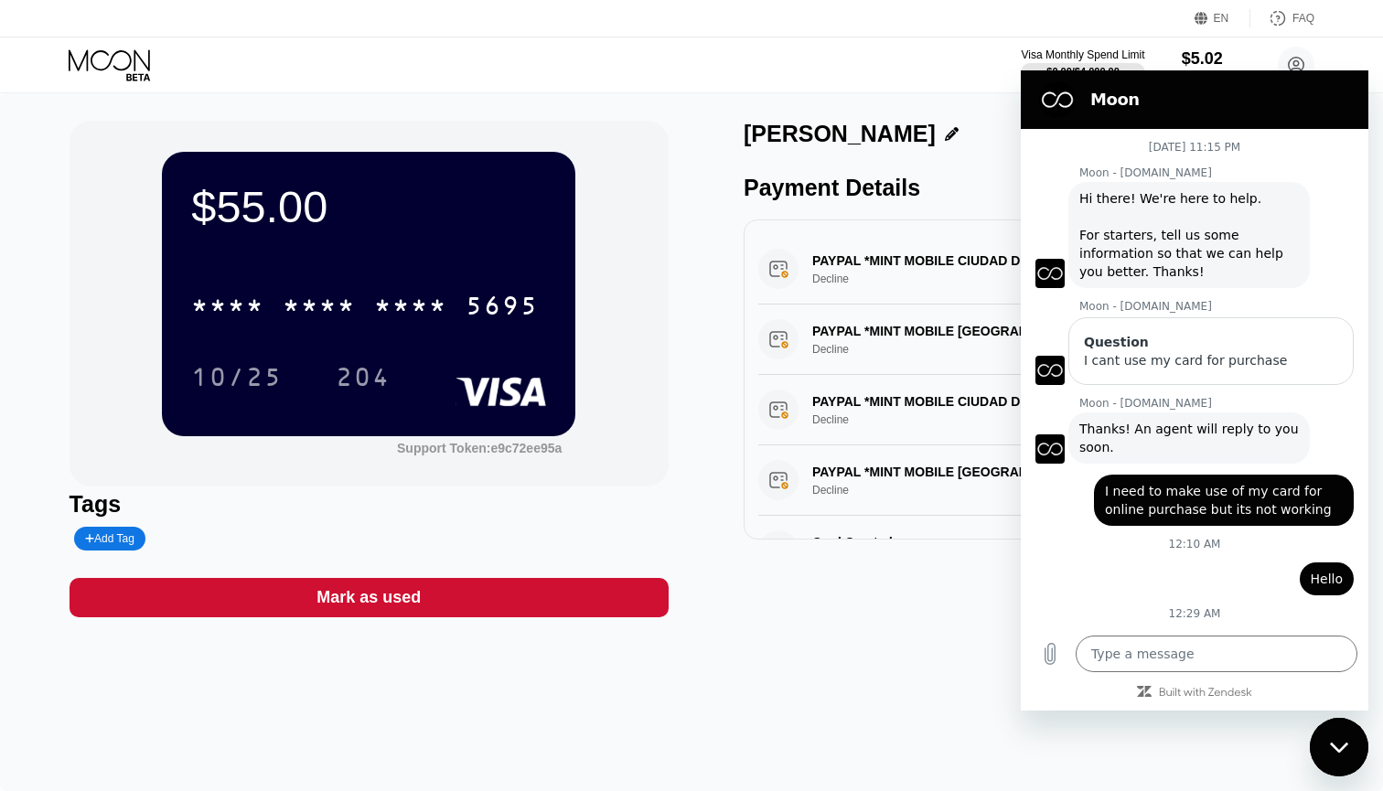
scroll to position [114, 0]
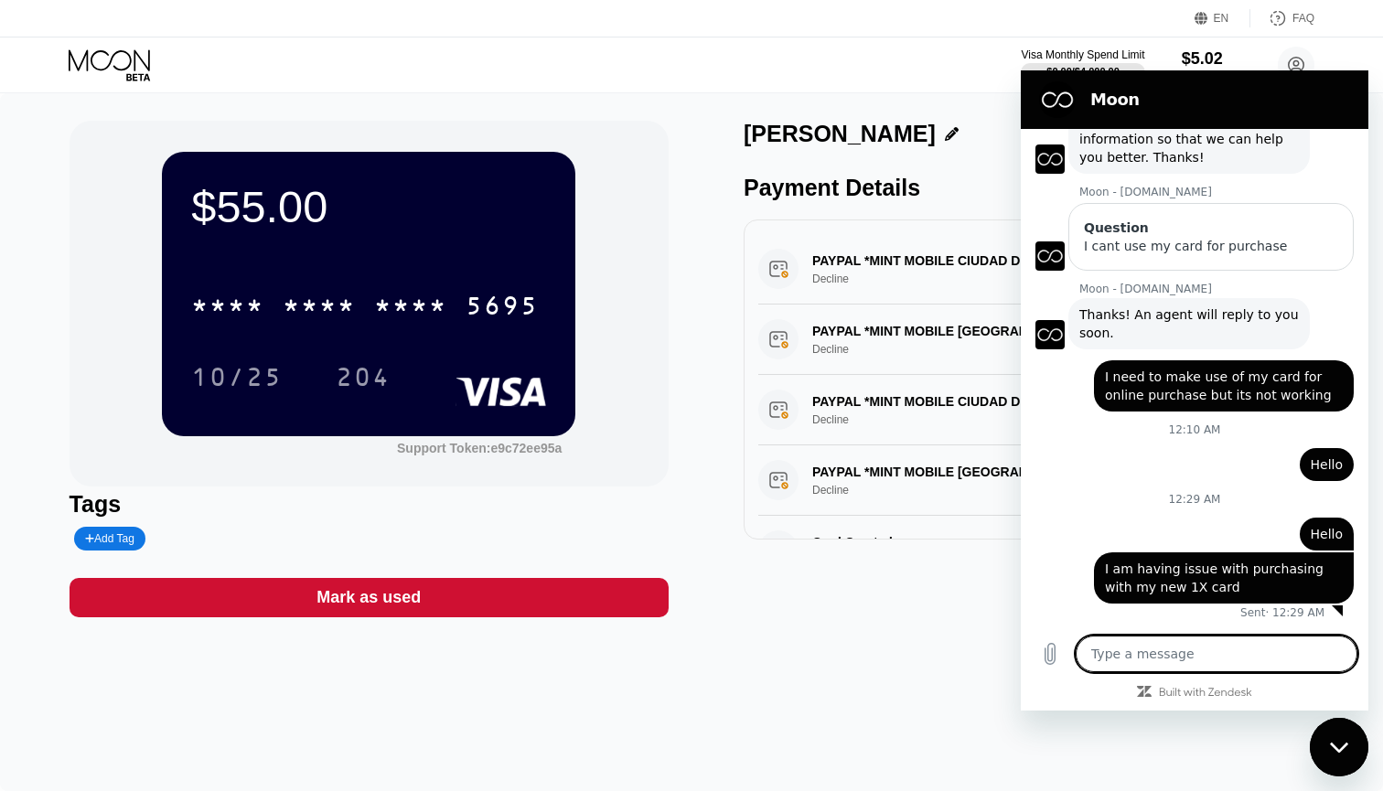
click at [1176, 660] on textarea at bounding box center [1217, 654] width 282 height 37
paste textarea "e9c72ee95a"
type textarea "e9c72ee95a"
type textarea "x"
type textarea "e9c72ee95a"
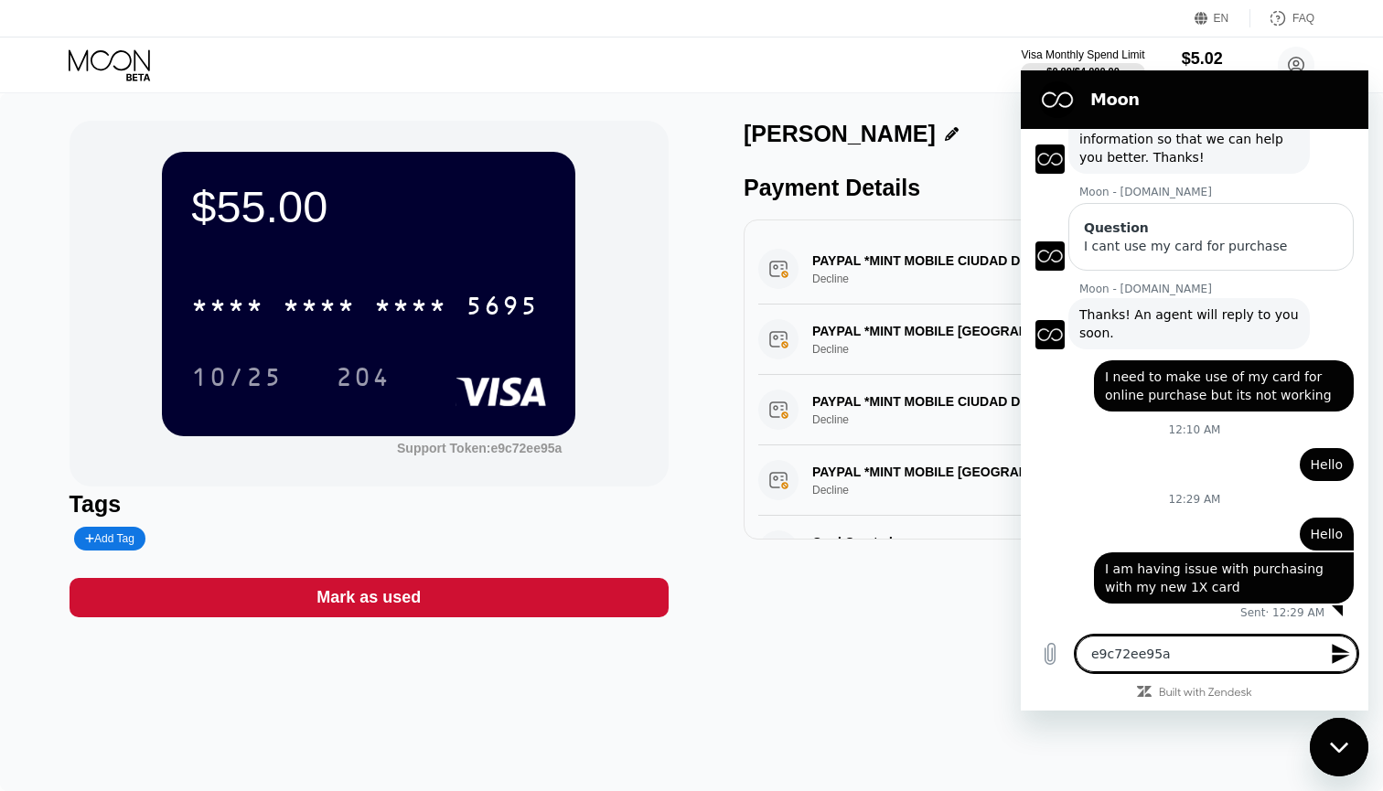
type textarea "x"
type textarea "e9c72ee95a t"
type textarea "x"
type textarea "e9c72ee95a to"
type textarea "x"
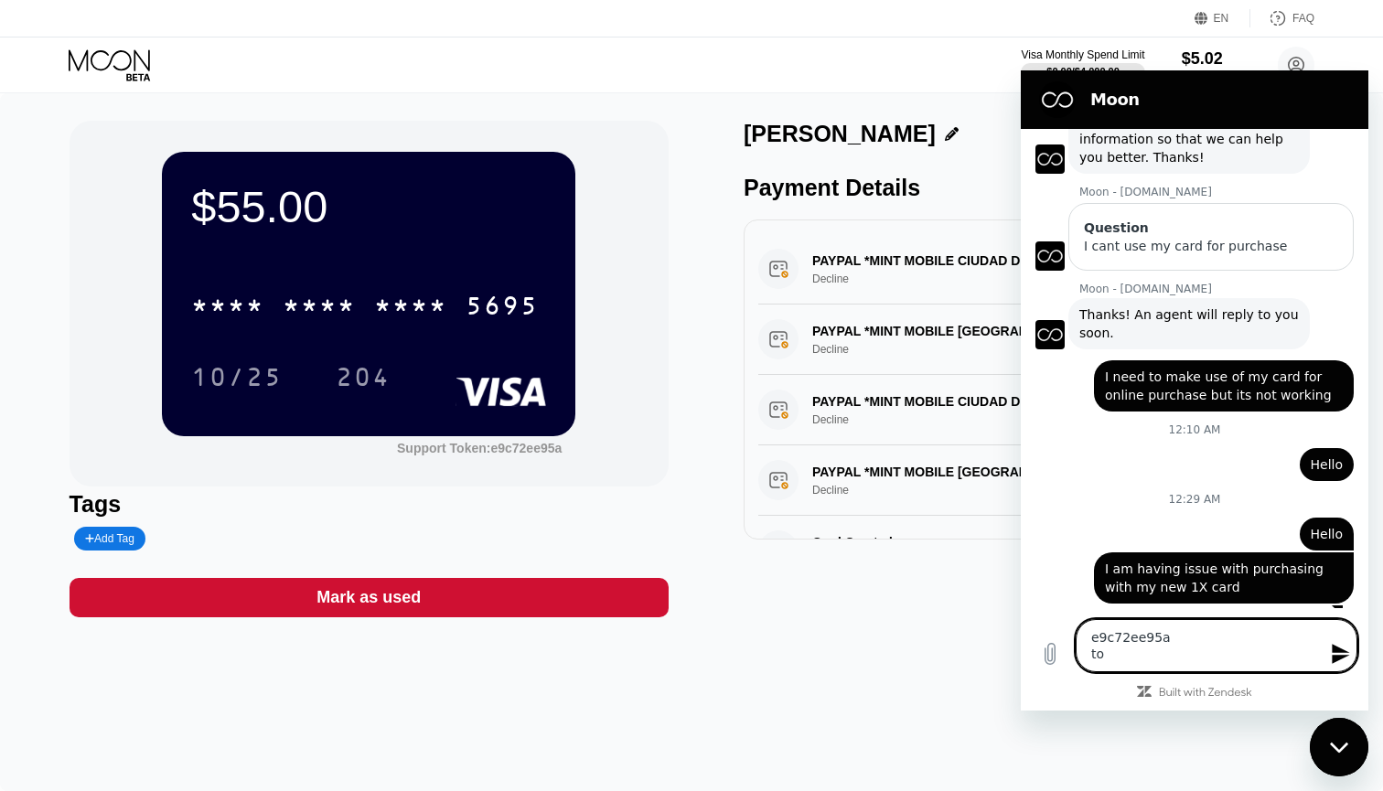
type textarea "e9c72ee95a tok"
type textarea "x"
type textarea "e9c72ee95a toke"
type textarea "x"
type textarea "e9c72ee95a token"
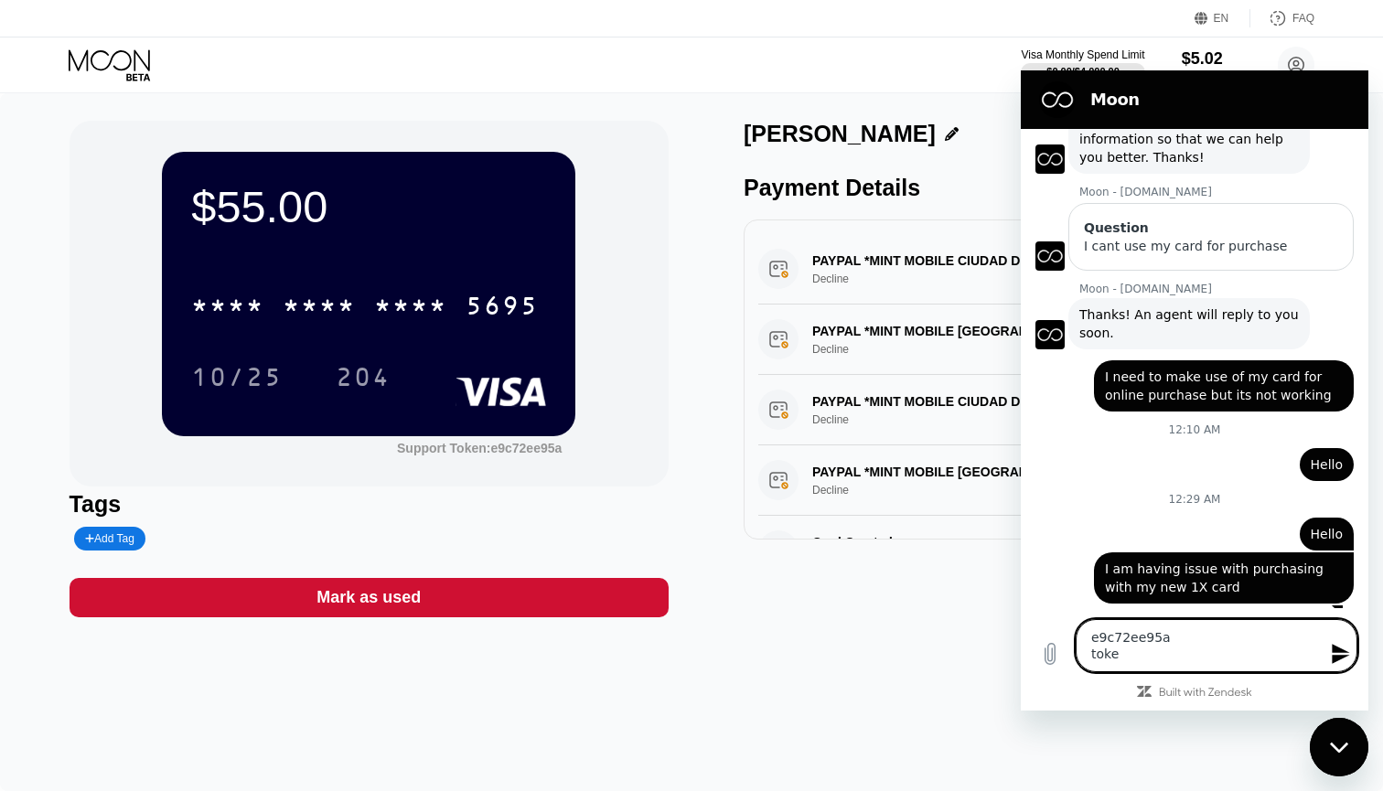
type textarea "x"
type textarea "e9c72ee95a token"
type textarea "x"
type textarea "e9c72ee95a Stoken"
type textarea "x"
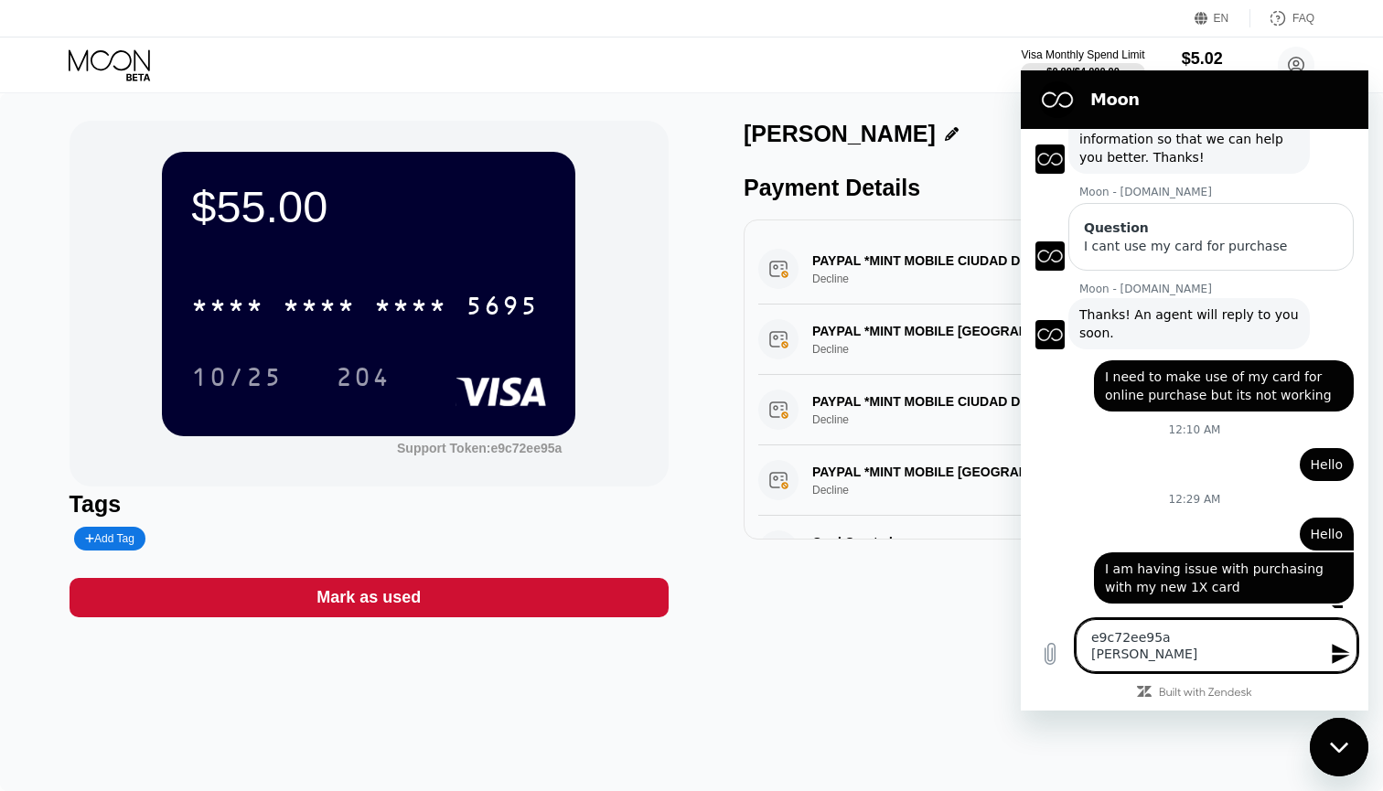
type textarea "e9c72ee95a Sutoken"
type textarea "x"
type textarea "e9c72ee95a Suptoken"
type textarea "x"
type textarea "e9c72ee95a Supptoken"
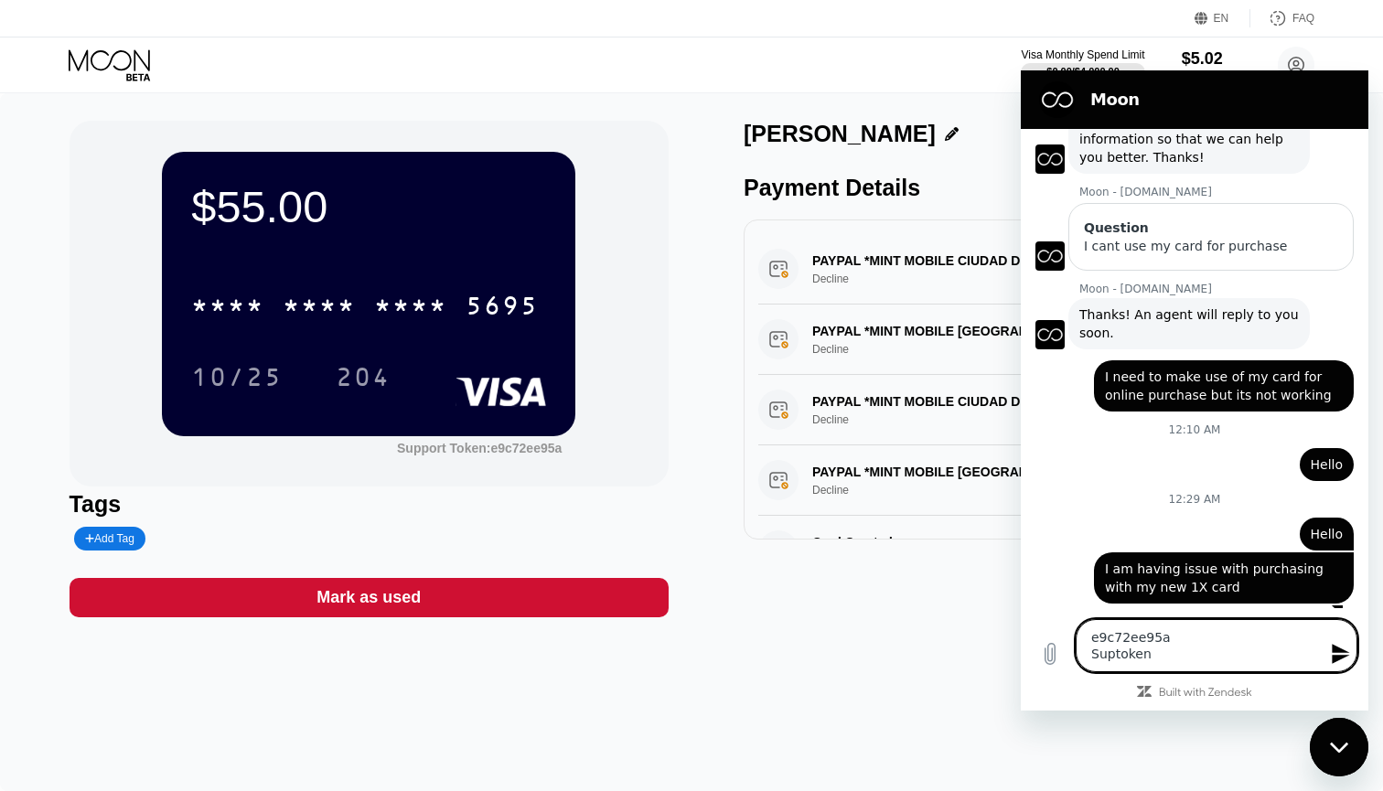
type textarea "x"
type textarea "e9c72ee95a Suppotoken"
type textarea "x"
type textarea "e9c72ee95a Suppoetoken"
type textarea "x"
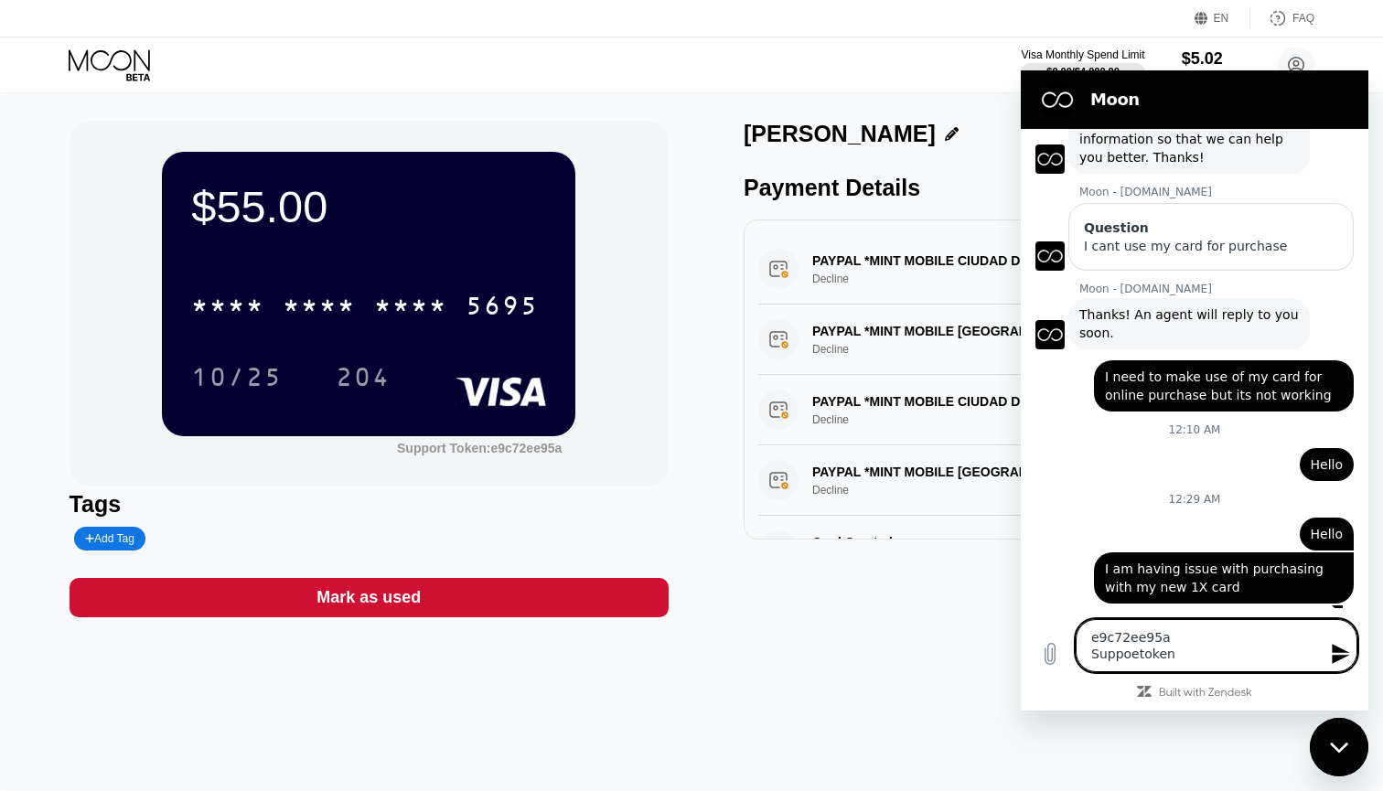
type textarea "e9c72ee95a Suppotoken"
type textarea "x"
type textarea "e9c72ee95a Supportoken"
type textarea "x"
type textarea "e9c72ee95a Supporttoken"
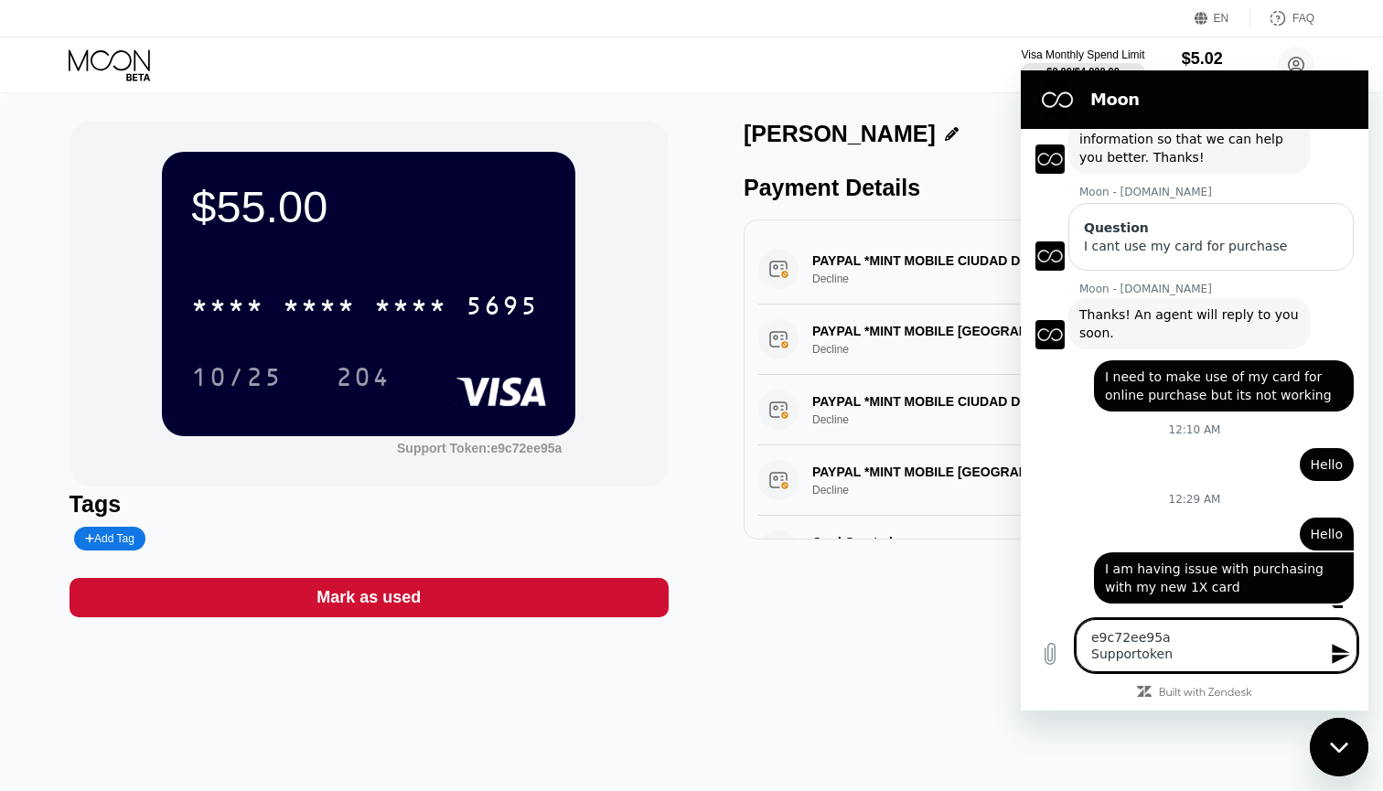
type textarea "x"
type textarea "e9c72ee95a Support token"
type textarea "x"
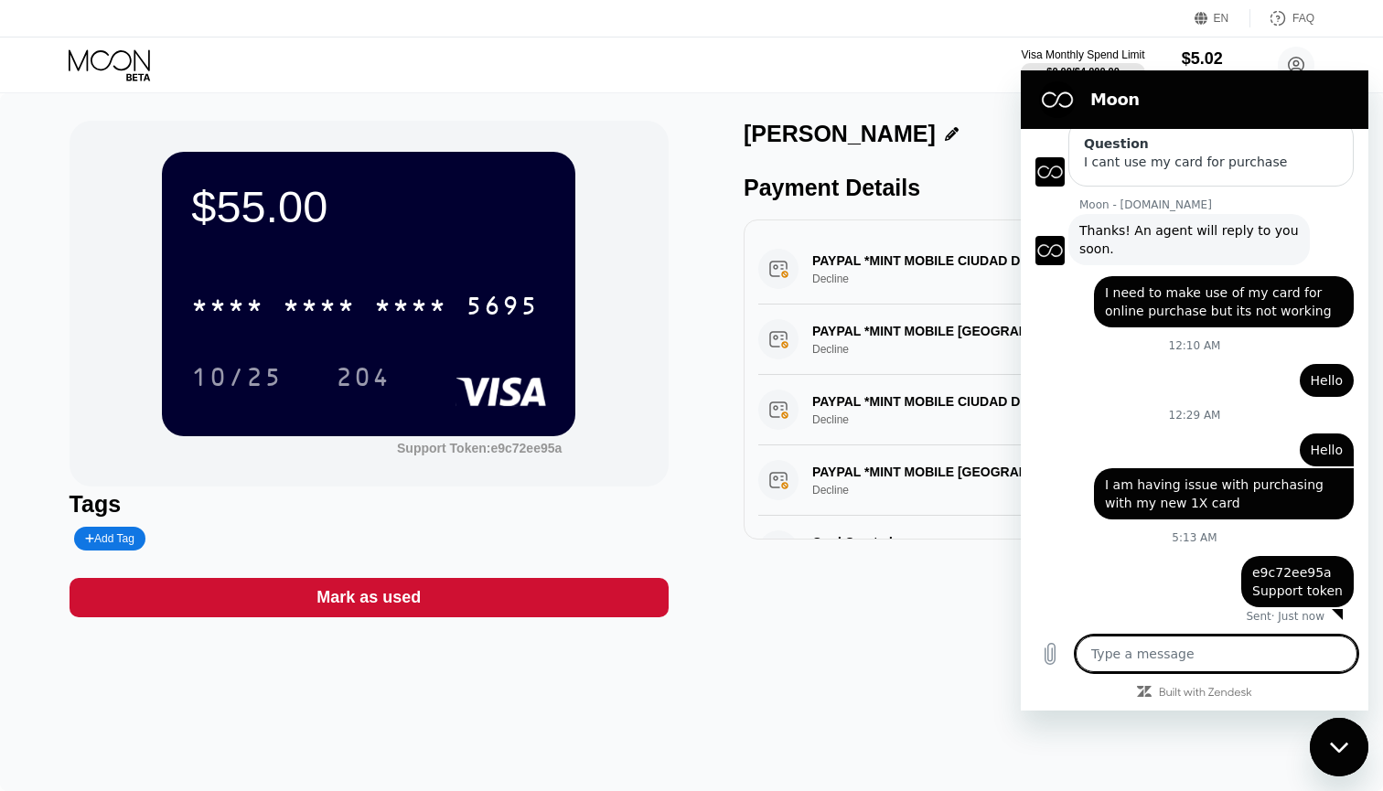
scroll to position [202, 0]
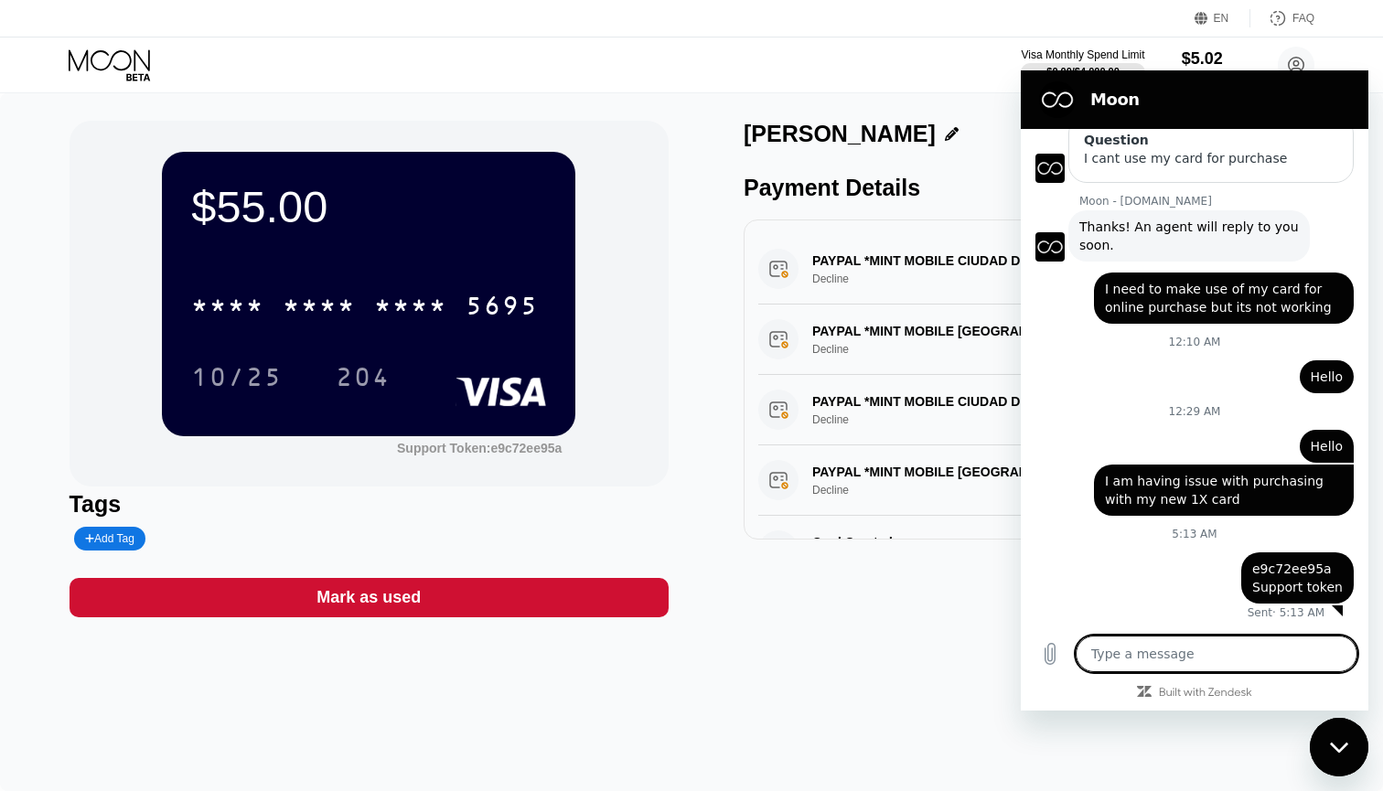
click at [687, 298] on div "$55.00 * * * * * * * * * * * * 5695 10/25 204 Support Token: e9c72ee95a Tags Ad…" at bounding box center [692, 369] width 1245 height 497
click at [714, 300] on div "$55.00 * * * * * * * * * * * * 5695 10/25 204 Support Token: e9c72ee95a Tags Ad…" at bounding box center [692, 369] width 1245 height 497
click at [109, 531] on div "Add Tag" at bounding box center [109, 539] width 71 height 24
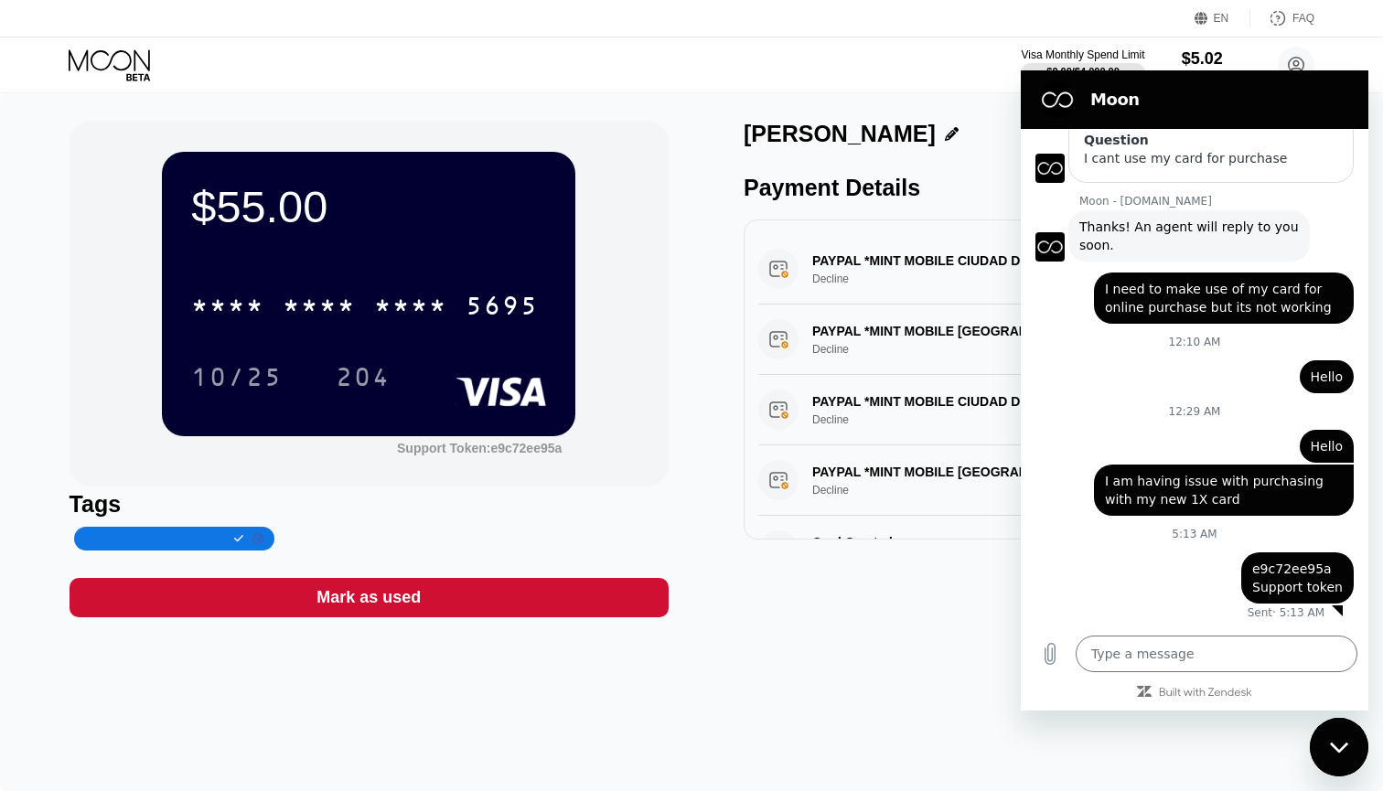
click at [260, 541] on icon at bounding box center [257, 538] width 11 height 11
click at [1057, 106] on figure at bounding box center [1057, 99] width 37 height 37
click at [930, 671] on div "$55.00 * * * * * * * * * * * * 5695 10/25 204 Support Token: e9c72ee95a Tags Ad…" at bounding box center [691, 442] width 1383 height 698
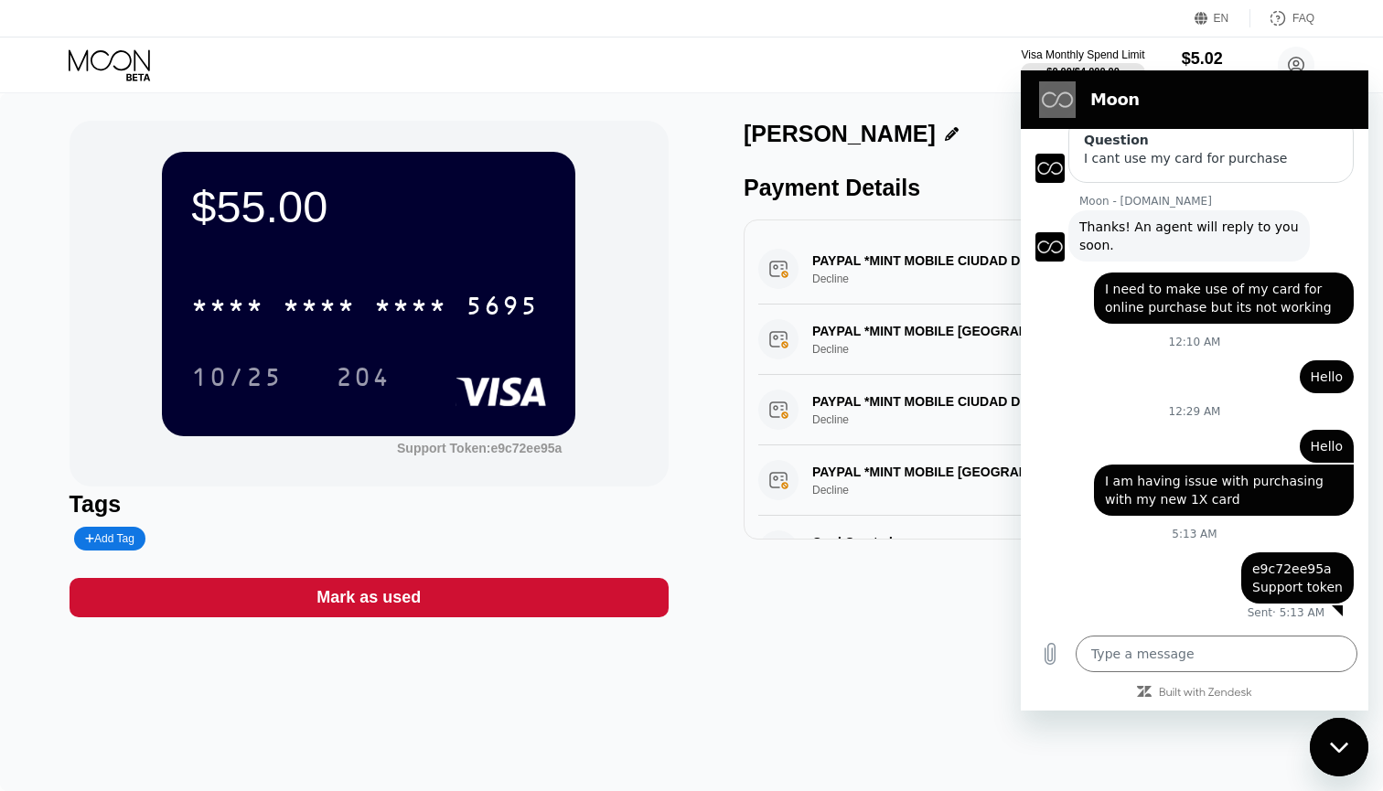
click at [1341, 752] on icon "Close messaging window" at bounding box center [1339, 748] width 19 height 12
type textarea "x"
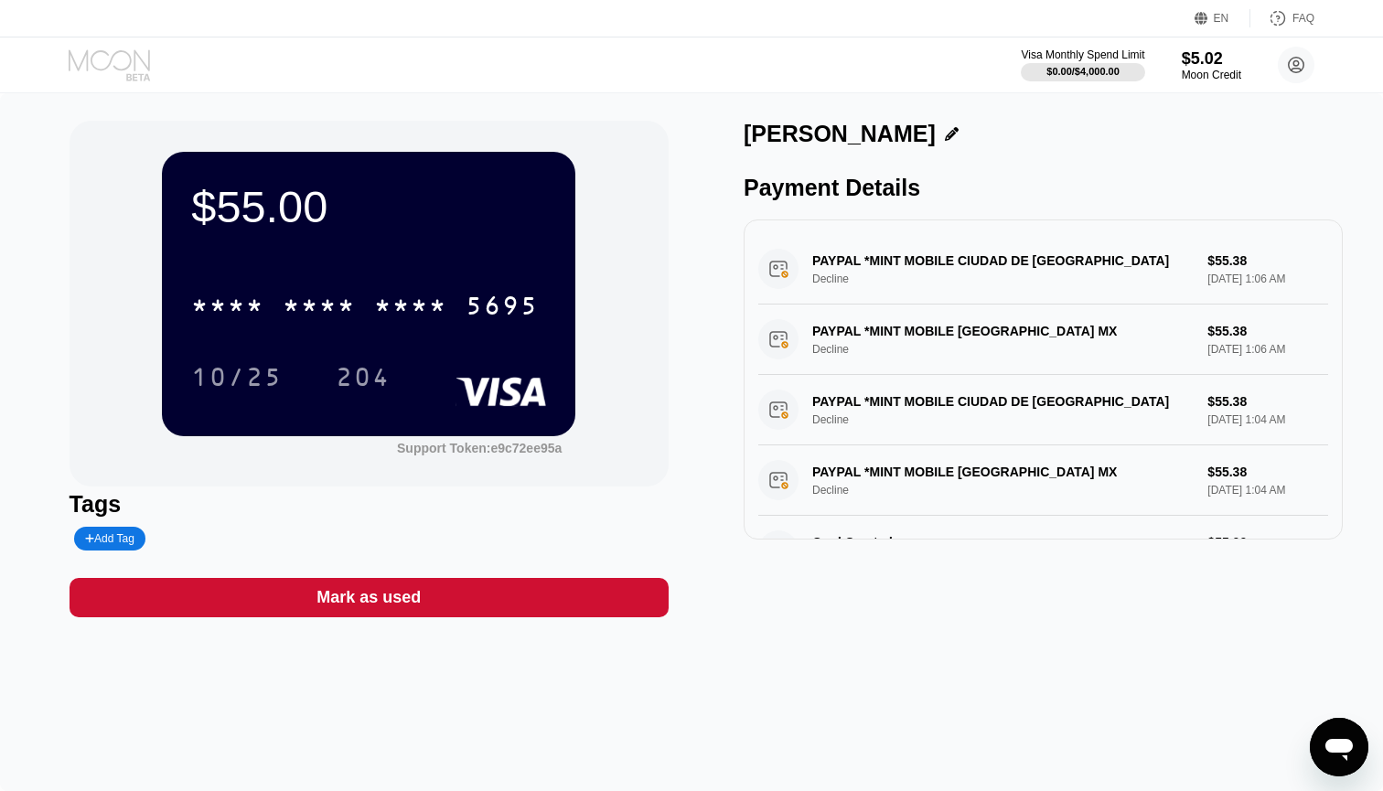
click at [122, 56] on icon at bounding box center [111, 65] width 85 height 32
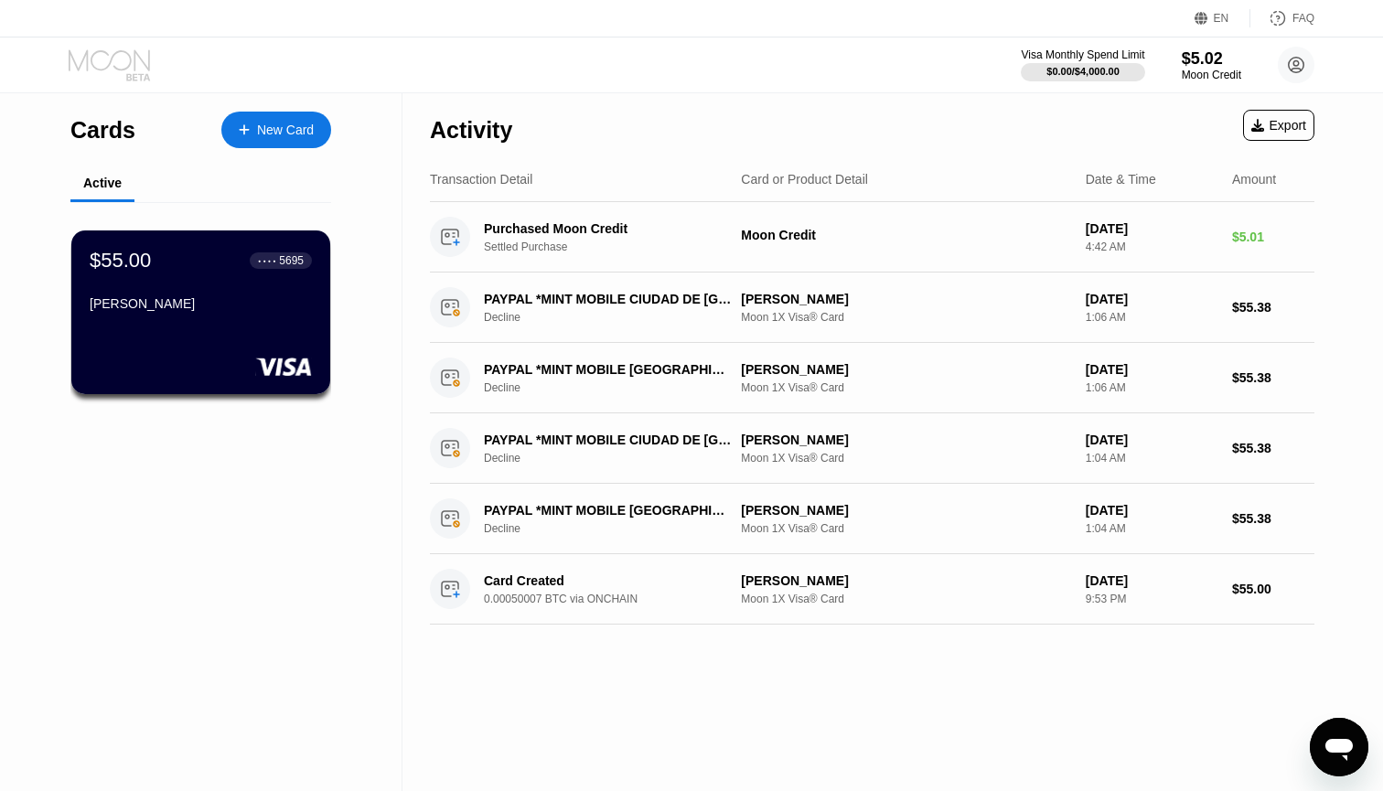
click at [122, 63] on icon at bounding box center [111, 65] width 85 height 32
click at [273, 127] on div "New Card" at bounding box center [285, 131] width 57 height 16
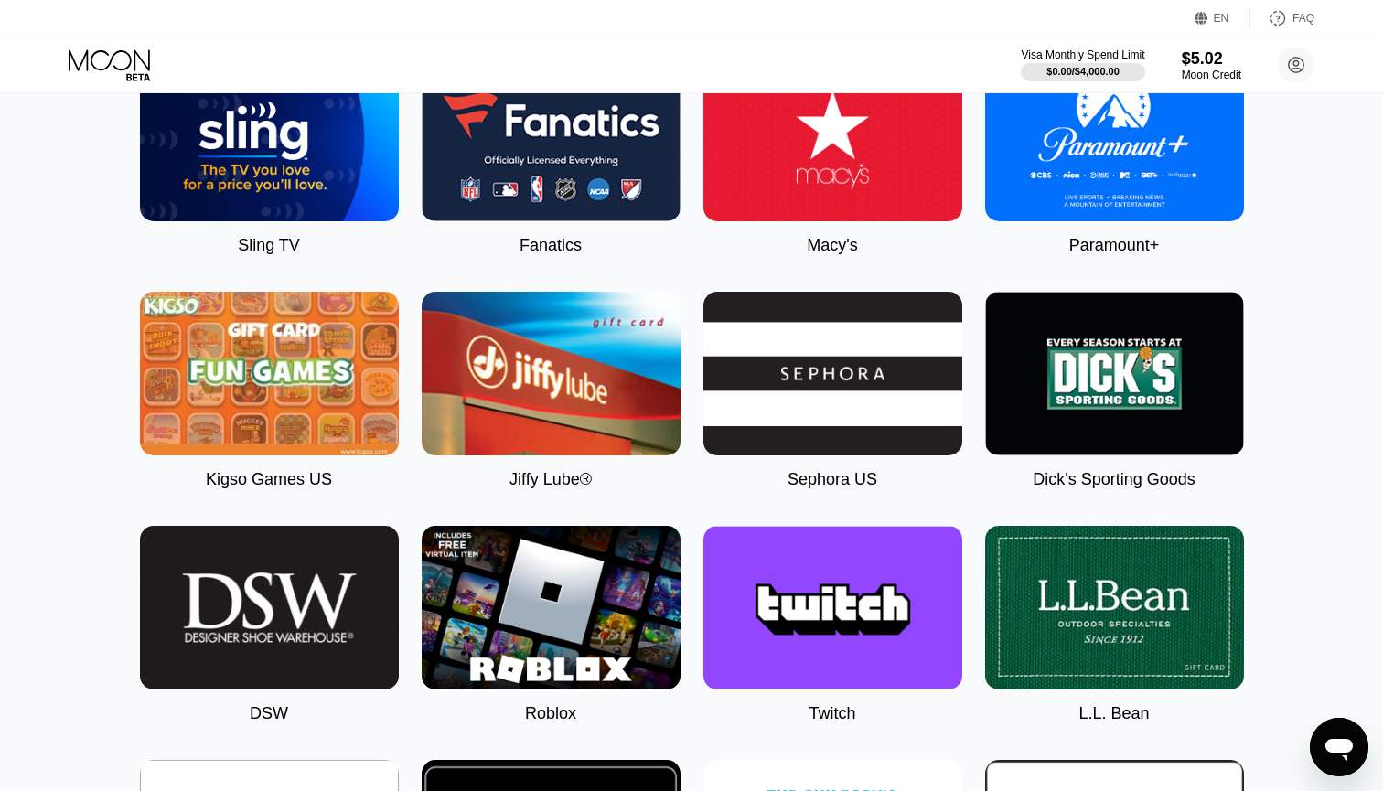
scroll to position [1955, 0]
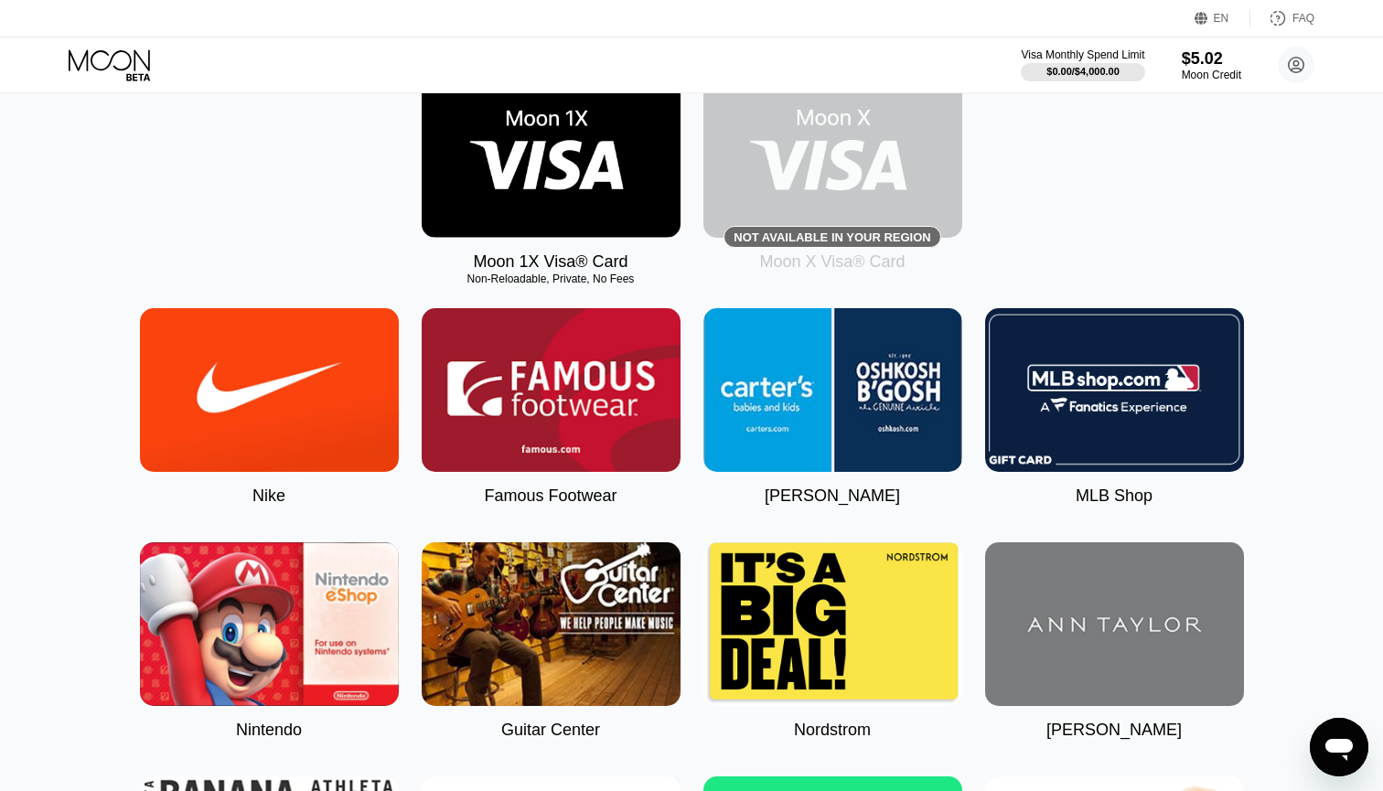
scroll to position [313, 0]
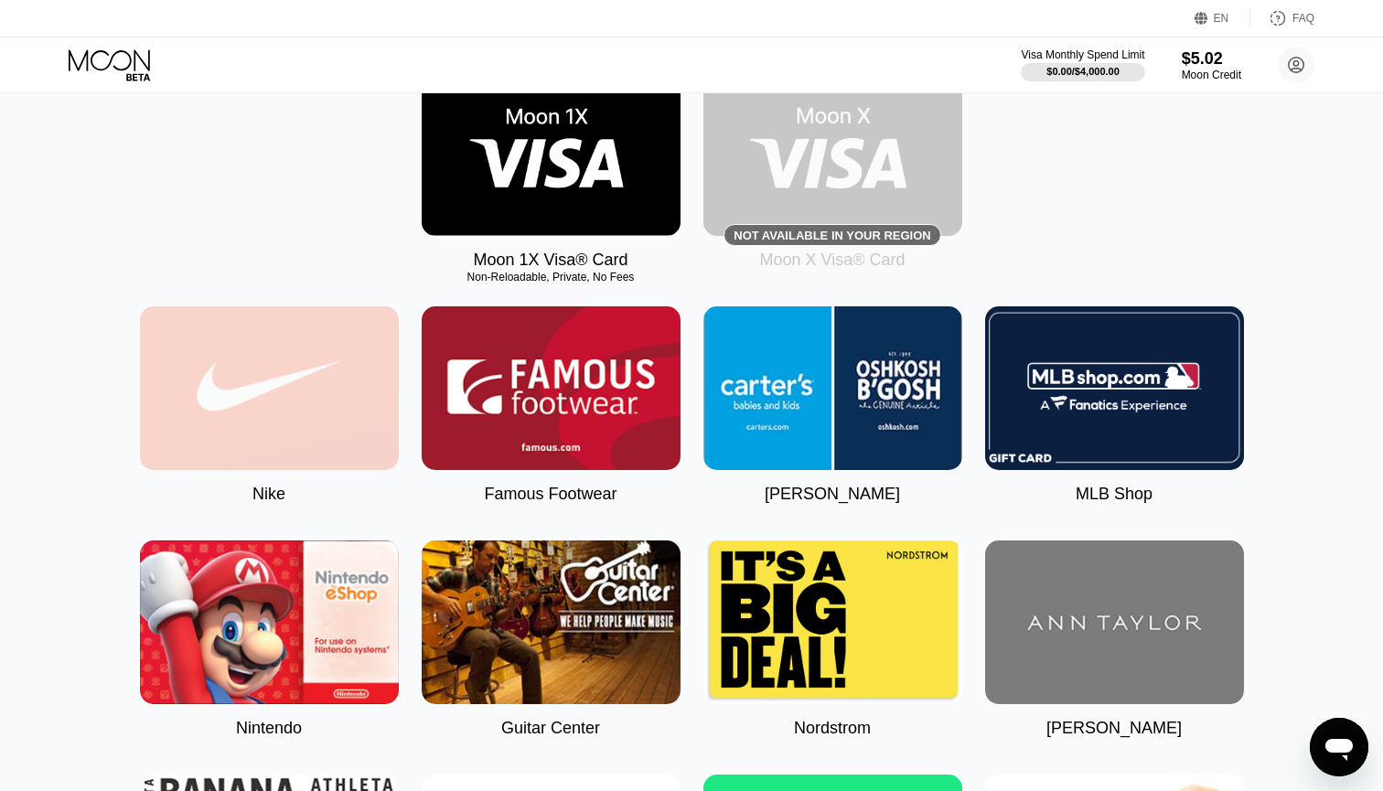
click at [230, 375] on img at bounding box center [269, 388] width 259 height 164
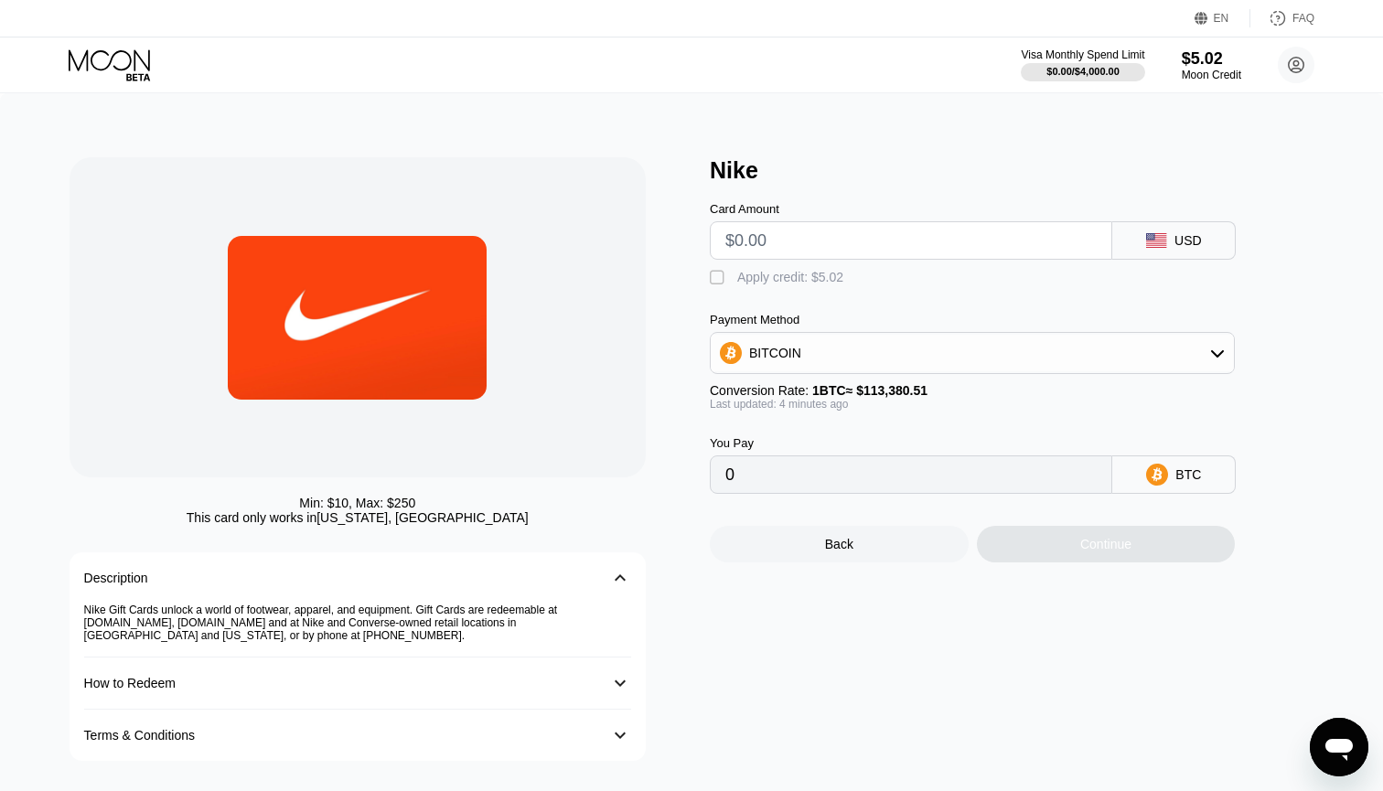
click at [620, 583] on div "󰅀" at bounding box center [620, 578] width 22 height 22
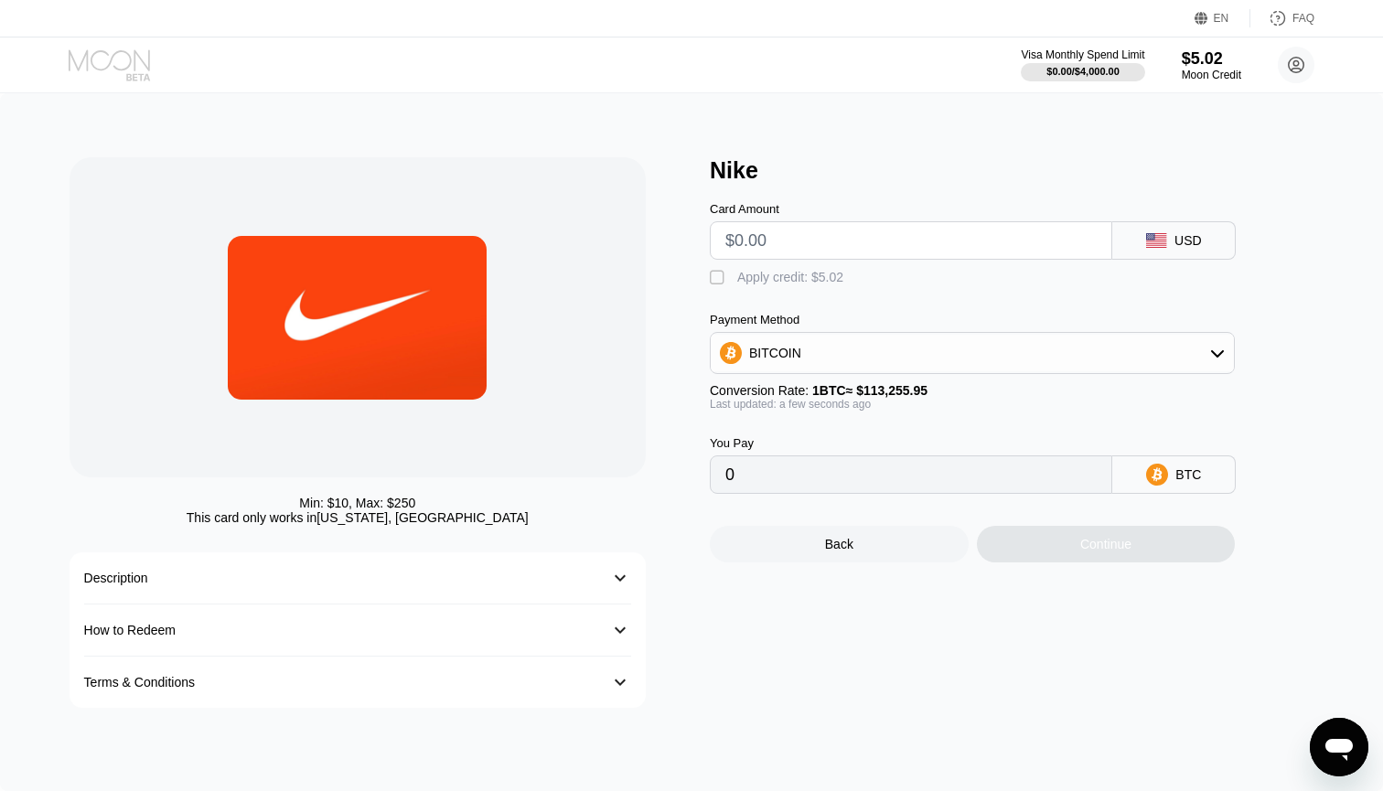
click at [136, 63] on icon at bounding box center [111, 65] width 85 height 32
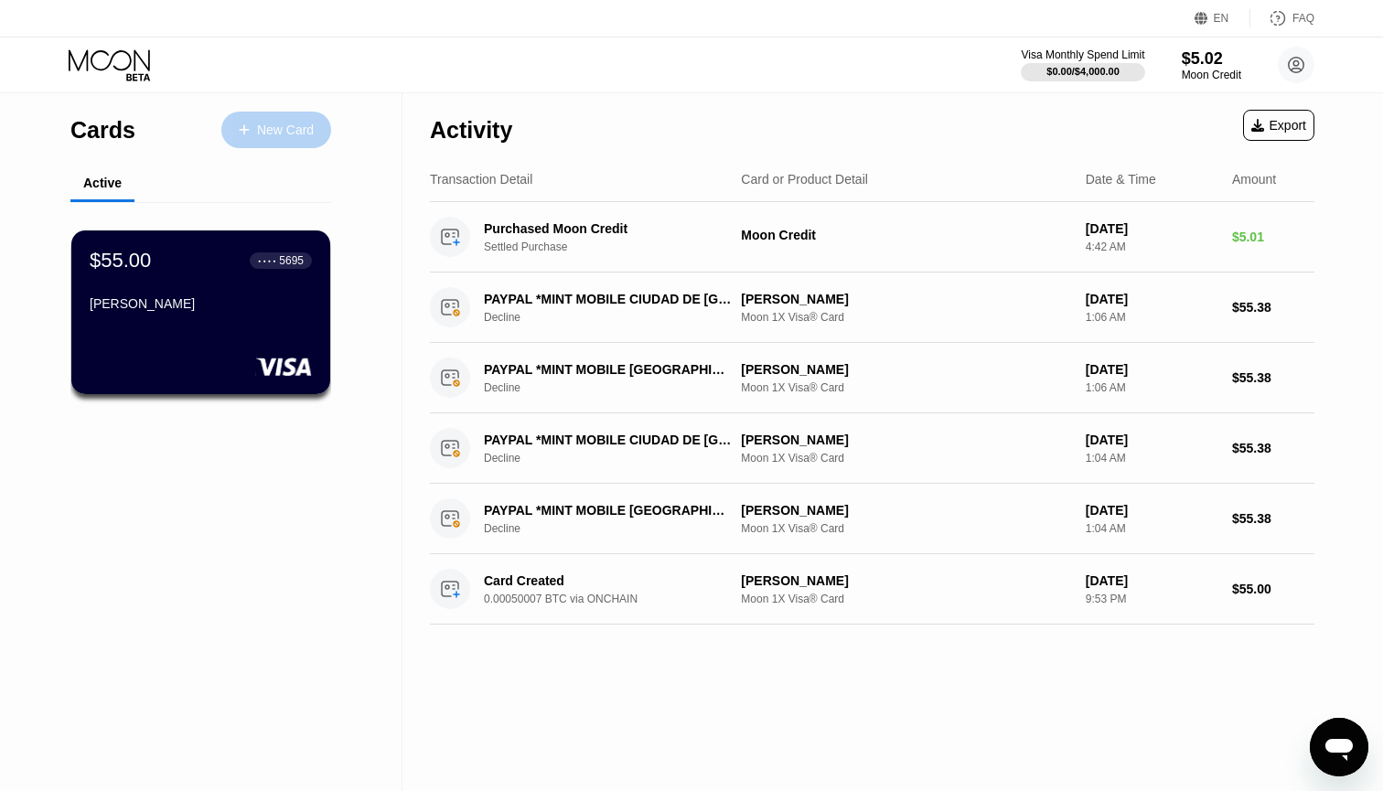
click at [265, 132] on div "New Card" at bounding box center [285, 131] width 57 height 16
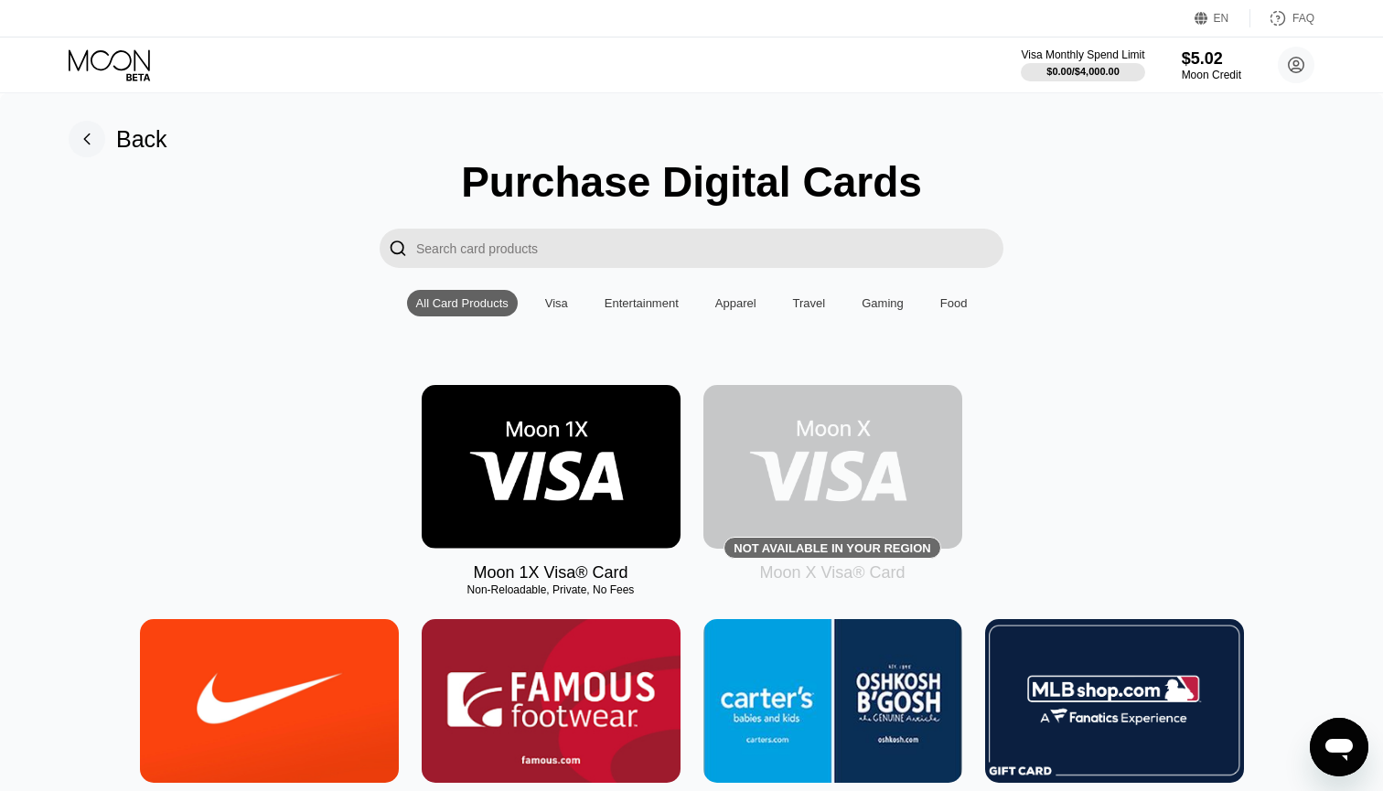
click at [959, 309] on div "Food" at bounding box center [953, 303] width 27 height 14
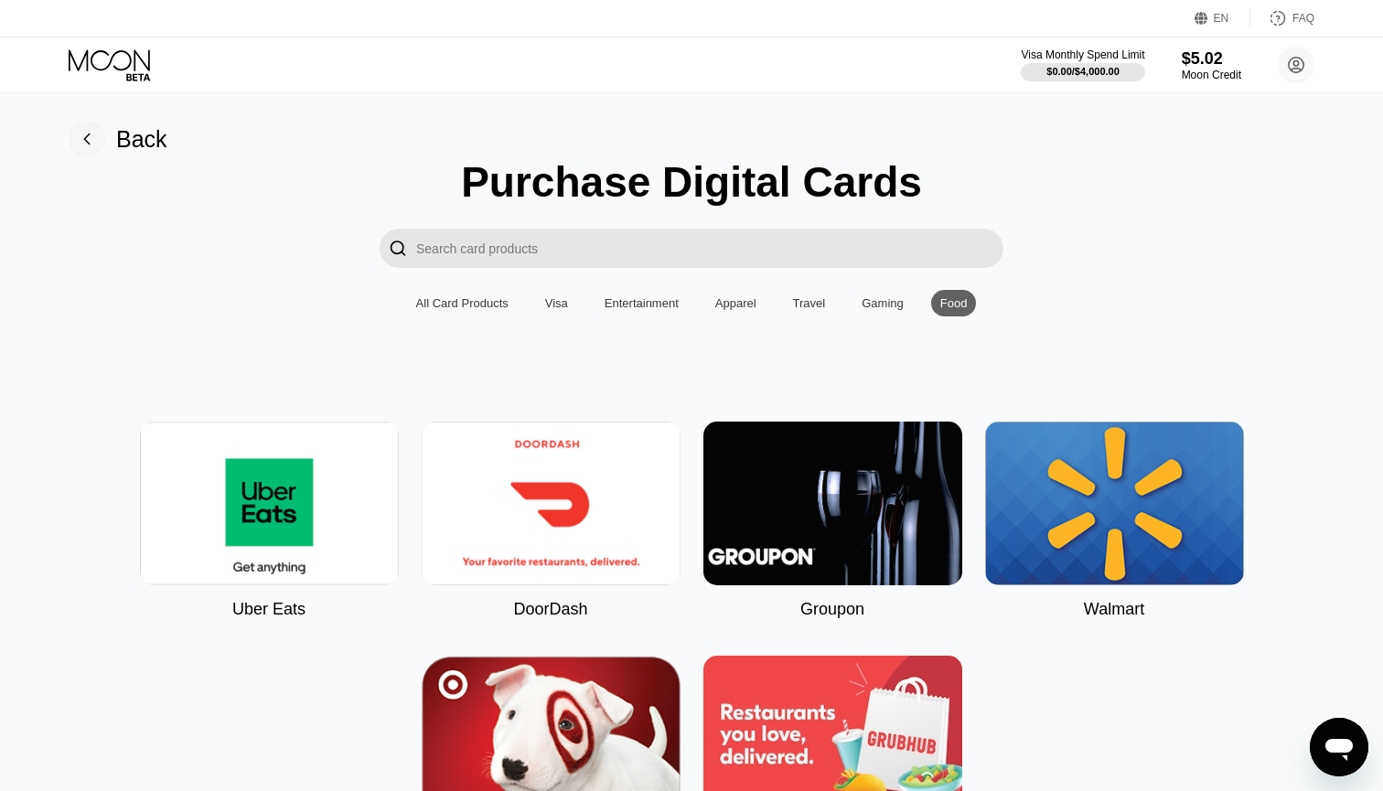
scroll to position [202, 0]
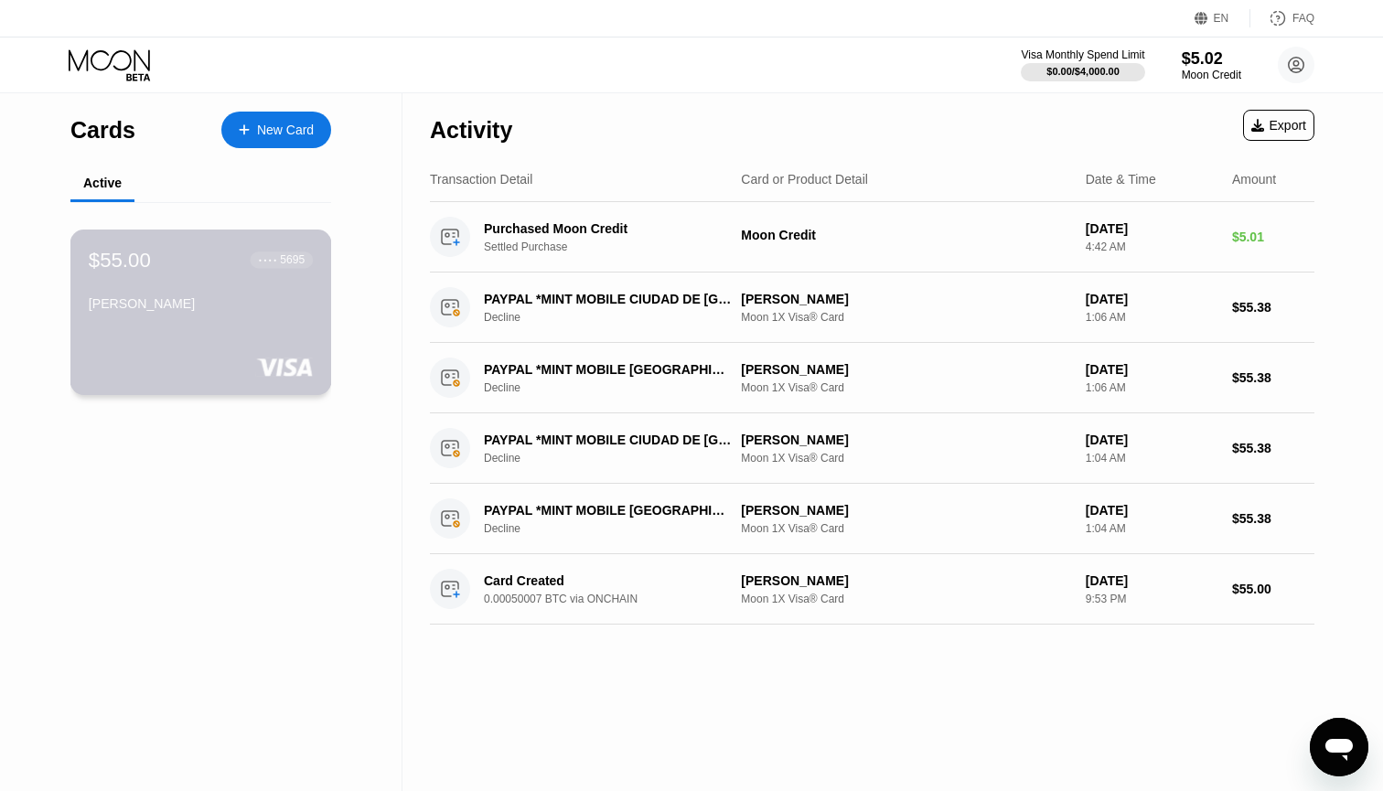
click at [206, 306] on div "[PERSON_NAME]" at bounding box center [201, 303] width 224 height 15
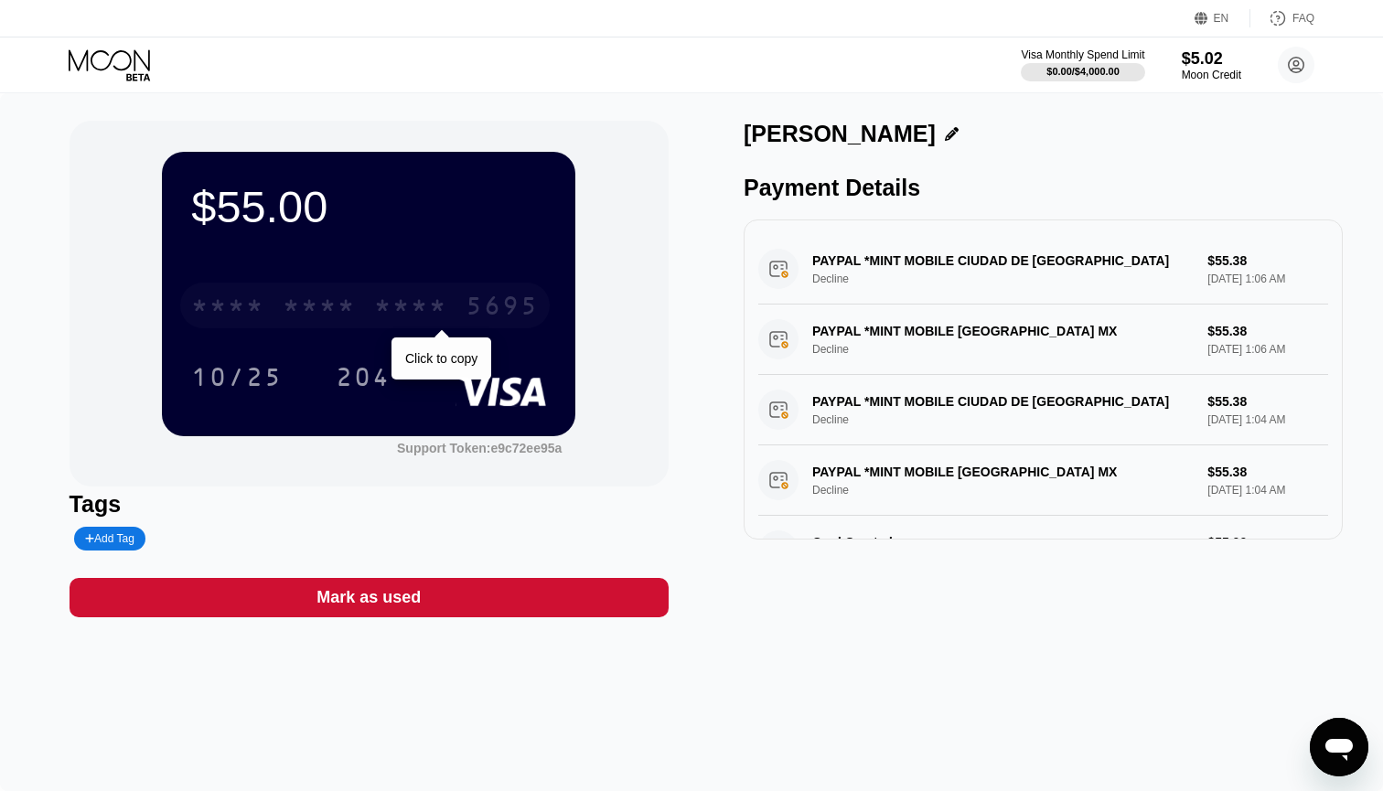
click at [450, 314] on div "* * * * * * * * * * * * 5695" at bounding box center [365, 306] width 370 height 46
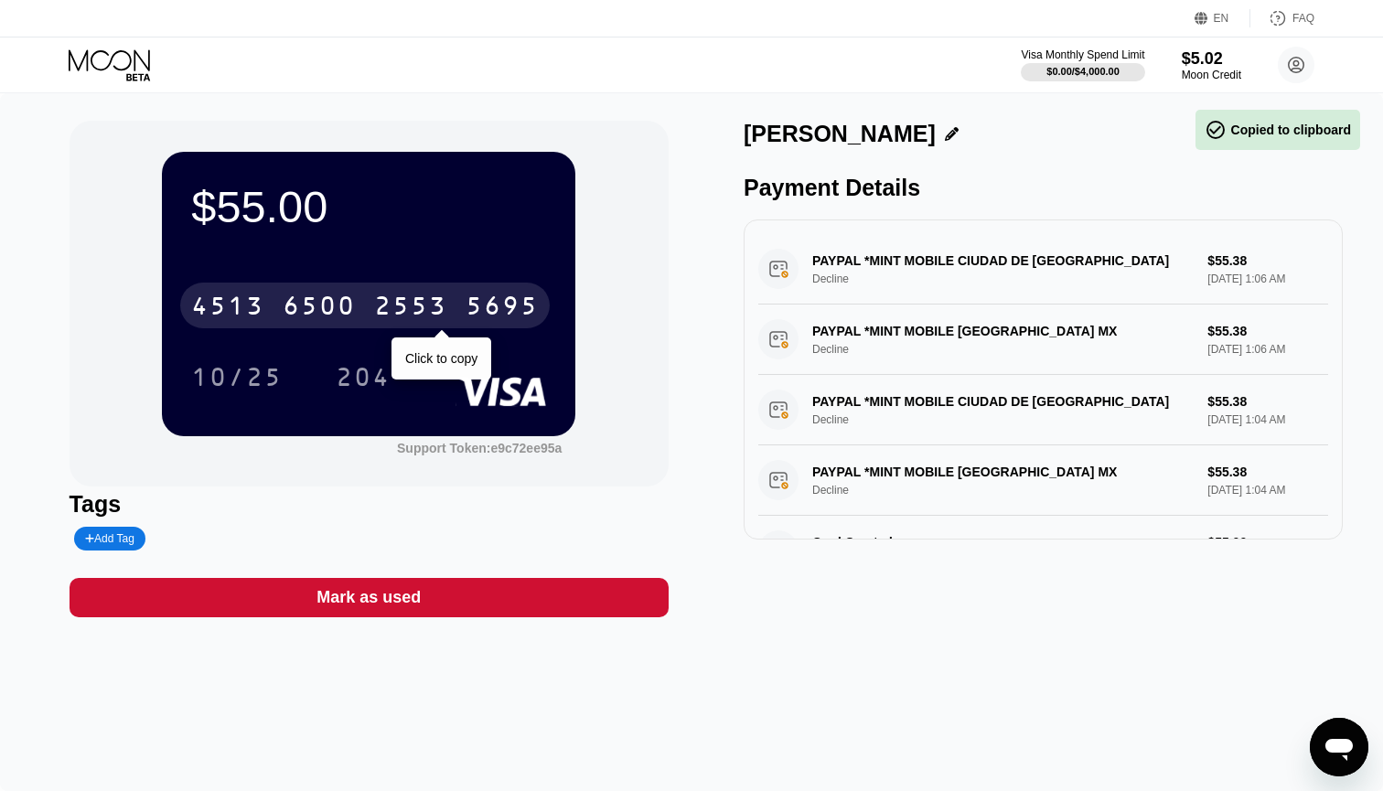
click at [450, 314] on div "4513 6500 2553 5695" at bounding box center [365, 306] width 370 height 46
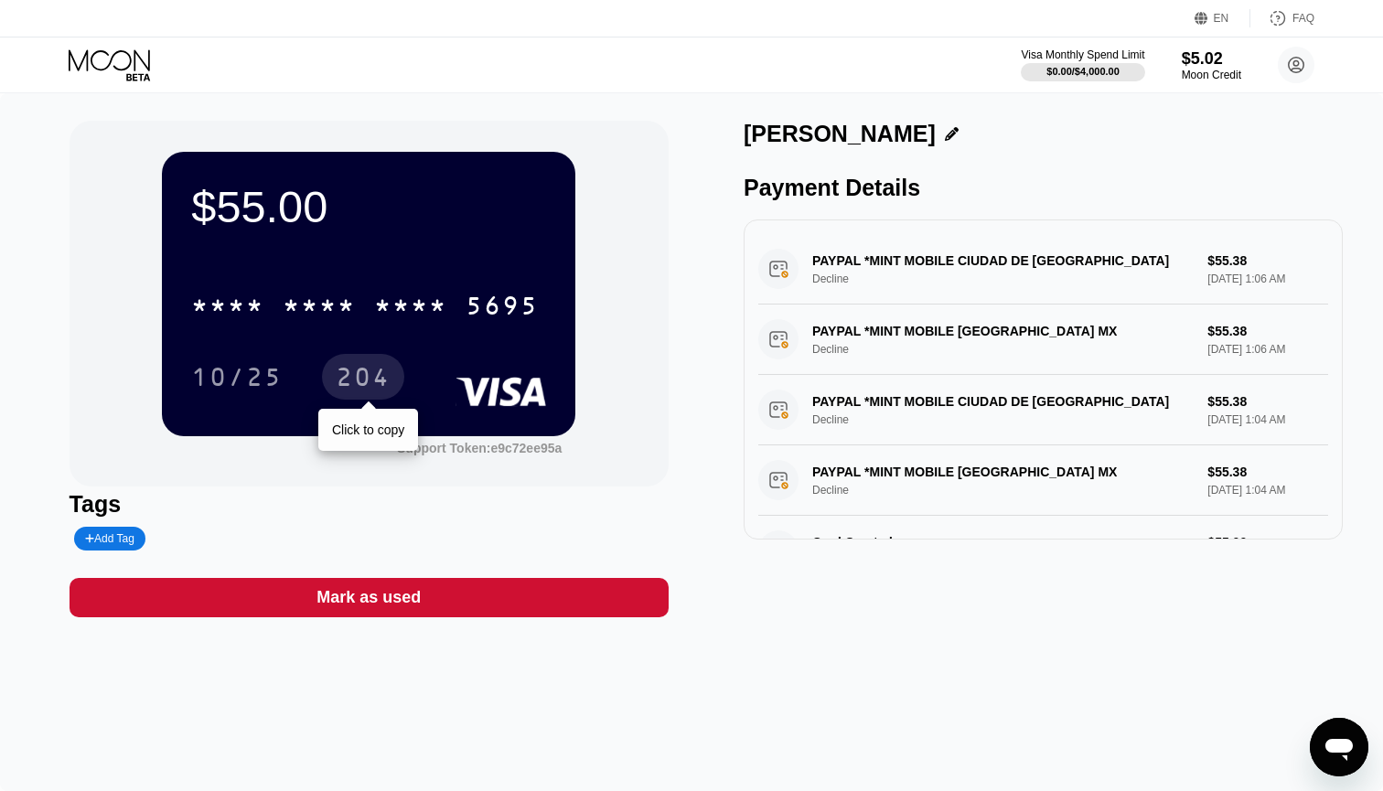
click at [368, 382] on div "204" at bounding box center [363, 379] width 55 height 29
click at [1209, 75] on div "Moon Credit" at bounding box center [1211, 75] width 61 height 13
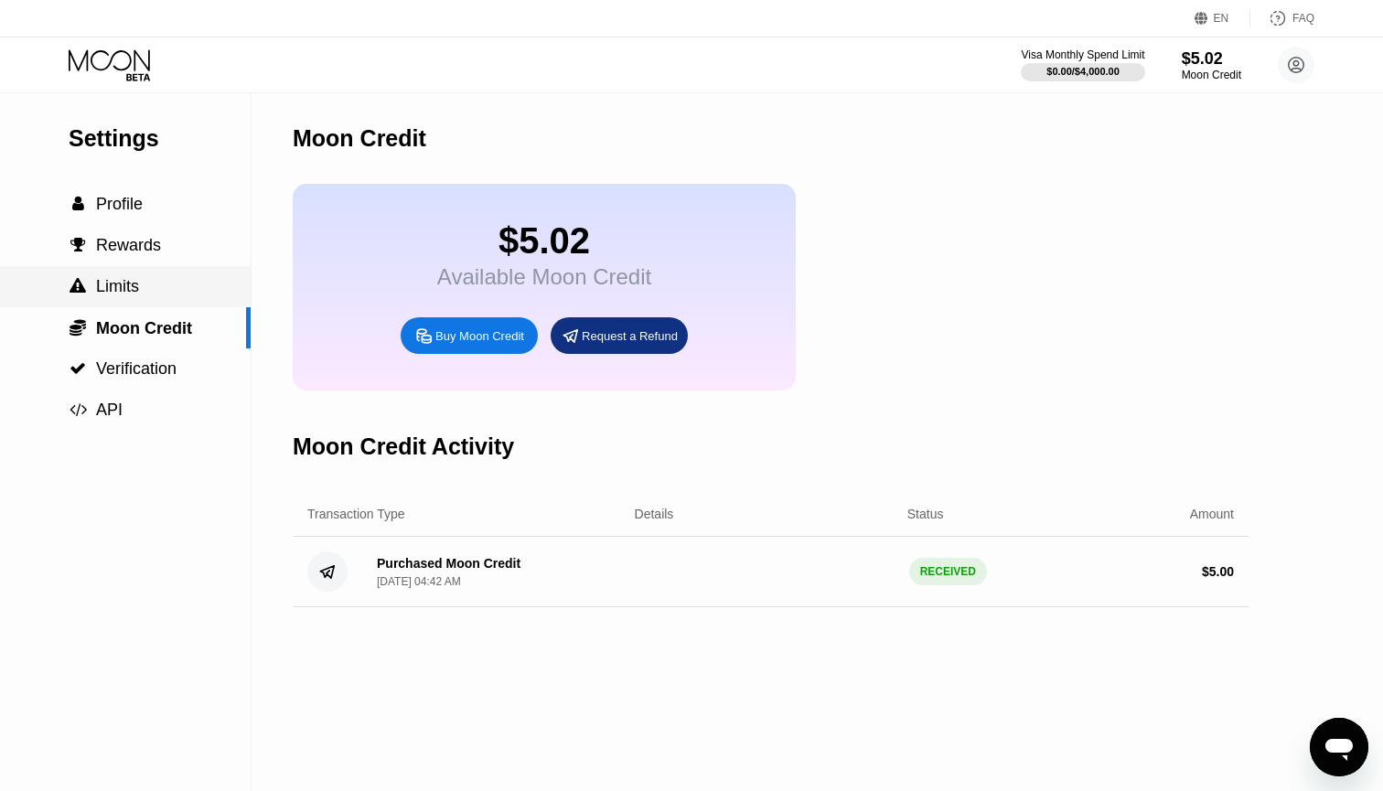
click at [126, 286] on span "Limits" at bounding box center [117, 286] width 43 height 18
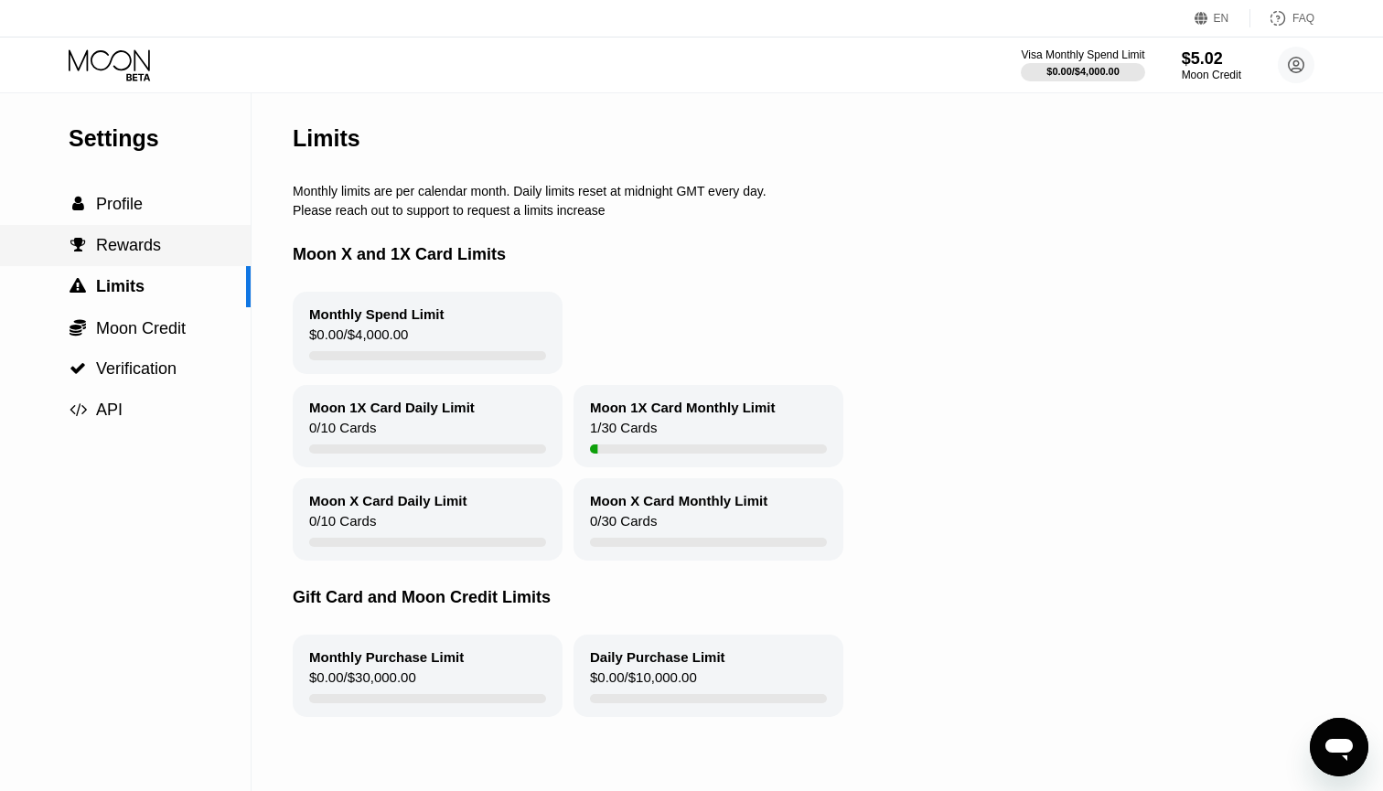
click at [150, 245] on span "Rewards" at bounding box center [128, 245] width 65 height 18
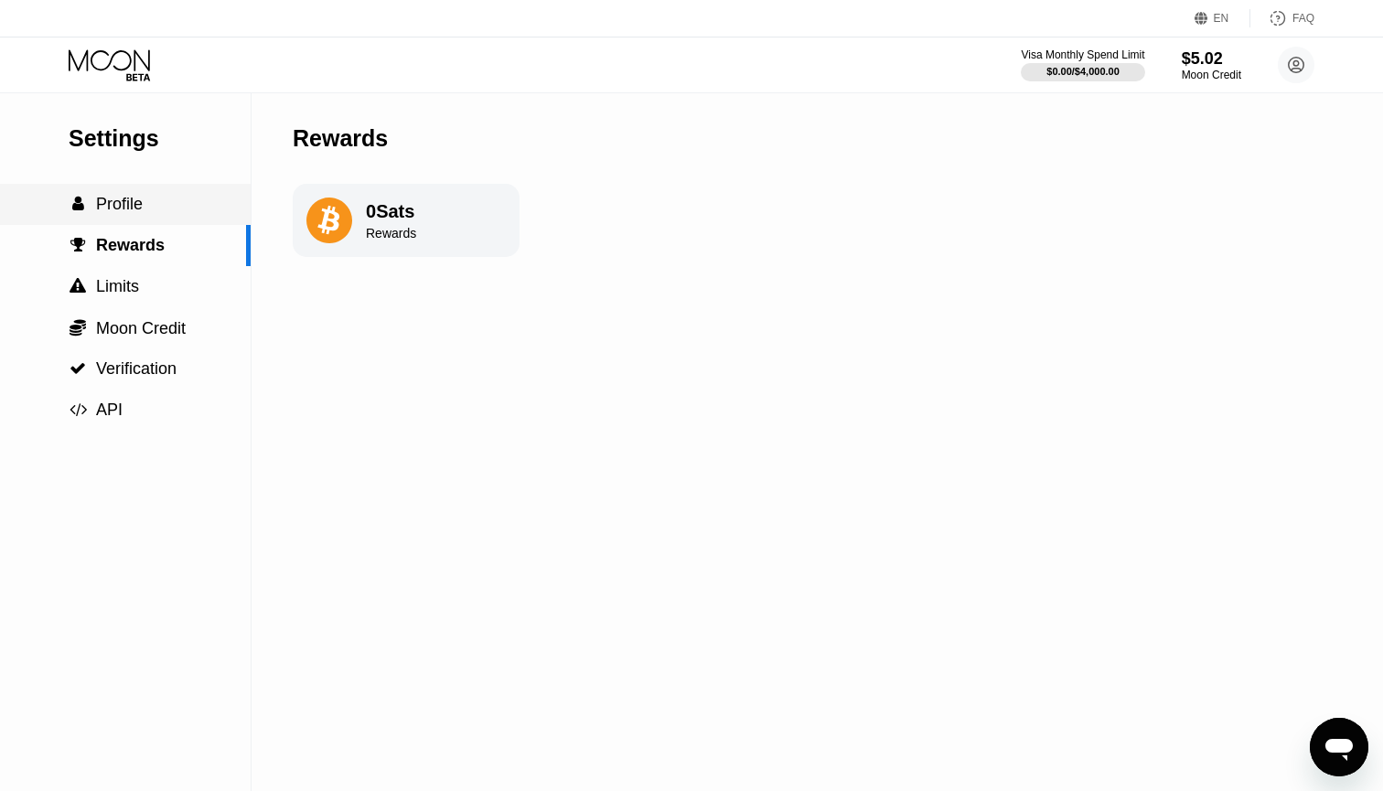
click at [168, 208] on div " Profile" at bounding box center [125, 204] width 251 height 19
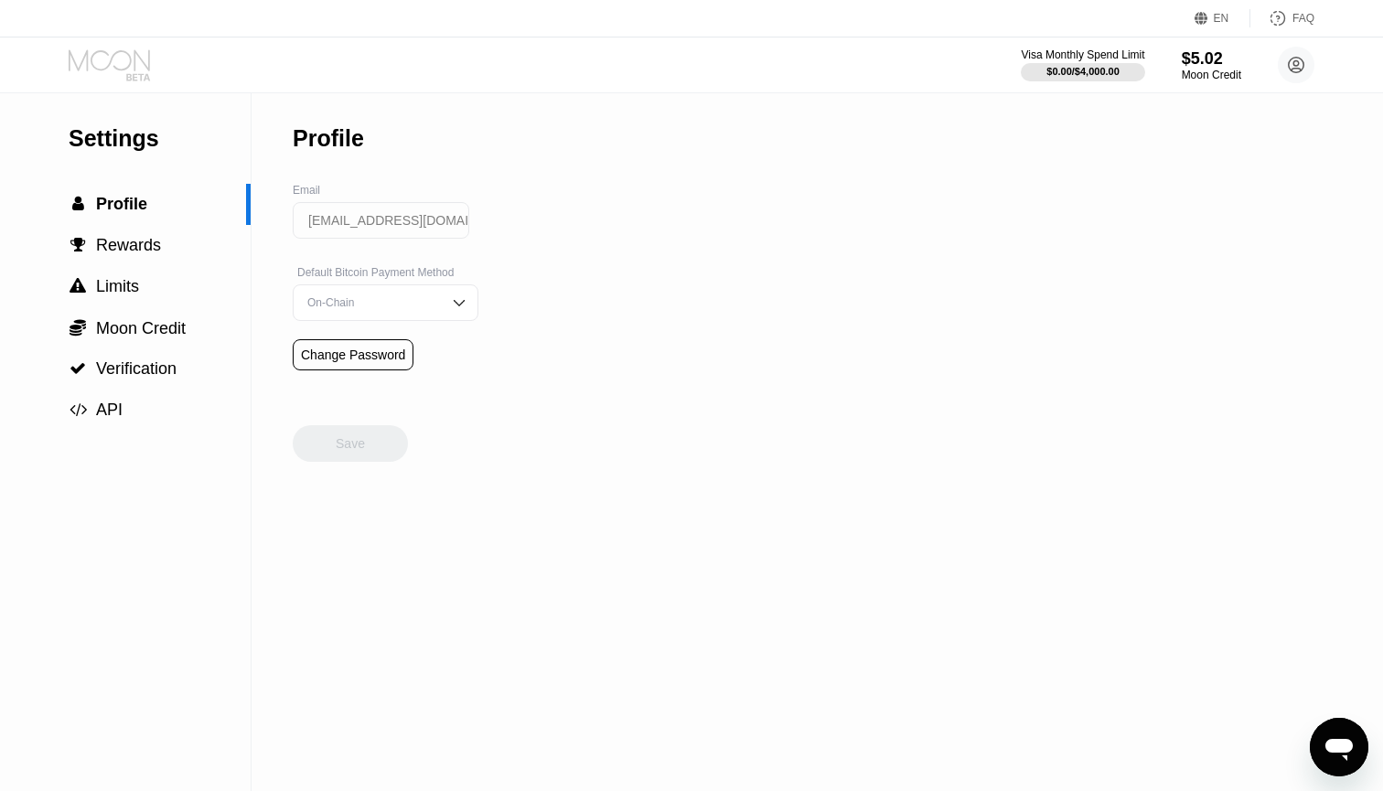
click at [114, 64] on icon at bounding box center [111, 65] width 85 height 32
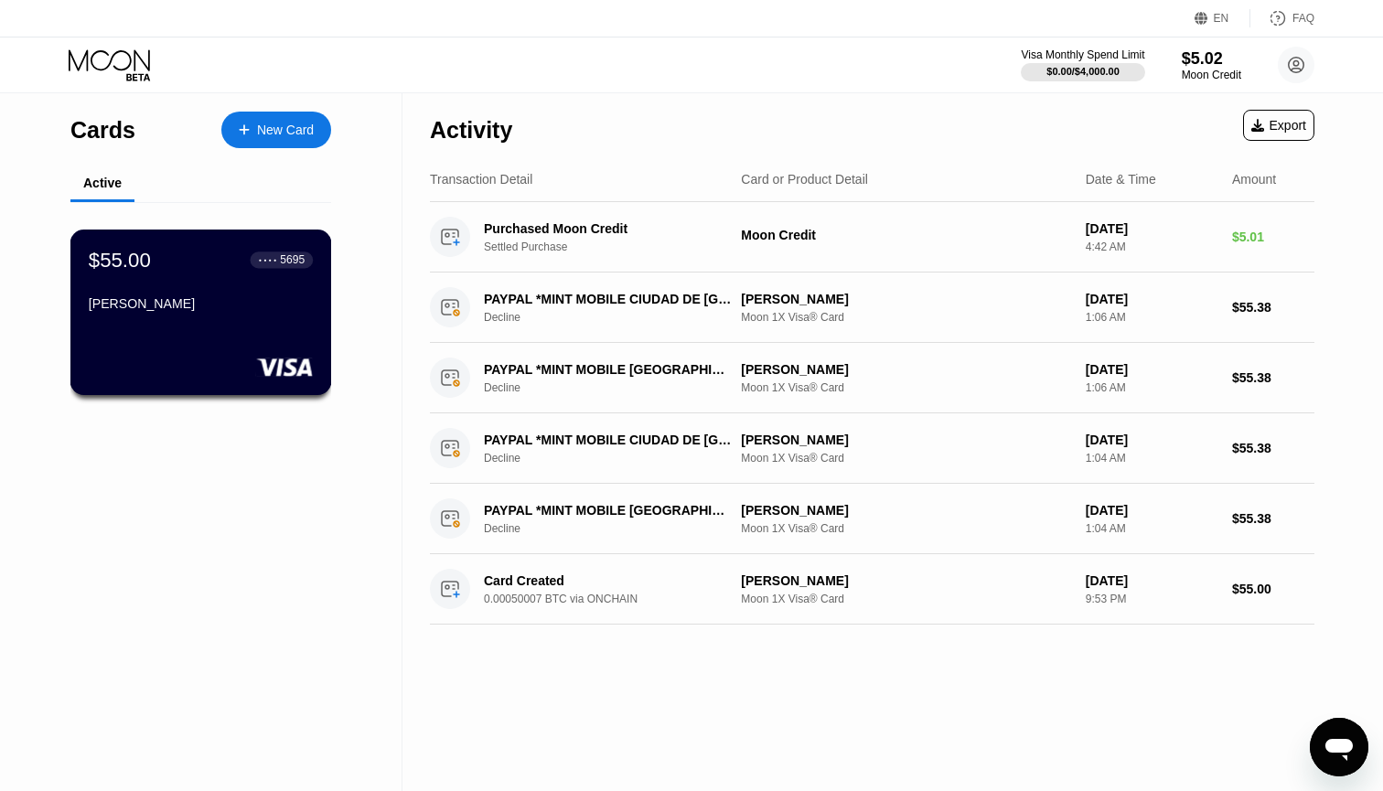
click at [195, 301] on div "[PERSON_NAME]" at bounding box center [201, 303] width 224 height 15
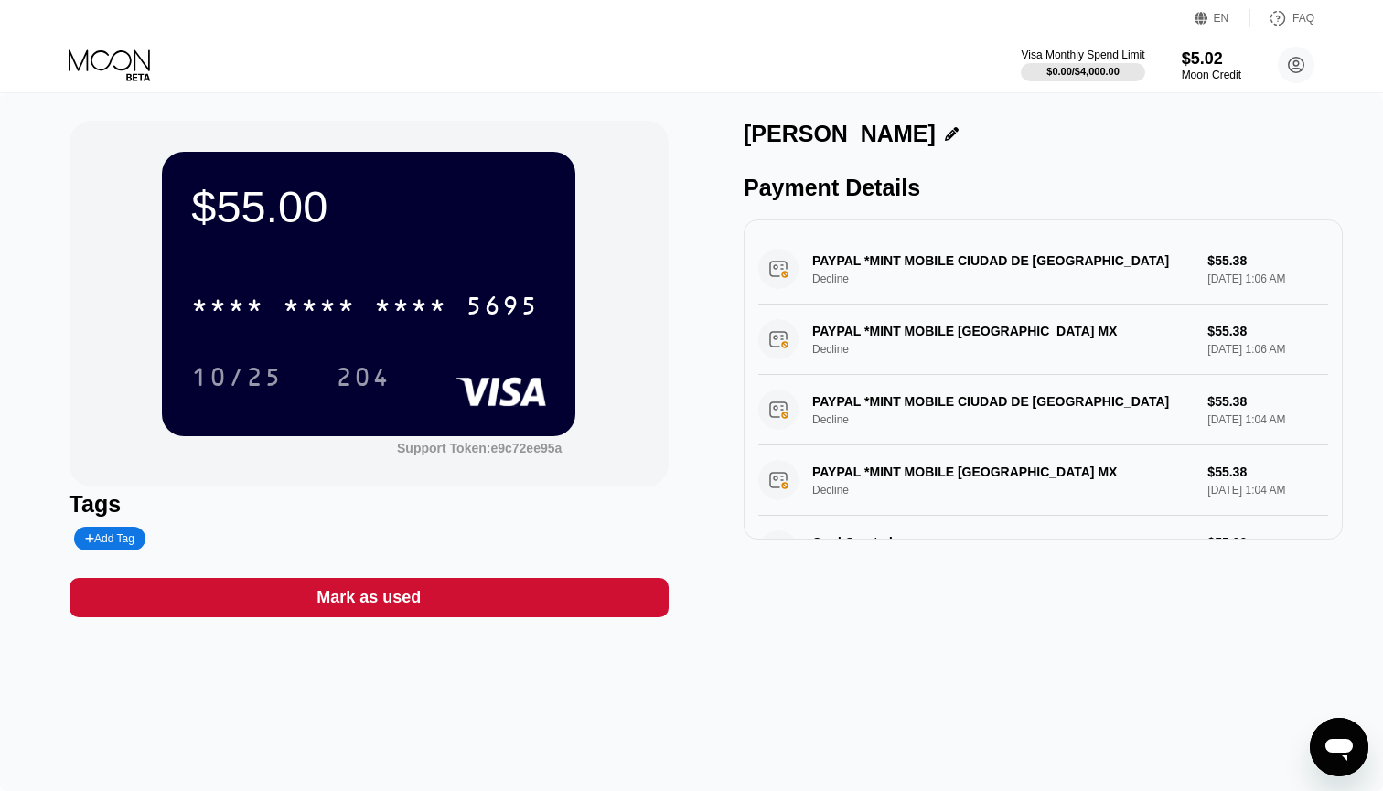
click at [93, 61] on icon at bounding box center [111, 65] width 85 height 32
